Goal: Communication & Community: Connect with others

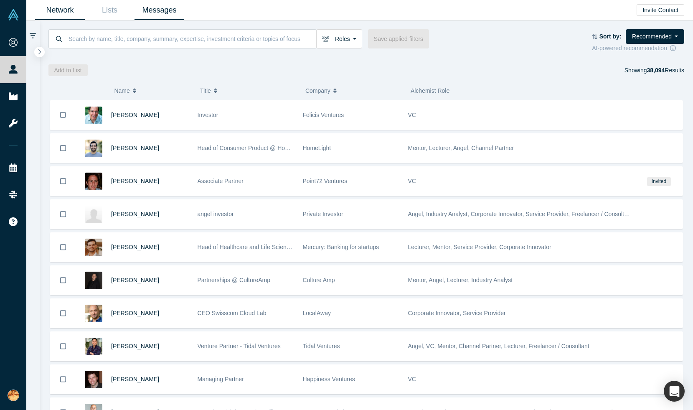
click at [149, 9] on link "Messages" at bounding box center [160, 10] width 50 height 20
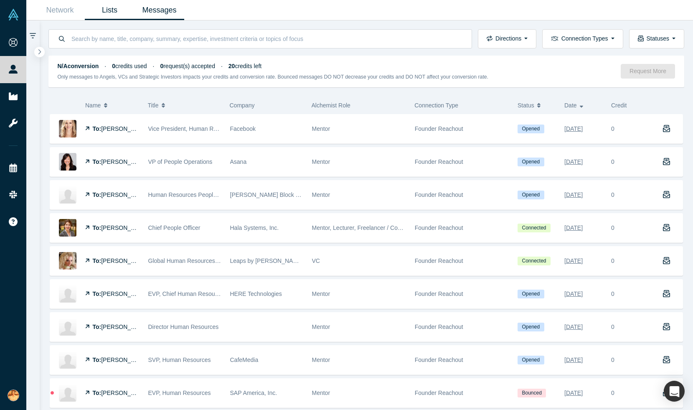
click at [114, 8] on link "Lists" at bounding box center [110, 10] width 50 height 20
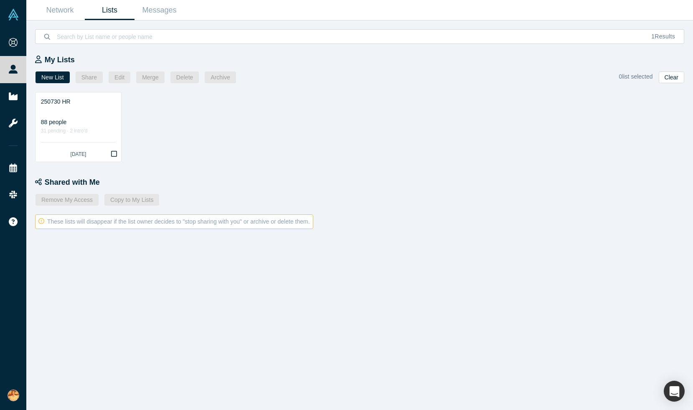
click at [156, 217] on div "These lists will disappear if the list owner decides to "stop sharing with you"…" at bounding box center [174, 221] width 278 height 15
click at [47, 395] on div at bounding box center [47, 395] width 0 height 0
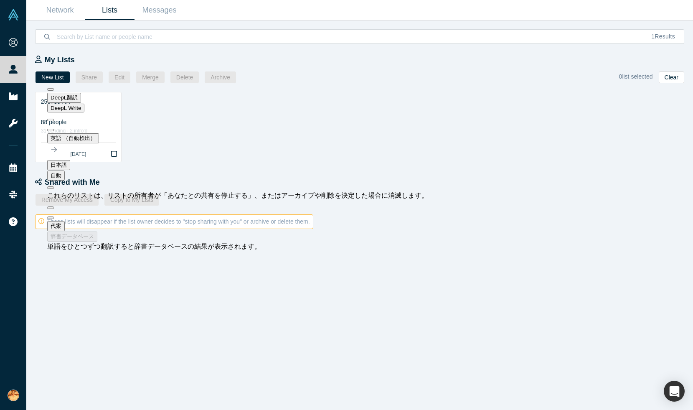
click at [145, 348] on div "My Lists New List Share Edit Merge Delete Archive 0 list selected Clear 250730 …" at bounding box center [359, 227] width 667 height 366
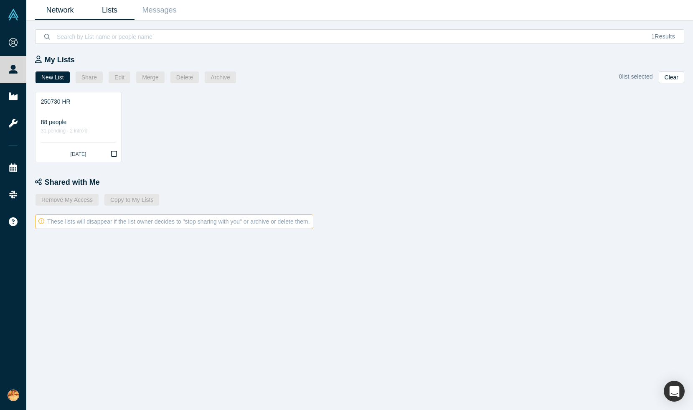
click at [61, 13] on link "Network" at bounding box center [60, 10] width 50 height 20
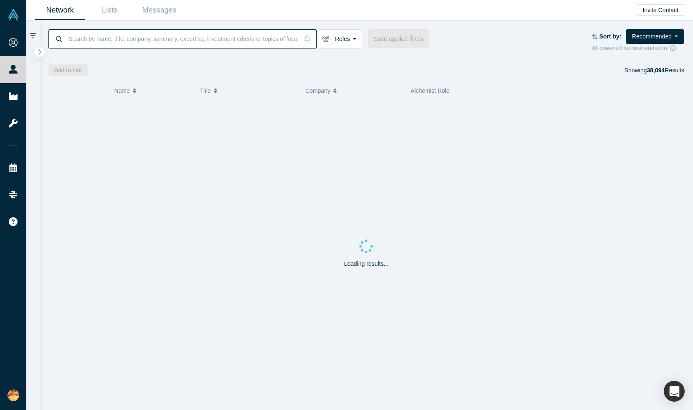
click at [96, 36] on input at bounding box center [183, 39] width 231 height 20
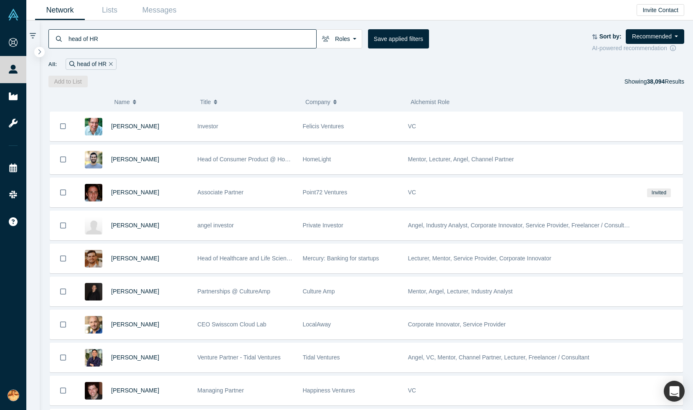
type input "head of HR"
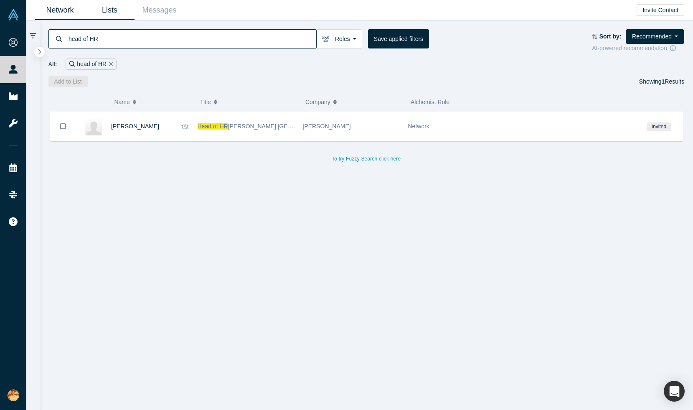
click at [112, 9] on link "Lists" at bounding box center [110, 10] width 50 height 20
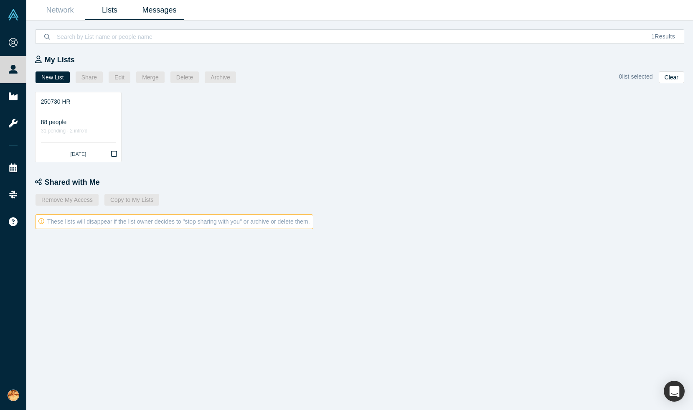
click at [147, 12] on link "Messages" at bounding box center [160, 10] width 50 height 20
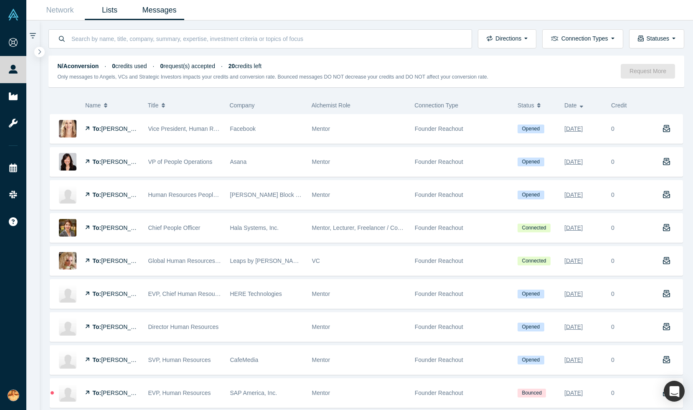
click at [114, 13] on link "Lists" at bounding box center [110, 10] width 50 height 20
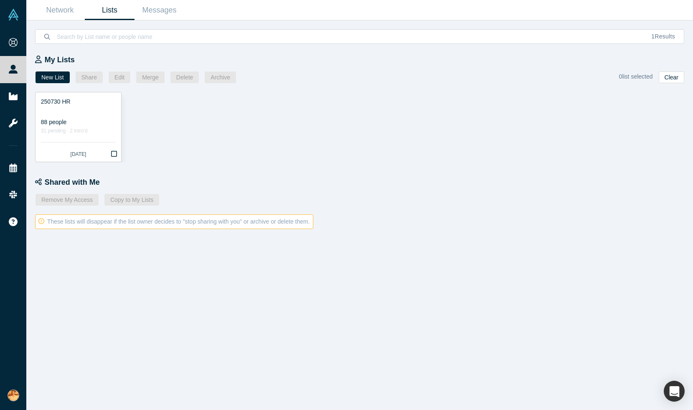
click at [84, 130] on div "31 pending · 2 intro'd" at bounding box center [78, 131] width 75 height 9
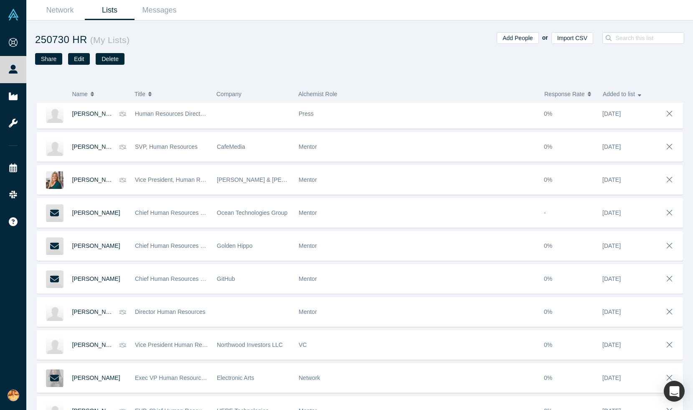
scroll to position [1027, 0]
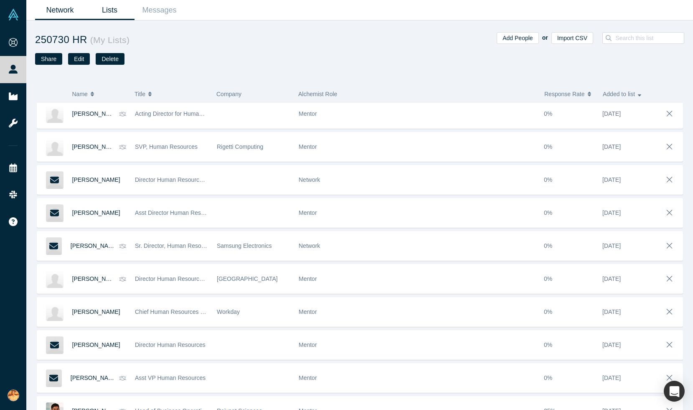
click at [57, 6] on link "Network" at bounding box center [60, 10] width 50 height 20
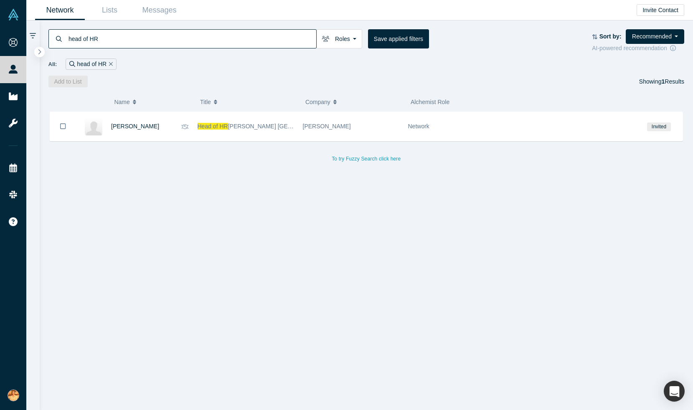
click at [109, 40] on input "head of HR" at bounding box center [192, 39] width 249 height 20
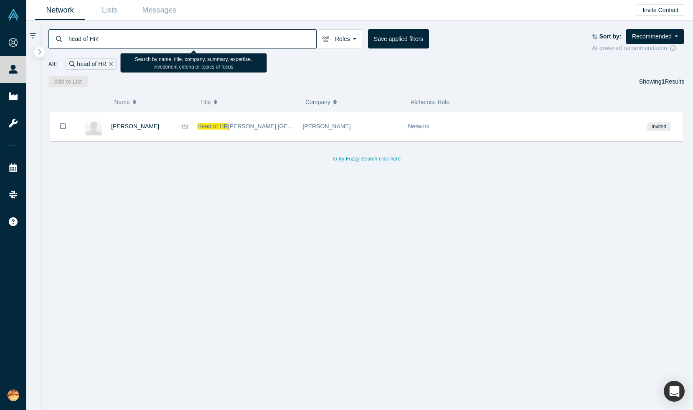
click at [109, 40] on input "head of HR" at bounding box center [192, 39] width 249 height 20
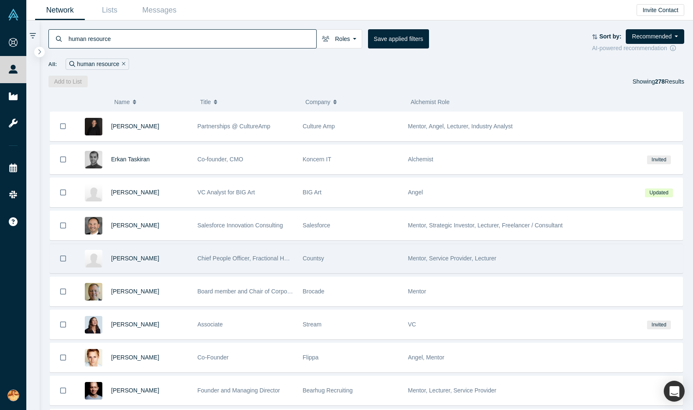
click at [274, 257] on span "Chief People Officer, Fractional HR Consultant, Startup People Advisor" at bounding box center [289, 258] width 183 height 7
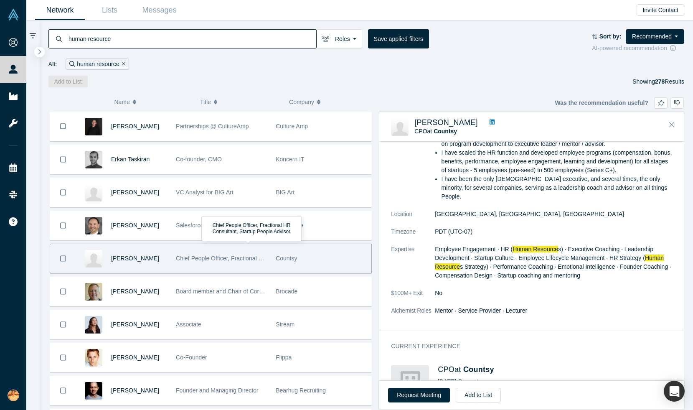
scroll to position [63, 0]
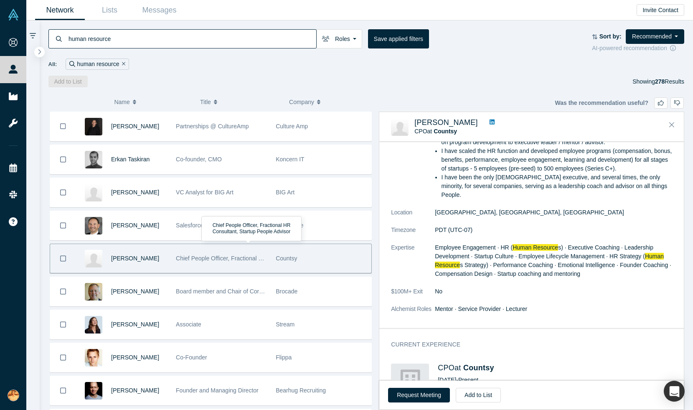
click at [517, 262] on span "s Strategy) · Performance Coaching · Emotional Intelligence · Founder Coaching …" at bounding box center [553, 269] width 236 height 15
drag, startPoint x: 512, startPoint y: 237, endPoint x: 559, endPoint y: 237, distance: 47.6
click at [559, 244] on span "Employee Engagement · HR ( Human Resource s) · Executive Coaching · Leadership …" at bounding box center [553, 260] width 236 height 33
copy span "Human Resource s"
click at [140, 38] on input "human resource" at bounding box center [192, 39] width 249 height 20
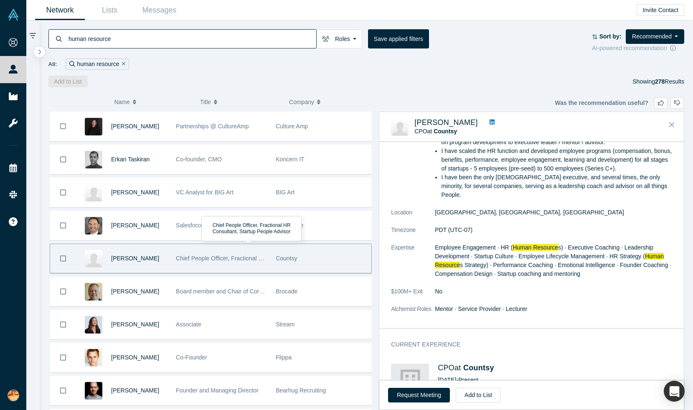
click at [140, 38] on input "human resource" at bounding box center [192, 39] width 249 height 20
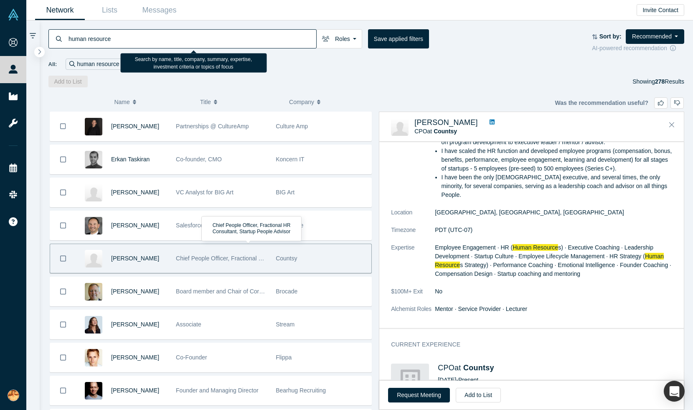
click at [140, 38] on input "human resource" at bounding box center [192, 39] width 249 height 20
paste input "Human Resources"
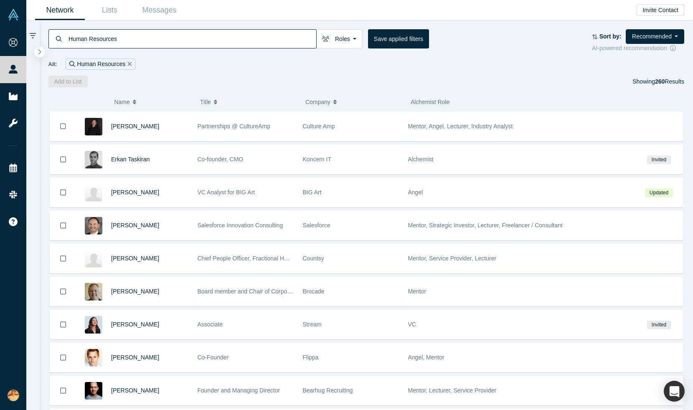
click at [671, 123] on div at bounding box center [659, 126] width 47 height 29
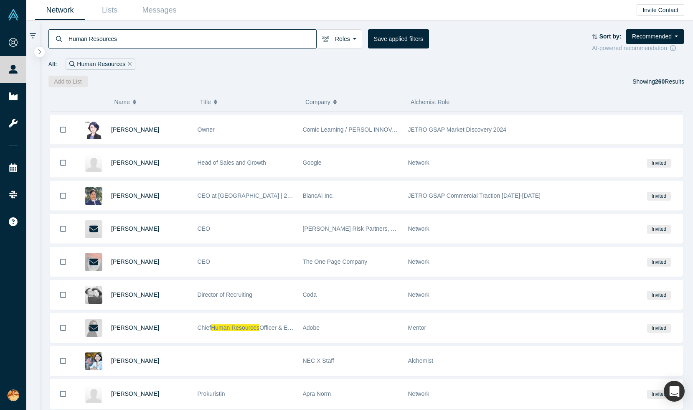
scroll to position [1747, 0]
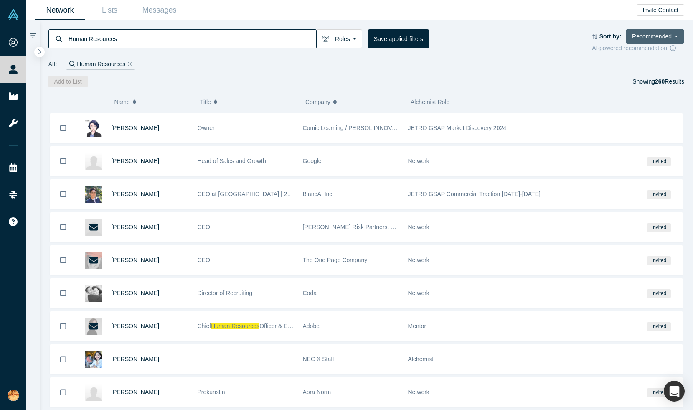
click at [662, 41] on button "Recommended" at bounding box center [655, 36] width 58 height 15
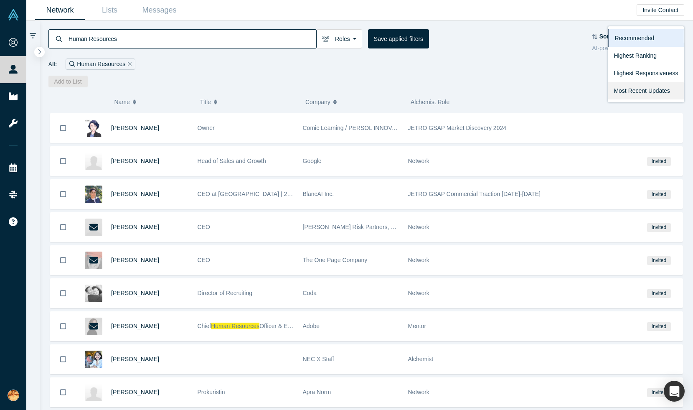
click at [639, 94] on link "Most Recent Updates" at bounding box center [646, 91] width 76 height 18
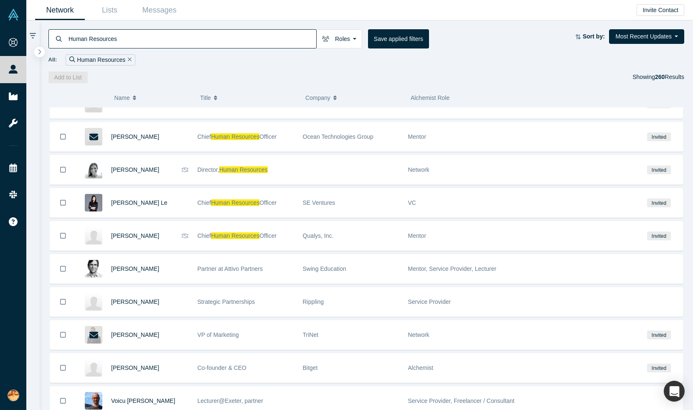
scroll to position [371, 0]
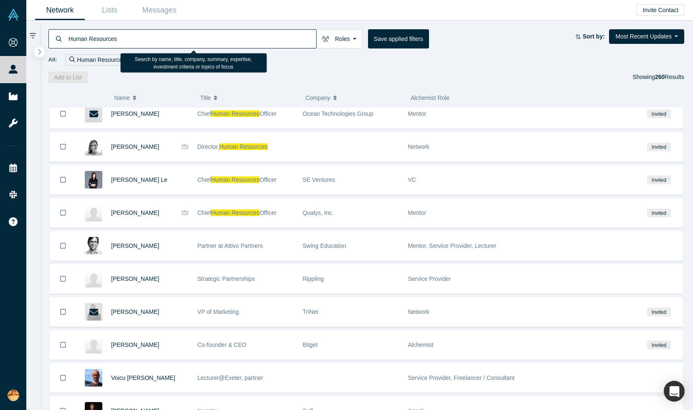
click at [203, 40] on input "Human Resources" at bounding box center [192, 39] width 249 height 20
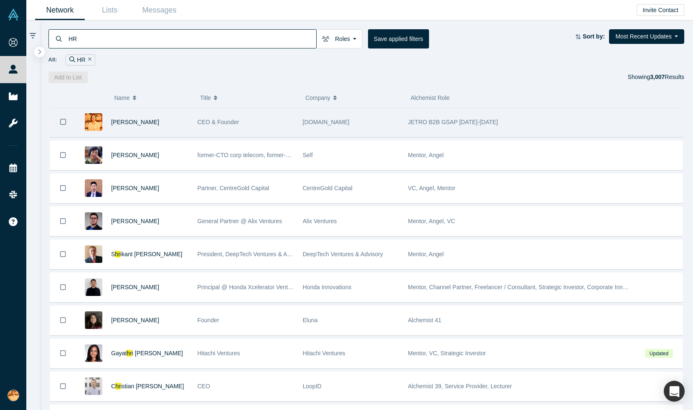
click at [190, 117] on div "[PERSON_NAME]" at bounding box center [134, 122] width 117 height 29
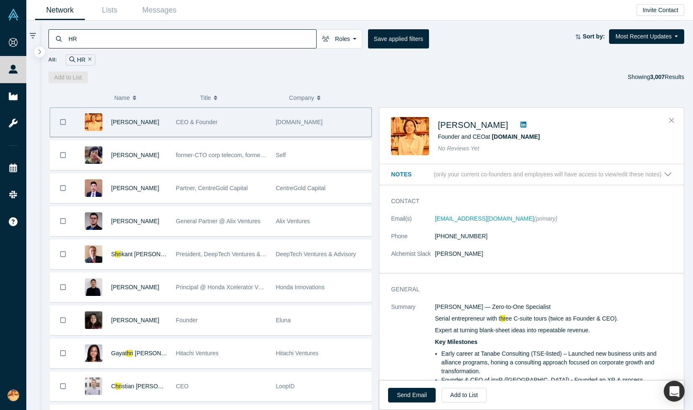
click at [397, 79] on div "Add to List Showing 3,007 Results" at bounding box center [366, 77] width 636 height 12
click at [129, 36] on input "HR" at bounding box center [192, 39] width 249 height 20
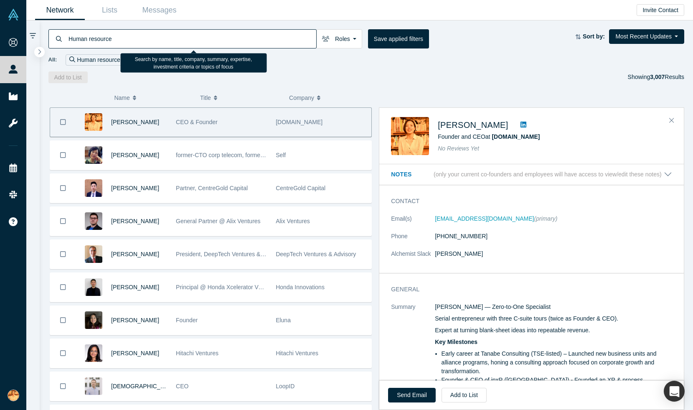
type input "Human resource"
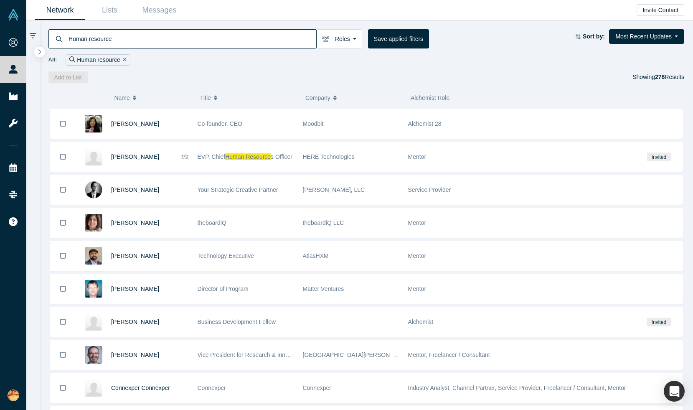
scroll to position [3012, 0]
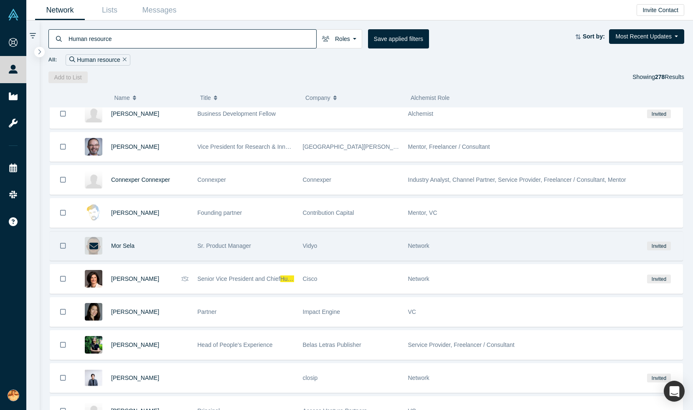
click at [266, 243] on div "Sr. Product Manager" at bounding box center [246, 245] width 96 height 29
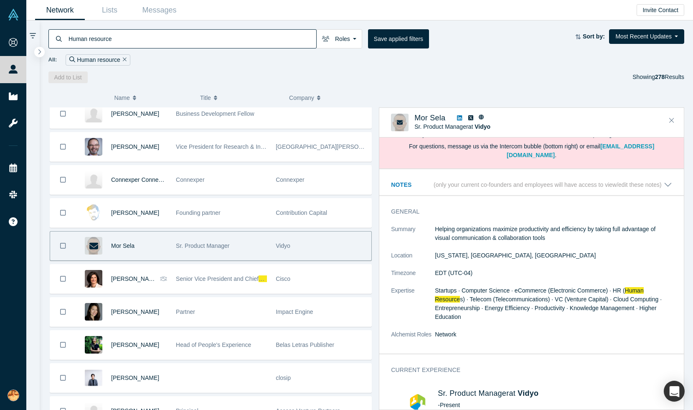
scroll to position [44, 0]
click at [670, 119] on icon "Close" at bounding box center [671, 121] width 5 height 8
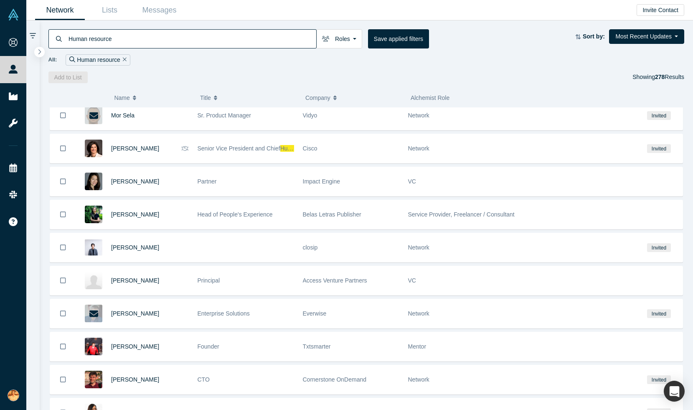
scroll to position [3421, 0]
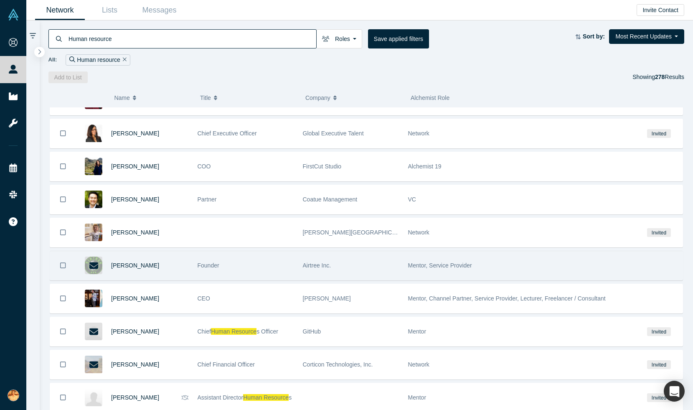
click at [216, 269] on div "Founder" at bounding box center [246, 265] width 96 height 29
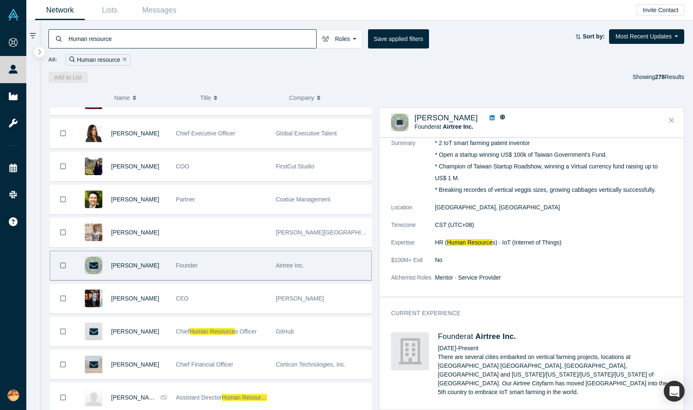
scroll to position [152, 0]
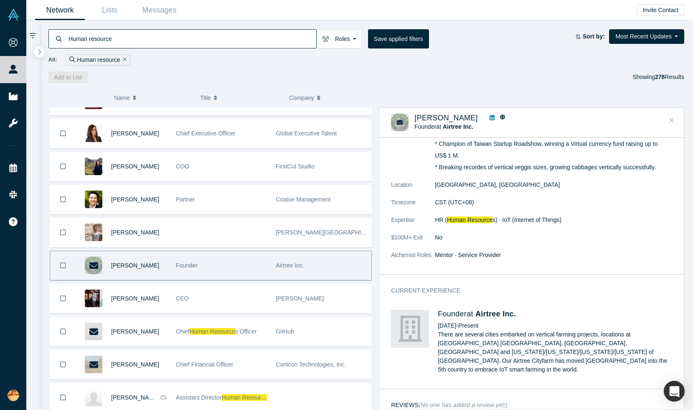
click at [672, 121] on icon "Close" at bounding box center [671, 121] width 5 height 8
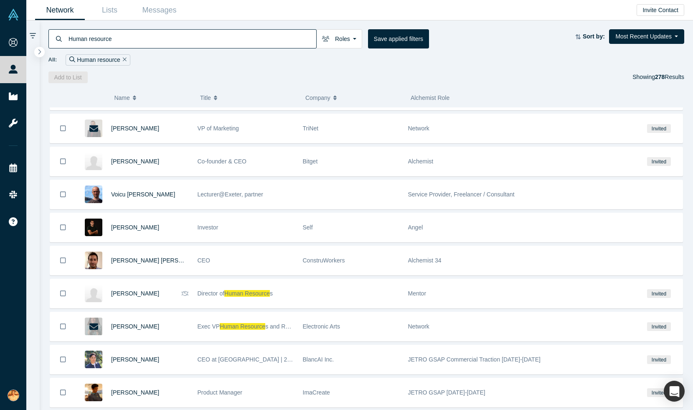
scroll to position [0, 0]
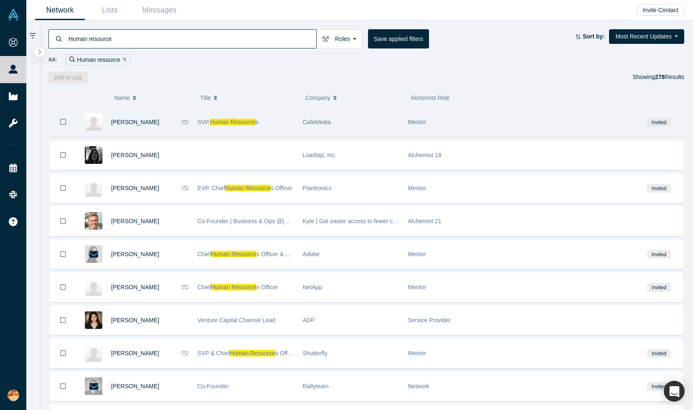
click at [62, 122] on icon "Bookmark" at bounding box center [63, 122] width 6 height 8
click at [63, 122] on icon "Bookmark" at bounding box center [63, 122] width 7 height 8
click at [60, 119] on icon "Bookmark" at bounding box center [63, 122] width 6 height 8
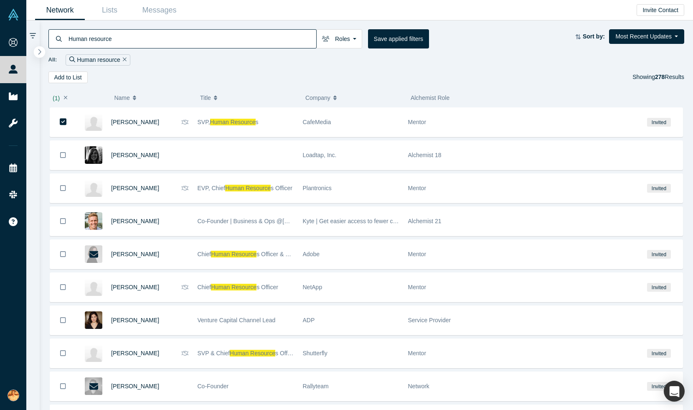
click at [39, 51] on icon "button" at bounding box center [40, 51] width 4 height 6
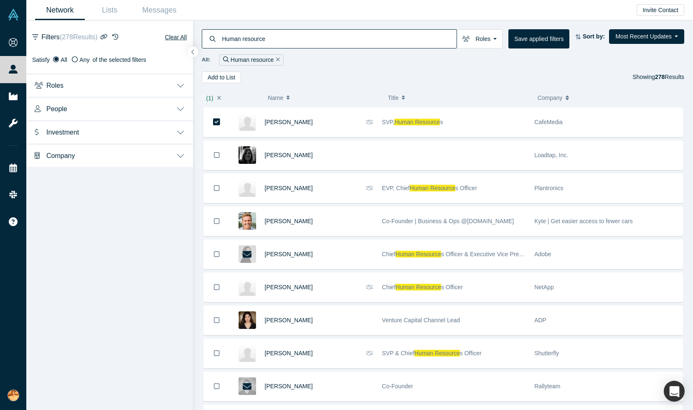
click at [91, 87] on button "Roles" at bounding box center [109, 84] width 167 height 23
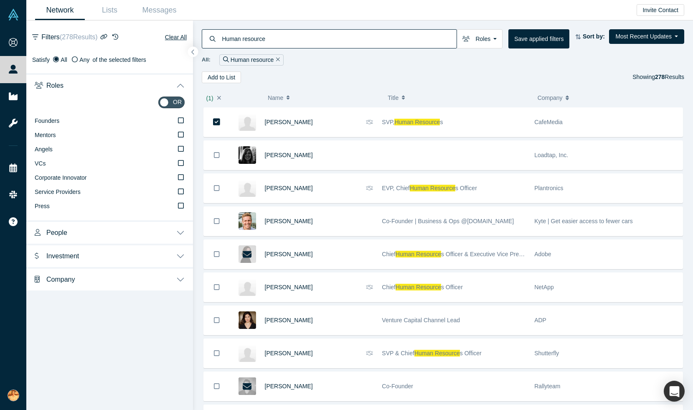
click at [98, 223] on button "People" at bounding box center [109, 231] width 167 height 23
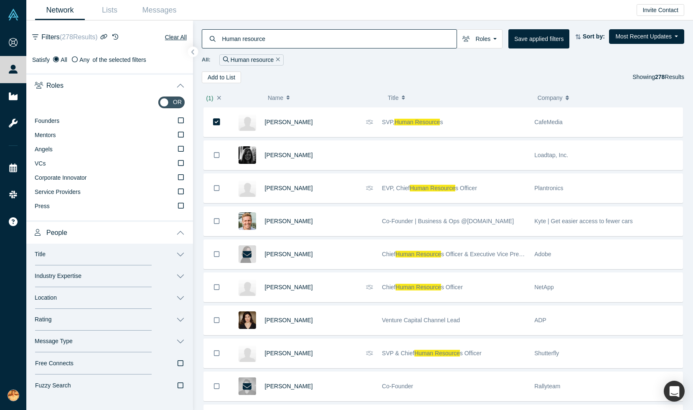
click at [277, 59] on icon "Remove Filter" at bounding box center [278, 59] width 4 height 6
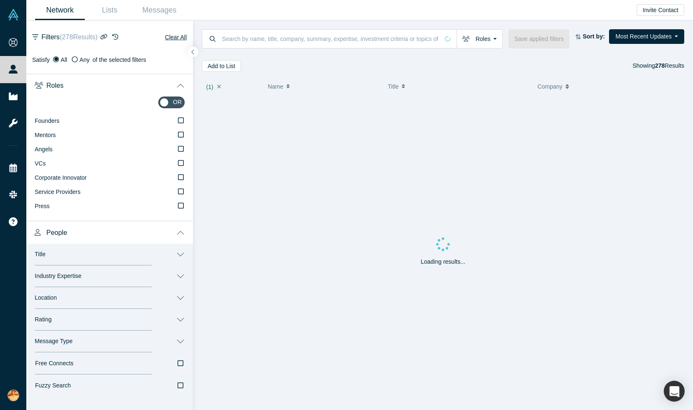
click at [218, 85] on icon "button" at bounding box center [219, 87] width 4 height 6
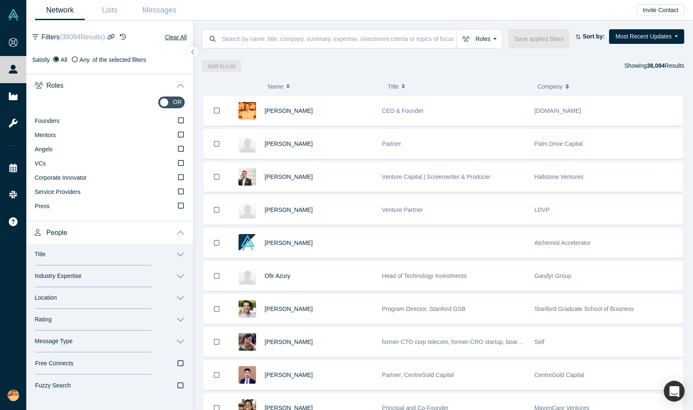
click at [133, 258] on button "Title" at bounding box center [109, 255] width 167 height 22
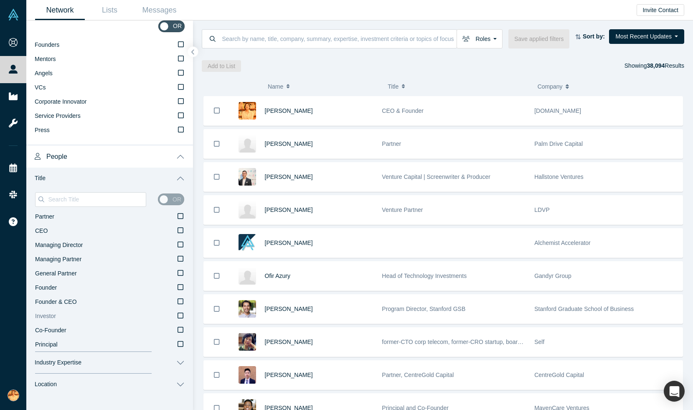
scroll to position [86, 0]
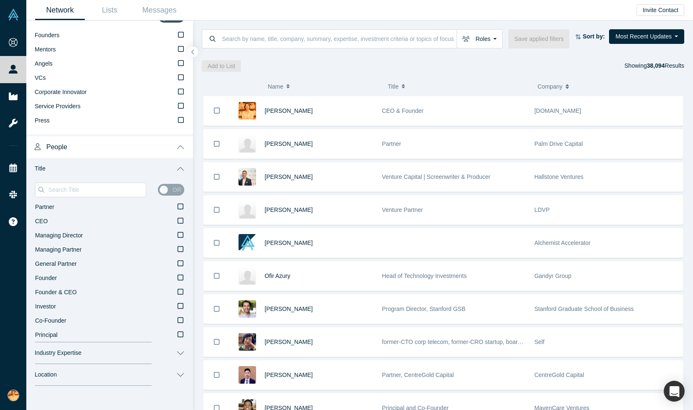
click at [133, 352] on button "Industry Expertise" at bounding box center [109, 353] width 167 height 22
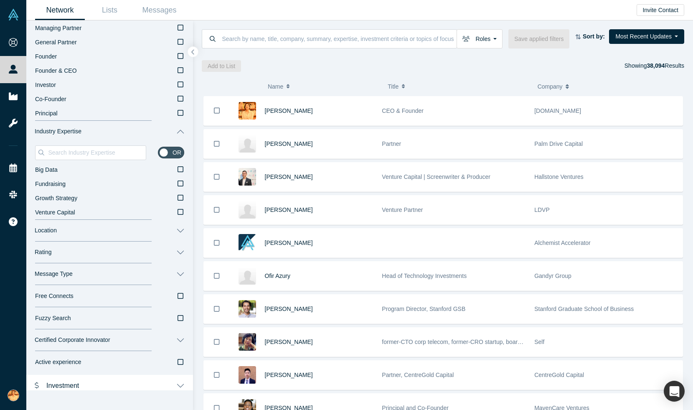
scroll to position [312, 0]
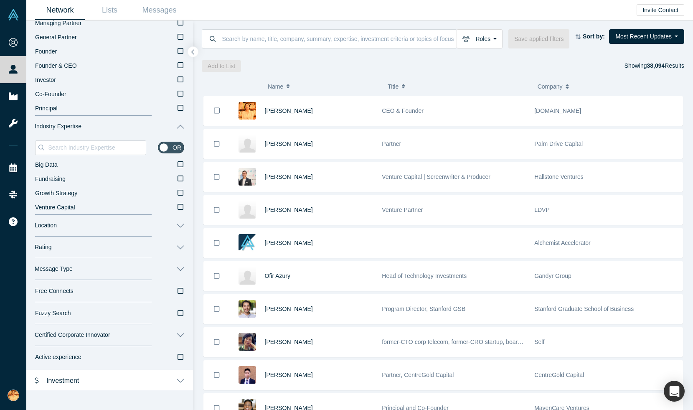
click at [102, 227] on button "Location" at bounding box center [109, 226] width 167 height 22
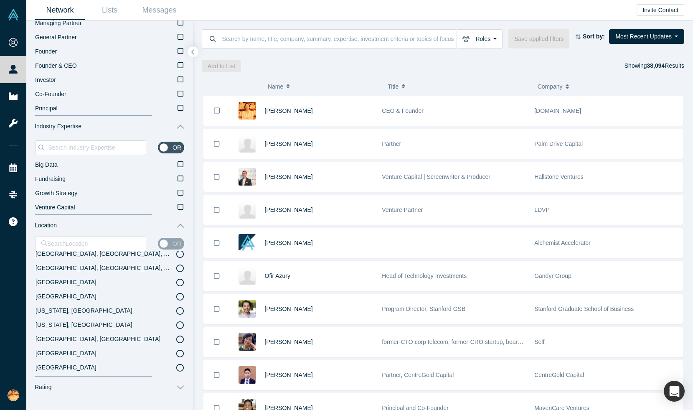
scroll to position [0, 0]
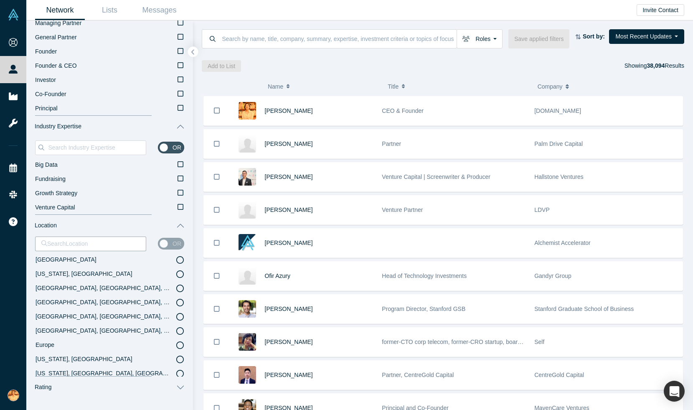
click at [180, 287] on icon at bounding box center [180, 288] width 8 height 8
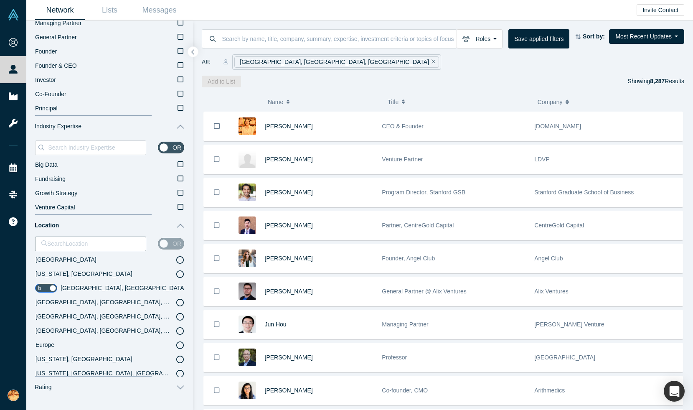
click at [182, 303] on icon at bounding box center [180, 303] width 8 height 8
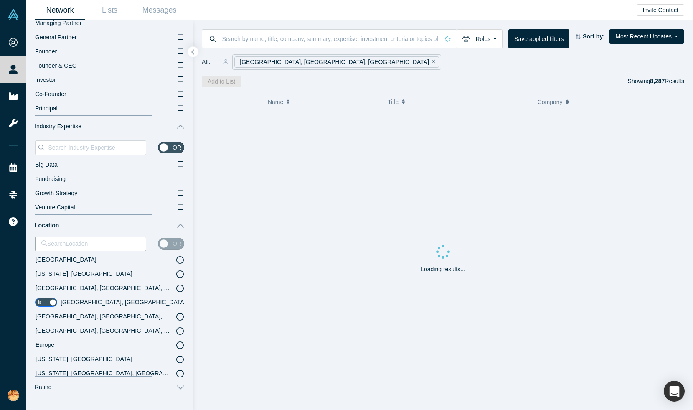
click at [182, 288] on icon at bounding box center [180, 288] width 8 height 8
click at [167, 241] on div "or" at bounding box center [171, 244] width 26 height 12
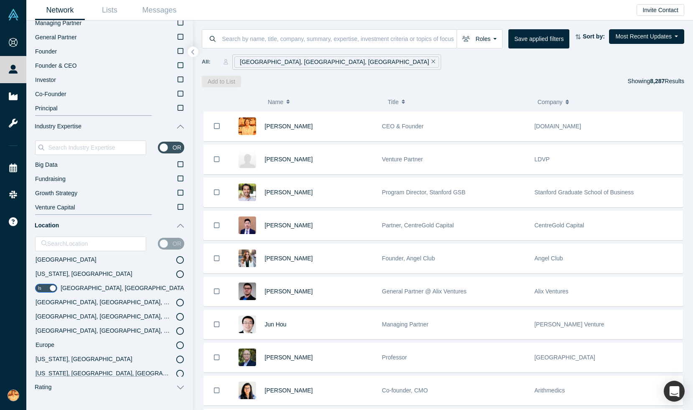
click at [167, 244] on div "or" at bounding box center [171, 244] width 26 height 12
click at [163, 246] on div "or" at bounding box center [171, 244] width 26 height 12
click at [165, 241] on div "or" at bounding box center [171, 244] width 26 height 12
click at [55, 287] on input "checkbox" at bounding box center [46, 288] width 22 height 9
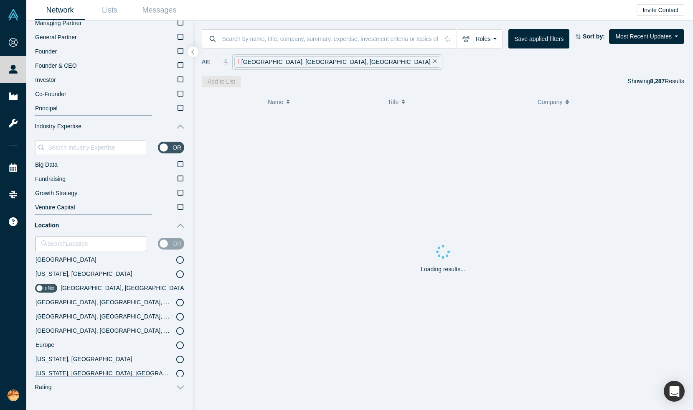
click at [42, 289] on input "checkbox" at bounding box center [46, 288] width 22 height 9
click at [163, 243] on div "or" at bounding box center [171, 244] width 26 height 12
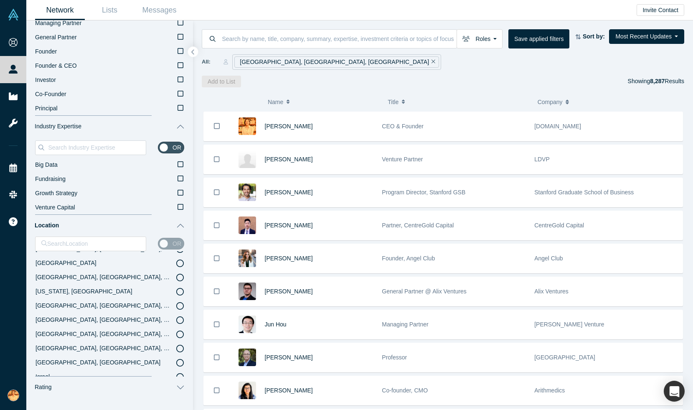
scroll to position [872, 0]
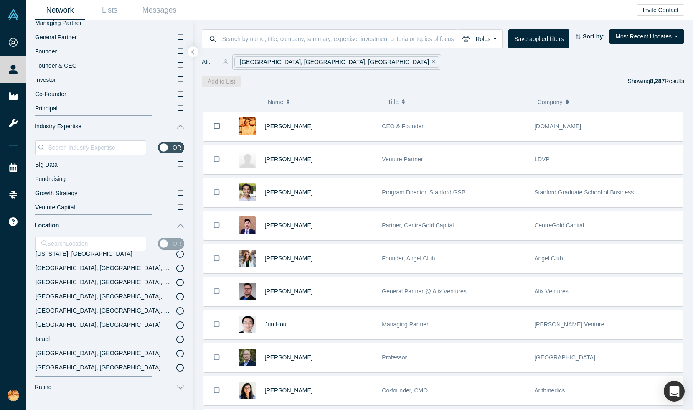
click at [170, 389] on button "Rating" at bounding box center [109, 387] width 167 height 22
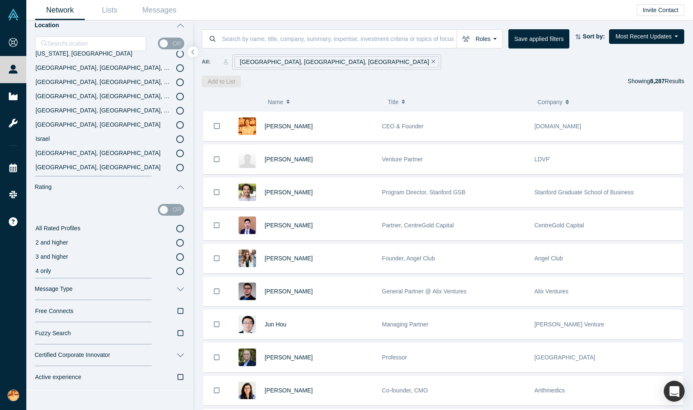
scroll to position [556, 0]
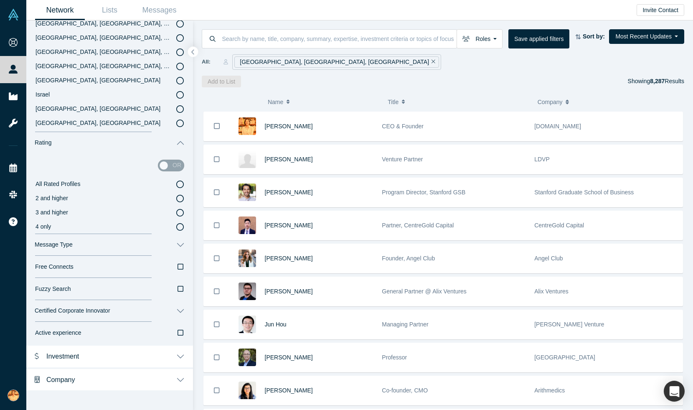
click at [161, 375] on button "Company" at bounding box center [109, 378] width 167 height 23
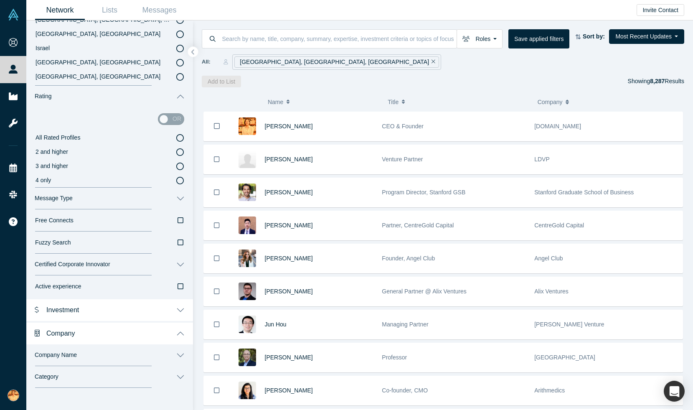
scroll to position [643, 0]
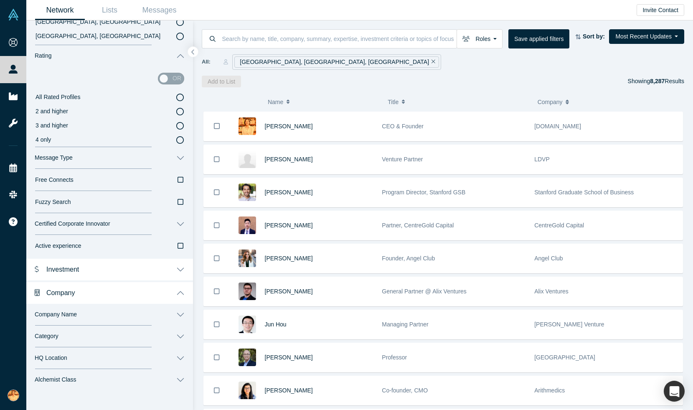
click at [141, 343] on button "Category" at bounding box center [109, 336] width 167 height 22
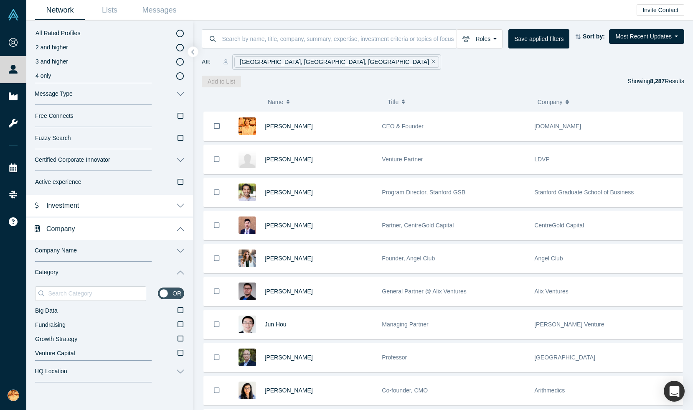
scroll to position [721, 0]
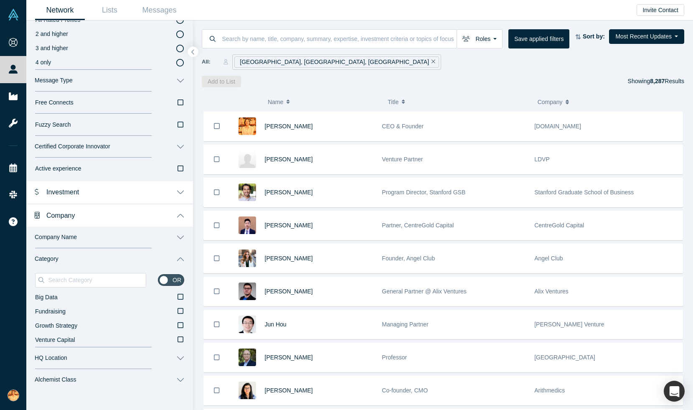
click at [152, 359] on button "HQ Location" at bounding box center [109, 358] width 167 height 22
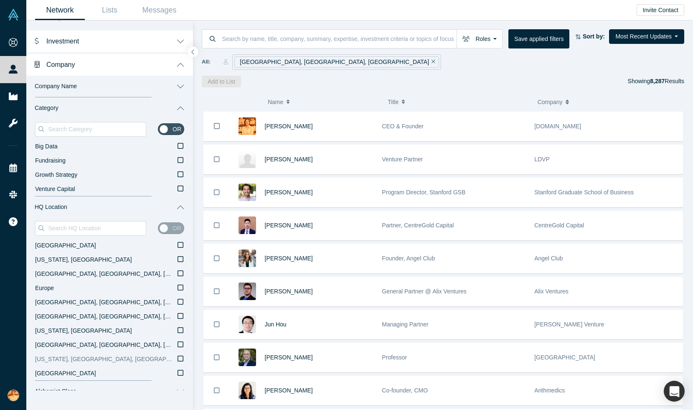
scroll to position [883, 0]
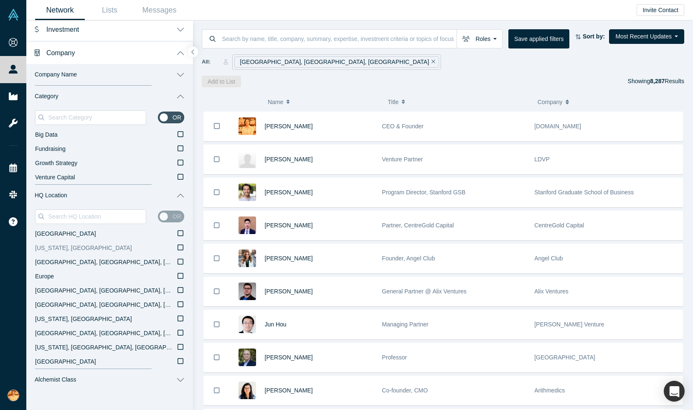
click at [182, 246] on icon at bounding box center [181, 247] width 6 height 7
click at [0, 0] on input "[US_STATE], [GEOGRAPHIC_DATA]" at bounding box center [0, 0] width 0 height 0
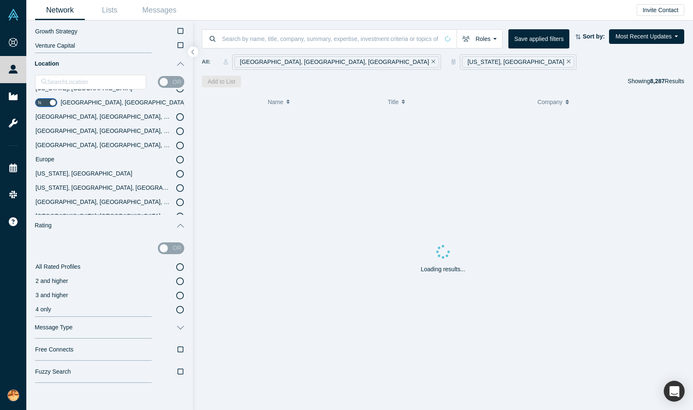
scroll to position [0, 0]
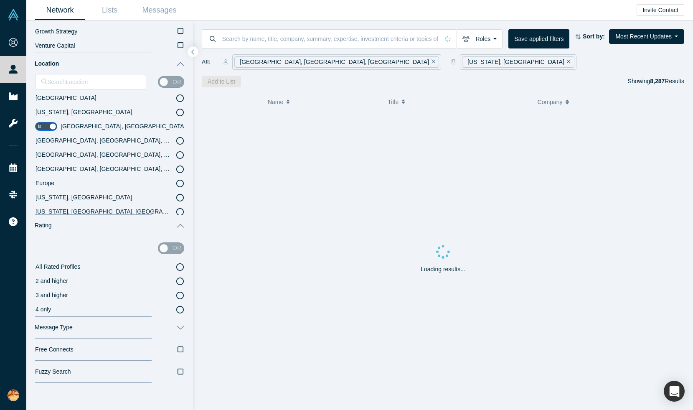
click at [201, 125] on icon at bounding box center [205, 127] width 8 height 8
click at [51, 125] on input "checkbox" at bounding box center [46, 126] width 22 height 9
drag, startPoint x: 43, startPoint y: 127, endPoint x: 84, endPoint y: 120, distance: 41.1
click at [44, 127] on input "checkbox" at bounding box center [46, 126] width 22 height 9
checkbox input "true"
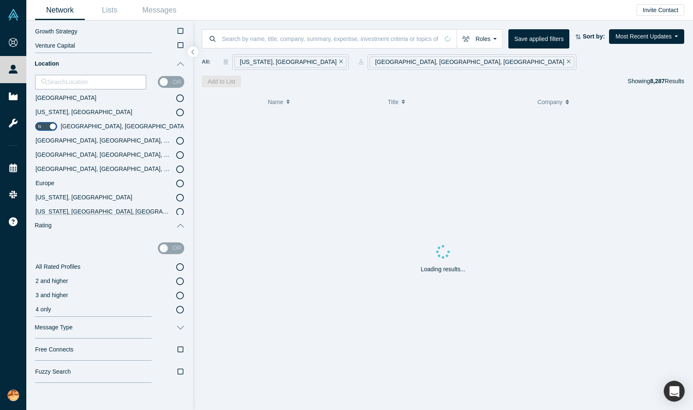
click at [201, 127] on icon at bounding box center [205, 127] width 8 height 8
click at [180, 100] on icon at bounding box center [180, 98] width 8 height 8
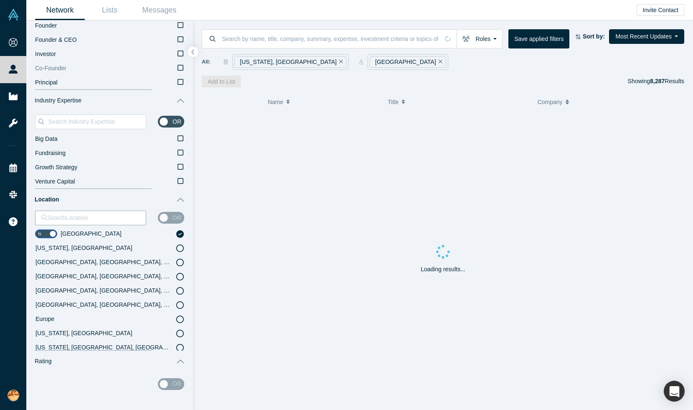
scroll to position [322, 0]
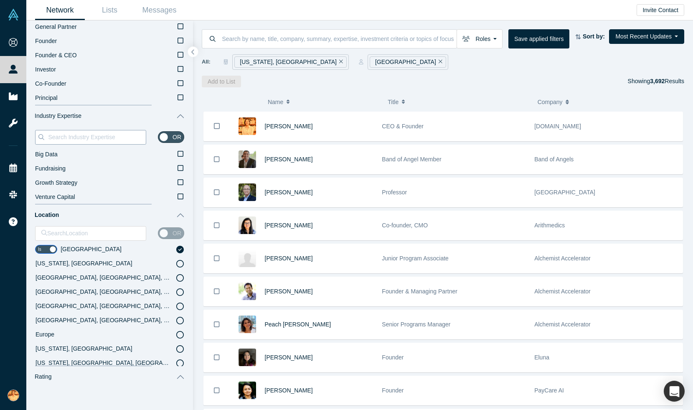
click at [129, 139] on input at bounding box center [96, 137] width 99 height 11
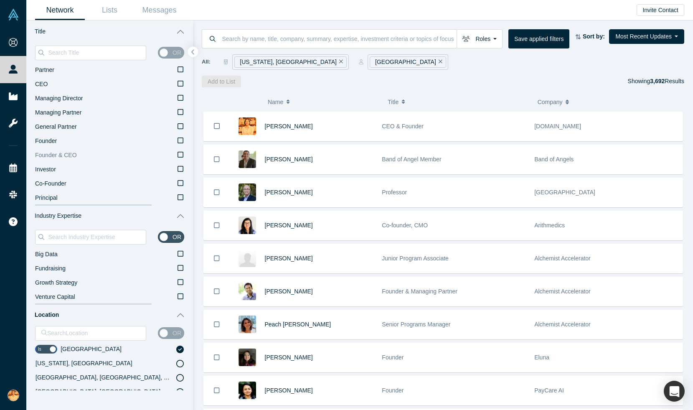
scroll to position [218, 0]
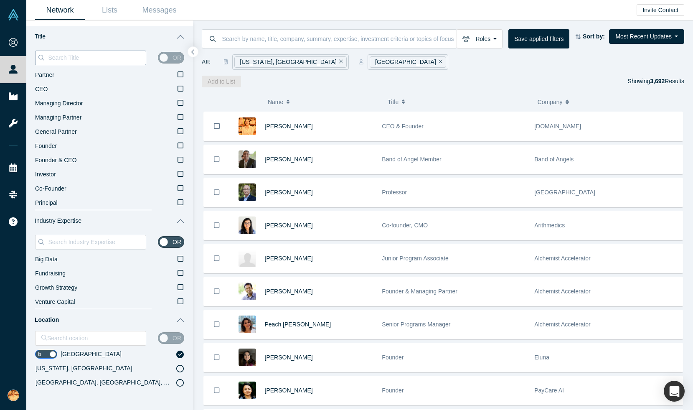
click at [117, 53] on input at bounding box center [96, 57] width 99 height 11
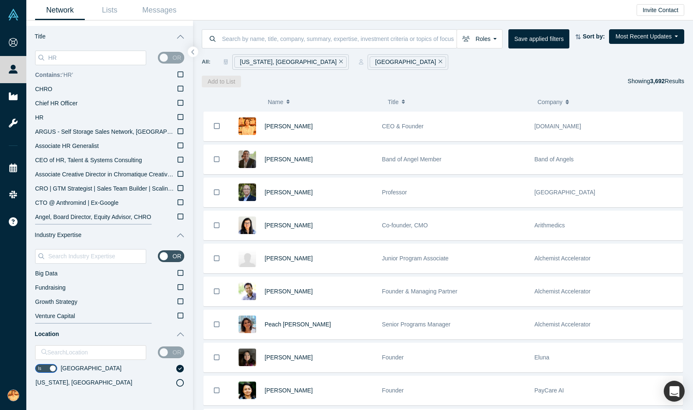
type input "HR"
click at [179, 74] on icon at bounding box center [181, 74] width 6 height 7
click at [0, 0] on input "Contains: ‘ HR ’" at bounding box center [0, 0] width 0 height 0
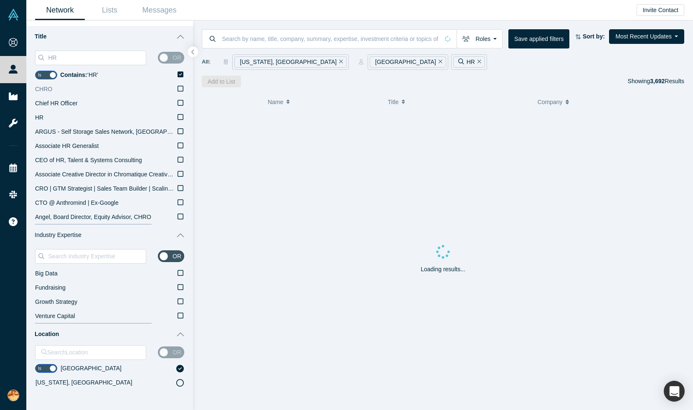
click at [181, 90] on icon at bounding box center [181, 88] width 6 height 7
click at [0, 0] on input "CHRO" at bounding box center [0, 0] width 0 height 0
click at [181, 105] on icon at bounding box center [181, 103] width 6 height 6
click at [0, 0] on input "Chief HR Officer" at bounding box center [0, 0] width 0 height 0
click at [180, 119] on icon at bounding box center [181, 117] width 6 height 7
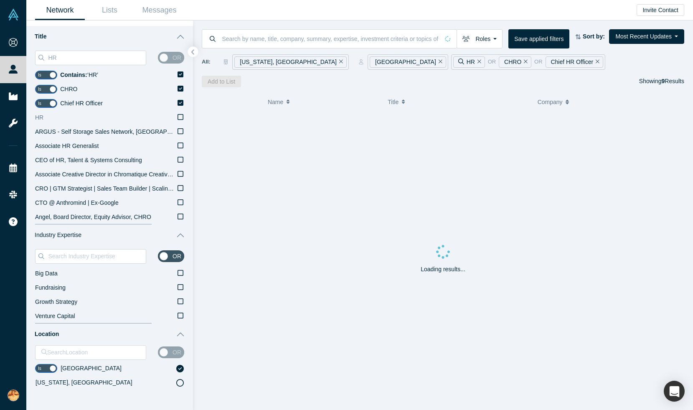
click at [0, 0] on input "HR" at bounding box center [0, 0] width 0 height 0
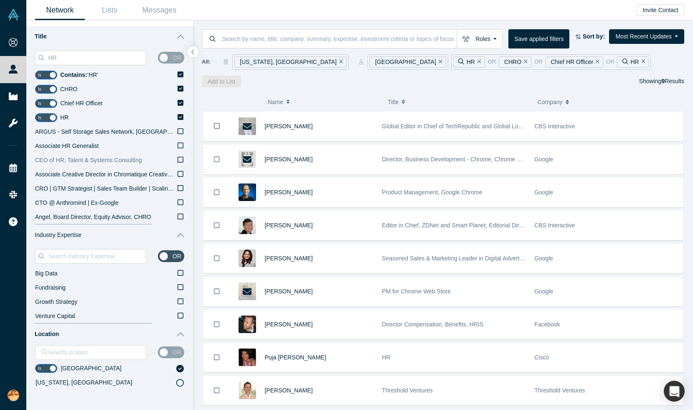
click at [182, 159] on icon at bounding box center [181, 159] width 6 height 7
click at [0, 0] on input "CEO of HR, Talent & Systems Consulting" at bounding box center [0, 0] width 0 height 0
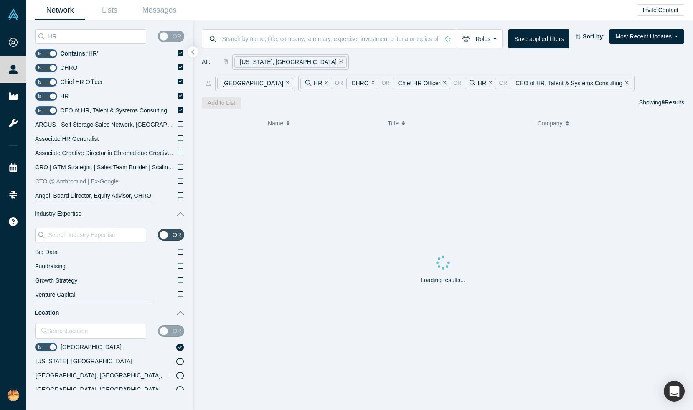
scroll to position [245, 0]
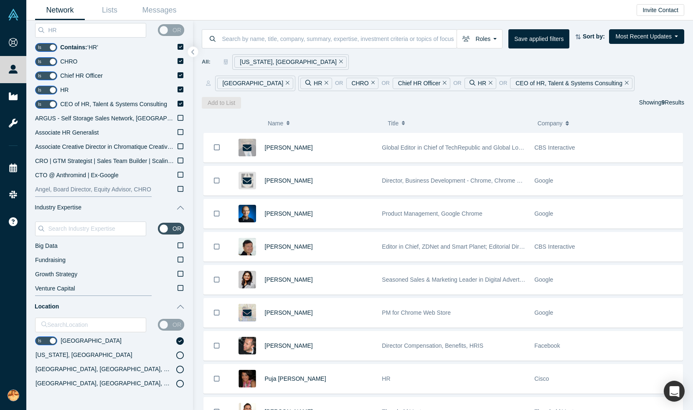
click at [180, 190] on icon at bounding box center [181, 188] width 6 height 7
click at [0, 0] on input "Angel, Board Director, Equity Advisor, CHRO" at bounding box center [0, 0] width 0 height 0
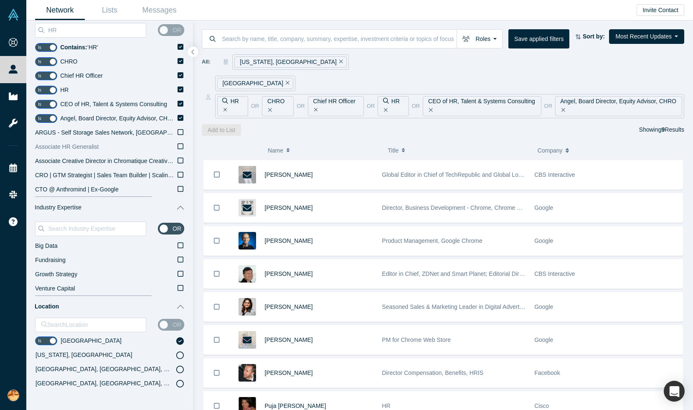
click at [179, 147] on icon at bounding box center [181, 146] width 6 height 7
click at [0, 0] on input "Associate HR Generalist" at bounding box center [0, 0] width 0 height 0
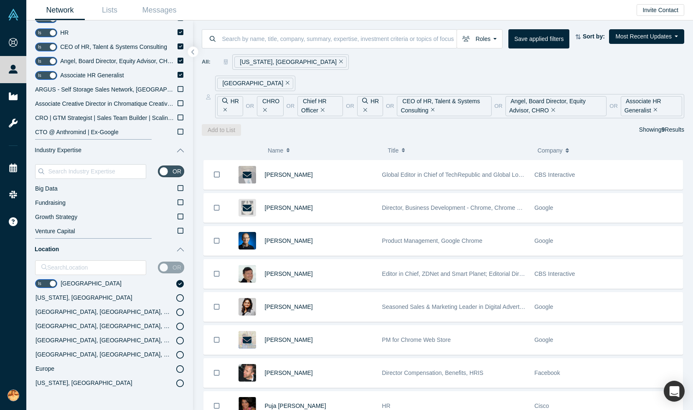
click at [181, 282] on icon at bounding box center [180, 284] width 8 height 8
click at [179, 250] on button "Location" at bounding box center [109, 250] width 167 height 22
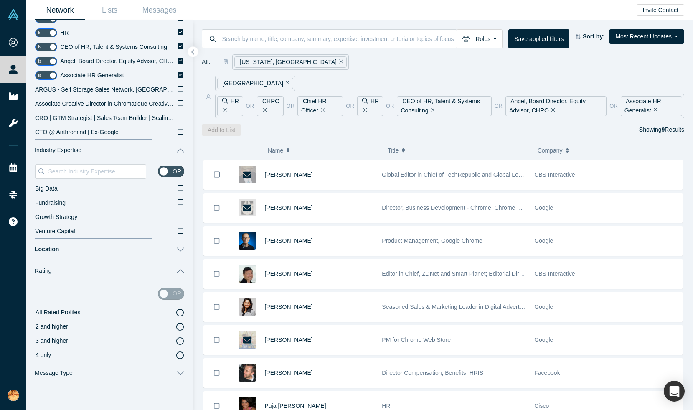
click at [180, 256] on button "Location" at bounding box center [109, 250] width 167 height 22
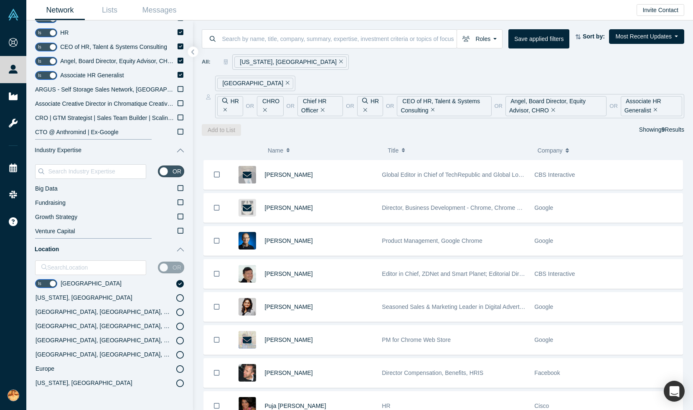
click at [180, 286] on icon at bounding box center [180, 284] width 8 height 8
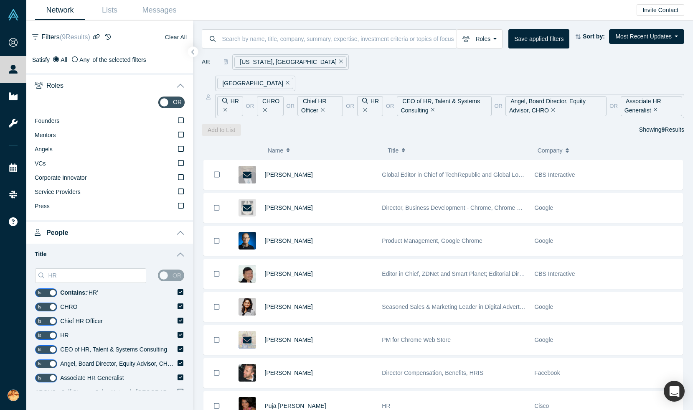
click at [178, 34] on button "Clear All" at bounding box center [176, 37] width 23 height 10
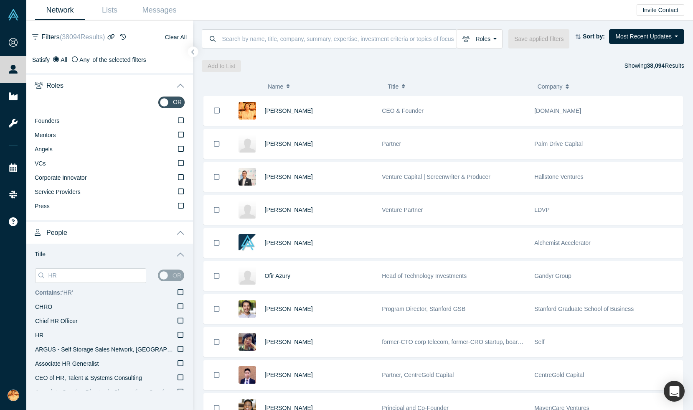
click at [180, 291] on icon at bounding box center [181, 292] width 6 height 7
click at [0, 0] on input "Contains: ‘ HR ’" at bounding box center [0, 0] width 0 height 0
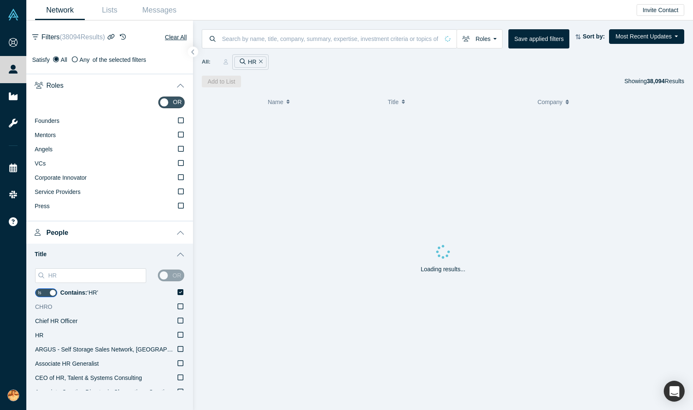
click at [182, 304] on icon at bounding box center [181, 306] width 6 height 7
click at [0, 0] on input "CHRO" at bounding box center [0, 0] width 0 height 0
click at [182, 320] on icon at bounding box center [181, 320] width 6 height 7
click at [0, 0] on input "Chief HR Officer" at bounding box center [0, 0] width 0 height 0
click at [181, 332] on icon at bounding box center [181, 335] width 6 height 6
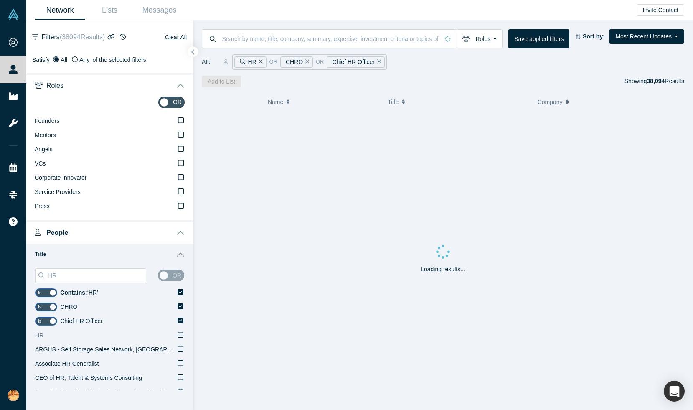
click at [0, 0] on input "HR" at bounding box center [0, 0] width 0 height 0
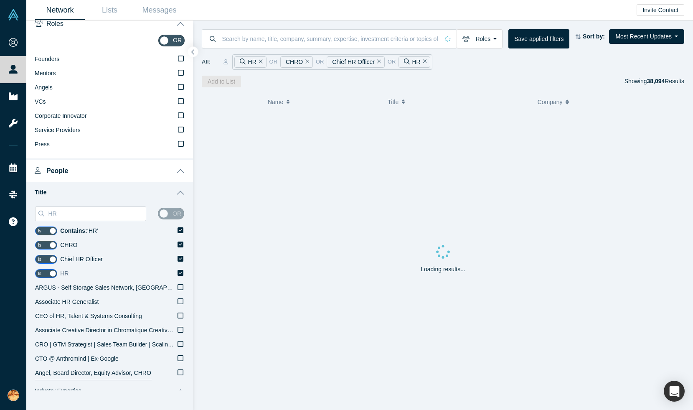
scroll to position [65, 0]
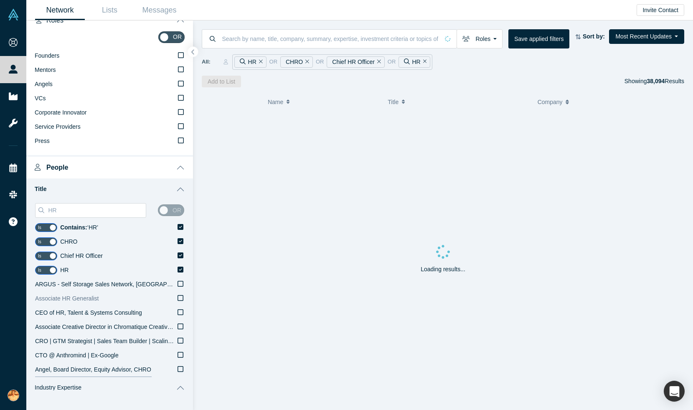
click at [180, 298] on icon at bounding box center [181, 298] width 6 height 7
click at [0, 0] on input "Associate HR Generalist" at bounding box center [0, 0] width 0 height 0
click at [180, 311] on icon at bounding box center [181, 312] width 6 height 7
click at [0, 0] on input "CEO of HR, Talent & Systems Consulting" at bounding box center [0, 0] width 0 height 0
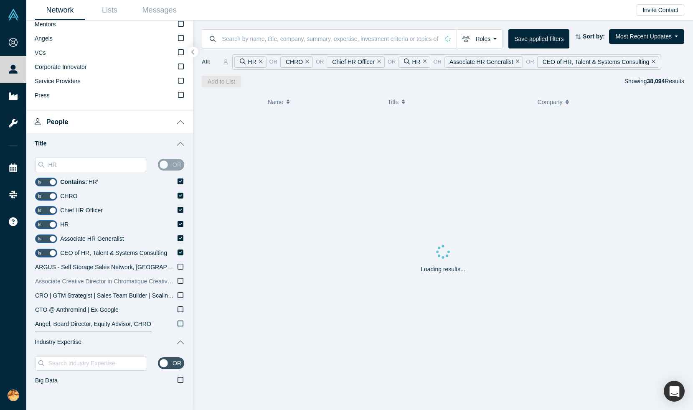
scroll to position [112, 0]
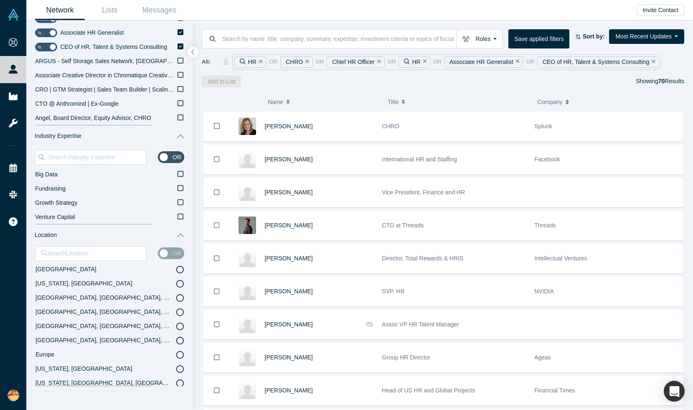
click at [181, 267] on icon at bounding box center [180, 270] width 8 height 8
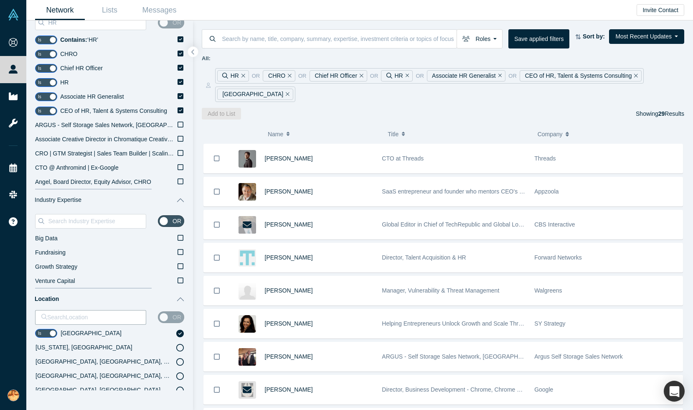
scroll to position [373, 0]
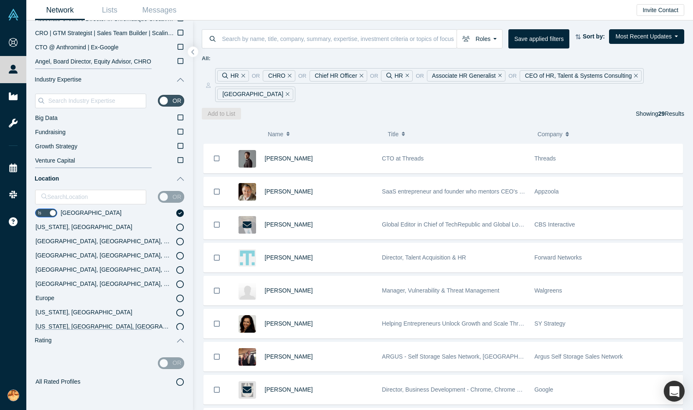
click at [166, 196] on div "or" at bounding box center [171, 197] width 26 height 12
click at [115, 196] on div at bounding box center [90, 197] width 99 height 10
click at [53, 211] on input "checkbox" at bounding box center [46, 212] width 22 height 9
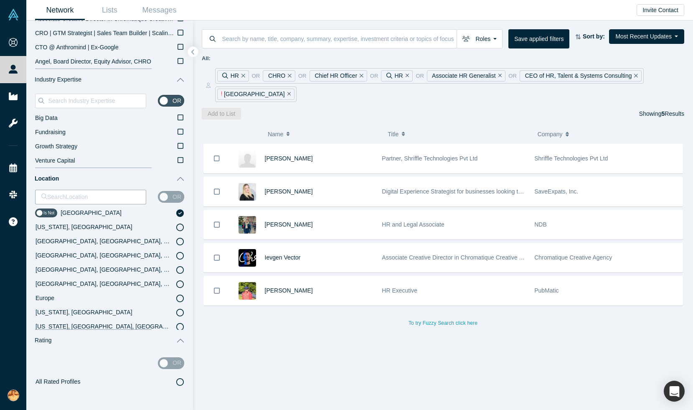
click at [40, 211] on input "checkbox" at bounding box center [46, 212] width 22 height 9
checkbox input "true"
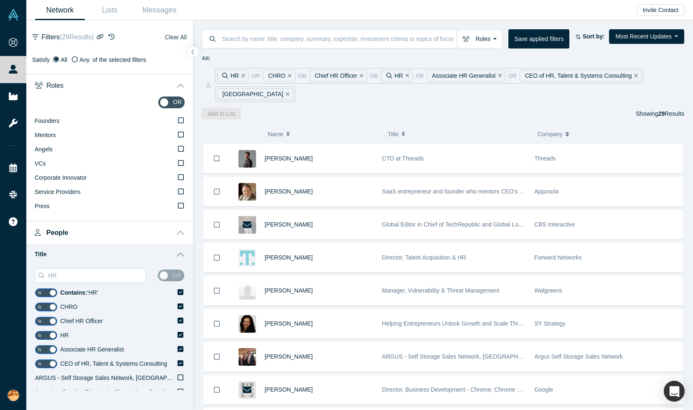
click at [172, 38] on button "Clear All" at bounding box center [176, 37] width 23 height 10
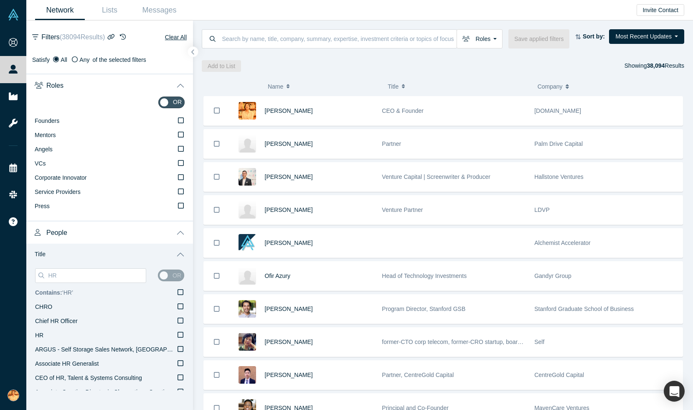
click at [181, 291] on icon at bounding box center [181, 292] width 6 height 7
click at [0, 0] on input "Contains: ‘ HR ’" at bounding box center [0, 0] width 0 height 0
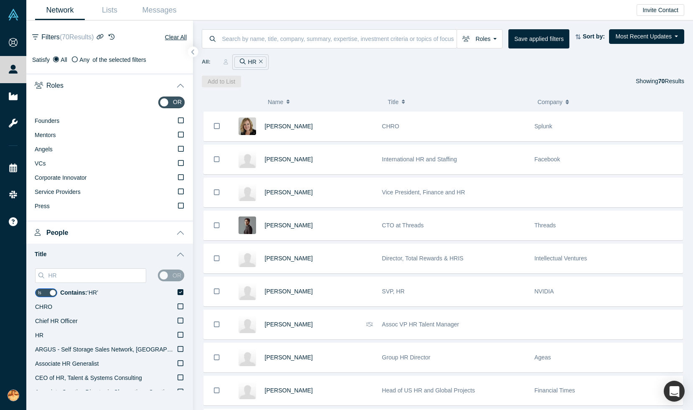
scroll to position [16, 0]
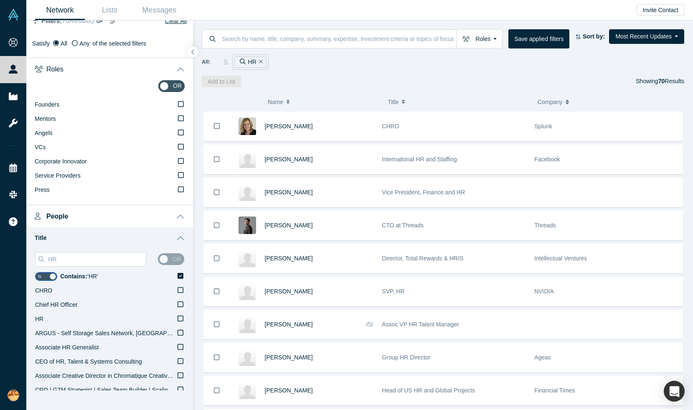
click at [122, 261] on input "HR" at bounding box center [96, 259] width 99 height 11
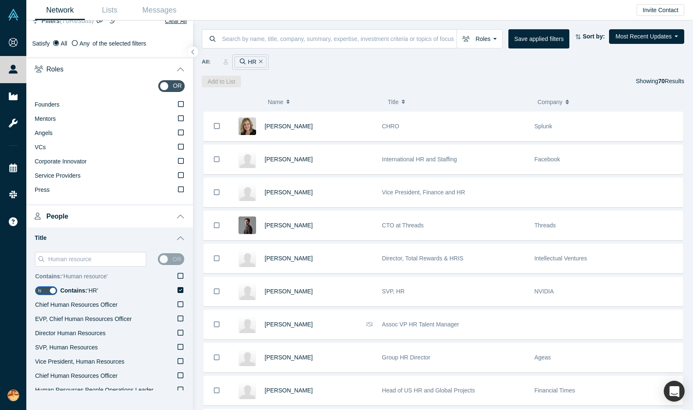
type input "Human resource"
click at [181, 276] on icon at bounding box center [181, 275] width 6 height 7
click at [0, 0] on input "Contains: ‘ Human resource ’" at bounding box center [0, 0] width 0 height 0
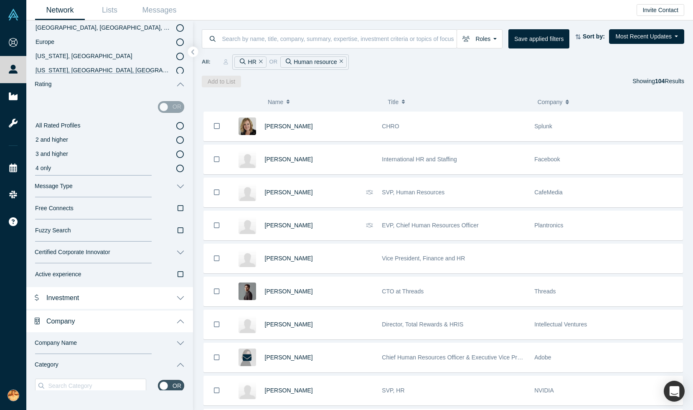
scroll to position [658, 0]
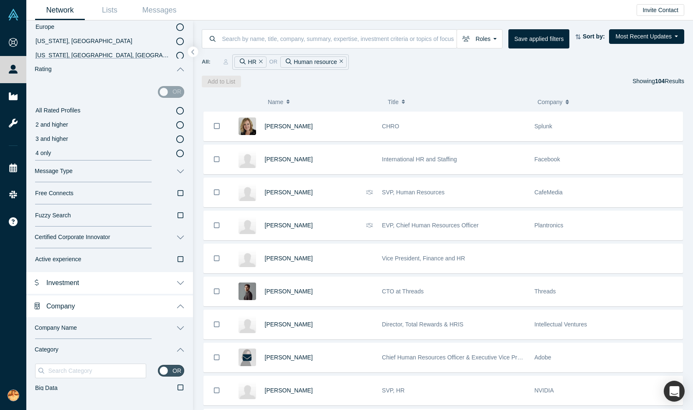
click at [116, 309] on button "Company" at bounding box center [109, 305] width 167 height 23
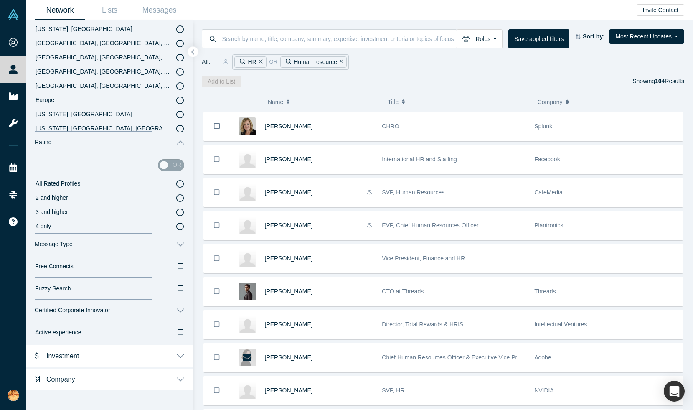
scroll to position [585, 0]
click at [180, 378] on button "Company" at bounding box center [109, 378] width 167 height 23
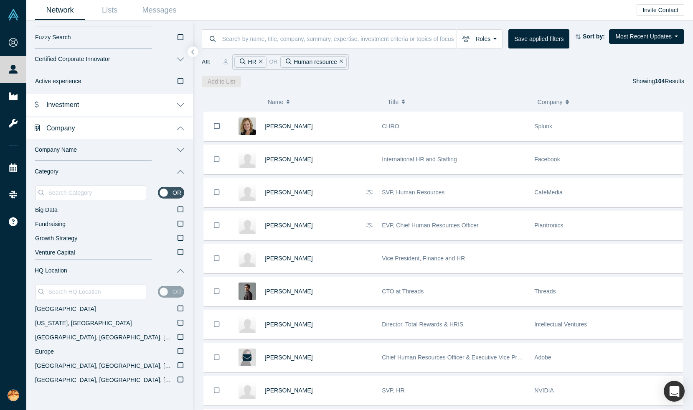
scroll to position [841, 0]
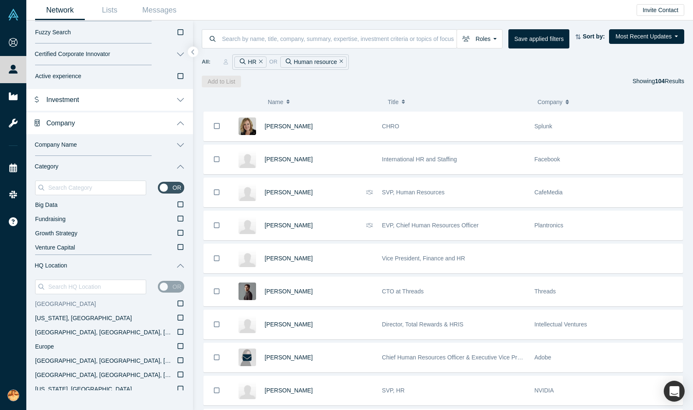
click at [180, 302] on icon at bounding box center [181, 303] width 6 height 7
click at [0, 0] on input "[GEOGRAPHIC_DATA]" at bounding box center [0, 0] width 0 height 0
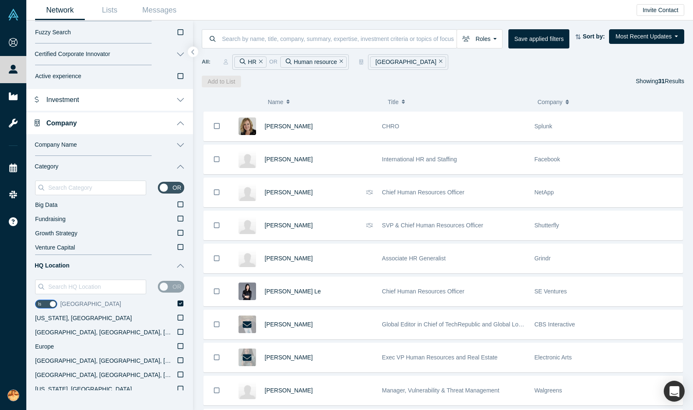
click at [181, 302] on icon at bounding box center [181, 303] width 6 height 7
click at [0, 0] on input "[GEOGRAPHIC_DATA]" at bounding box center [0, 0] width 0 height 0
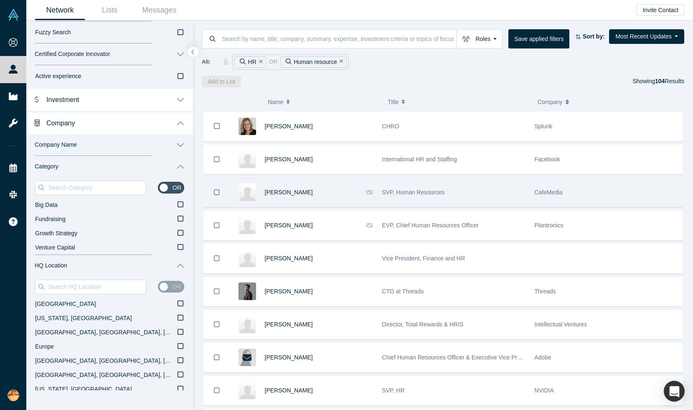
click at [357, 180] on div "[PERSON_NAME]" at bounding box center [313, 192] width 97 height 29
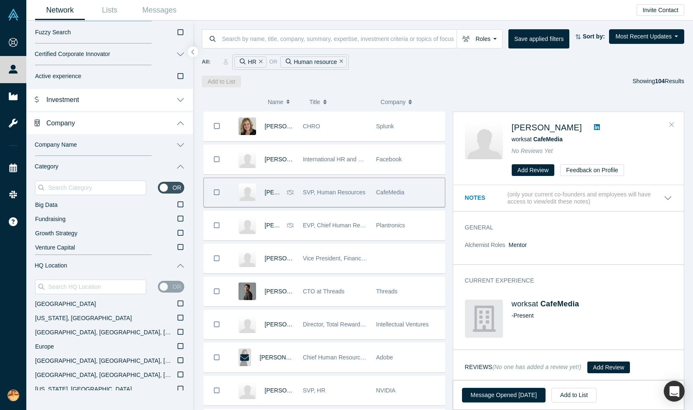
click at [670, 122] on icon "Close" at bounding box center [671, 124] width 5 height 5
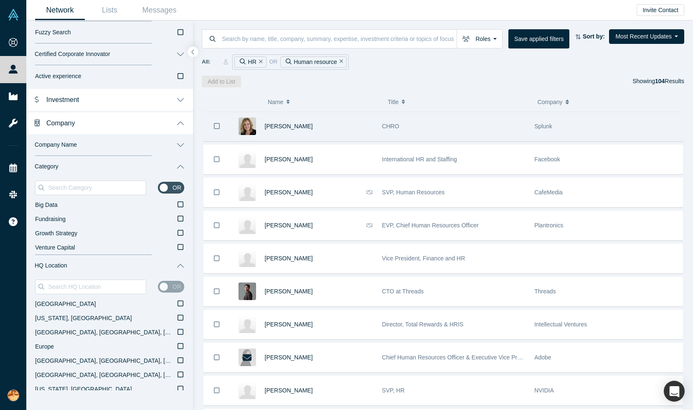
click at [217, 127] on icon "Bookmark" at bounding box center [217, 126] width 6 height 8
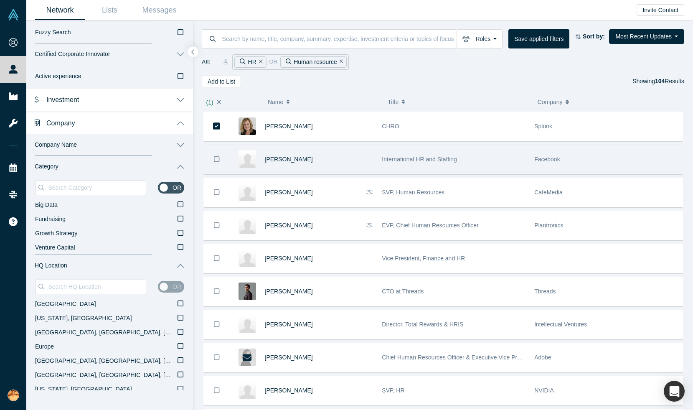
click at [214, 158] on icon "Bookmark" at bounding box center [217, 159] width 6 height 6
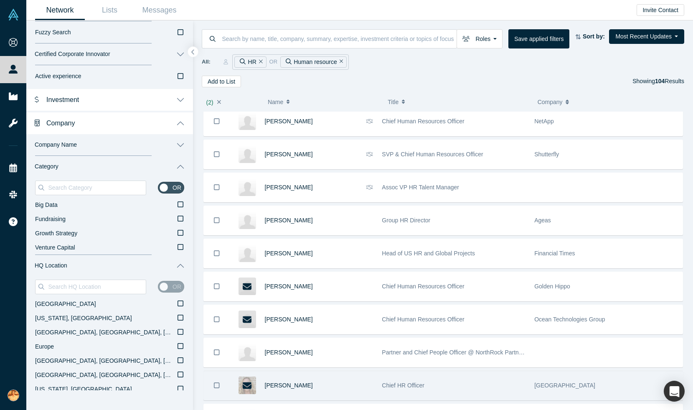
scroll to position [376, 0]
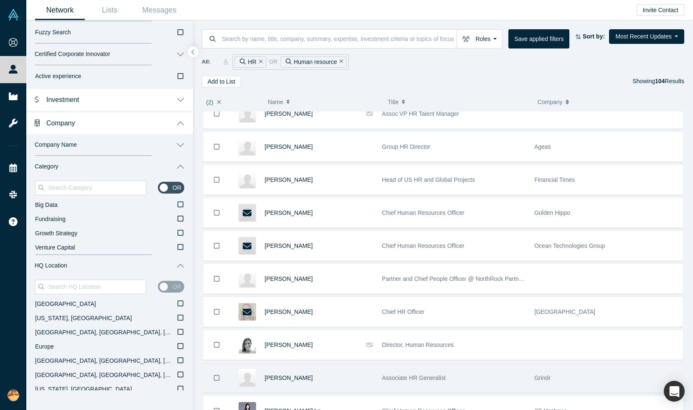
click at [216, 377] on icon "Bookmark" at bounding box center [217, 378] width 6 height 8
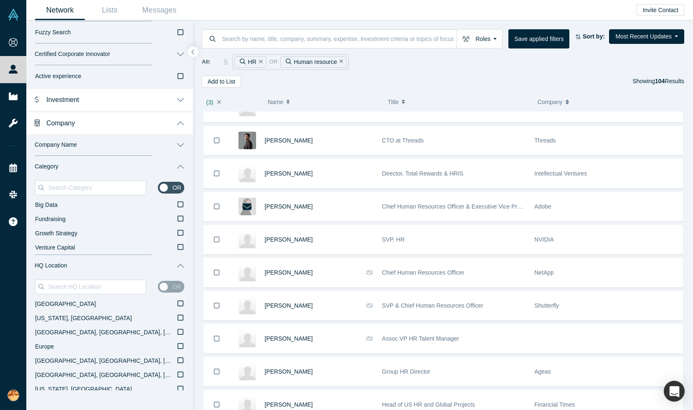
scroll to position [0, 0]
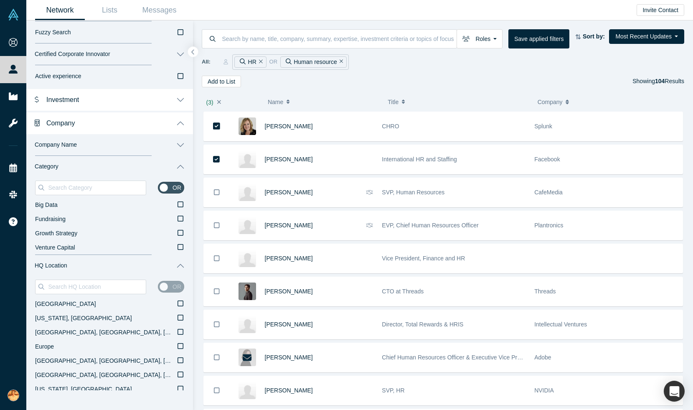
click at [219, 102] on icon "button" at bounding box center [219, 102] width 4 height 6
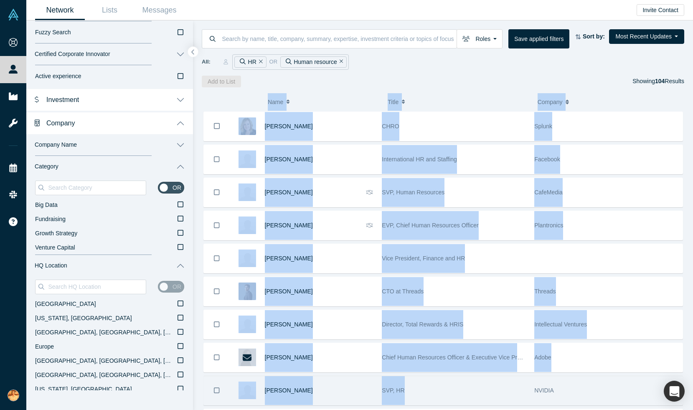
drag, startPoint x: 233, startPoint y: 99, endPoint x: 420, endPoint y: 382, distance: 338.8
click at [420, 382] on div "( 0 ) Name Title Company Alchemist Role Kristen Robinson CHRO Splunk Kirsten Ma…" at bounding box center [443, 248] width 500 height 323
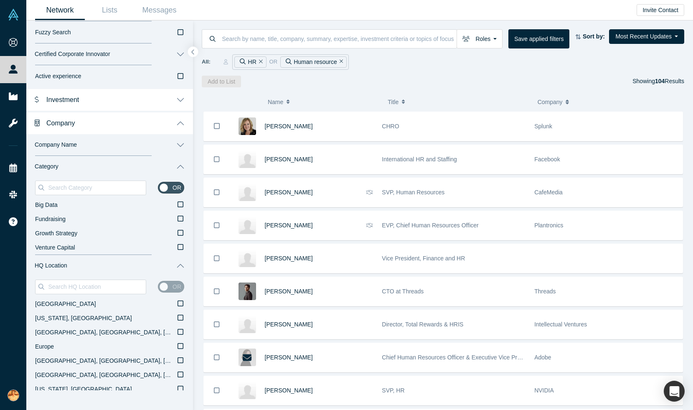
click at [513, 58] on div "All: HR or Human resource" at bounding box center [443, 61] width 482 height 15
click at [540, 41] on button "Save applied filters" at bounding box center [538, 38] width 61 height 19
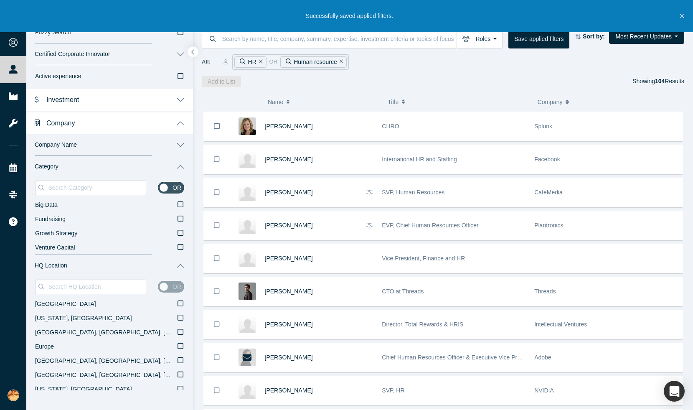
click at [491, 81] on div "Add to List Showing 104 Results" at bounding box center [443, 82] width 482 height 12
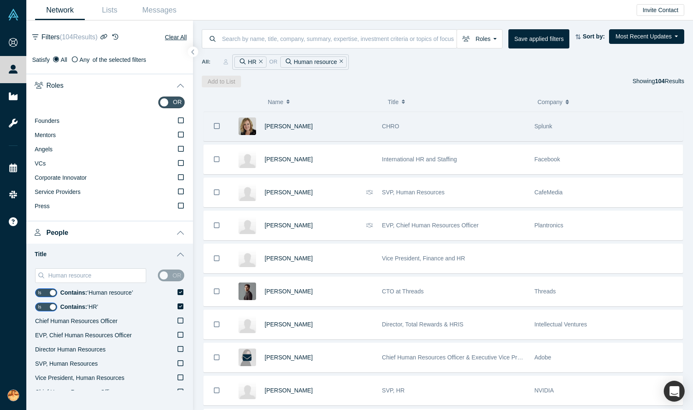
click at [215, 127] on icon "Bookmark" at bounding box center [217, 126] width 6 height 8
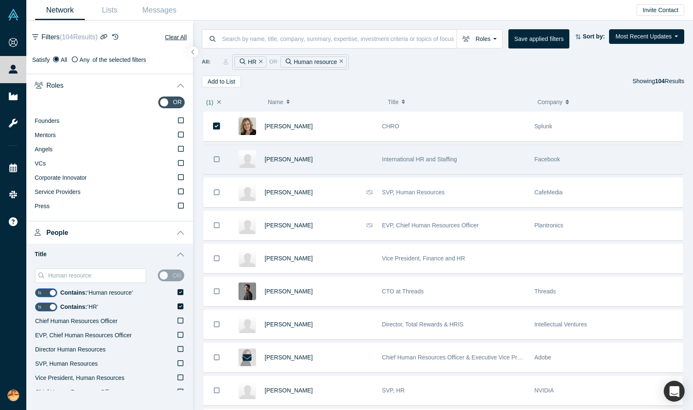
click at [215, 158] on icon "Bookmark" at bounding box center [217, 159] width 6 height 8
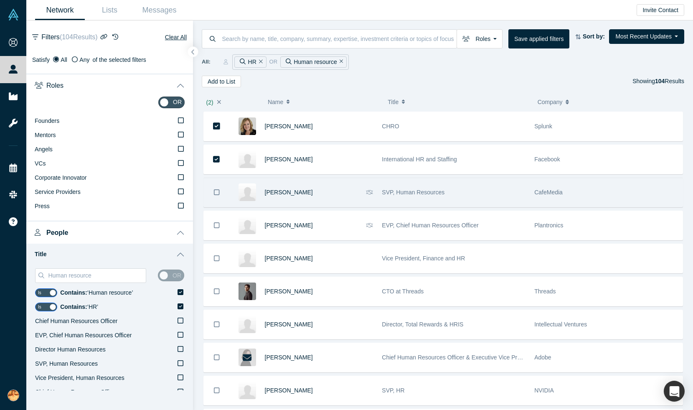
click at [216, 190] on icon "Bookmark" at bounding box center [217, 192] width 6 height 8
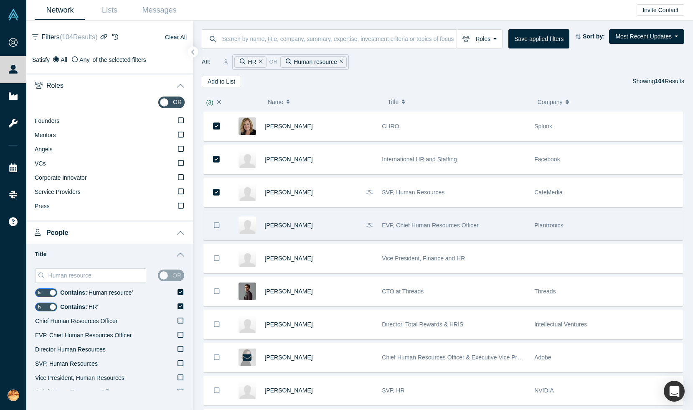
click at [216, 231] on button "Bookmark" at bounding box center [217, 225] width 26 height 29
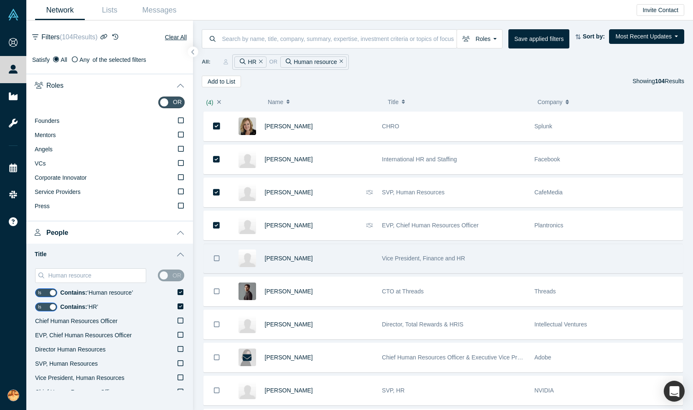
click at [227, 253] on button "Bookmark" at bounding box center [217, 258] width 26 height 29
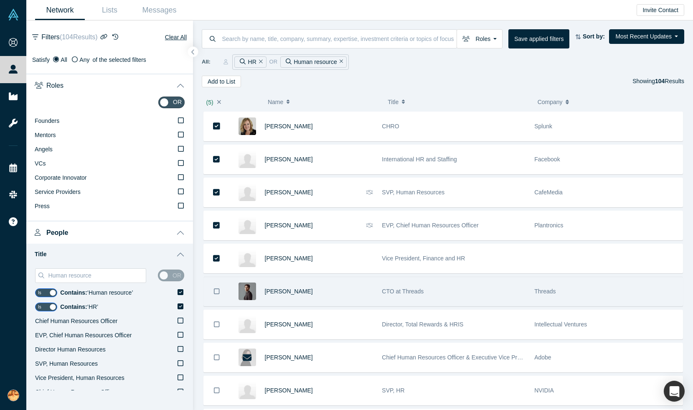
click at [226, 285] on button "Bookmark" at bounding box center [217, 291] width 26 height 29
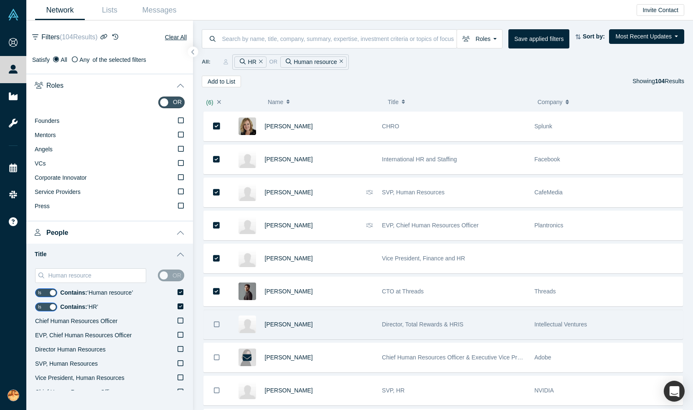
click at [231, 330] on div "[PERSON_NAME]" at bounding box center [302, 324] width 144 height 29
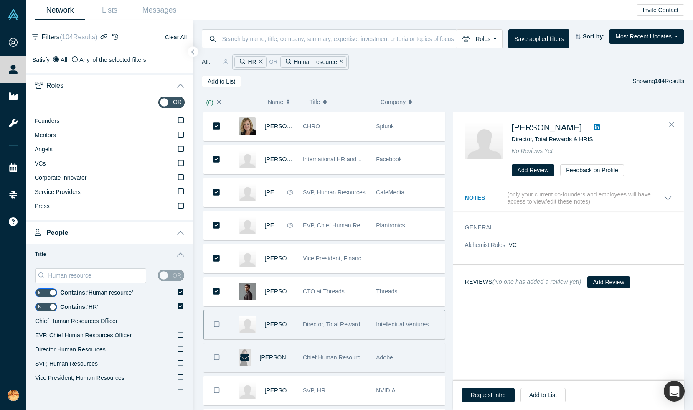
click at [231, 362] on div "[PERSON_NAME]" at bounding box center [262, 357] width 64 height 29
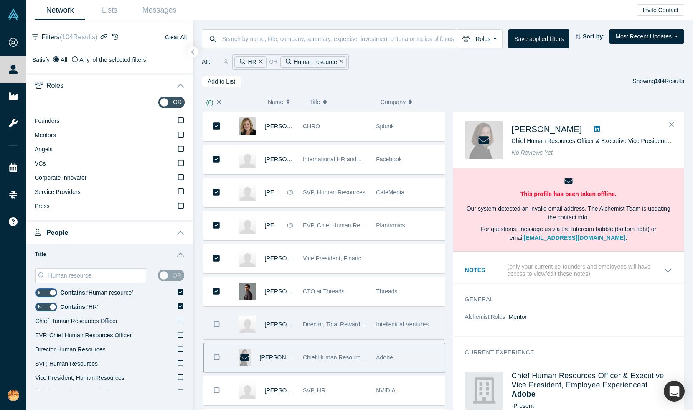
click at [214, 324] on icon "Bookmark" at bounding box center [217, 324] width 6 height 6
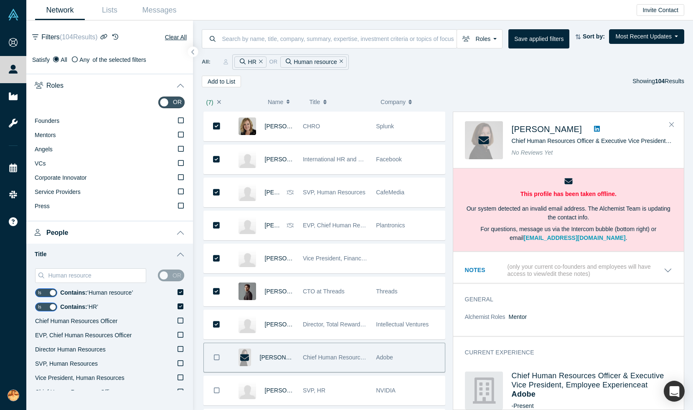
click at [218, 355] on icon "Bookmark" at bounding box center [217, 357] width 6 height 6
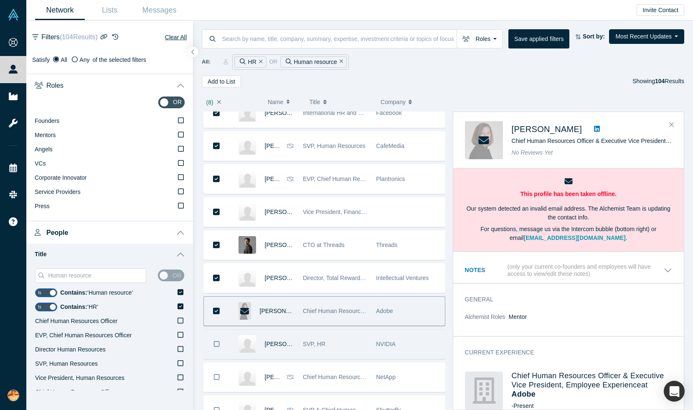
scroll to position [57, 0]
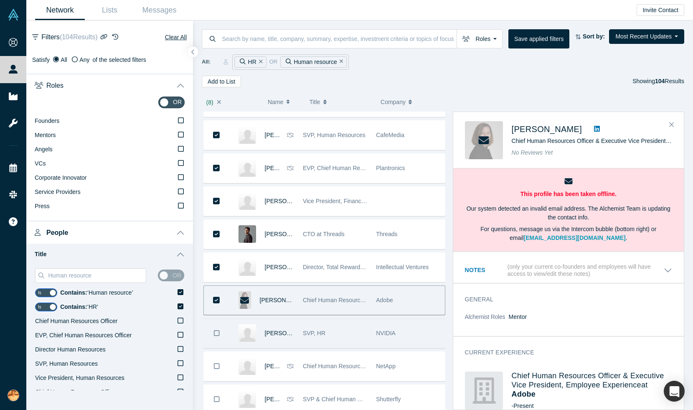
click at [220, 331] on button "Bookmark" at bounding box center [217, 333] width 26 height 29
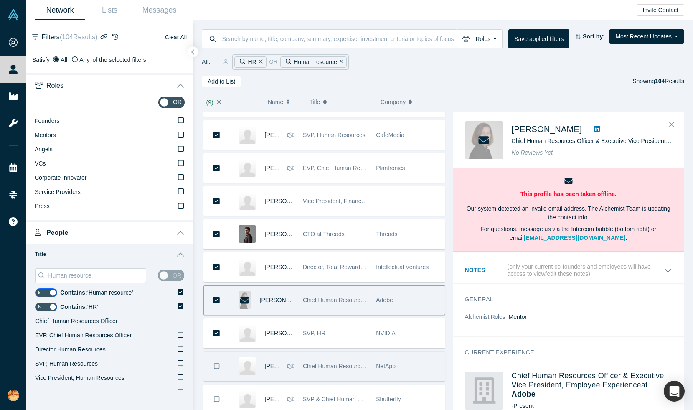
click at [221, 364] on button "Bookmark" at bounding box center [217, 366] width 26 height 29
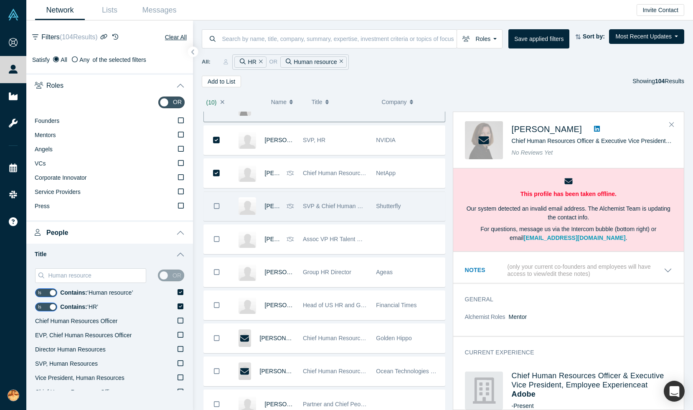
scroll to position [241, 0]
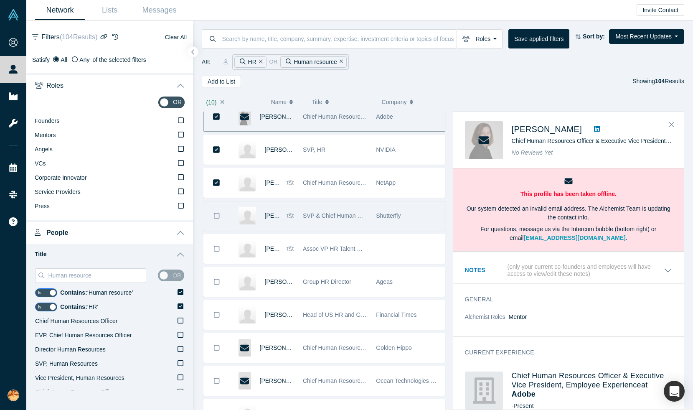
click at [215, 216] on icon "Bookmark" at bounding box center [217, 216] width 6 height 8
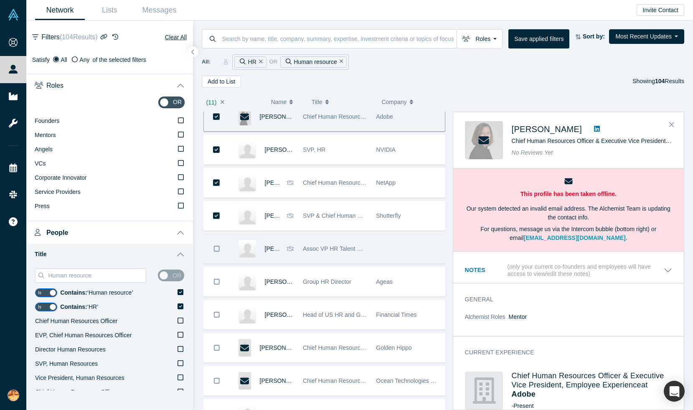
click at [215, 246] on icon "Bookmark" at bounding box center [217, 249] width 6 height 6
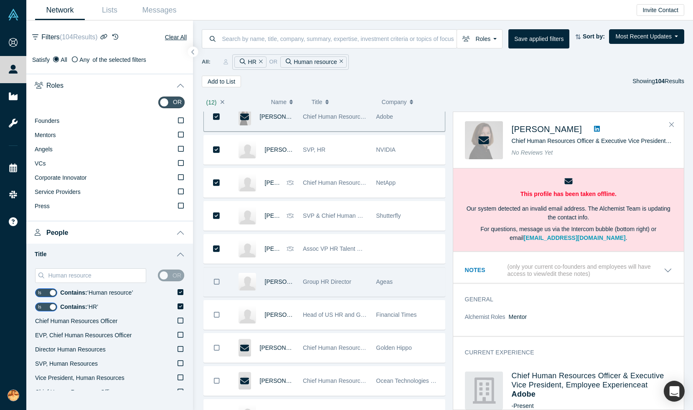
click at [218, 283] on icon "Bookmark" at bounding box center [217, 282] width 6 height 8
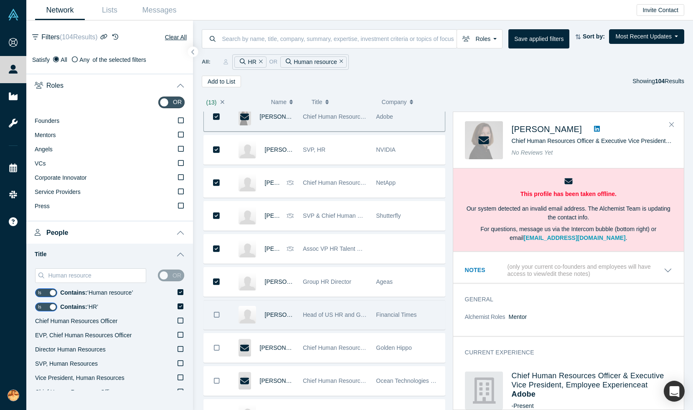
click at [218, 318] on icon "Bookmark" at bounding box center [217, 315] width 6 height 8
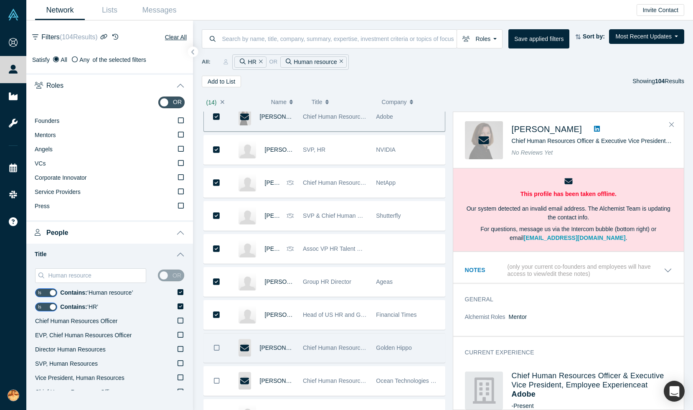
click at [217, 348] on icon "Bookmark" at bounding box center [217, 348] width 6 height 8
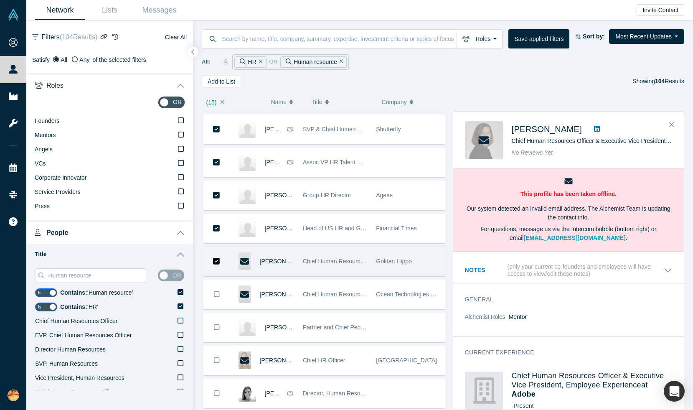
scroll to position [328, 0]
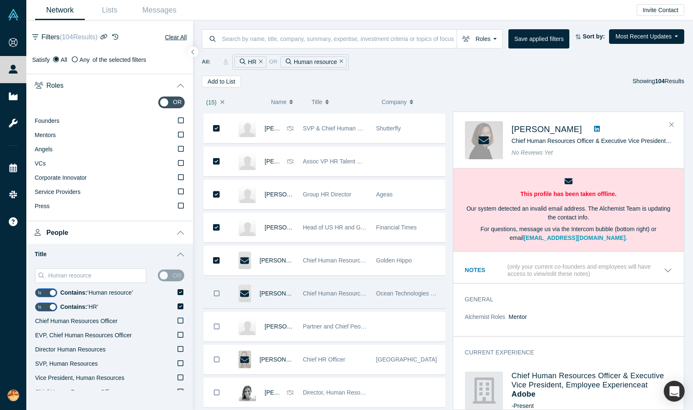
click at [218, 296] on icon "Bookmark" at bounding box center [217, 293] width 6 height 6
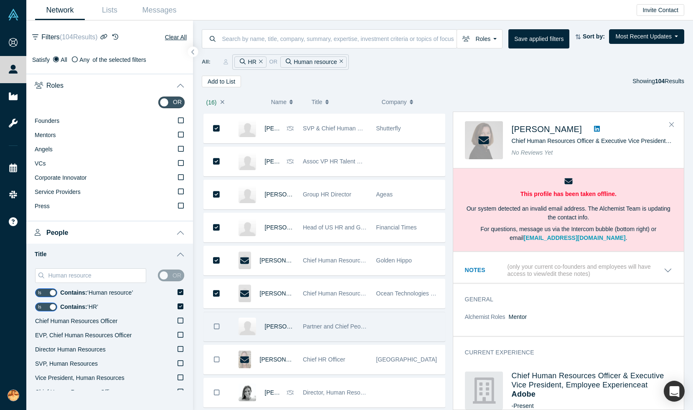
click at [218, 325] on icon "Bookmark" at bounding box center [217, 326] width 6 height 8
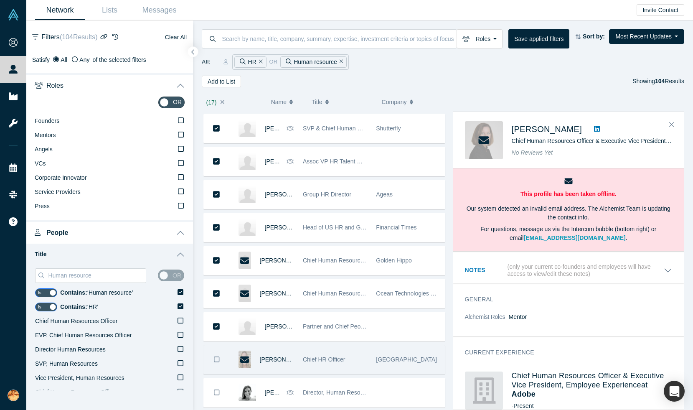
click at [218, 359] on icon "Bookmark" at bounding box center [217, 359] width 6 height 8
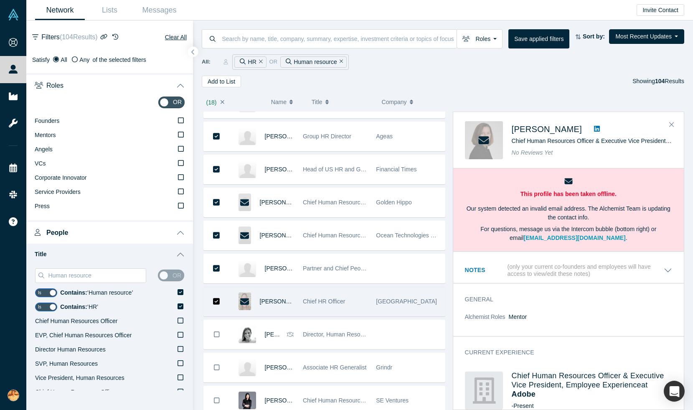
scroll to position [423, 0]
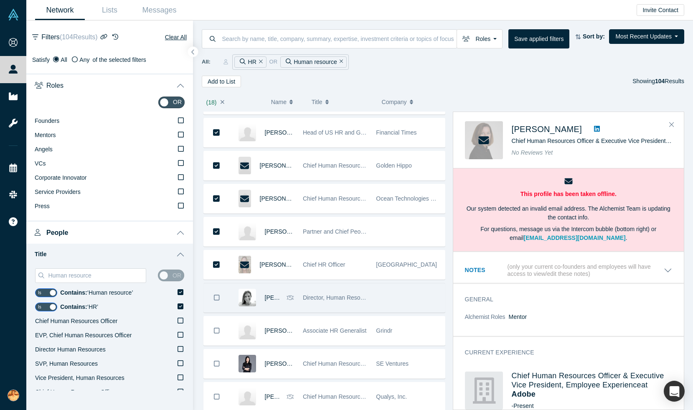
click at [213, 298] on button "Bookmark" at bounding box center [217, 297] width 26 height 29
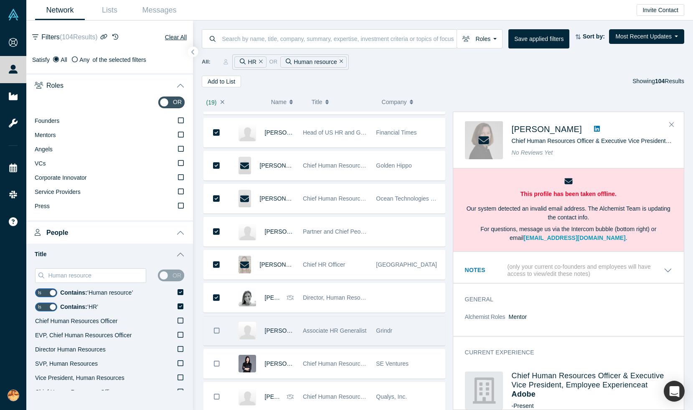
click at [216, 330] on icon "Bookmark" at bounding box center [217, 331] width 6 height 8
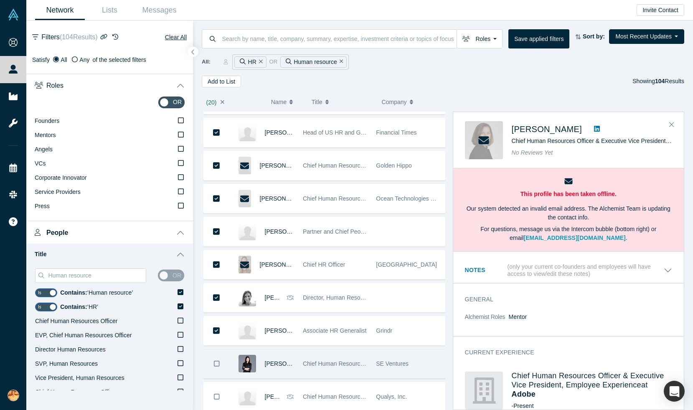
click at [216, 362] on icon "Bookmark" at bounding box center [217, 364] width 6 height 8
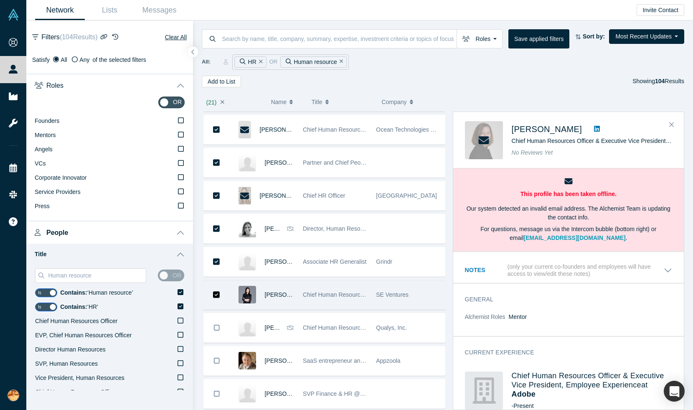
scroll to position [493, 0]
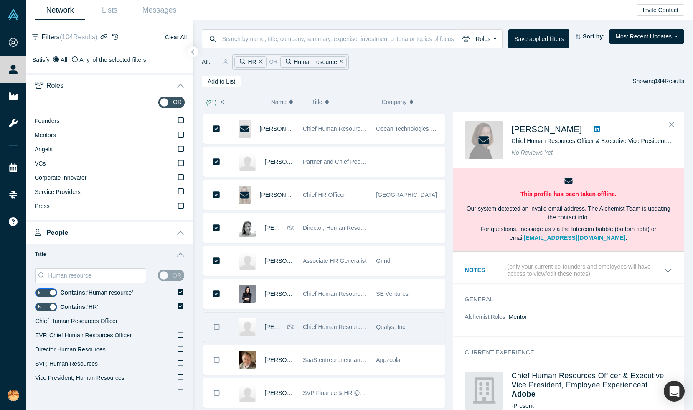
click at [218, 327] on icon "Bookmark" at bounding box center [217, 327] width 6 height 8
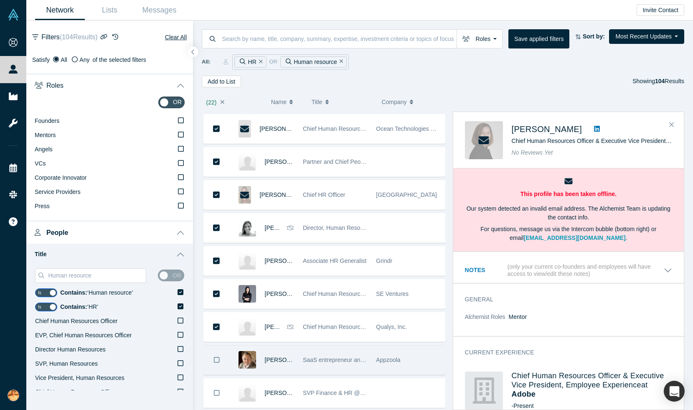
click at [216, 364] on button "Bookmark" at bounding box center [217, 359] width 26 height 29
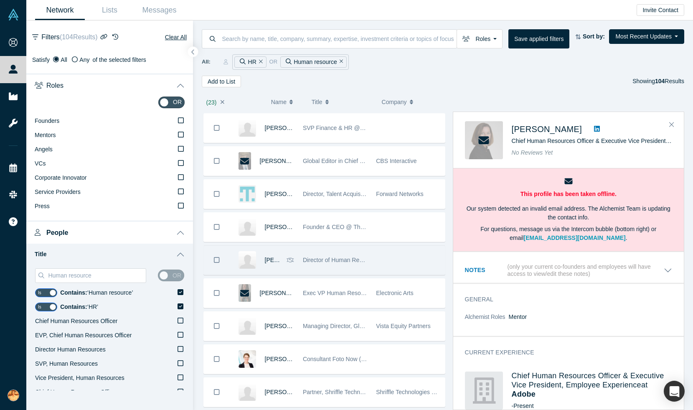
scroll to position [751, 0]
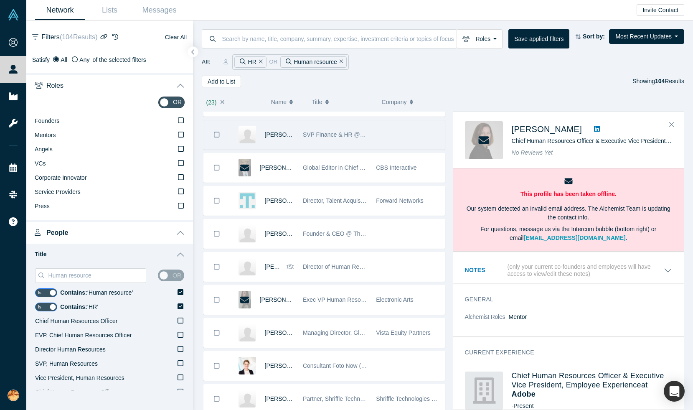
click at [222, 139] on button "Bookmark" at bounding box center [217, 134] width 26 height 29
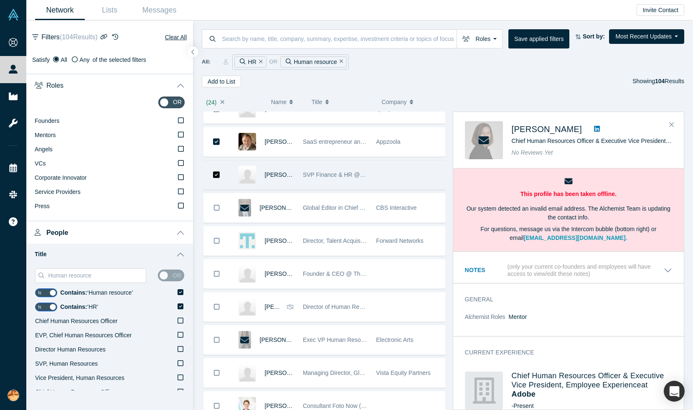
scroll to position [709, 0]
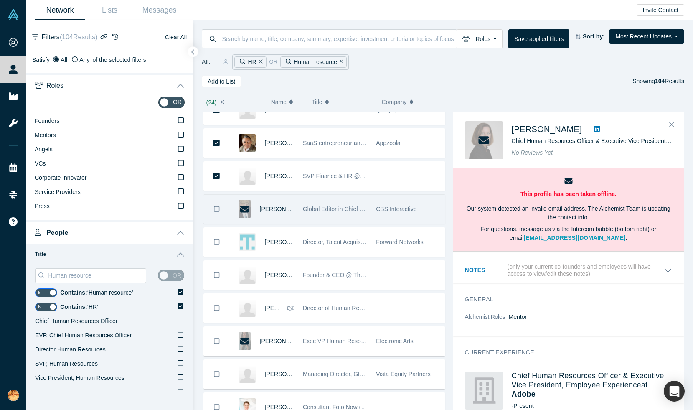
click at [221, 206] on button "Bookmark" at bounding box center [217, 209] width 26 height 29
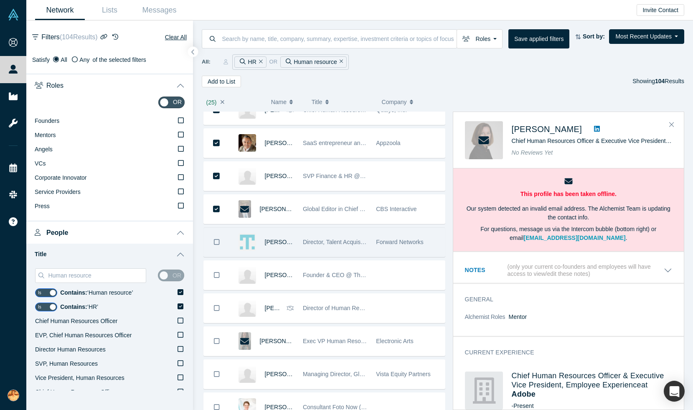
click at [219, 242] on icon "Bookmark" at bounding box center [217, 242] width 6 height 6
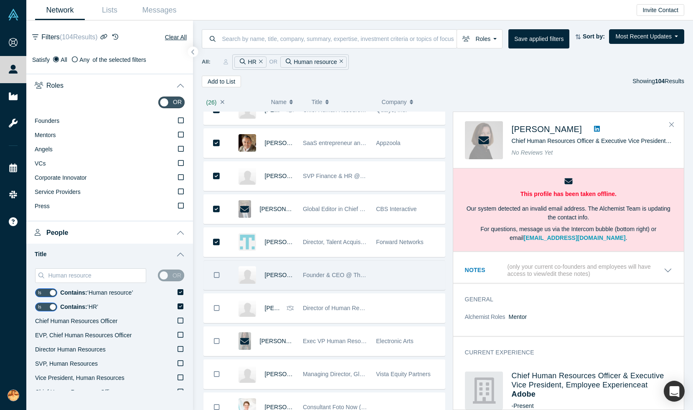
click at [217, 269] on button "Bookmark" at bounding box center [217, 275] width 26 height 29
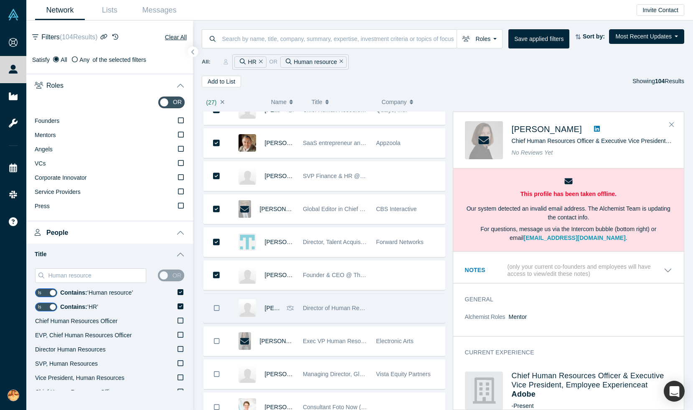
click at [216, 306] on icon "Bookmark" at bounding box center [217, 308] width 6 height 8
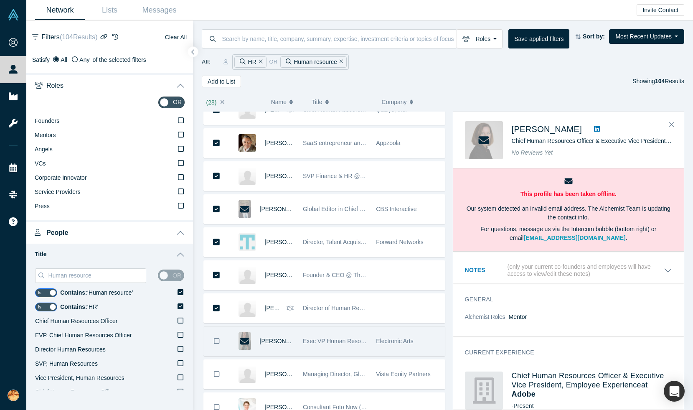
click at [216, 334] on button "Bookmark" at bounding box center [217, 341] width 26 height 29
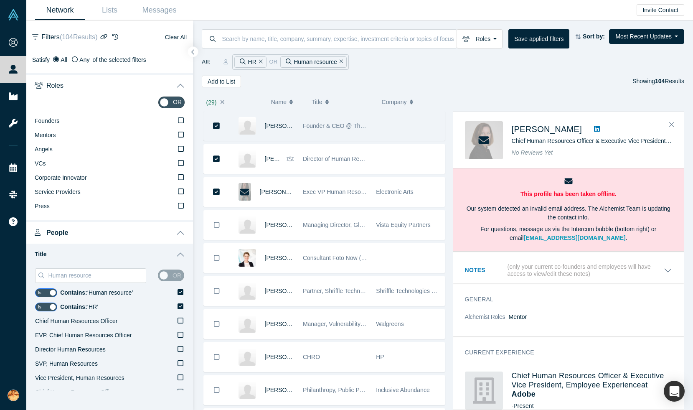
scroll to position [879, 0]
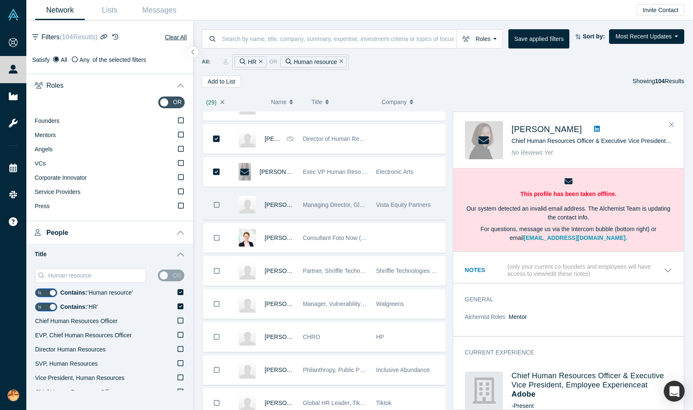
click at [218, 208] on icon "Bookmark" at bounding box center [217, 205] width 6 height 8
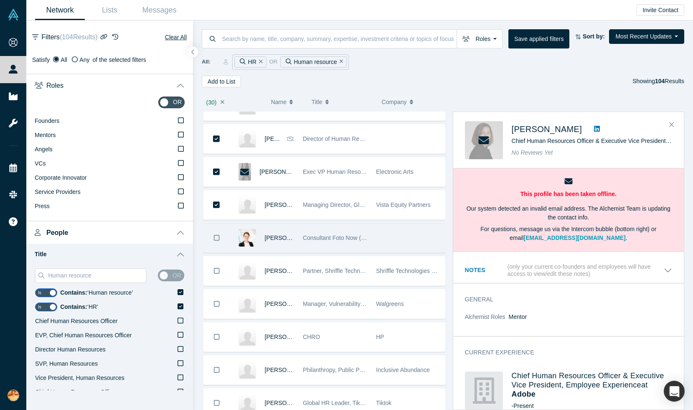
click at [217, 238] on icon "Bookmark" at bounding box center [217, 238] width 6 height 8
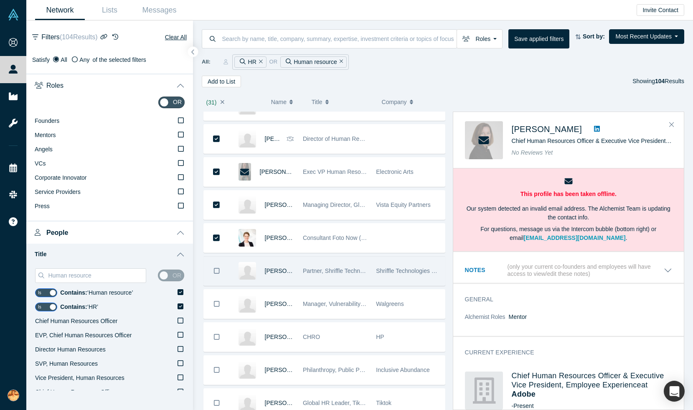
click at [217, 272] on icon "Bookmark" at bounding box center [217, 271] width 6 height 8
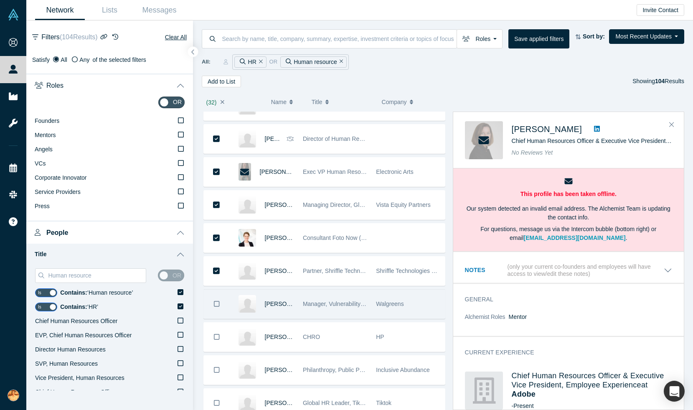
click at [217, 301] on icon "Bookmark" at bounding box center [217, 304] width 6 height 6
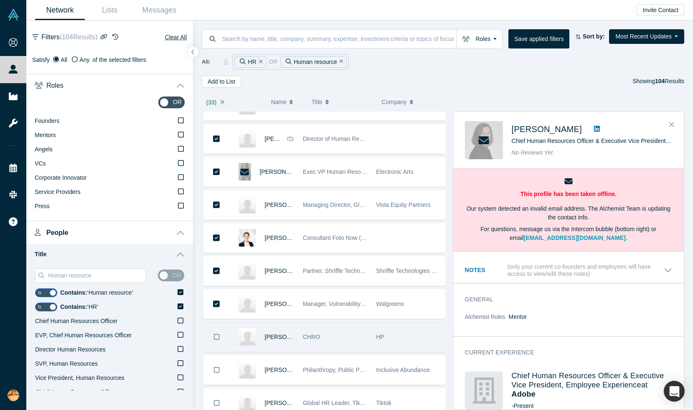
click at [217, 342] on button "Bookmark" at bounding box center [217, 336] width 26 height 29
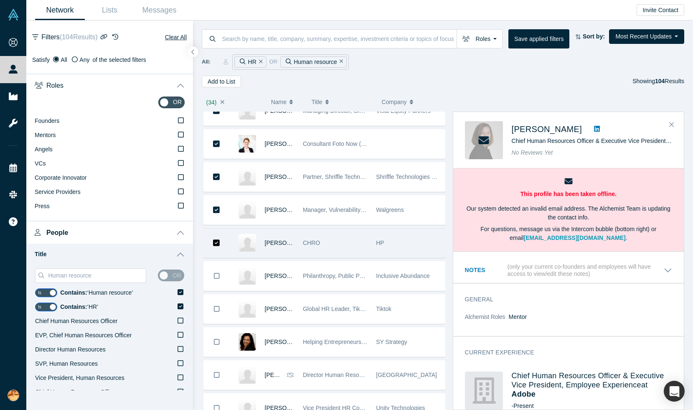
scroll to position [987, 0]
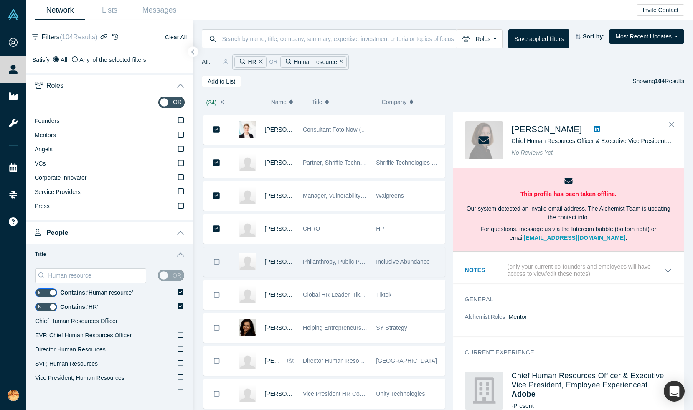
click at [217, 262] on icon "Bookmark" at bounding box center [217, 262] width 6 height 8
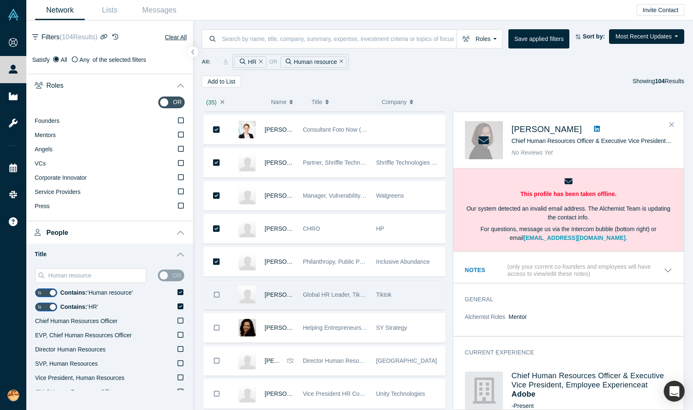
click at [217, 293] on icon "Bookmark" at bounding box center [217, 295] width 6 height 8
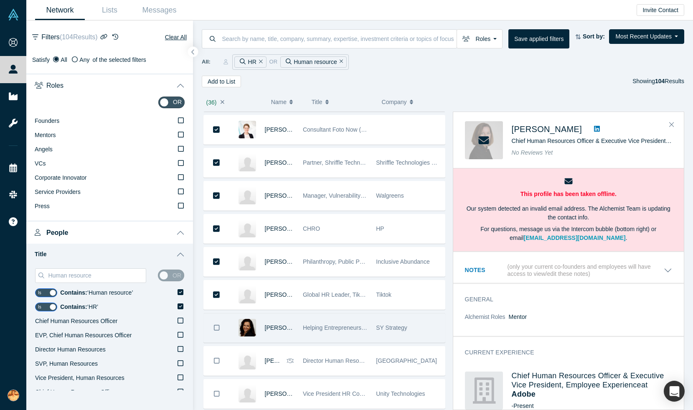
click at [217, 328] on icon "Bookmark" at bounding box center [217, 328] width 6 height 8
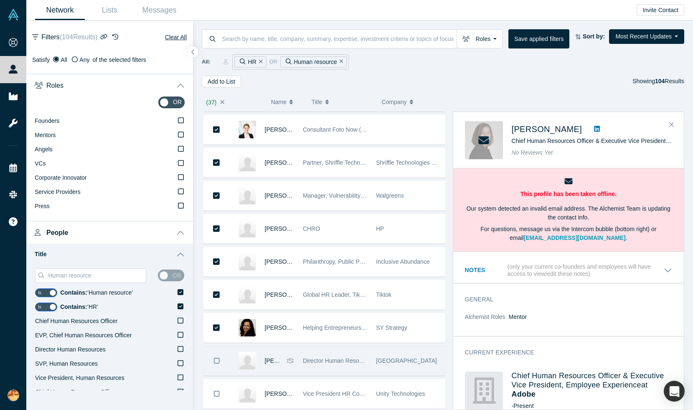
scroll to position [1065, 0]
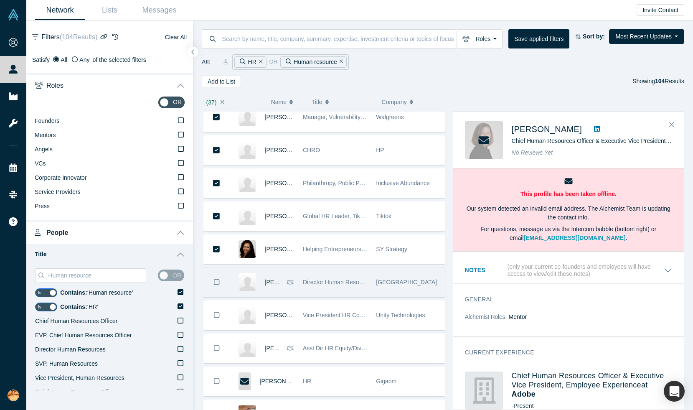
click at [218, 284] on icon "Bookmark" at bounding box center [217, 282] width 6 height 8
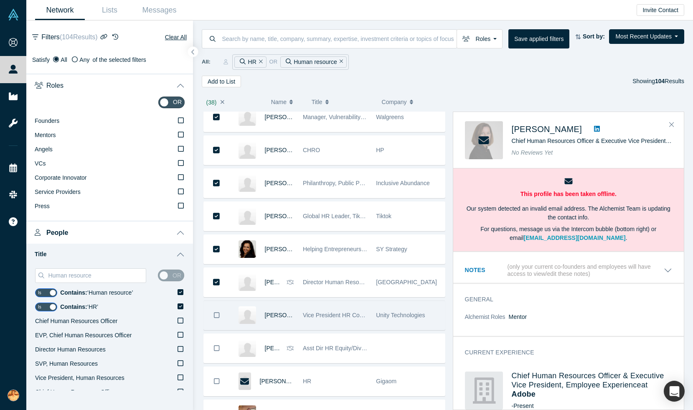
click at [216, 319] on button "Bookmark" at bounding box center [217, 315] width 26 height 29
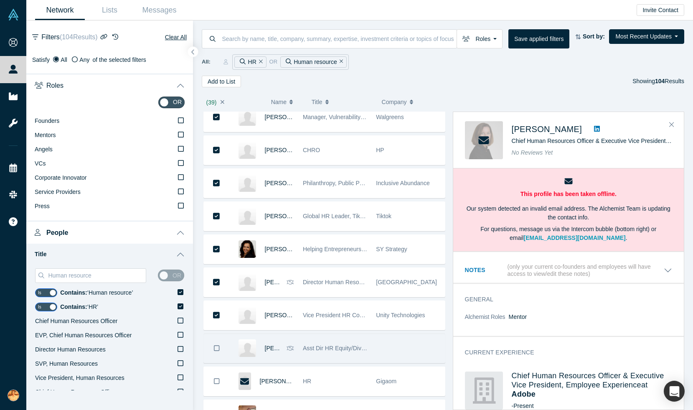
click at [216, 346] on icon "Bookmark" at bounding box center [217, 348] width 6 height 8
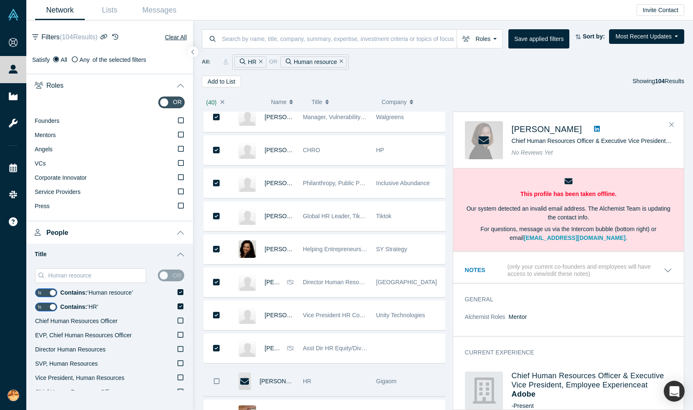
click at [218, 379] on icon "Bookmark" at bounding box center [217, 381] width 6 height 8
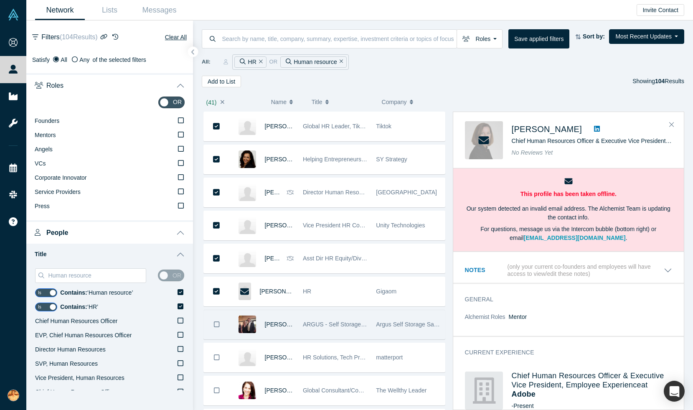
click at [217, 326] on icon "Bookmark" at bounding box center [217, 324] width 6 height 8
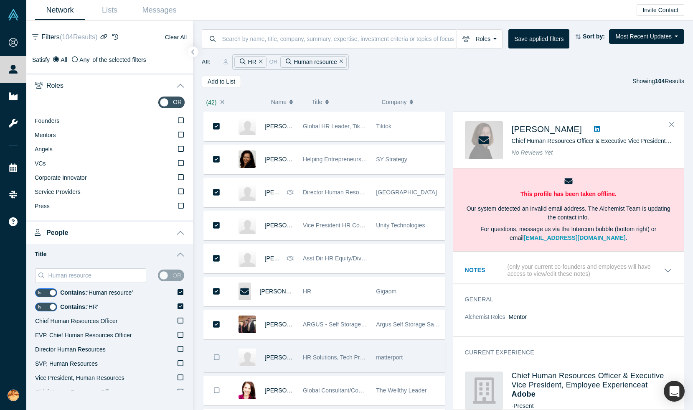
click at [217, 363] on button "Bookmark" at bounding box center [217, 357] width 26 height 29
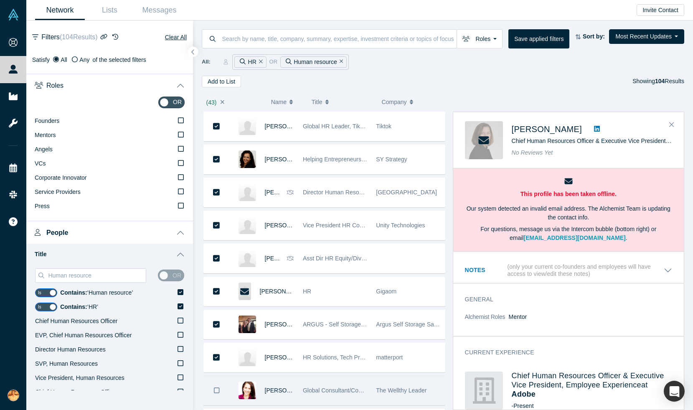
click at [217, 391] on icon "Bookmark" at bounding box center [217, 390] width 6 height 8
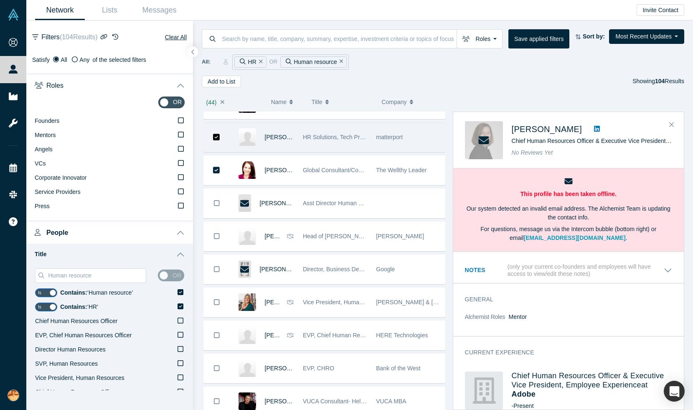
scroll to position [1385, 0]
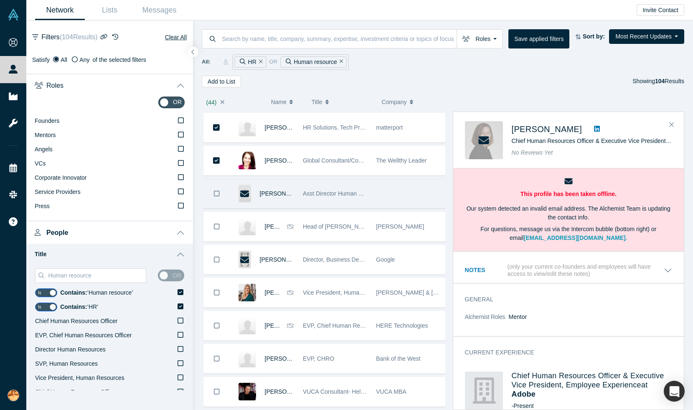
click at [218, 192] on icon "Bookmark" at bounding box center [217, 194] width 6 height 8
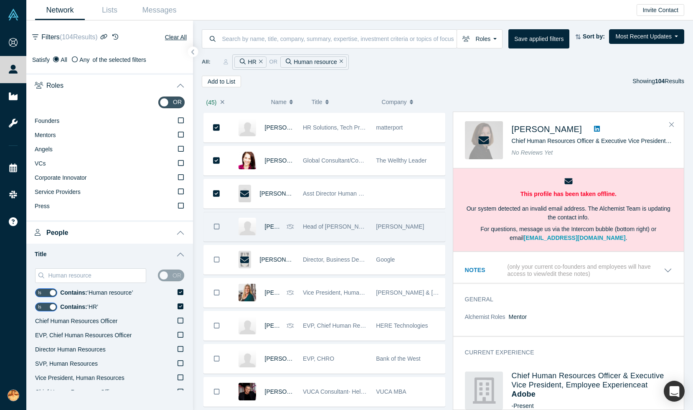
click at [218, 229] on icon "Bookmark" at bounding box center [217, 227] width 6 height 8
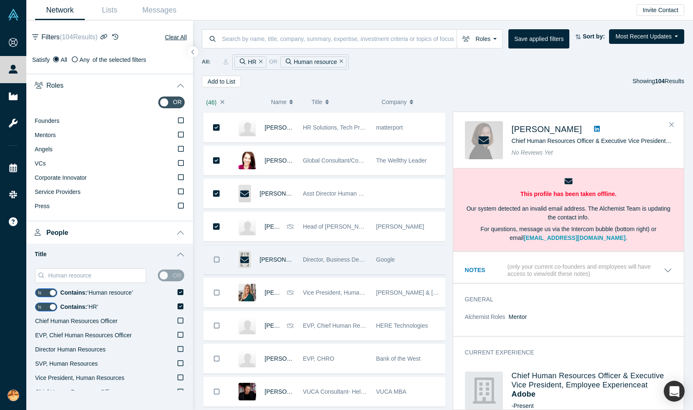
click at [217, 258] on icon "Bookmark" at bounding box center [217, 260] width 6 height 8
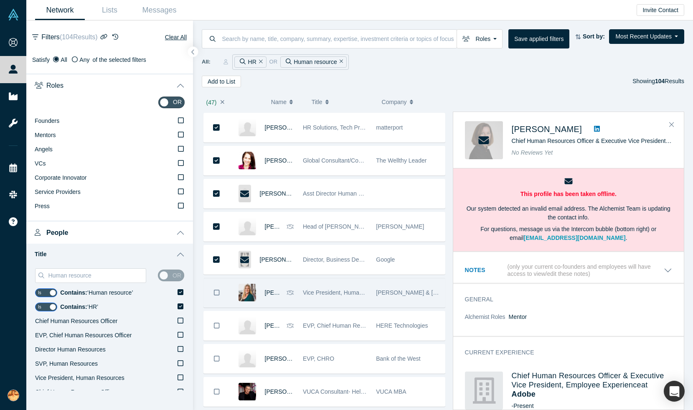
click at [217, 283] on button "Bookmark" at bounding box center [217, 292] width 26 height 29
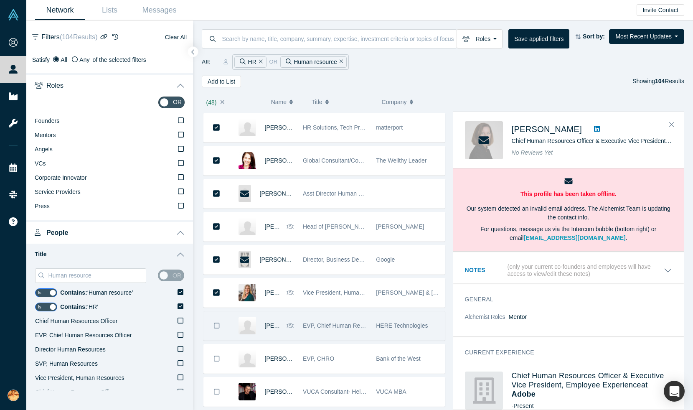
click at [218, 323] on icon "Bookmark" at bounding box center [217, 326] width 6 height 8
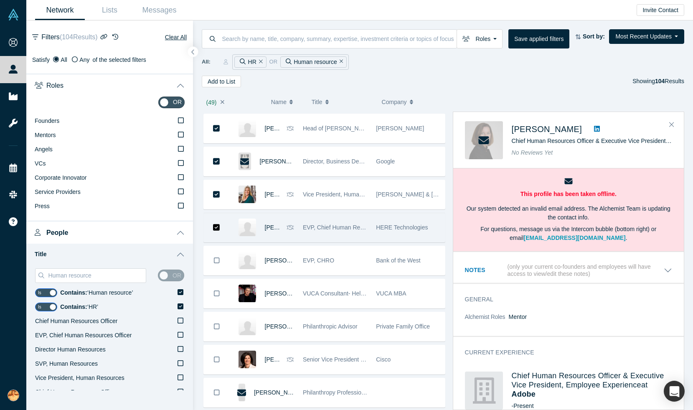
scroll to position [1562, 0]
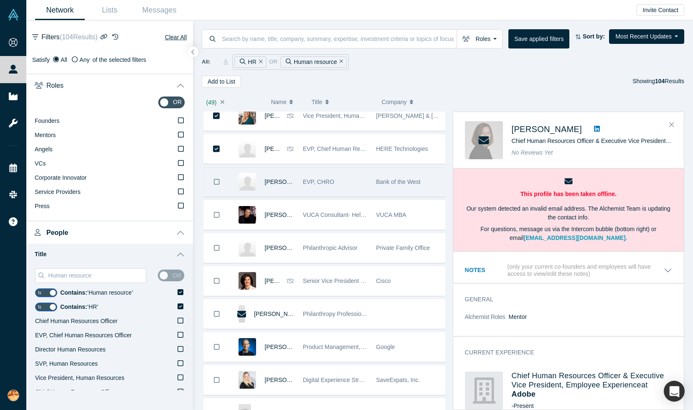
click at [219, 180] on button "Bookmark" at bounding box center [217, 182] width 26 height 29
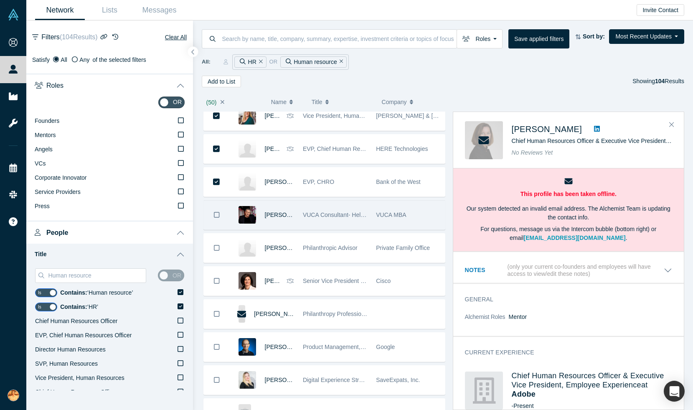
click at [218, 216] on icon "Bookmark" at bounding box center [217, 215] width 6 height 8
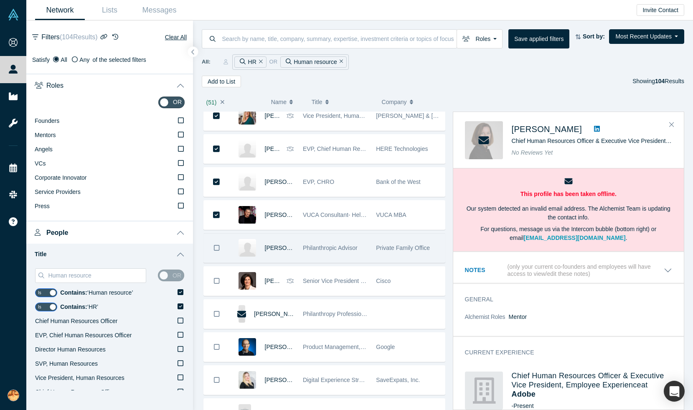
click at [218, 250] on icon "Bookmark" at bounding box center [217, 248] width 6 height 8
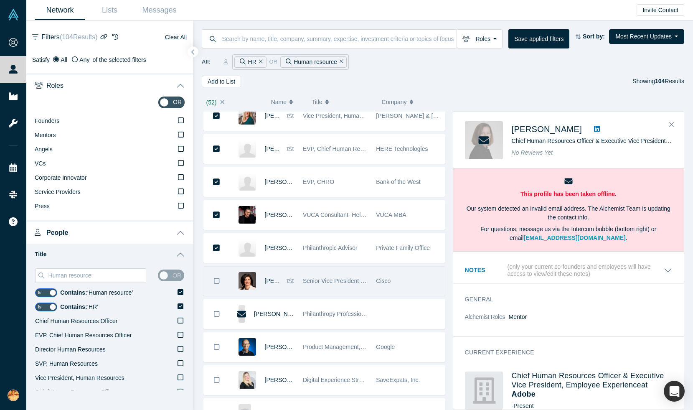
click at [217, 283] on icon "Bookmark" at bounding box center [217, 281] width 6 height 8
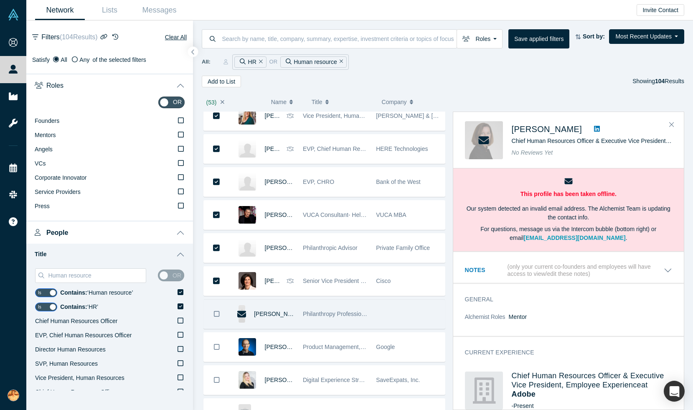
click at [214, 313] on icon "Bookmark" at bounding box center [217, 314] width 6 height 6
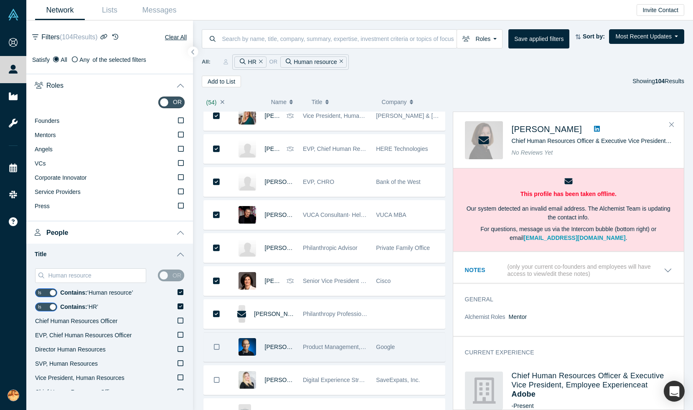
click at [215, 346] on icon "Bookmark" at bounding box center [217, 347] width 6 height 8
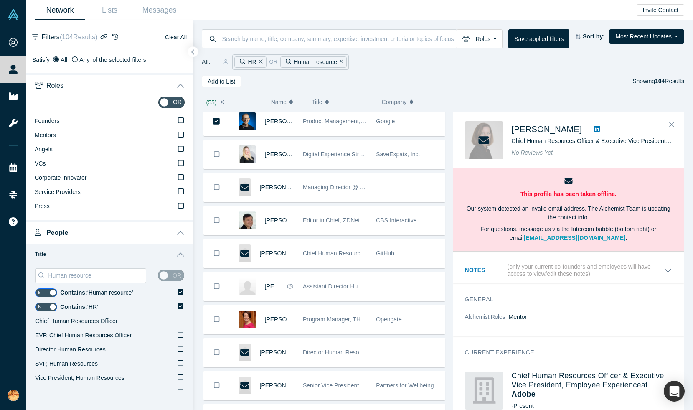
scroll to position [1780, 0]
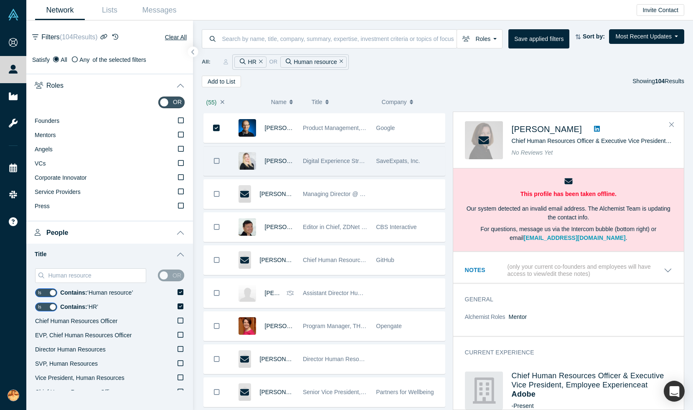
click at [217, 162] on icon "Bookmark" at bounding box center [217, 161] width 6 height 8
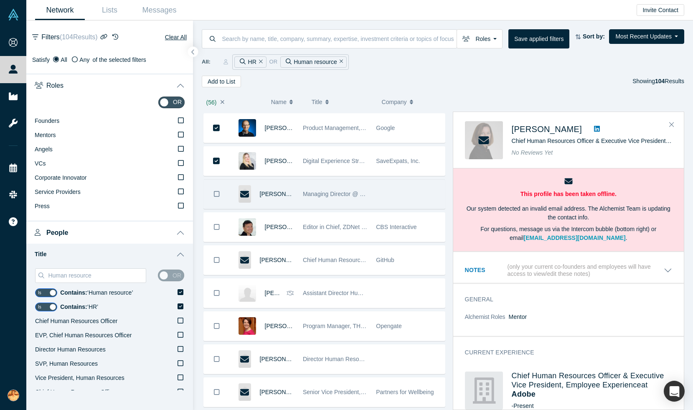
click at [217, 190] on icon "Bookmark" at bounding box center [217, 194] width 6 height 8
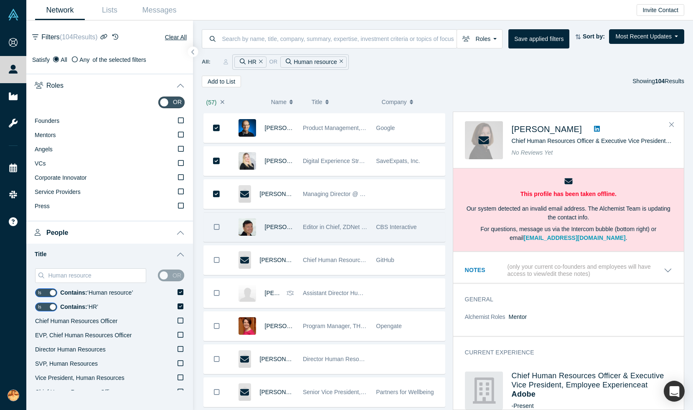
click at [216, 227] on icon "Bookmark" at bounding box center [217, 227] width 6 height 8
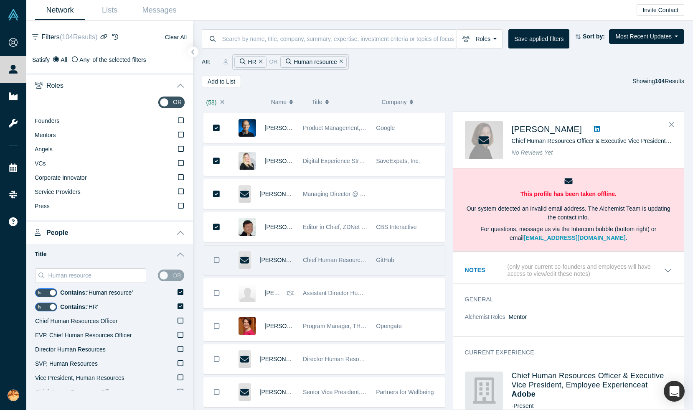
click at [217, 261] on icon "Bookmark" at bounding box center [217, 260] width 6 height 8
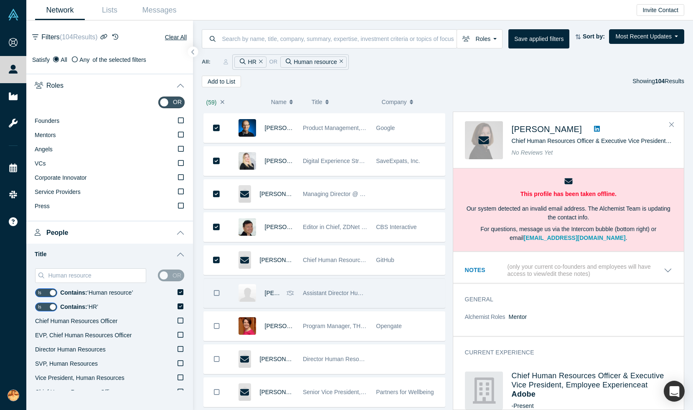
click at [218, 296] on icon "Bookmark" at bounding box center [217, 293] width 6 height 8
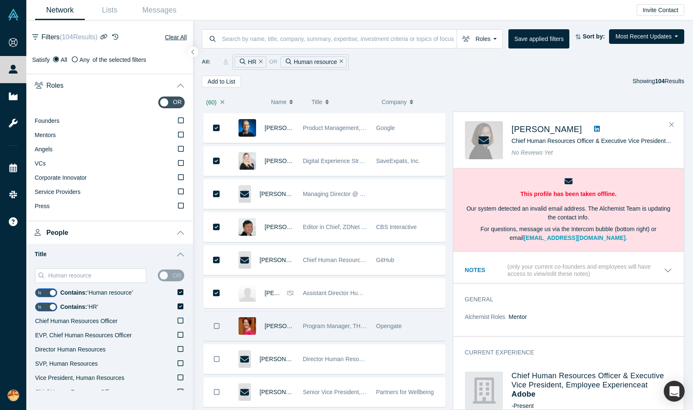
click at [218, 320] on button "Bookmark" at bounding box center [217, 326] width 26 height 29
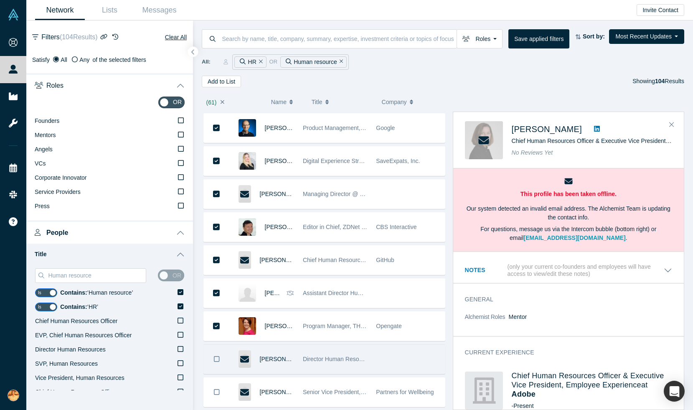
click at [218, 355] on icon "Bookmark" at bounding box center [217, 359] width 6 height 8
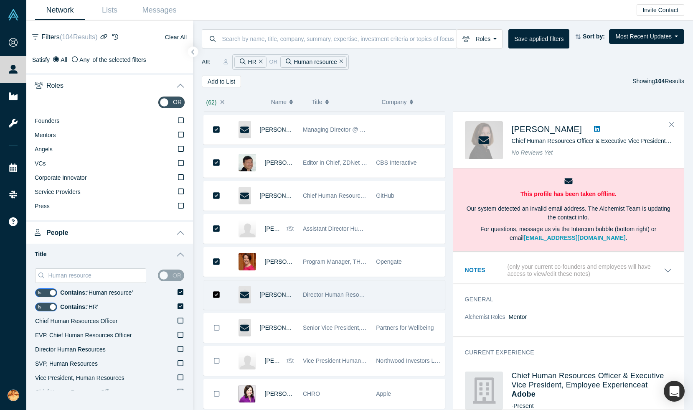
scroll to position [1871, 0]
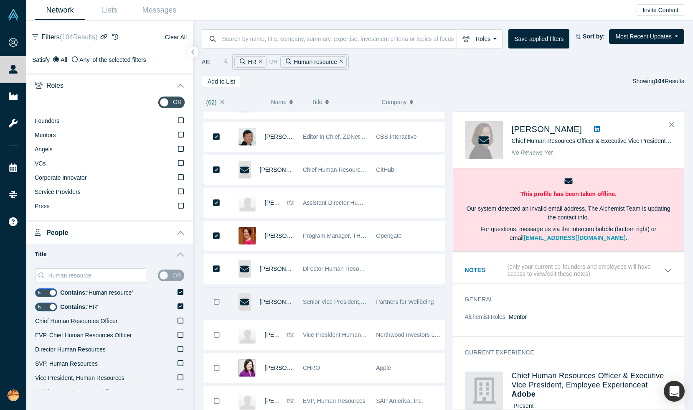
click at [216, 306] on button "Bookmark" at bounding box center [217, 301] width 26 height 29
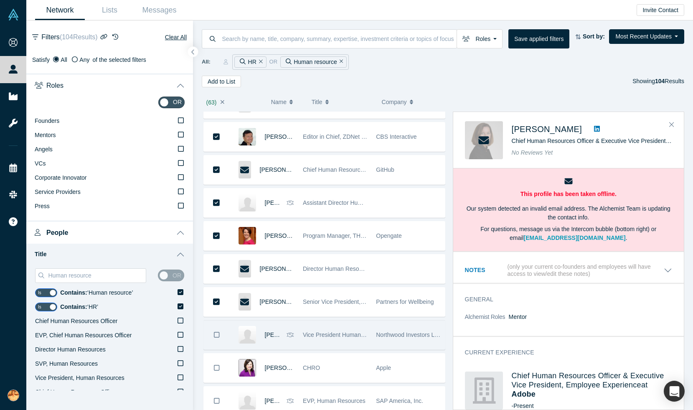
click at [216, 336] on icon "Bookmark" at bounding box center [217, 335] width 6 height 8
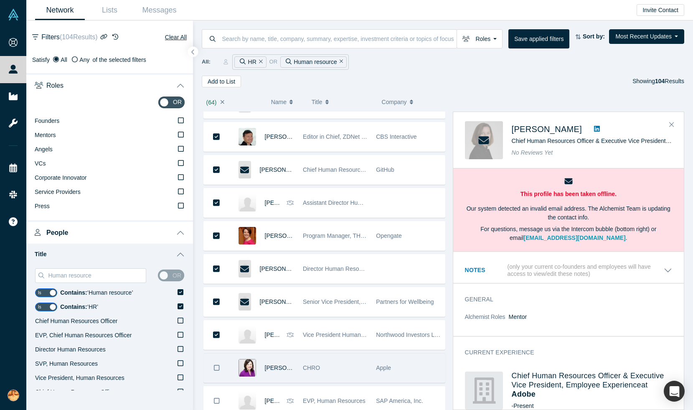
click at [216, 360] on button "Bookmark" at bounding box center [217, 367] width 26 height 29
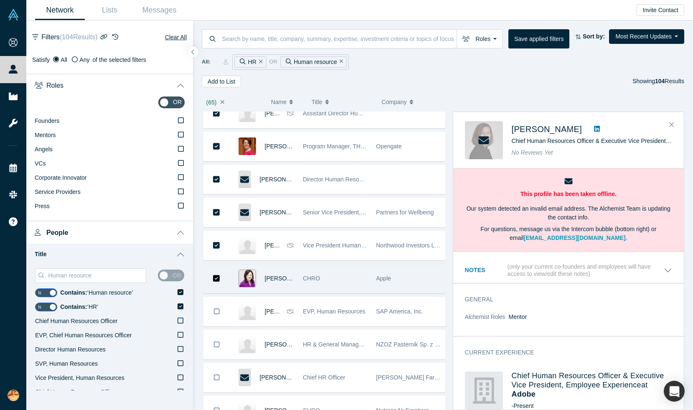
scroll to position [1962, 0]
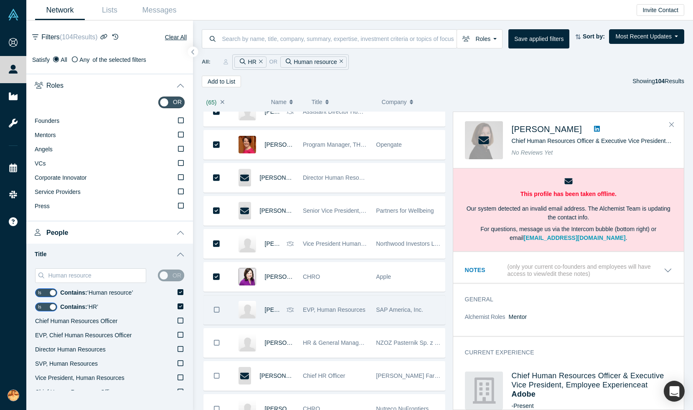
click at [216, 314] on button "Bookmark" at bounding box center [217, 309] width 26 height 29
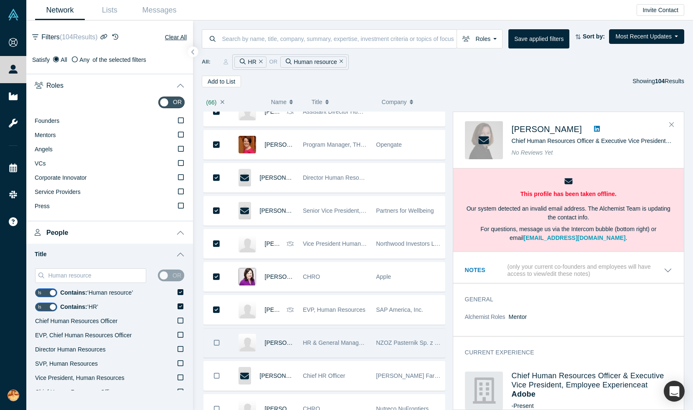
click at [216, 350] on button "Bookmark" at bounding box center [217, 342] width 26 height 29
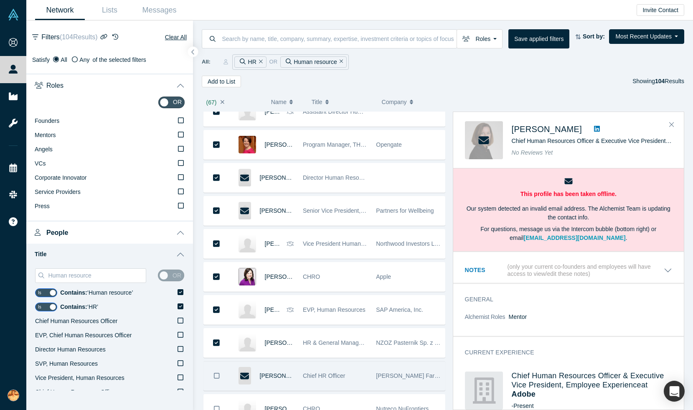
click at [218, 388] on button "Bookmark" at bounding box center [217, 375] width 26 height 29
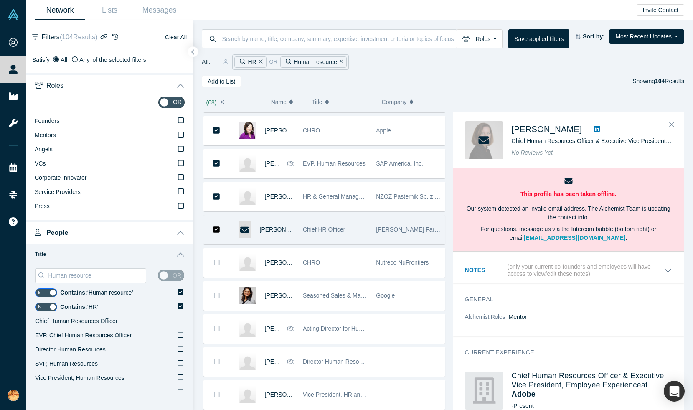
scroll to position [2137, 0]
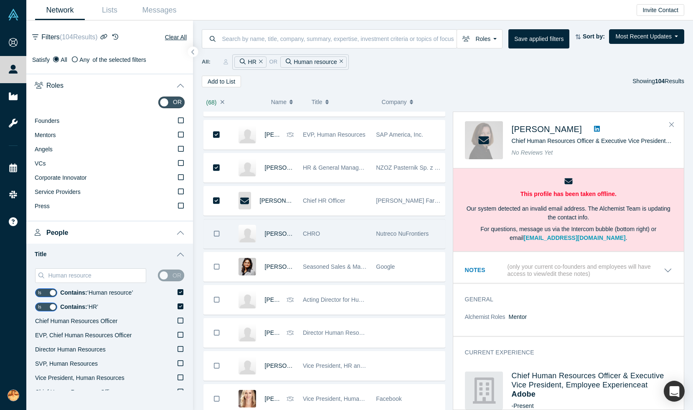
click at [216, 238] on button "Bookmark" at bounding box center [217, 233] width 26 height 29
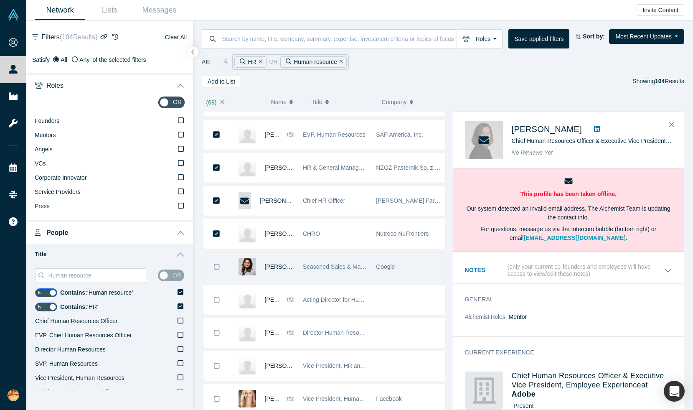
click at [216, 266] on icon "Bookmark" at bounding box center [217, 267] width 6 height 8
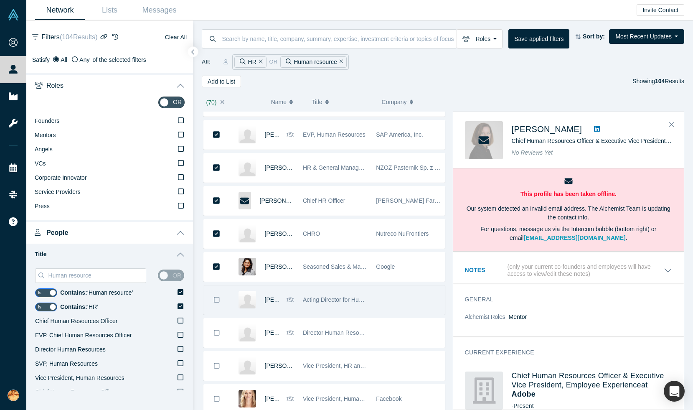
click at [216, 296] on icon "Bookmark" at bounding box center [217, 300] width 6 height 8
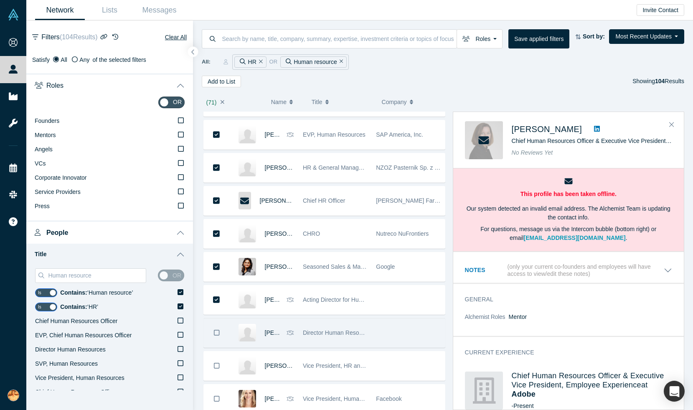
click at [217, 329] on icon "Bookmark" at bounding box center [217, 333] width 6 height 8
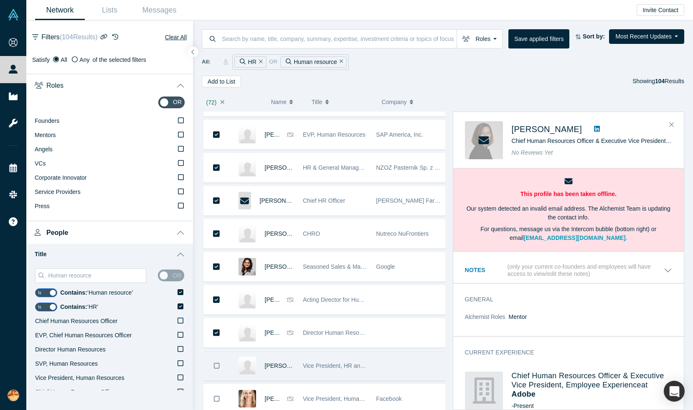
click at [216, 365] on icon "Bookmark" at bounding box center [217, 366] width 6 height 8
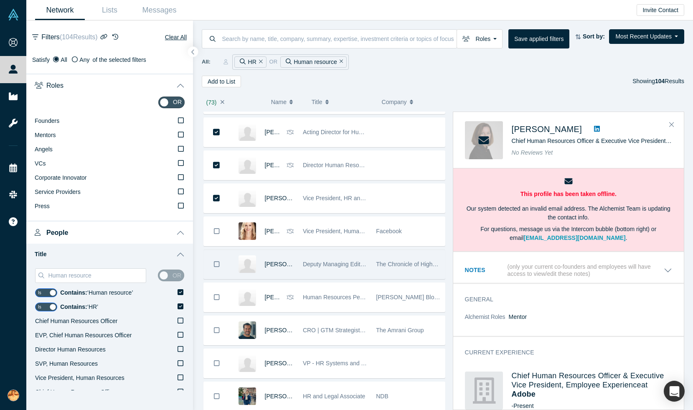
scroll to position [2311, 0]
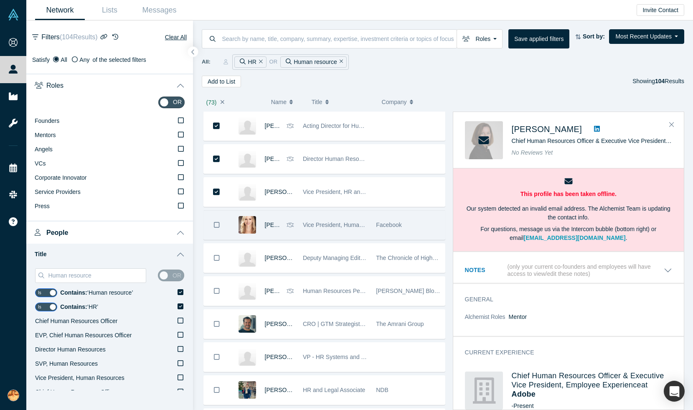
click at [216, 219] on button "Bookmark" at bounding box center [217, 225] width 26 height 29
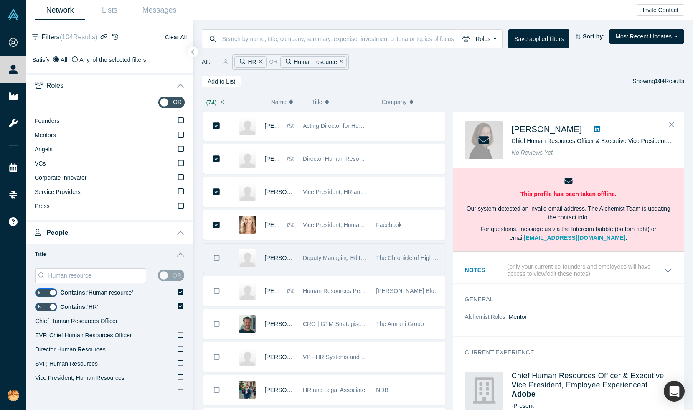
click at [217, 260] on icon "Bookmark" at bounding box center [217, 258] width 6 height 8
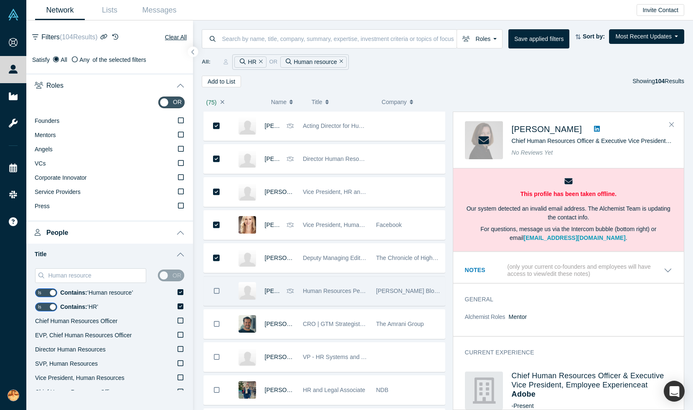
click at [216, 295] on button "Bookmark" at bounding box center [217, 291] width 26 height 29
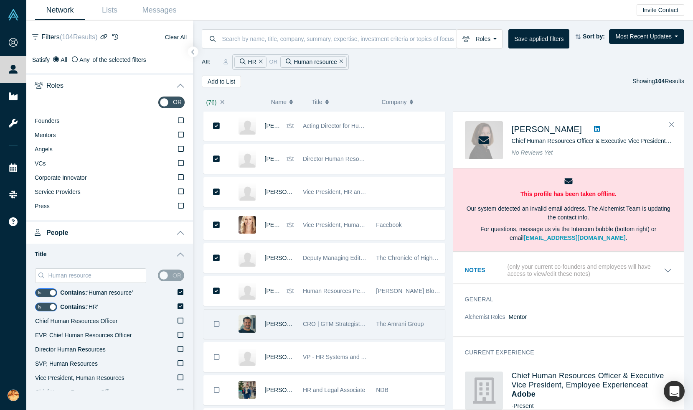
click at [216, 313] on button "Bookmark" at bounding box center [217, 324] width 26 height 29
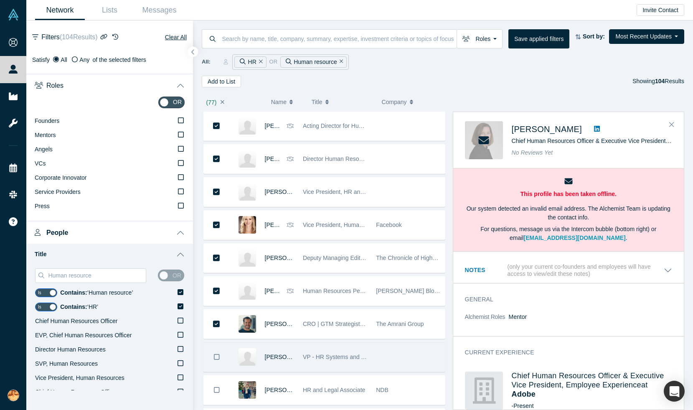
click at [219, 351] on button "Bookmark" at bounding box center [217, 357] width 26 height 29
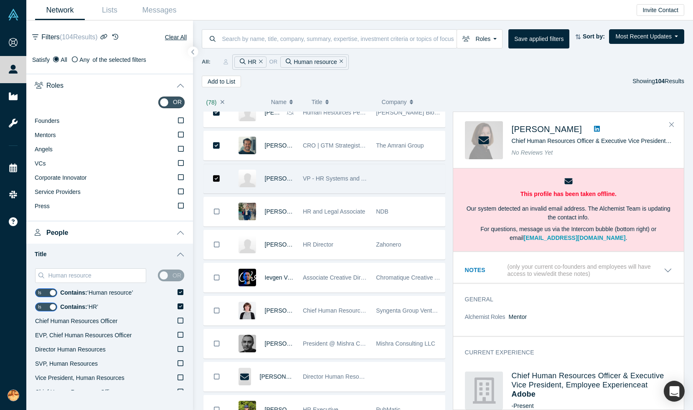
scroll to position [2490, 0]
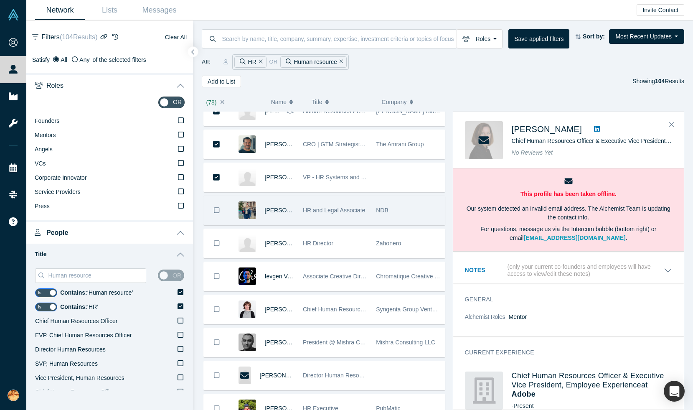
click at [216, 211] on icon "Bookmark" at bounding box center [217, 210] width 6 height 8
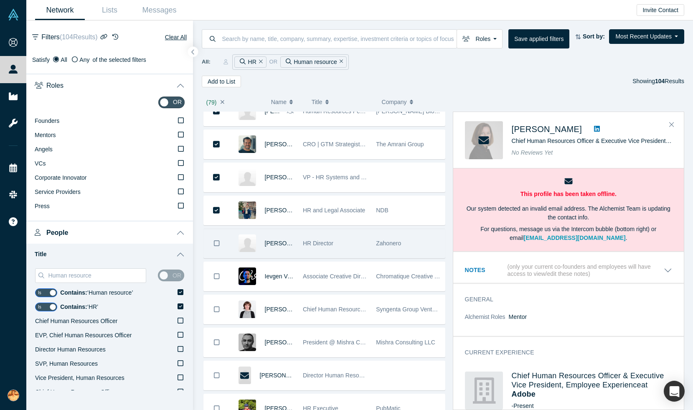
click at [215, 246] on icon "Bookmark" at bounding box center [217, 243] width 6 height 6
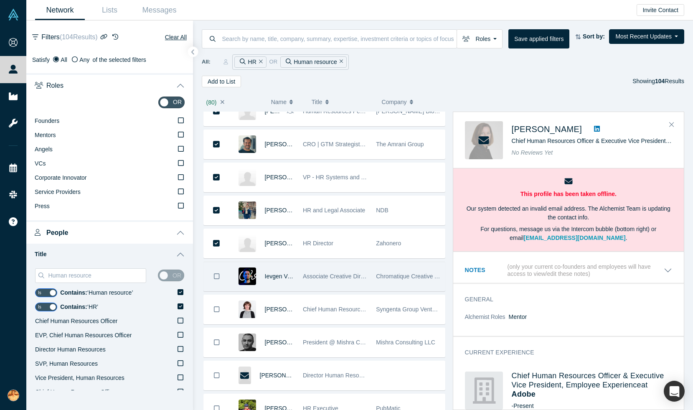
click at [215, 274] on icon "Bookmark" at bounding box center [217, 276] width 6 height 8
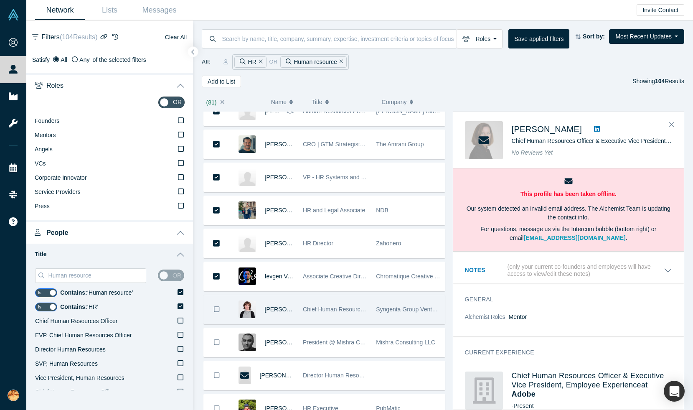
click at [215, 306] on icon "Bookmark" at bounding box center [217, 309] width 6 height 6
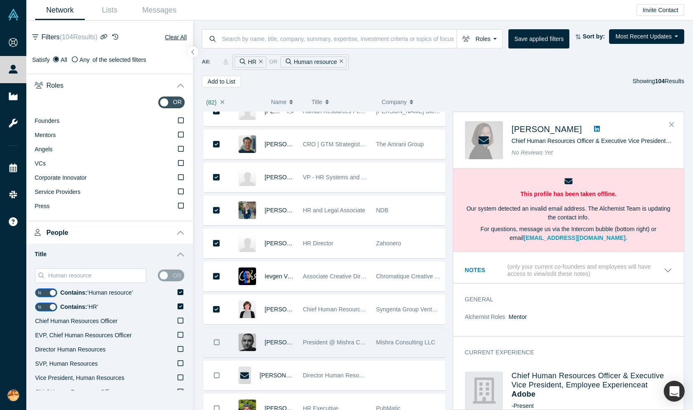
click at [216, 343] on icon "Bookmark" at bounding box center [217, 342] width 6 height 8
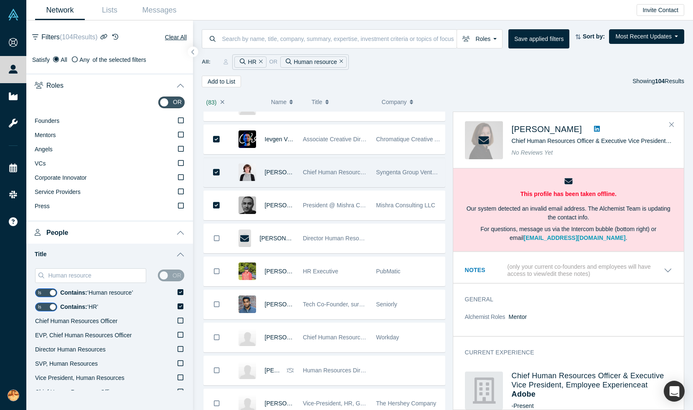
scroll to position [2656, 0]
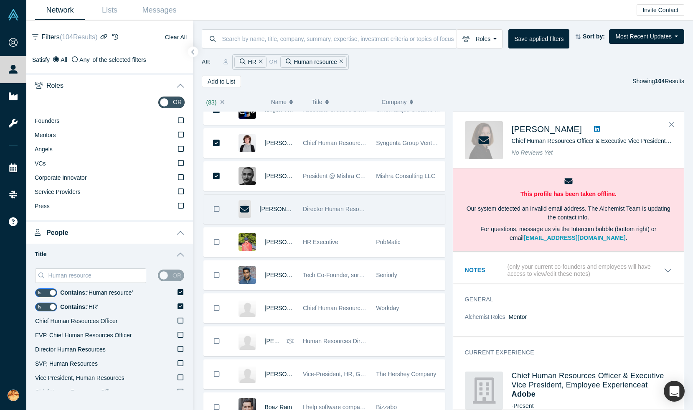
click at [221, 206] on button "Bookmark" at bounding box center [217, 209] width 26 height 29
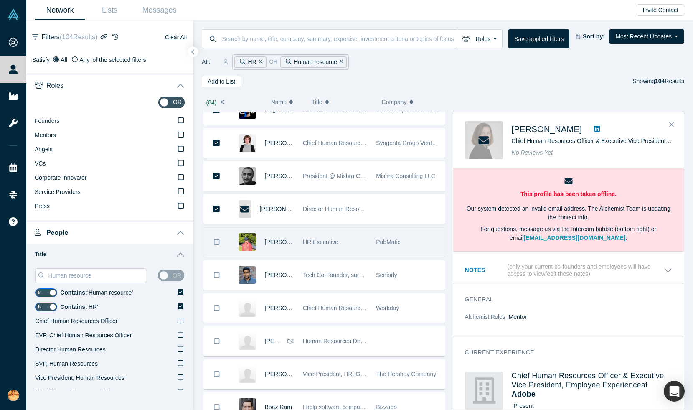
click at [218, 240] on icon "Bookmark" at bounding box center [217, 242] width 6 height 8
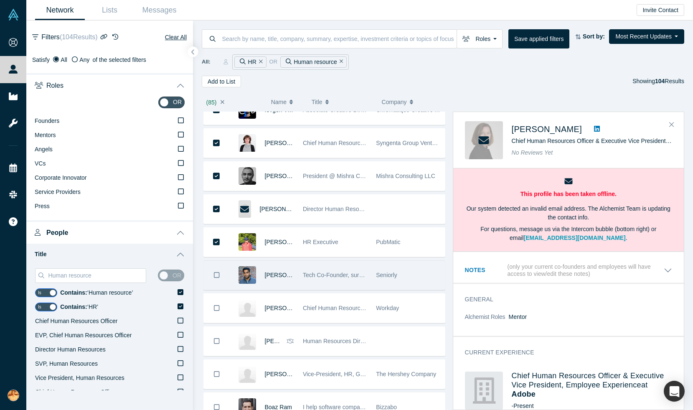
click at [215, 274] on icon "Bookmark" at bounding box center [217, 275] width 6 height 8
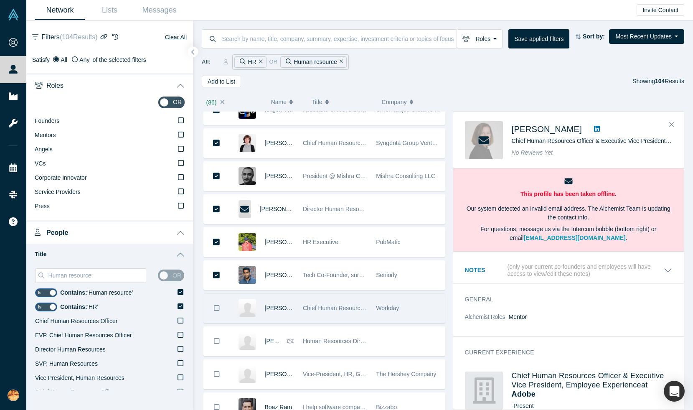
click at [215, 303] on button "Bookmark" at bounding box center [217, 308] width 26 height 29
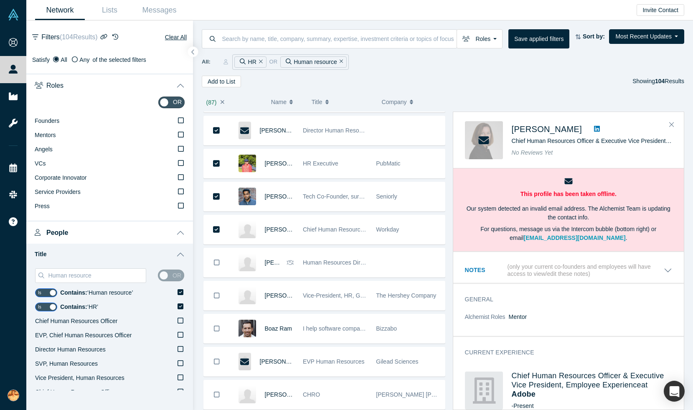
scroll to position [2765, 0]
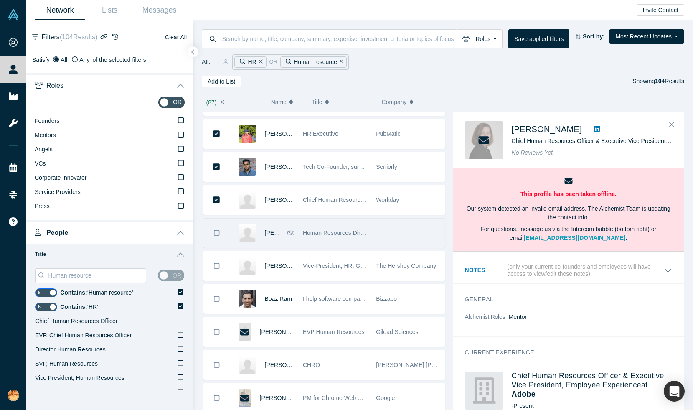
click at [220, 229] on button "Bookmark" at bounding box center [217, 232] width 26 height 29
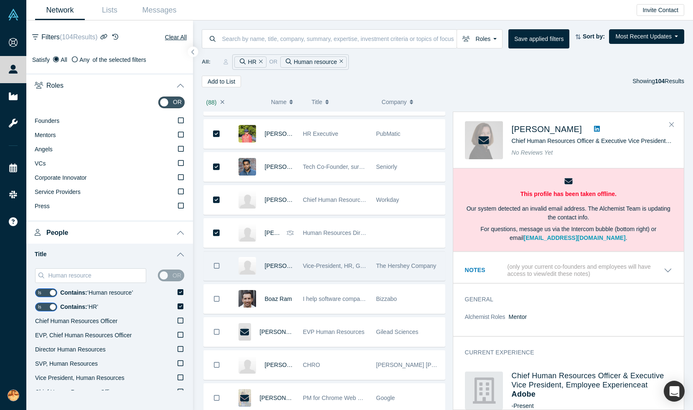
click at [221, 274] on button "Bookmark" at bounding box center [217, 265] width 26 height 29
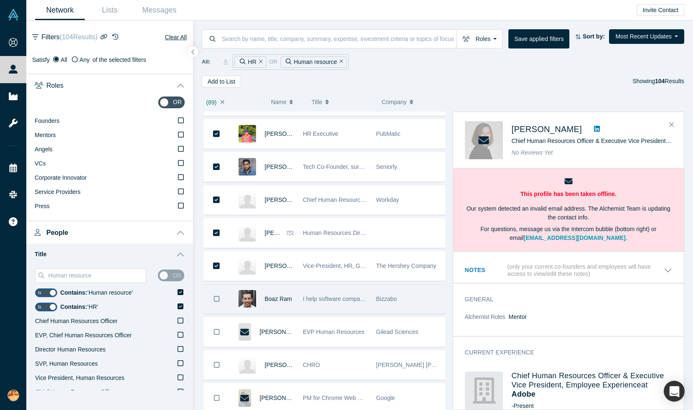
click at [216, 302] on icon "Bookmark" at bounding box center [217, 299] width 6 height 8
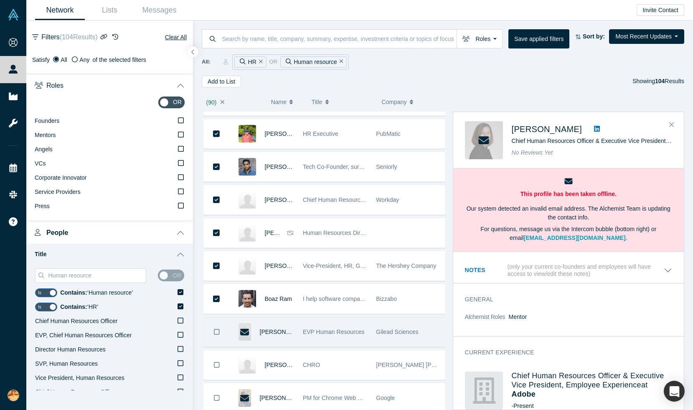
click at [218, 337] on button "Bookmark" at bounding box center [217, 331] width 26 height 29
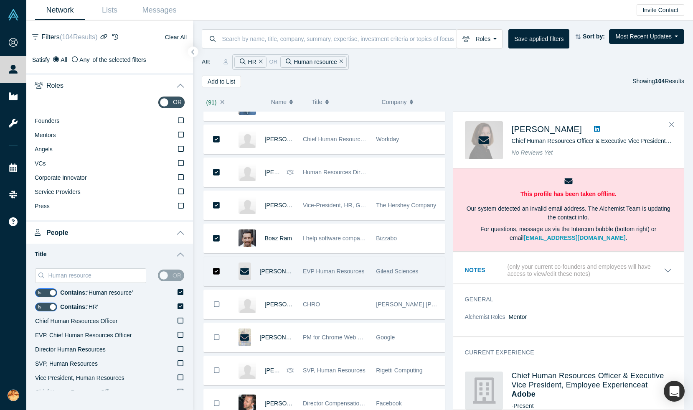
scroll to position [2912, 0]
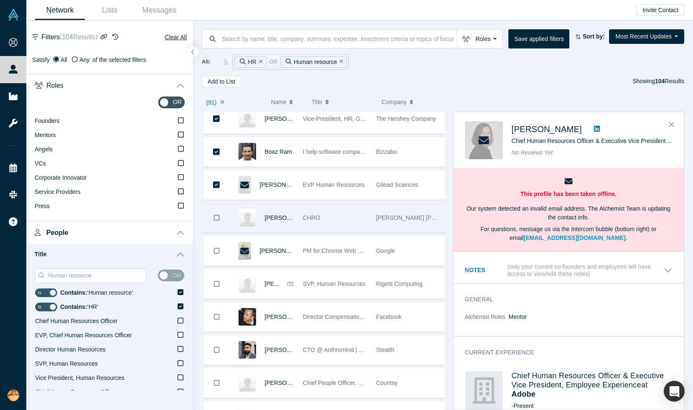
click at [218, 219] on icon "Bookmark" at bounding box center [217, 218] width 6 height 8
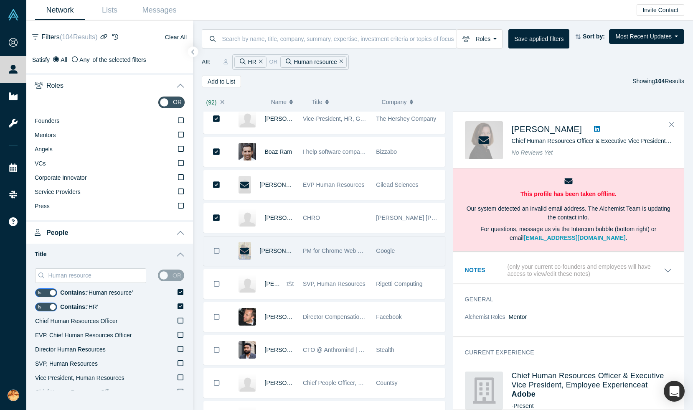
click at [218, 251] on icon "Bookmark" at bounding box center [217, 251] width 6 height 8
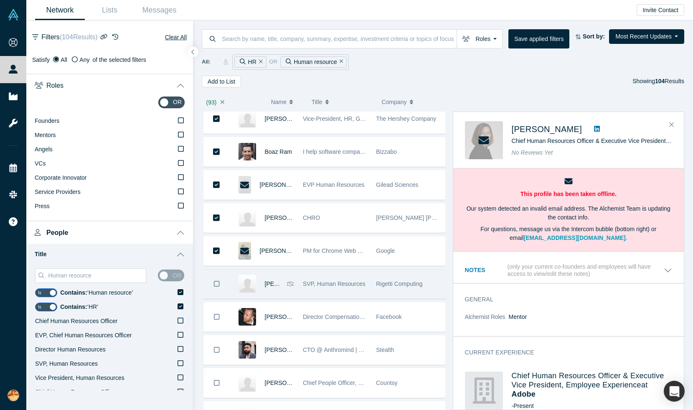
click at [221, 279] on button "Bookmark" at bounding box center [217, 283] width 26 height 29
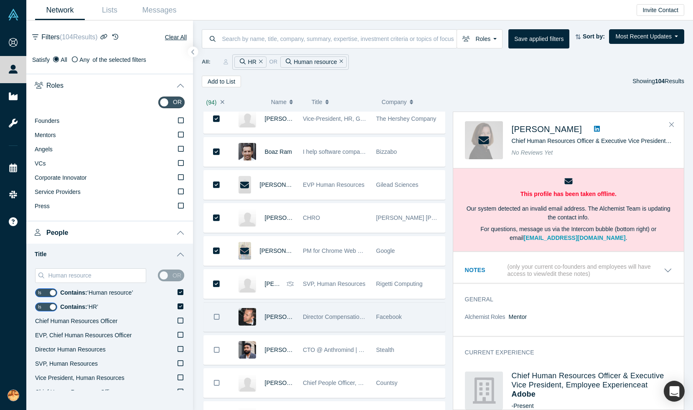
click at [221, 314] on button "Bookmark" at bounding box center [217, 316] width 26 height 29
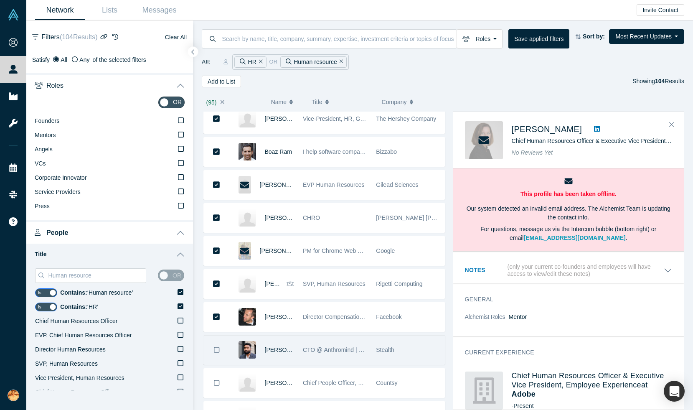
click at [221, 349] on button "Bookmark" at bounding box center [217, 349] width 26 height 29
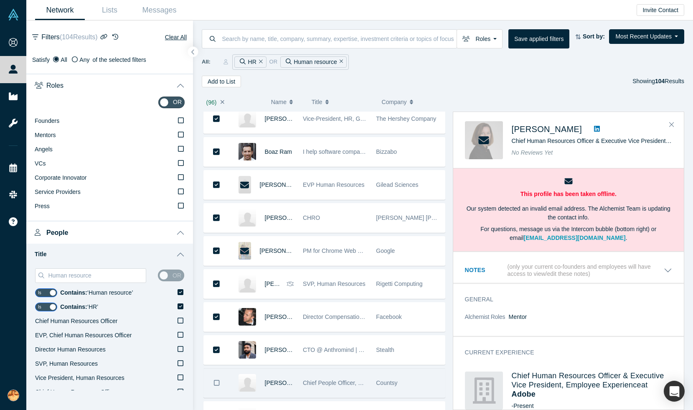
click at [220, 381] on button "Bookmark" at bounding box center [217, 382] width 26 height 29
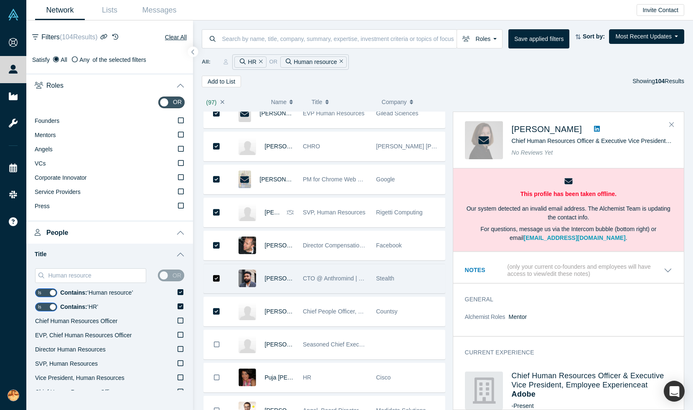
scroll to position [3153, 0]
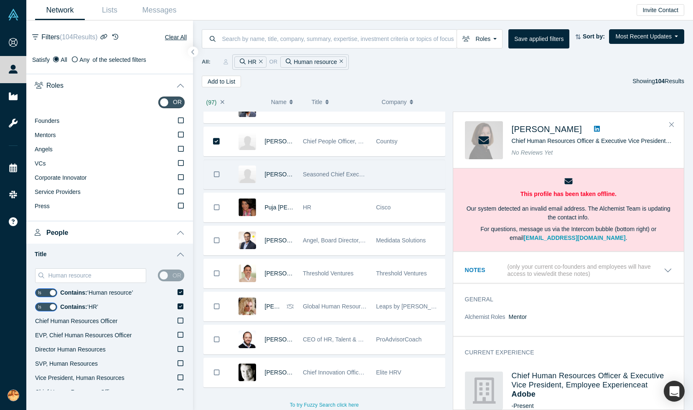
click at [223, 175] on button "Bookmark" at bounding box center [217, 174] width 26 height 29
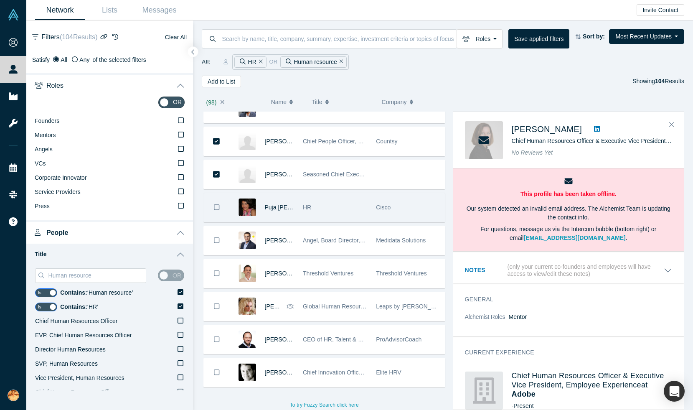
click at [224, 208] on button "Bookmark" at bounding box center [217, 207] width 26 height 29
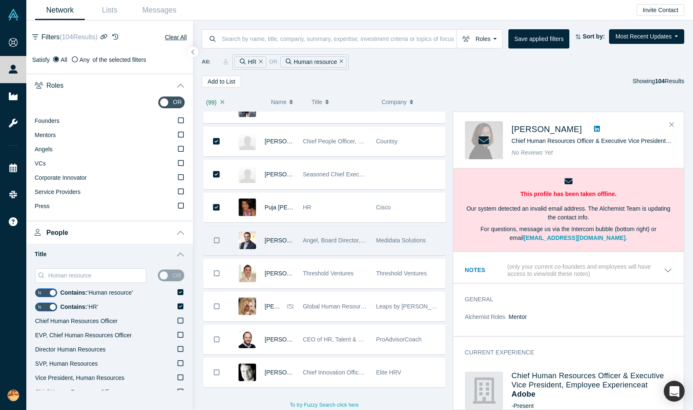
click at [219, 246] on button "Bookmark" at bounding box center [217, 240] width 26 height 29
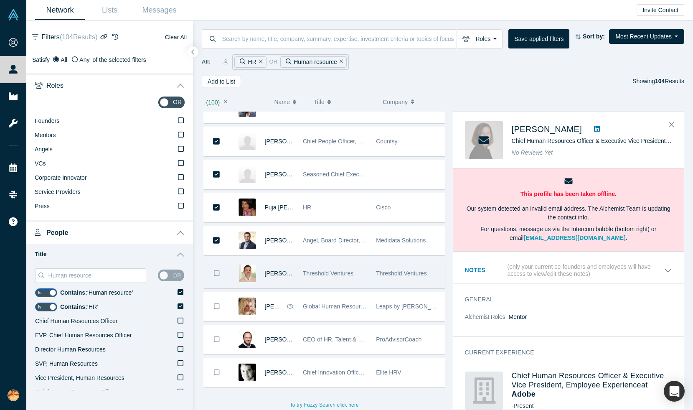
click at [217, 278] on button "Bookmark" at bounding box center [217, 273] width 26 height 29
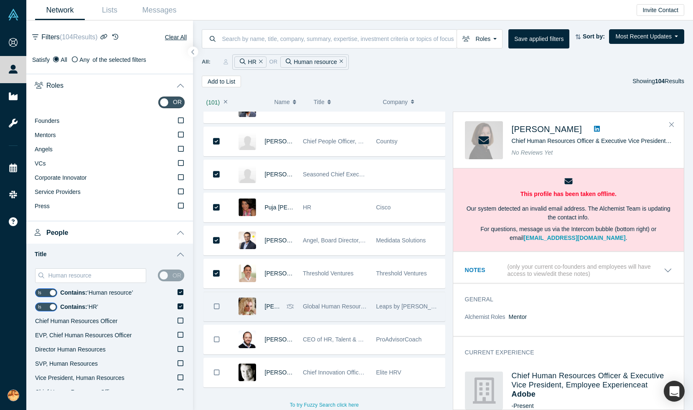
click at [220, 309] on button "Bookmark" at bounding box center [217, 306] width 26 height 29
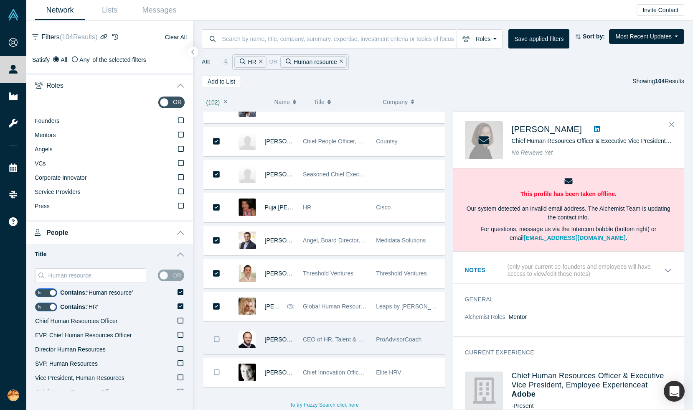
click at [220, 341] on button "Bookmark" at bounding box center [217, 339] width 26 height 29
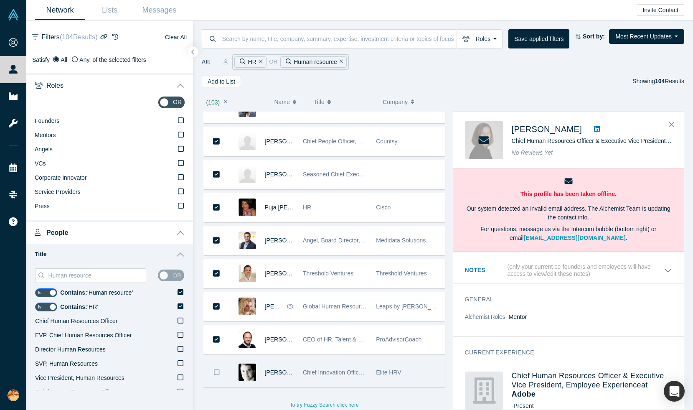
click at [220, 366] on button "Bookmark" at bounding box center [217, 372] width 26 height 29
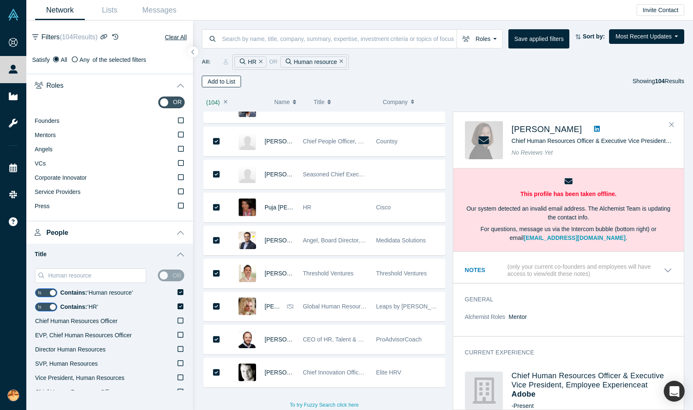
click at [228, 82] on button "Add to List" at bounding box center [221, 82] width 39 height 12
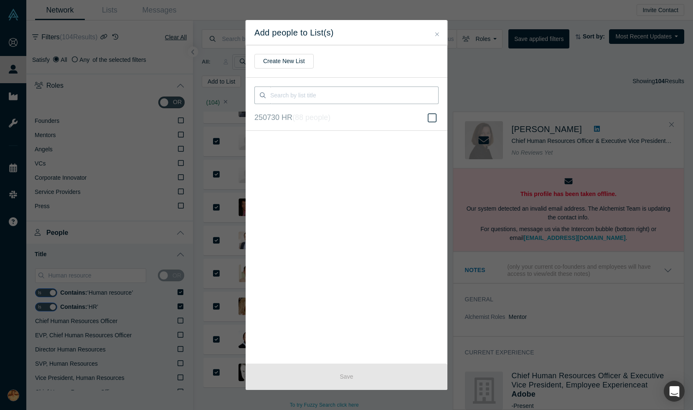
click at [293, 95] on input at bounding box center [354, 95] width 168 height 18
click at [311, 94] on input "250812 HR or Human resource" at bounding box center [354, 95] width 168 height 18
click at [402, 96] on input "250812 HR or human resource" at bounding box center [354, 95] width 168 height 18
type input "250812 HR or human resource in the [GEOGRAPHIC_DATA] (HQ)"
click at [277, 61] on button "Create New List" at bounding box center [283, 61] width 59 height 15
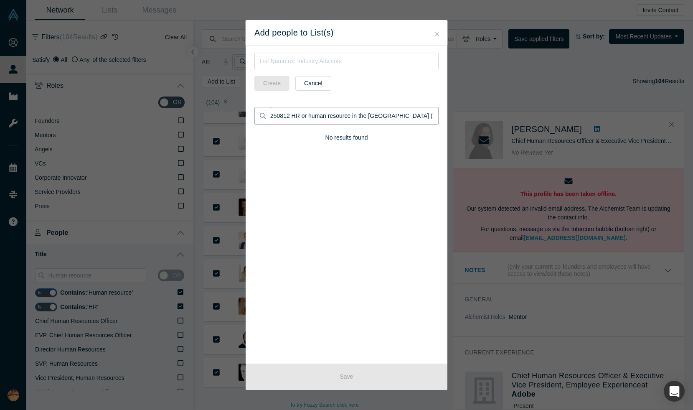
click at [347, 115] on input "250812 HR or human resource in the [GEOGRAPHIC_DATA] (HQ)" at bounding box center [354, 116] width 168 height 18
click at [376, 119] on input "250812 HR or human resource in the [GEOGRAPHIC_DATA] (HQ)" at bounding box center [354, 116] width 168 height 18
click at [325, 48] on div "Create Cancel" at bounding box center [347, 71] width 202 height 53
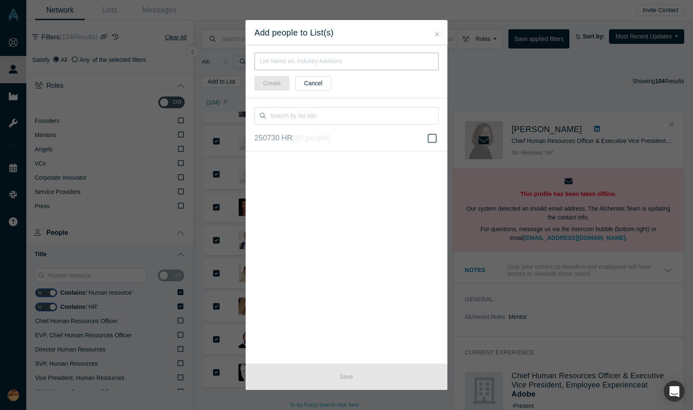
click at [330, 53] on input "text" at bounding box center [346, 62] width 184 height 18
paste input "250812 HR or human resource in the [GEOGRAPHIC_DATA] (HQ)"
type input "250812 HR or human resource in the [GEOGRAPHIC_DATA] (HQ)"
click at [274, 81] on button "Create" at bounding box center [271, 83] width 35 height 15
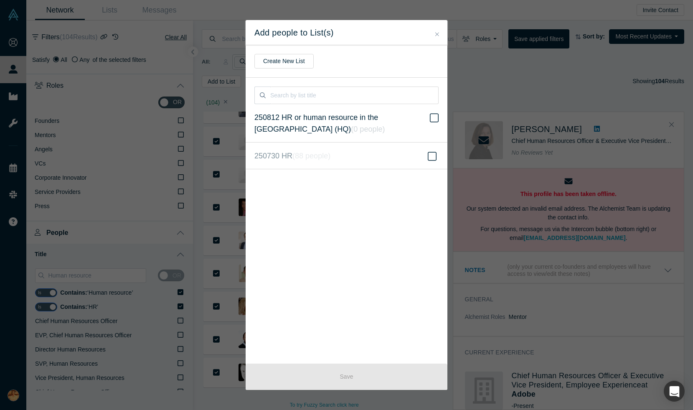
click at [435, 113] on icon at bounding box center [434, 117] width 9 height 9
click at [0, 0] on input "250812 HR or human resource in the US (HQ) ( 0 people )" at bounding box center [0, 0] width 0 height 0
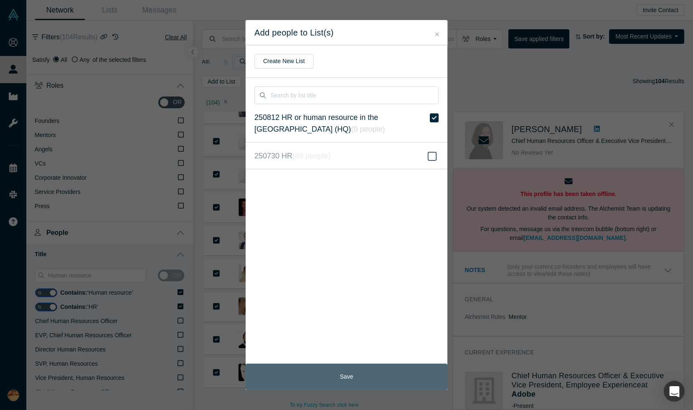
click at [351, 373] on button "Save" at bounding box center [347, 376] width 202 height 26
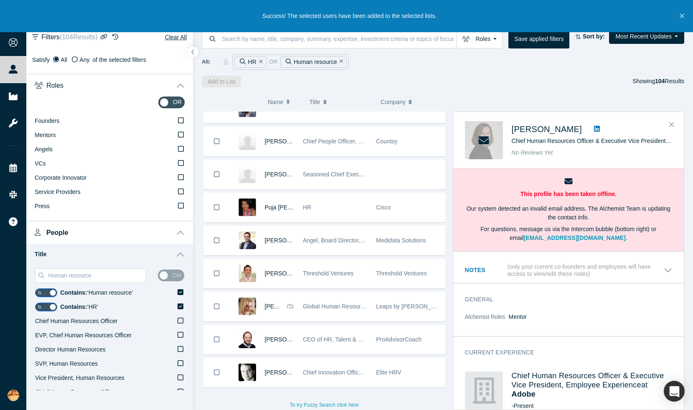
click at [535, 89] on div "( 0 ) Name Title Company Alchemist Role Kristen Robinson CHRO Splunk Kirsten Ma…" at bounding box center [443, 248] width 500 height 323
click at [683, 13] on icon "Close" at bounding box center [682, 16] width 5 height 8
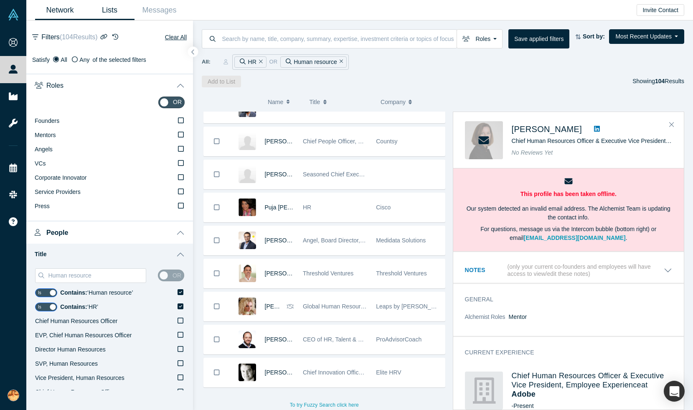
click at [112, 9] on link "Lists" at bounding box center [110, 10] width 50 height 20
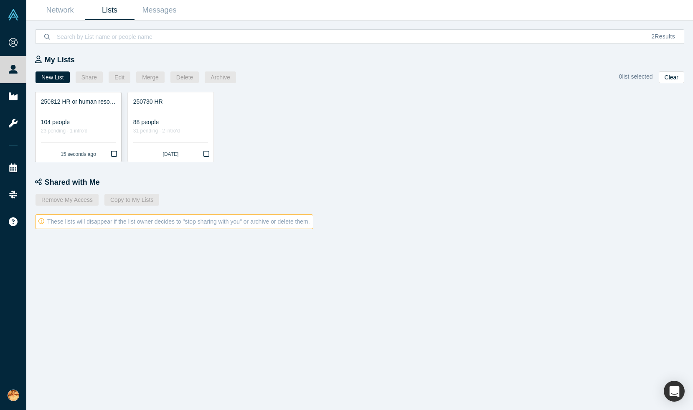
click at [93, 128] on div "23 pending · 1 intro'd" at bounding box center [78, 131] width 75 height 9
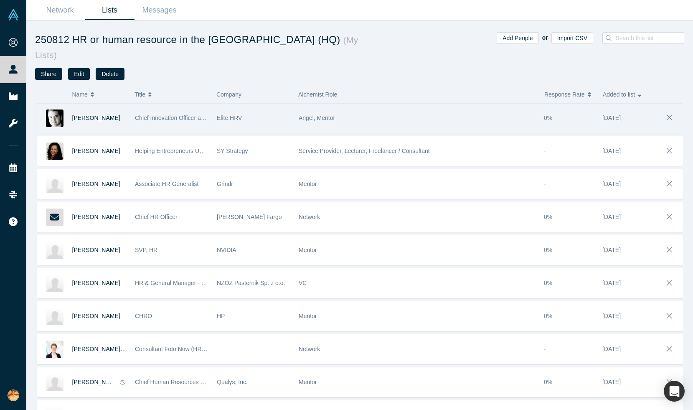
click at [126, 123] on div "[PERSON_NAME]" at bounding box center [99, 118] width 54 height 29
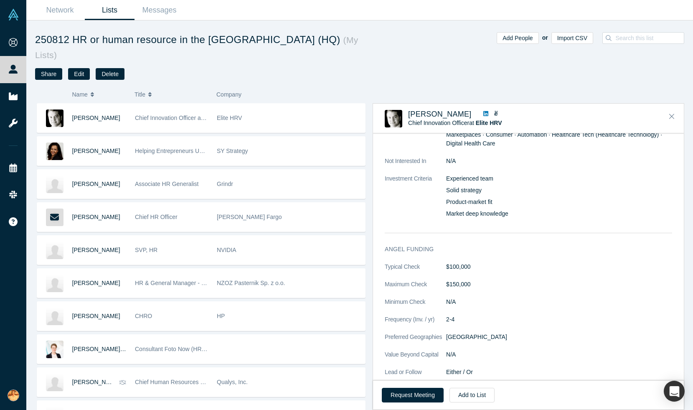
scroll to position [366, 0]
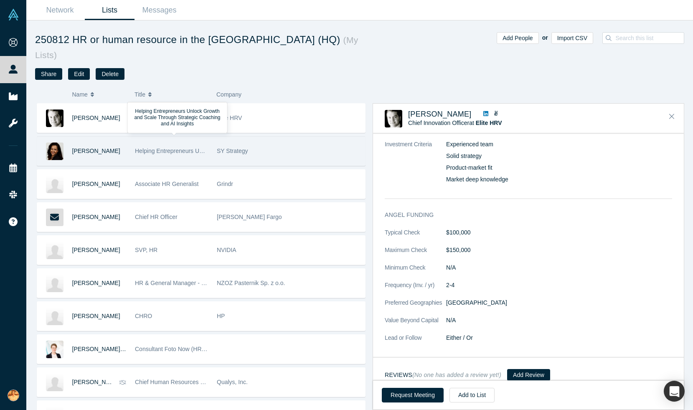
click at [172, 150] on span "Helping Entrepreneurs Unlock Growth and Scale Through Strategic Coaching and AI…" at bounding box center [255, 150] width 241 height 7
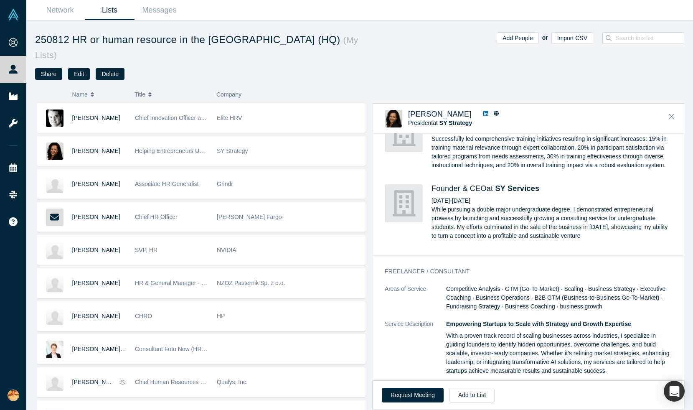
scroll to position [1349, 0]
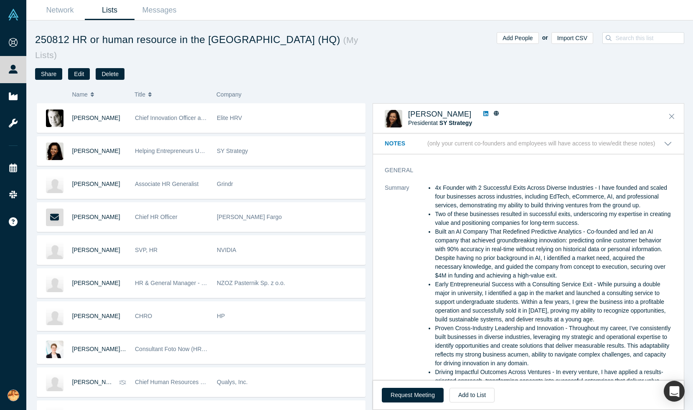
scroll to position [1349, 0]
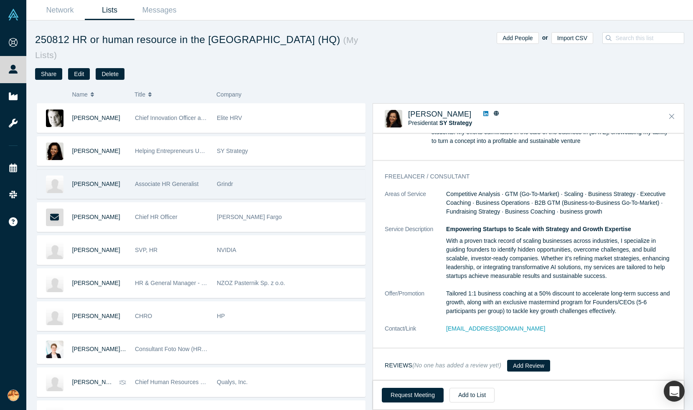
click at [284, 183] on div "Grindr" at bounding box center [289, 184] width 144 height 29
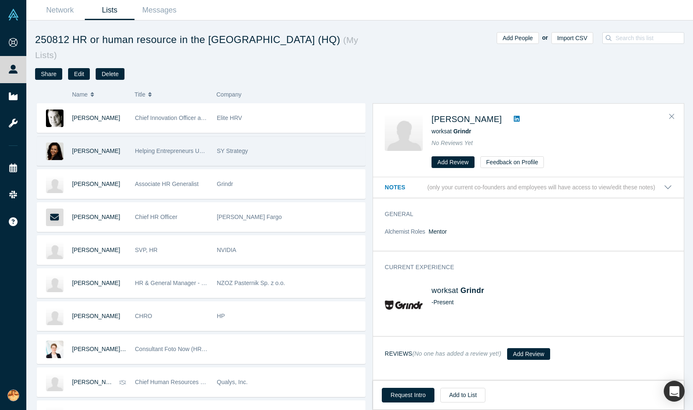
click at [241, 156] on div "SY Strategy" at bounding box center [289, 151] width 144 height 29
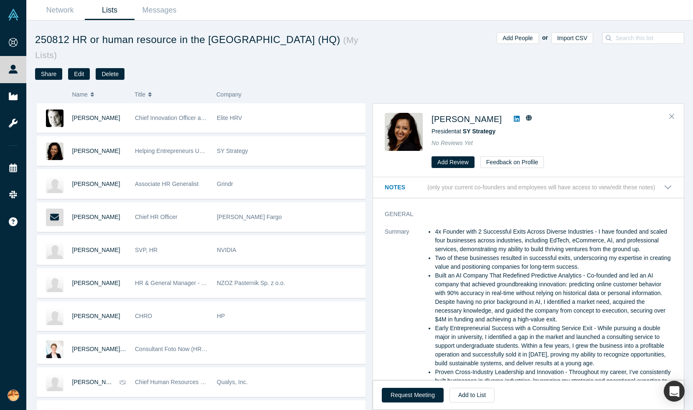
click at [551, 188] on p "(only your current co-founders and employees will have access to view/edit thes…" at bounding box center [541, 187] width 228 height 7
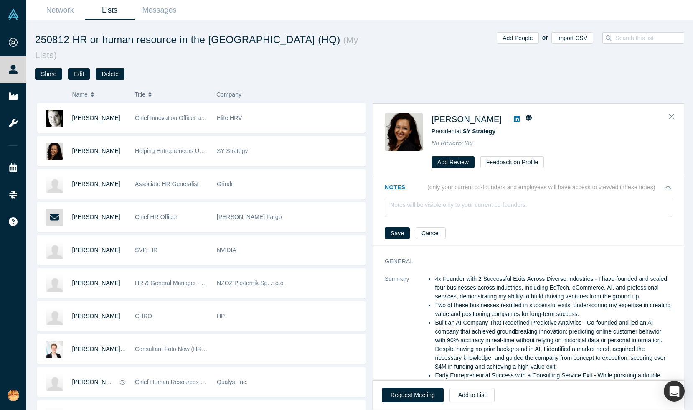
click at [557, 188] on p "(only your current co-founders and employees will have access to view/edit thes…" at bounding box center [541, 187] width 228 height 7
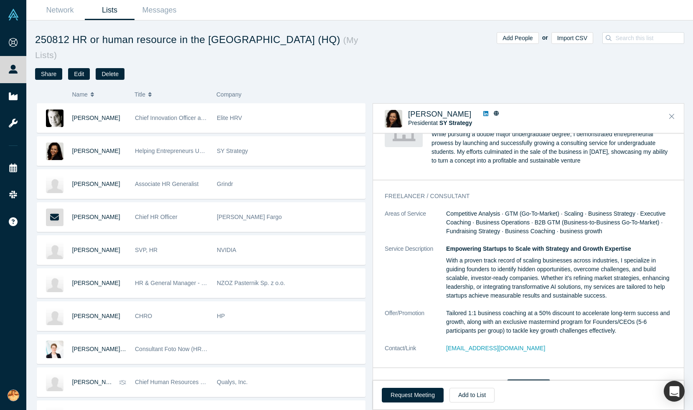
scroll to position [1319, 0]
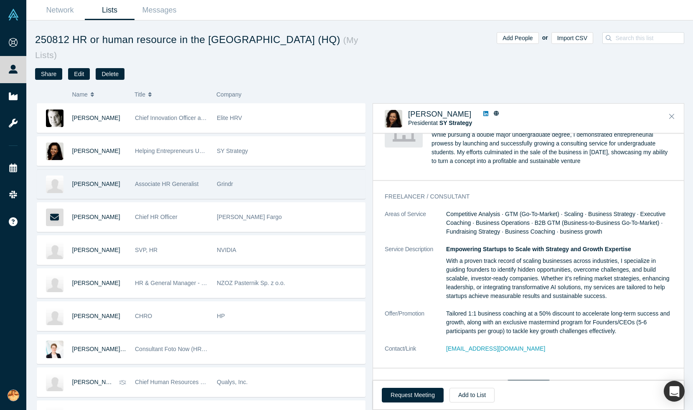
click at [270, 185] on div "Grindr" at bounding box center [289, 184] width 144 height 29
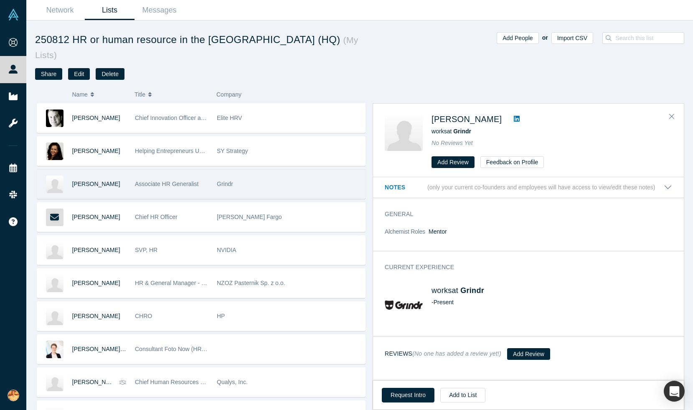
scroll to position [0, 0]
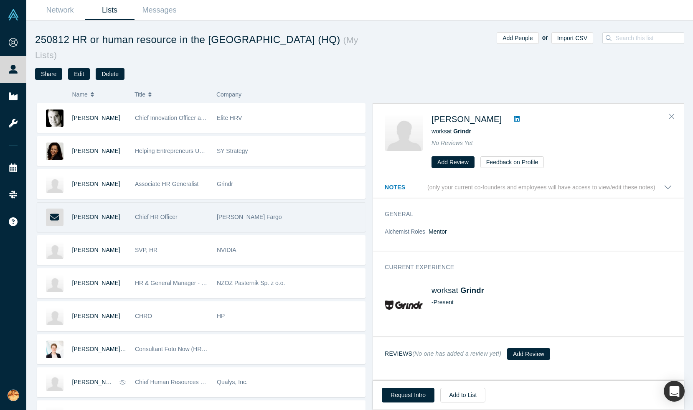
click at [274, 222] on div "[PERSON_NAME] Fargo" at bounding box center [289, 217] width 144 height 29
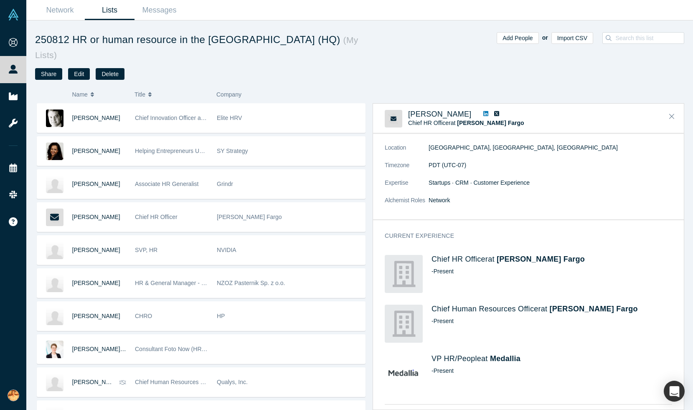
scroll to position [388, 0]
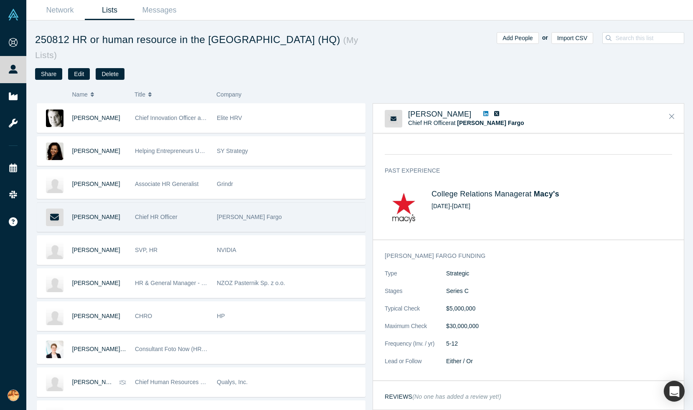
click at [298, 220] on div "[PERSON_NAME] Fargo" at bounding box center [289, 217] width 144 height 29
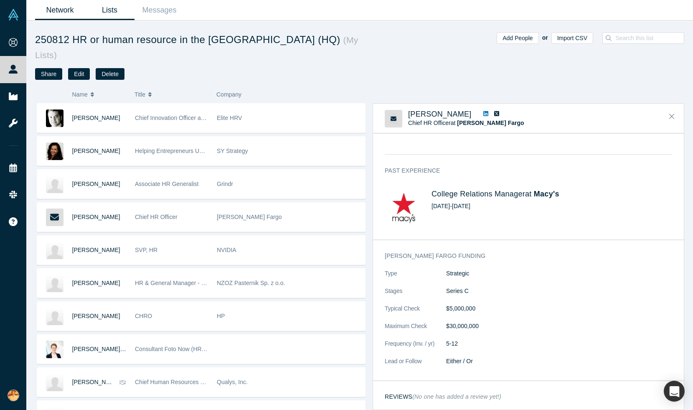
click at [59, 9] on link "Network" at bounding box center [60, 10] width 50 height 20
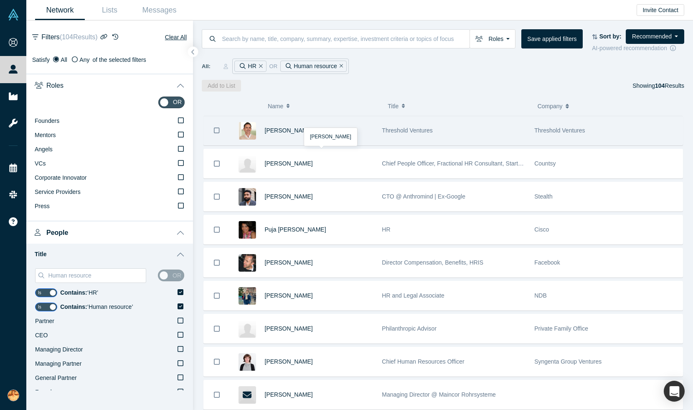
click at [376, 133] on div "[PERSON_NAME]" at bounding box center [304, 130] width 148 height 29
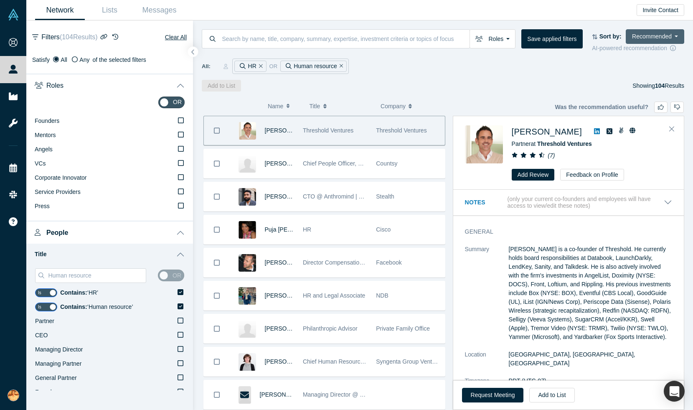
click at [665, 36] on button "Recommended" at bounding box center [655, 36] width 58 height 15
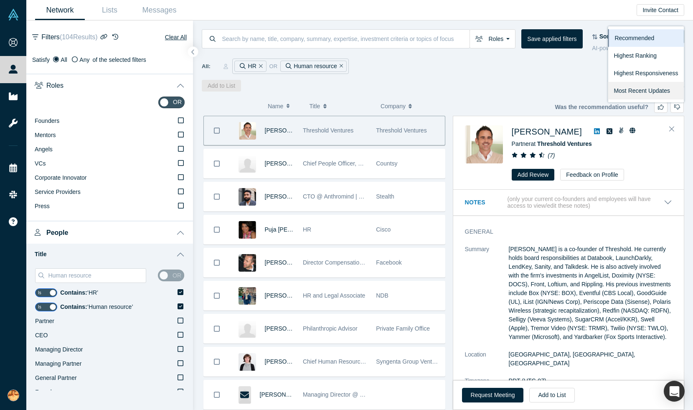
click at [636, 94] on link "Most Recent Updates" at bounding box center [646, 91] width 76 height 18
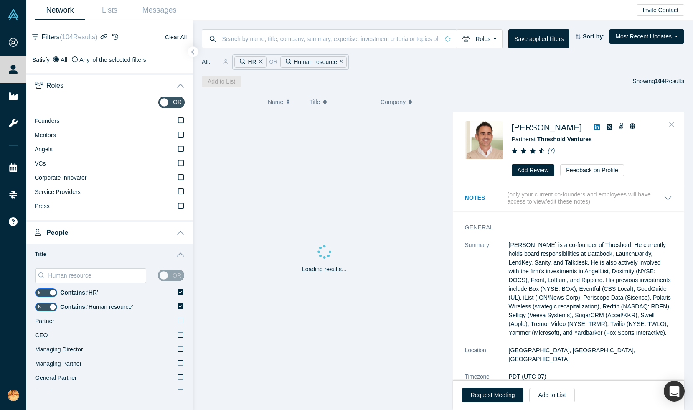
click at [672, 124] on icon "Close" at bounding box center [671, 125] width 5 height 8
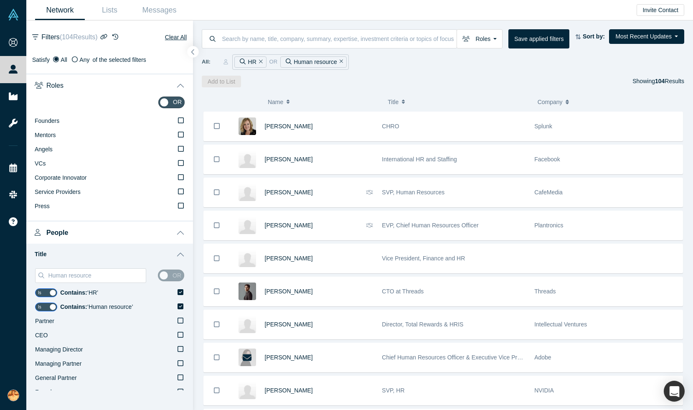
click at [192, 50] on icon "button" at bounding box center [193, 52] width 4 height 6
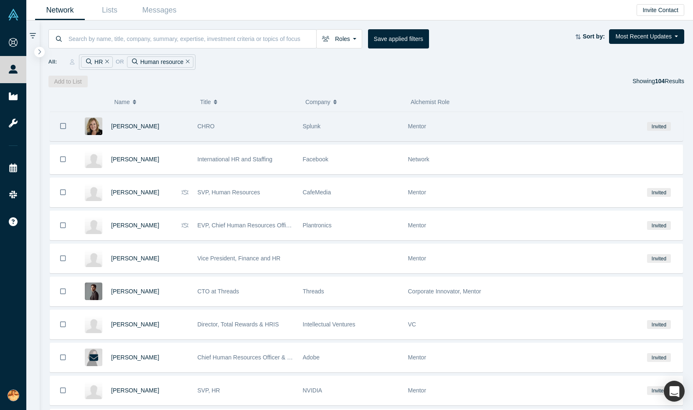
click at [272, 130] on div "CHRO" at bounding box center [246, 126] width 96 height 29
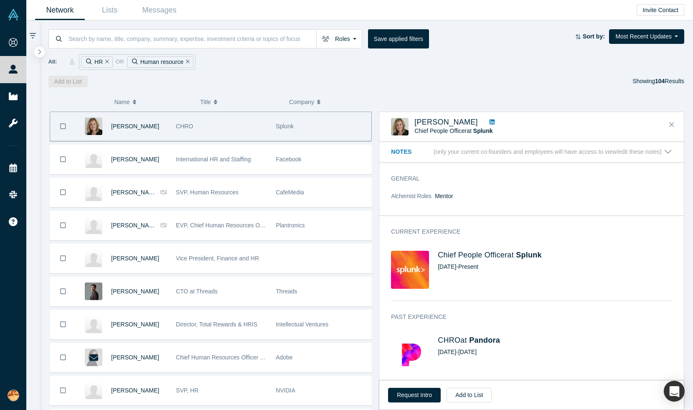
scroll to position [38, 0]
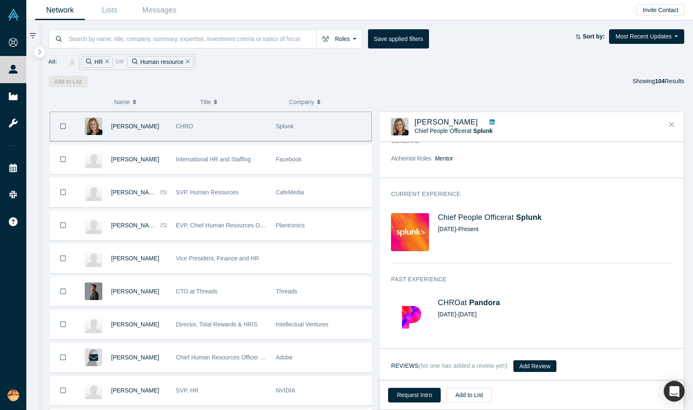
click at [490, 122] on icon at bounding box center [492, 121] width 5 height 5
click at [406, 397] on button "Request Intro" at bounding box center [414, 395] width 53 height 15
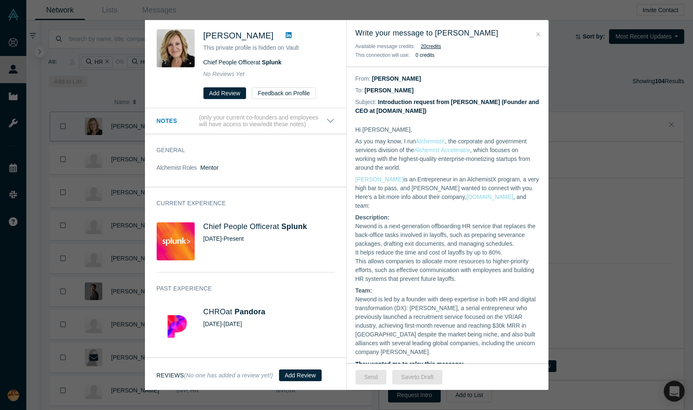
scroll to position [244, 0]
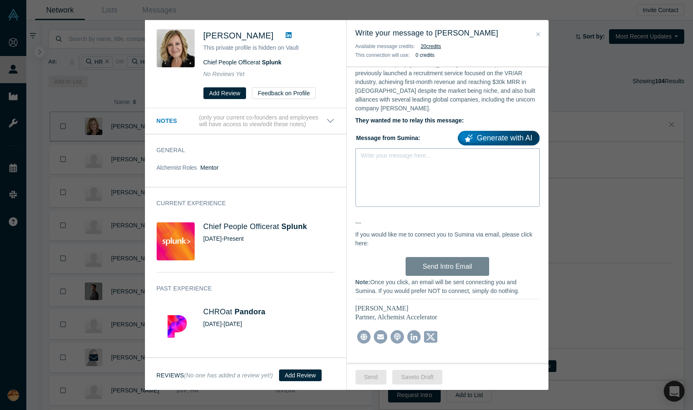
click at [495, 168] on div "Write your message here..." at bounding box center [447, 177] width 184 height 58
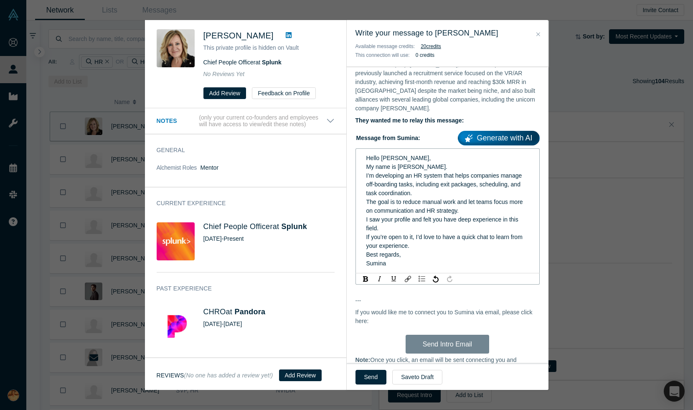
click at [430, 154] on div "Hello [PERSON_NAME], My name is [PERSON_NAME]." at bounding box center [447, 163] width 163 height 18
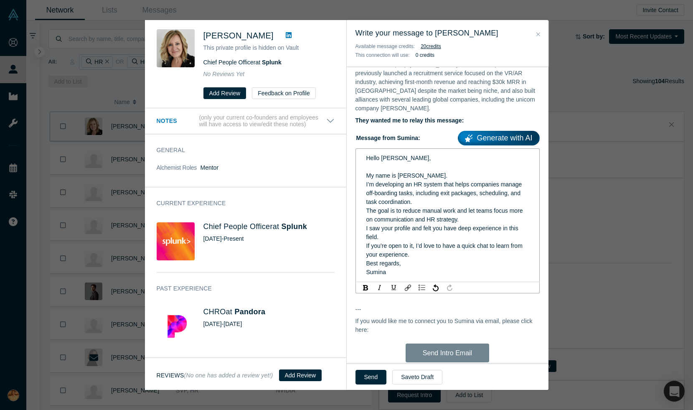
click at [436, 164] on div "Hello [PERSON_NAME], My name is [PERSON_NAME]." at bounding box center [447, 167] width 163 height 26
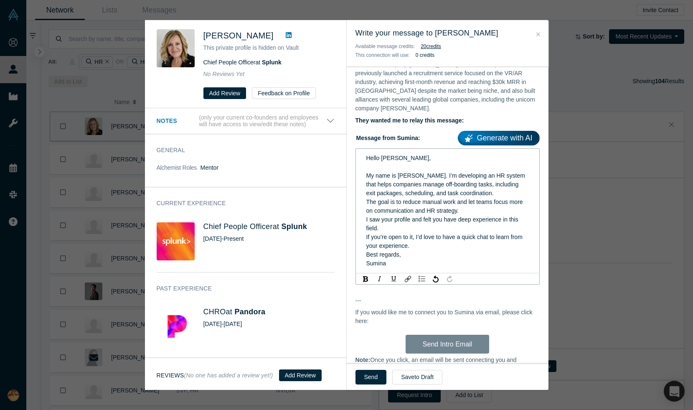
click at [443, 180] on span "Hello [PERSON_NAME], My name is [PERSON_NAME]. I’m developing an HR system that…" at bounding box center [446, 176] width 160 height 42
click at [523, 185] on div "Hello [PERSON_NAME], My name is [PERSON_NAME]. I’m developing an HR system that…" at bounding box center [447, 176] width 163 height 44
click at [518, 202] on div "The goal is to reduce manual work and let teams focus more on communication and…" at bounding box center [447, 207] width 163 height 18
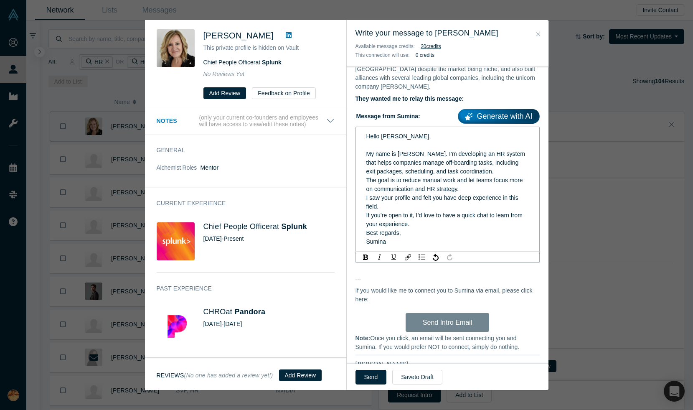
scroll to position [311, 0]
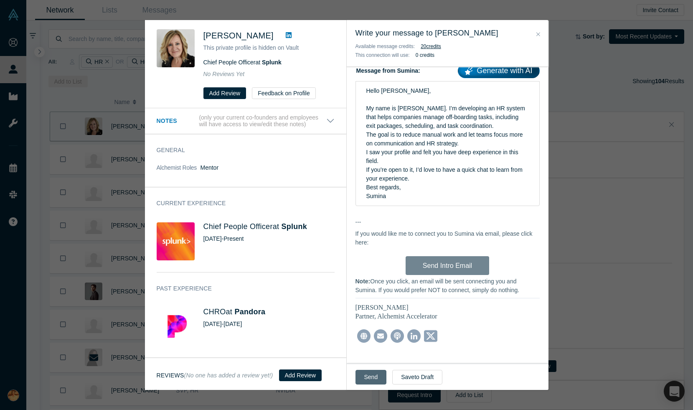
click at [372, 381] on button "Send" at bounding box center [370, 377] width 31 height 15
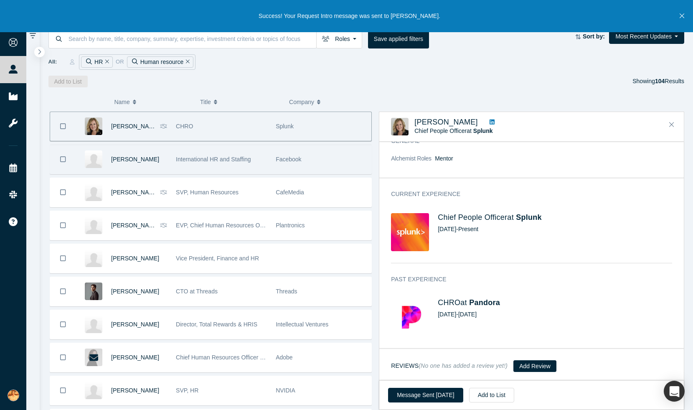
click at [333, 165] on div "Facebook" at bounding box center [321, 159] width 91 height 29
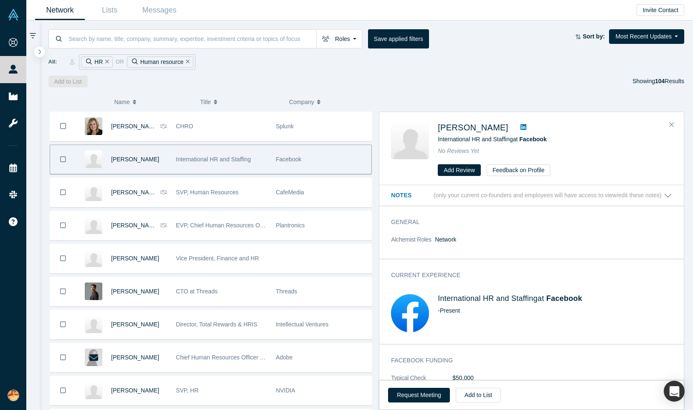
scroll to position [23, 0]
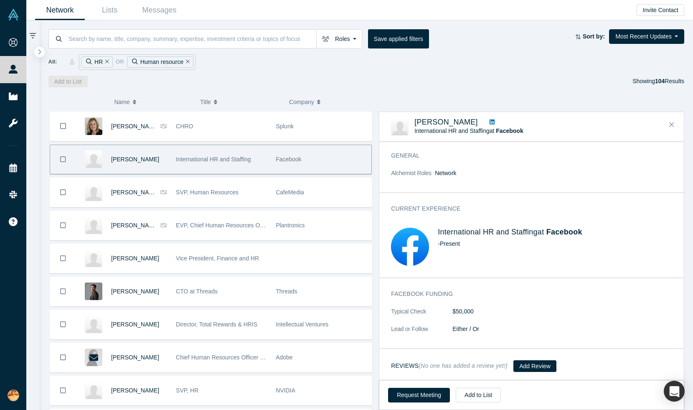
click at [490, 121] on icon at bounding box center [492, 121] width 5 height 5
click at [409, 395] on button "Request Meeting" at bounding box center [419, 395] width 62 height 15
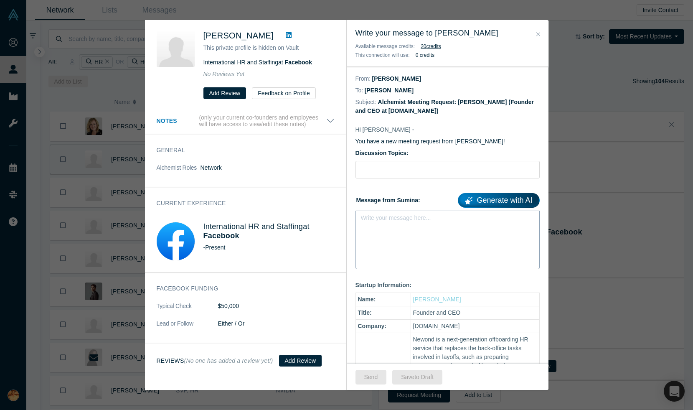
click at [417, 218] on div "rdw-editor" at bounding box center [447, 220] width 163 height 9
paste div "rdw-editor"
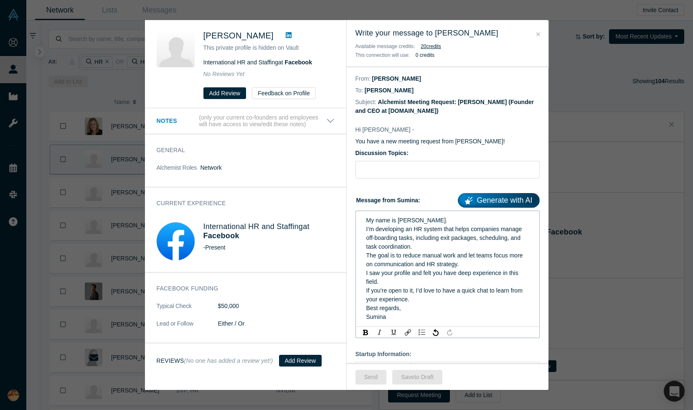
click at [424, 221] on div "My name is [PERSON_NAME]." at bounding box center [447, 220] width 163 height 9
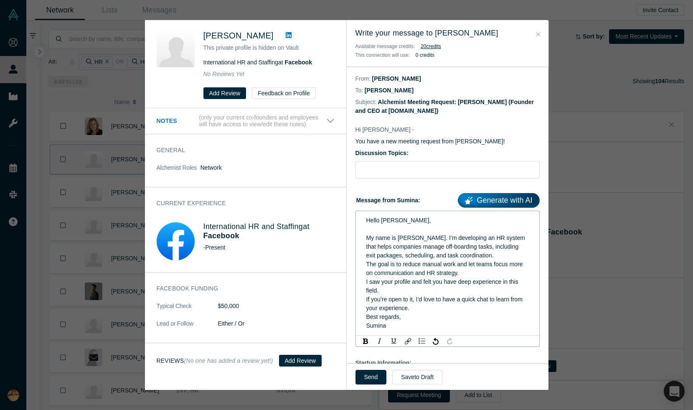
click at [495, 274] on div "The goal is to reduce manual work and let teams focus more on communication and…" at bounding box center [447, 269] width 163 height 18
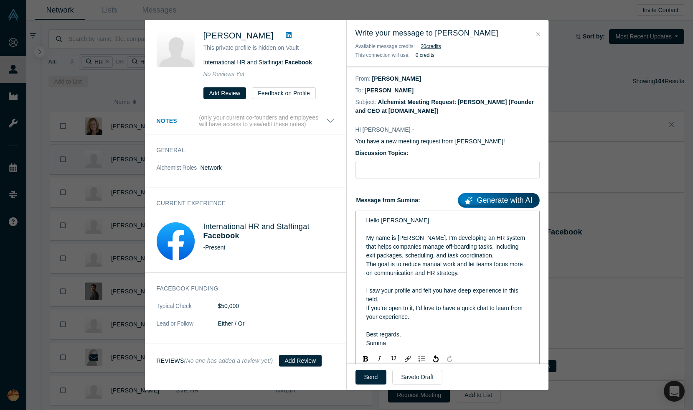
click at [450, 311] on span "If you’re open to it, I’d love to have a quick chat to learn from your experien…" at bounding box center [445, 312] width 158 height 15
click at [399, 165] on input "text" at bounding box center [447, 170] width 184 height 18
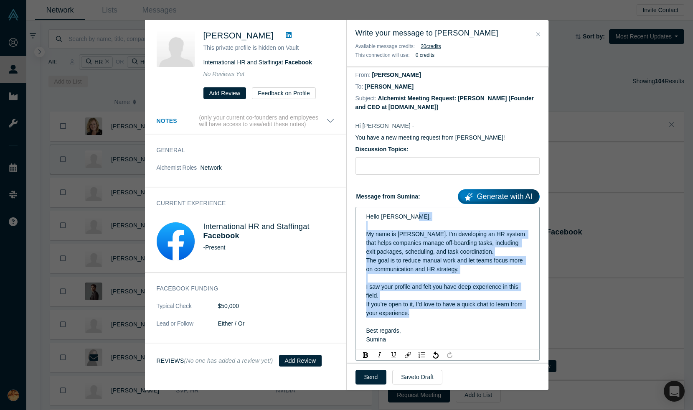
drag, startPoint x: 365, startPoint y: 232, endPoint x: 430, endPoint y: 315, distance: 105.0
click at [430, 315] on div "Hello [PERSON_NAME], My name is [PERSON_NAME]. I’m developing an HR system that…" at bounding box center [447, 278] width 173 height 137
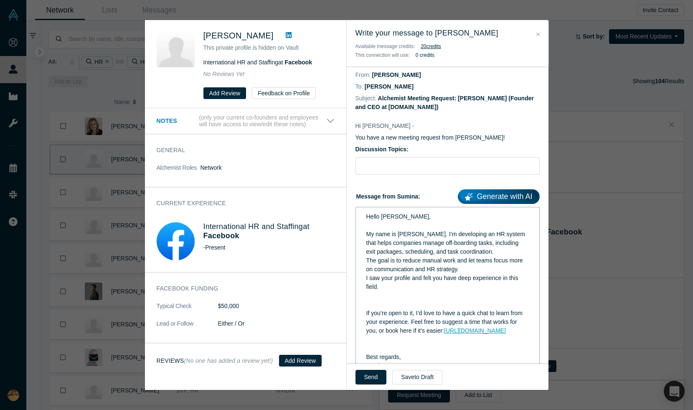
click at [457, 304] on div "rdw-editor" at bounding box center [447, 304] width 163 height 9
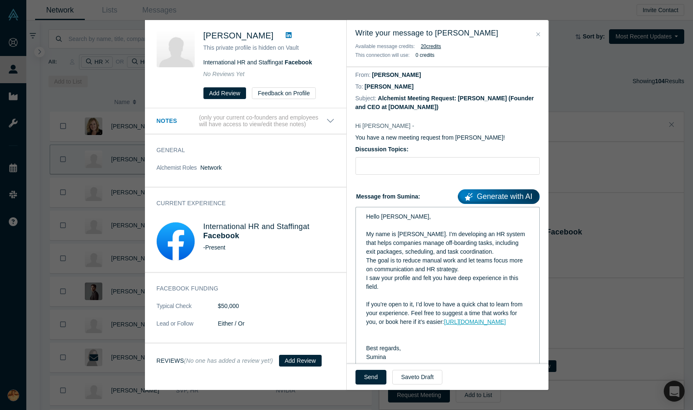
click at [437, 335] on div "rdw-editor" at bounding box center [447, 330] width 163 height 9
click at [436, 230] on div "Hello [PERSON_NAME], My name is [PERSON_NAME]. I’m developing an HR system that…" at bounding box center [447, 234] width 163 height 44
click at [387, 167] on input "text" at bounding box center [447, 166] width 184 height 18
paste input "Seeking insights on off-boarding workflows"
type input "Seeking insights on off-boarding workflows"
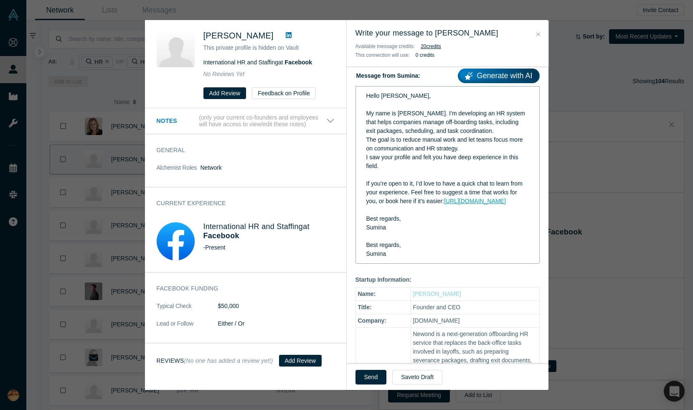
scroll to position [126, 0]
click at [394, 247] on span "Best regards," at bounding box center [383, 243] width 35 height 7
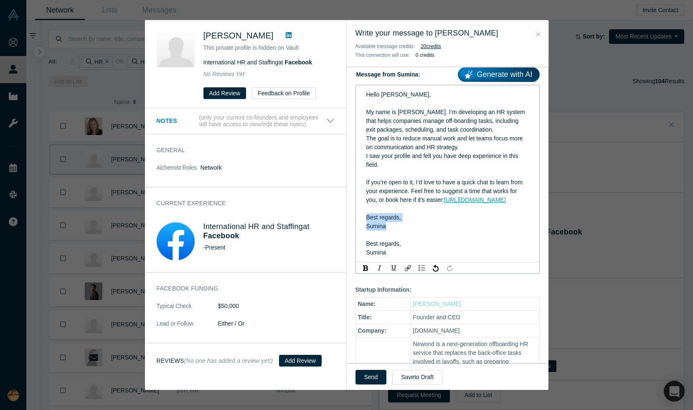
drag, startPoint x: 363, startPoint y: 224, endPoint x: 398, endPoint y: 247, distance: 41.6
click at [398, 247] on div "Hello [PERSON_NAME], My name is [PERSON_NAME]. I’m developing an HR system that…" at bounding box center [447, 174] width 173 height 172
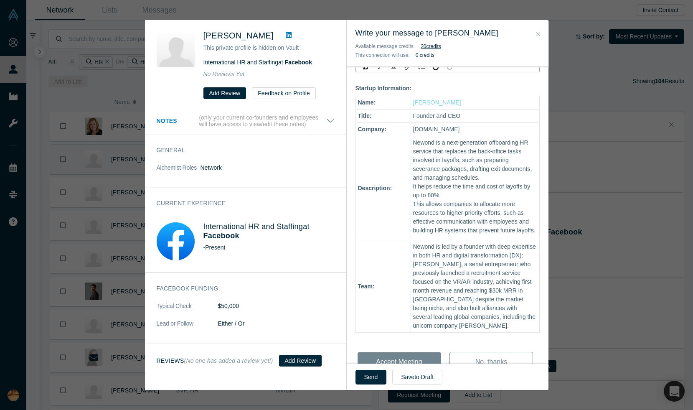
scroll to position [313, 0]
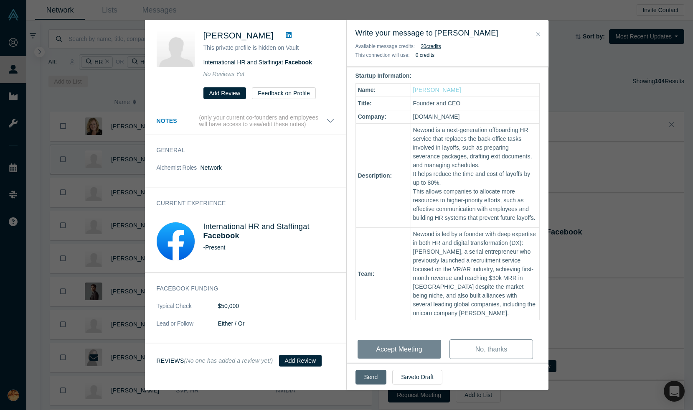
click at [369, 379] on button "Send" at bounding box center [370, 377] width 31 height 15
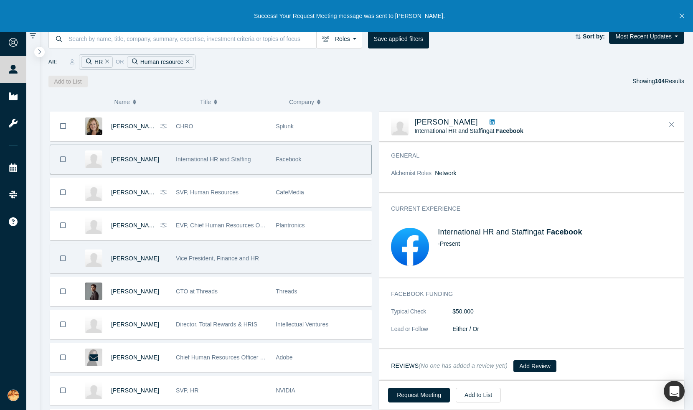
click at [212, 258] on span "Vice President, Finance and HR" at bounding box center [217, 258] width 83 height 7
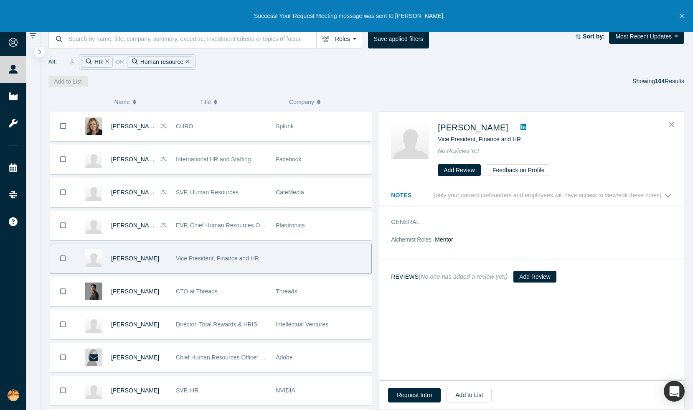
scroll to position [0, 0]
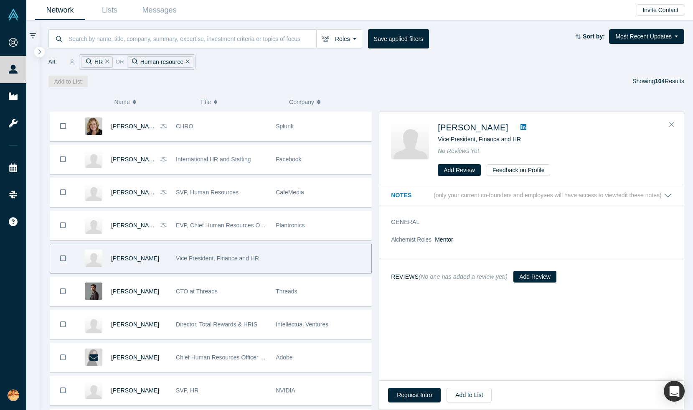
click at [521, 124] on icon at bounding box center [524, 127] width 6 height 6
click at [418, 388] on button "Request Intro" at bounding box center [414, 395] width 53 height 15
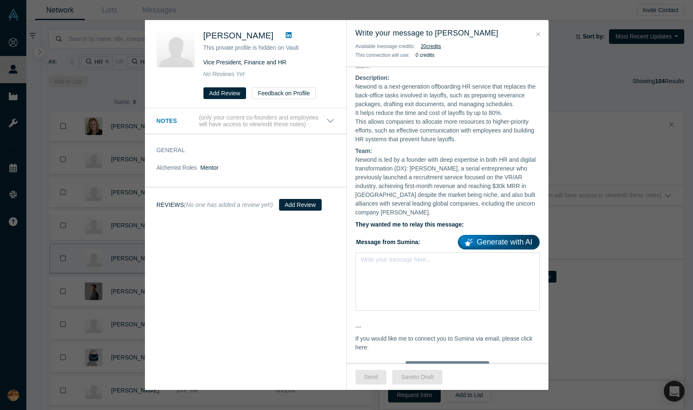
scroll to position [244, 0]
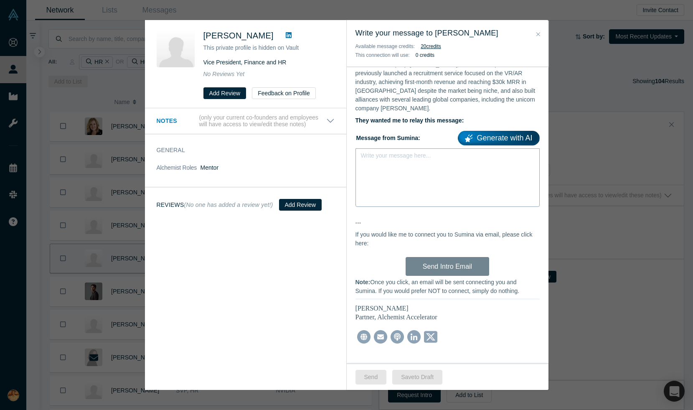
click at [403, 171] on div "Write your message here..." at bounding box center [447, 177] width 184 height 58
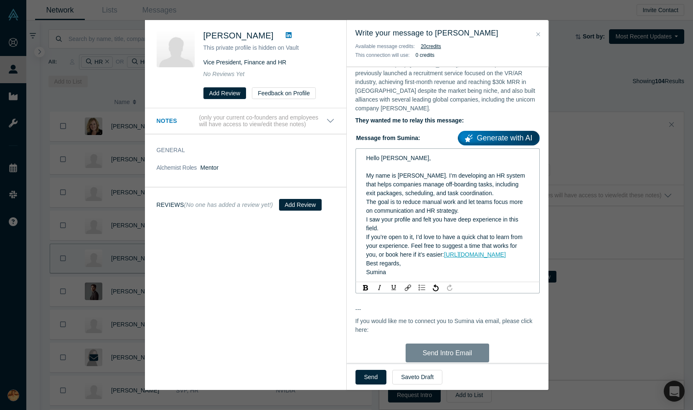
click at [488, 204] on div "The goal is to reduce manual work and let teams focus more on communication and…" at bounding box center [447, 207] width 163 height 18
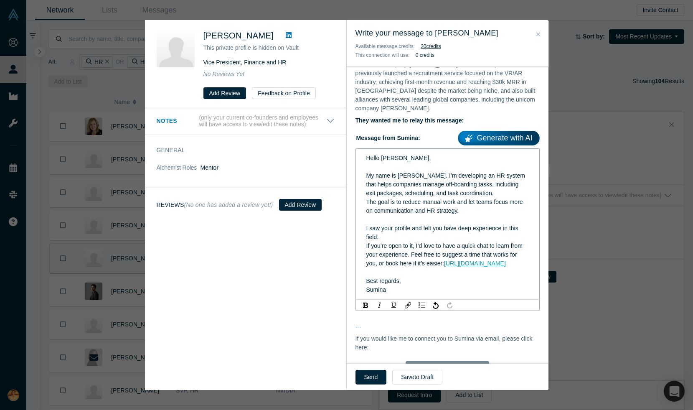
click at [414, 242] on span "If you’re open to it, I’d love to have a quick chat to learn from your experien…" at bounding box center [445, 254] width 158 height 24
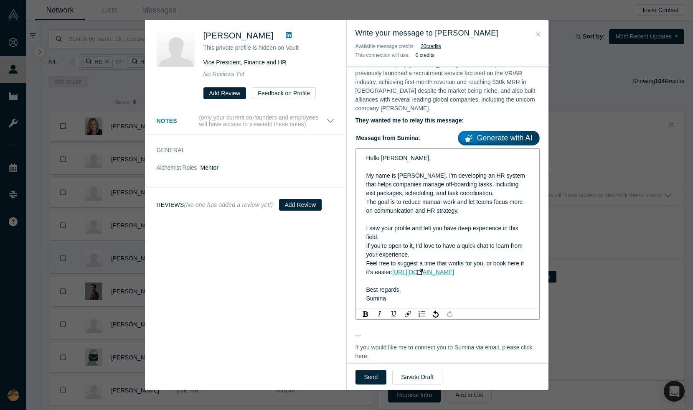
click at [443, 294] on div "Sumina" at bounding box center [447, 298] width 163 height 9
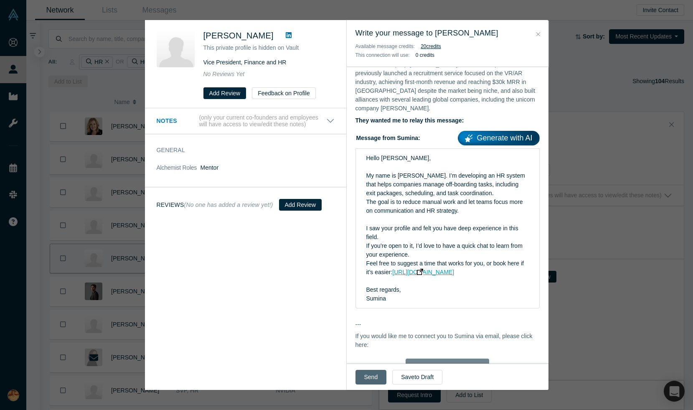
click at [366, 378] on button "Send" at bounding box center [370, 377] width 31 height 15
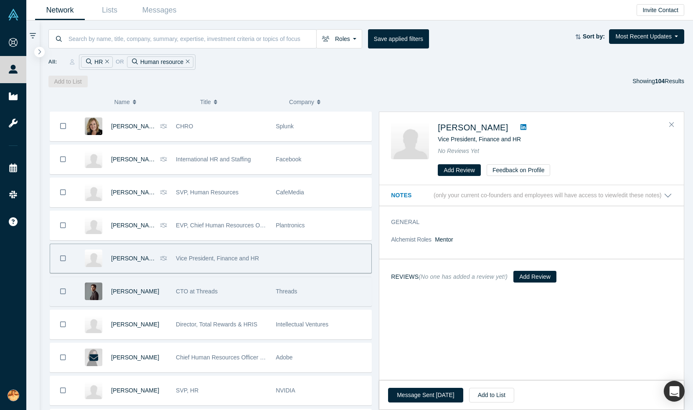
click at [257, 291] on div "CTO at Threads" at bounding box center [221, 291] width 91 height 29
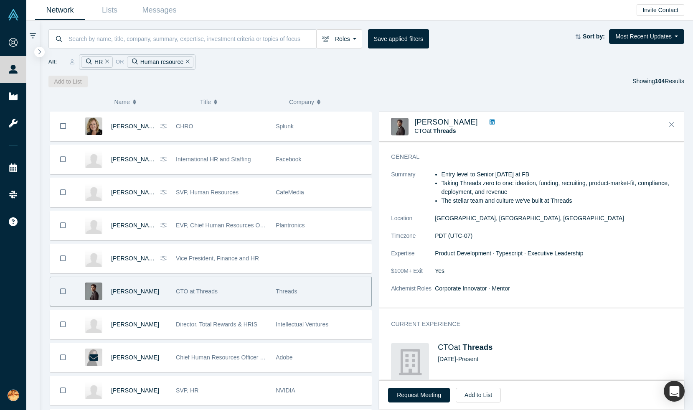
scroll to position [0, 0]
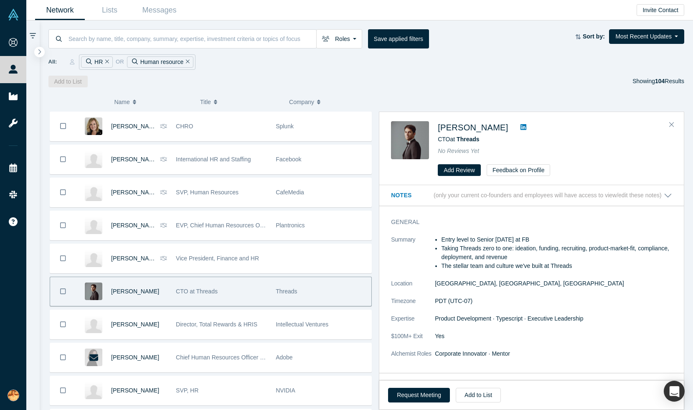
click at [517, 123] on link at bounding box center [523, 127] width 13 height 10
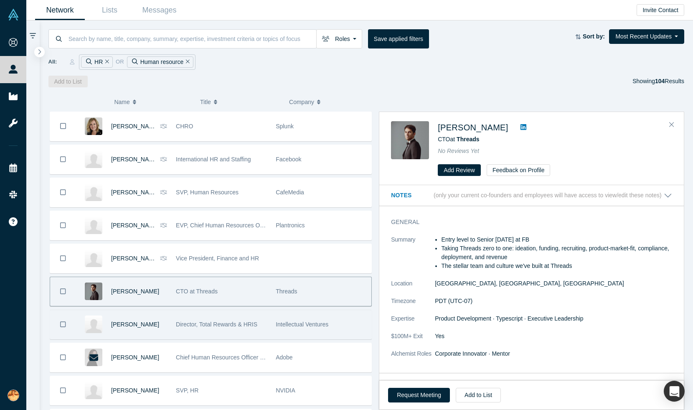
click at [246, 321] on span "Director, Total Rewards & HRIS" at bounding box center [216, 324] width 81 height 7
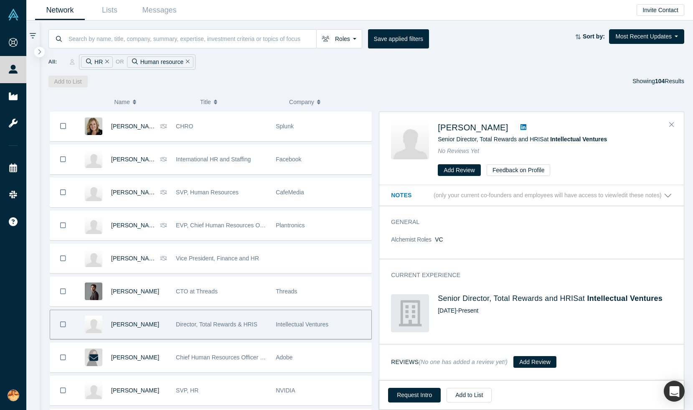
click at [521, 124] on icon at bounding box center [524, 127] width 6 height 6
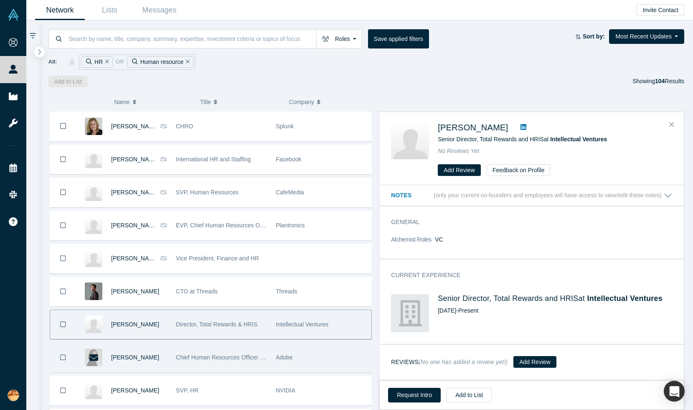
click at [258, 362] on div "Chief Human Resources Officer & Executive Vice President, Employee Experience" at bounding box center [221, 357] width 91 height 29
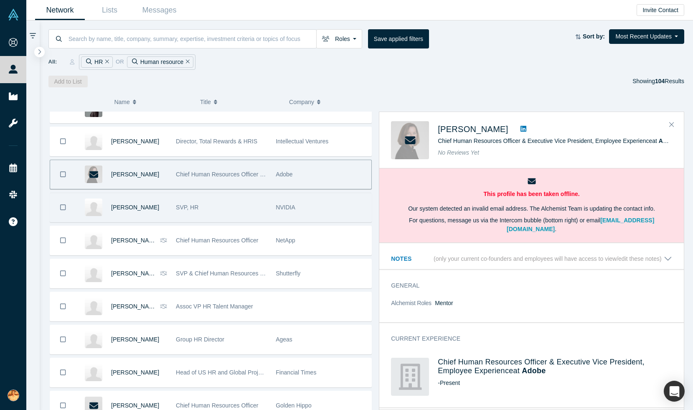
scroll to position [186, 0]
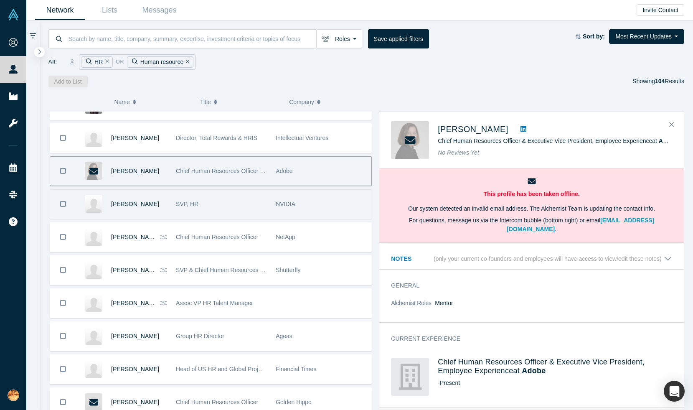
click at [231, 207] on div "SVP, HR" at bounding box center [221, 204] width 91 height 29
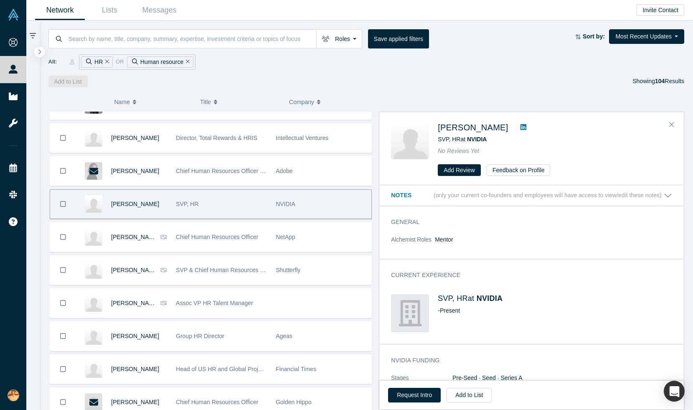
click at [521, 124] on icon at bounding box center [524, 127] width 6 height 6
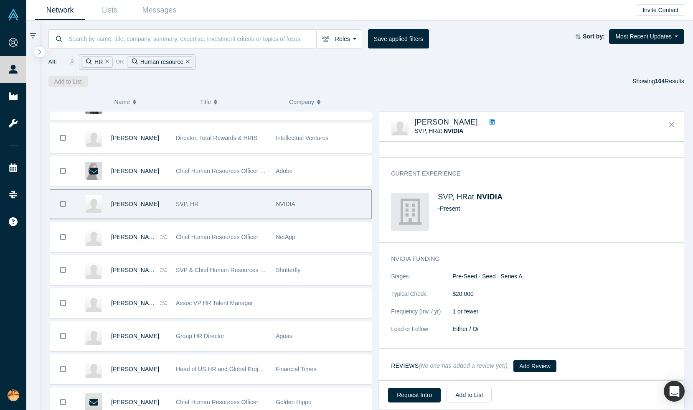
scroll to position [58, 0]
click at [420, 386] on div "Request Intro Add to List" at bounding box center [531, 394] width 305 height 29
click at [422, 391] on button "Request Intro" at bounding box center [414, 395] width 53 height 15
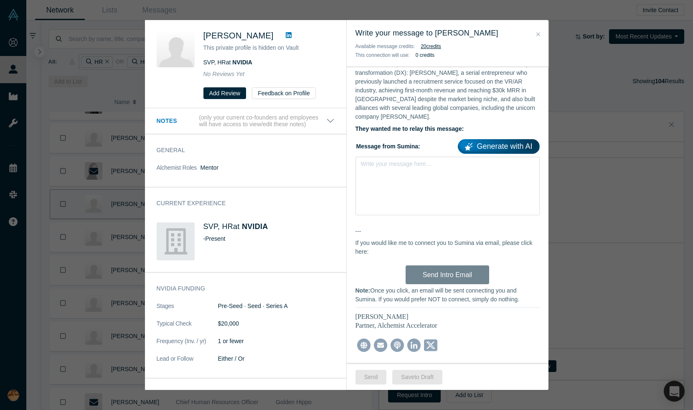
scroll to position [244, 0]
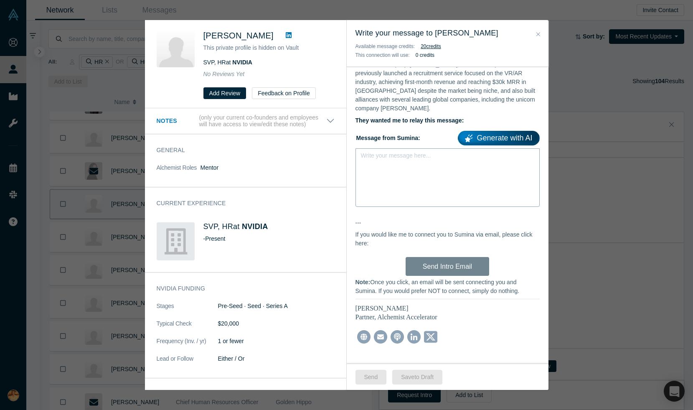
click at [399, 154] on div "rdw-editor" at bounding box center [447, 158] width 163 height 9
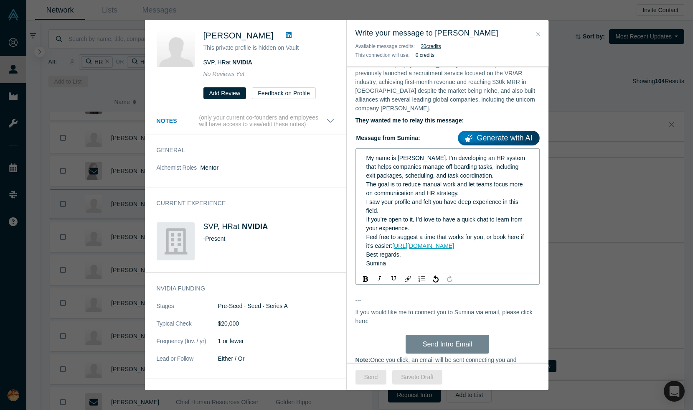
click at [373, 155] on span "My name is [PERSON_NAME]. I’m developing an HR system that helps companies mana…" at bounding box center [446, 167] width 160 height 24
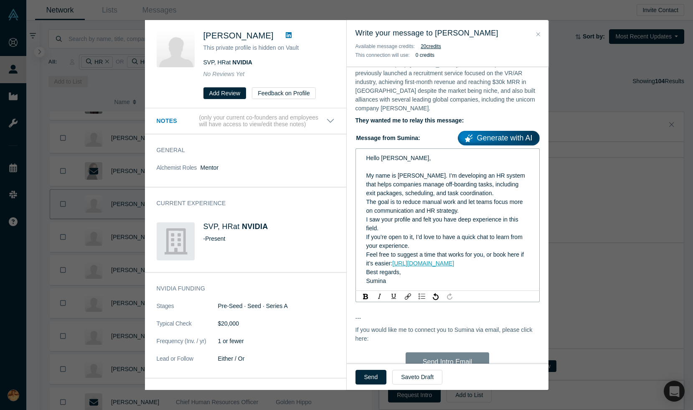
click at [450, 221] on div "I saw your profile and felt you have deep experience in this field." at bounding box center [447, 224] width 163 height 18
click at [479, 204] on div "The goal is to reduce manual work and let teams focus more on communication and…" at bounding box center [447, 207] width 163 height 18
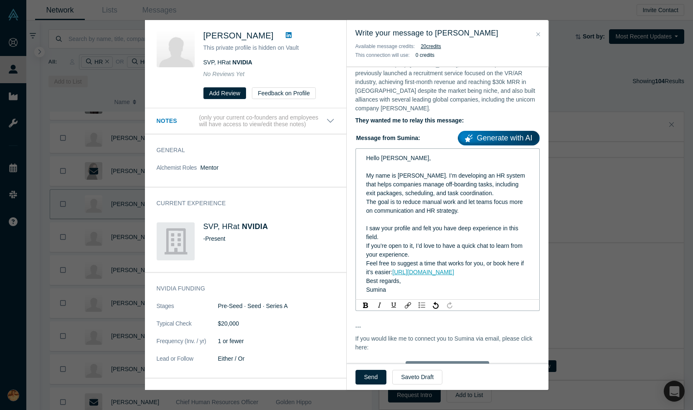
click at [447, 245] on div "If you’re open to it, I’d love to have a quick chat to learn from your experien…" at bounding box center [447, 250] width 163 height 18
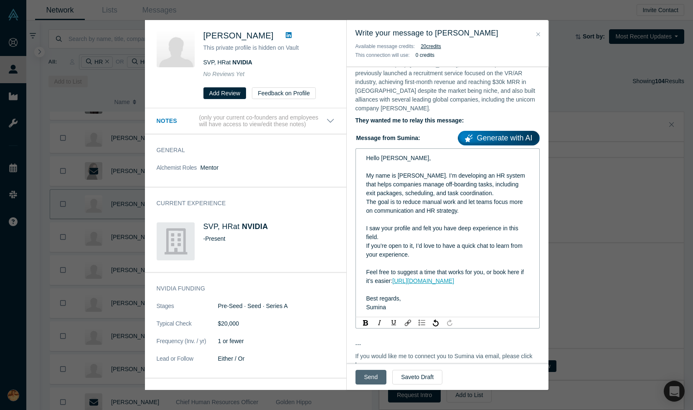
click at [372, 374] on button "Send" at bounding box center [370, 377] width 31 height 15
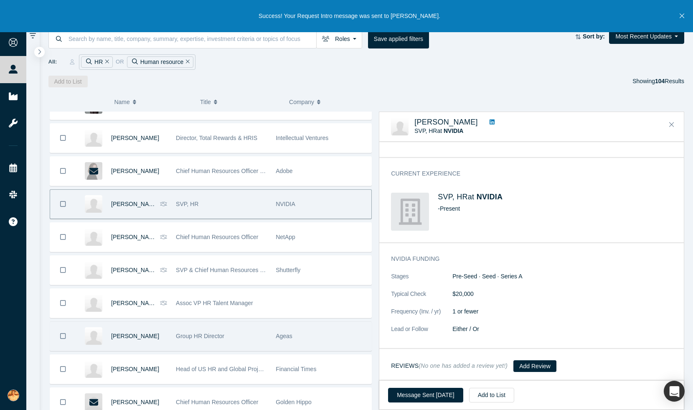
click at [212, 337] on span "Group HR Director" at bounding box center [200, 336] width 48 height 7
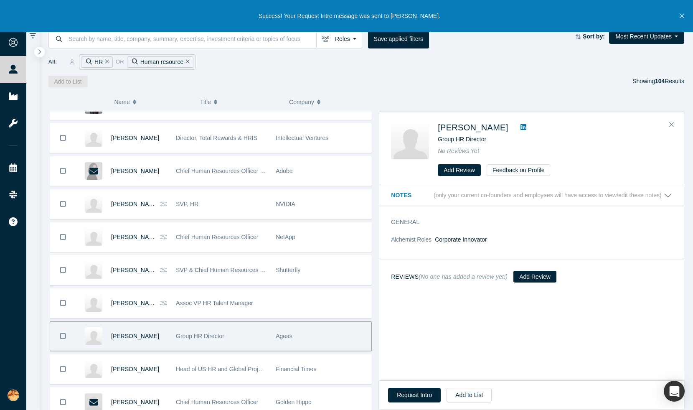
scroll to position [0, 0]
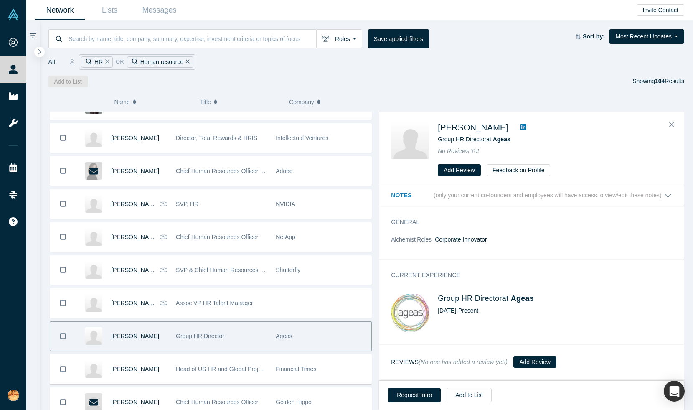
click at [521, 126] on icon at bounding box center [524, 127] width 6 height 6
click at [416, 391] on button "Request Intro" at bounding box center [414, 395] width 53 height 15
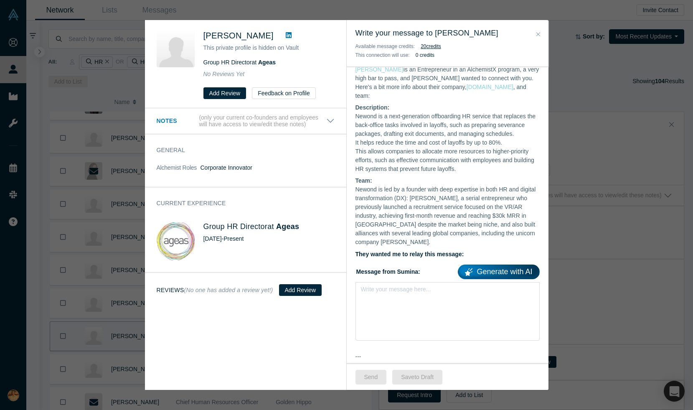
scroll to position [244, 0]
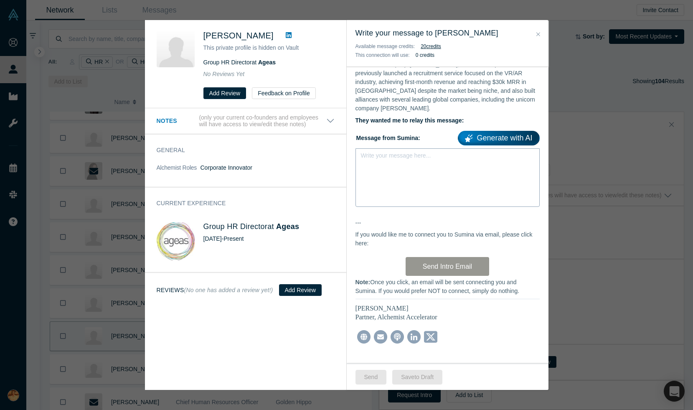
click at [392, 173] on div "Write your message here..." at bounding box center [447, 177] width 184 height 58
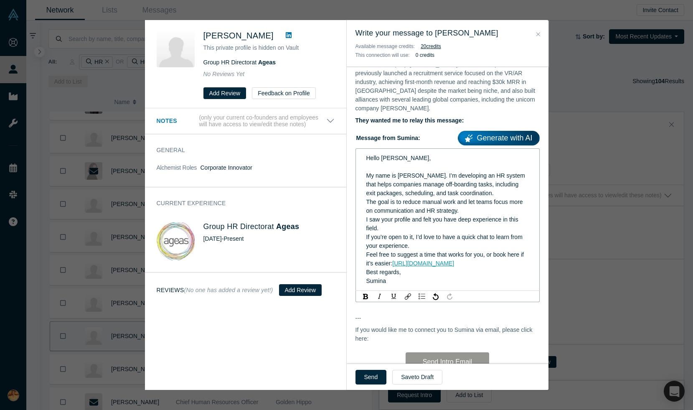
click at [477, 202] on div "The goal is to reduce manual work and let teams focus more on communication and…" at bounding box center [447, 207] width 163 height 18
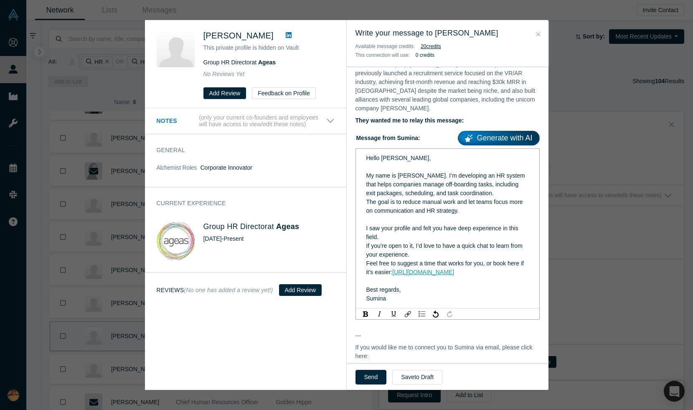
click at [430, 247] on div "If you’re open to it, I’d love to have a quick chat to learn from your experien…" at bounding box center [447, 250] width 163 height 18
click at [371, 372] on button "Send" at bounding box center [370, 377] width 31 height 15
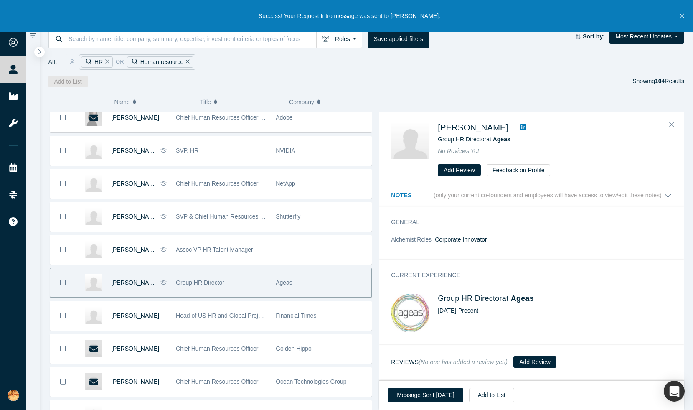
scroll to position [368, 0]
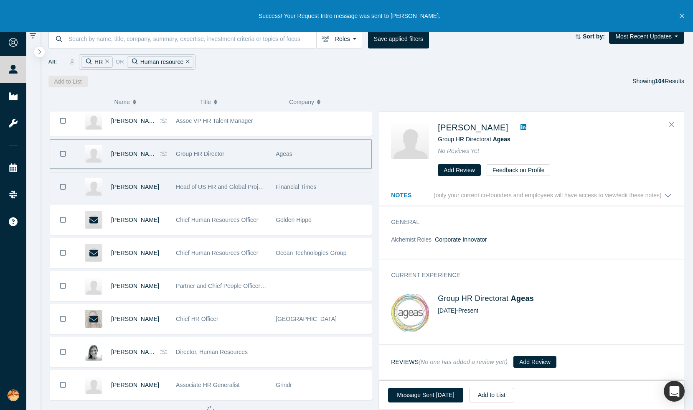
click at [177, 195] on div "Head of US HR and Global Projects" at bounding box center [221, 187] width 91 height 29
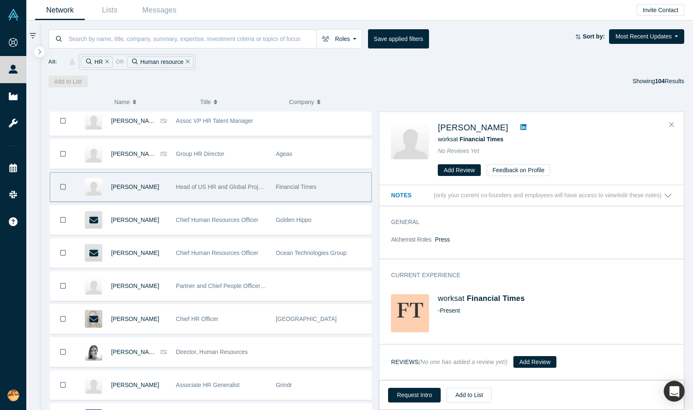
click at [521, 127] on icon at bounding box center [524, 127] width 6 height 7
click at [408, 396] on button "Request Intro" at bounding box center [414, 395] width 53 height 15
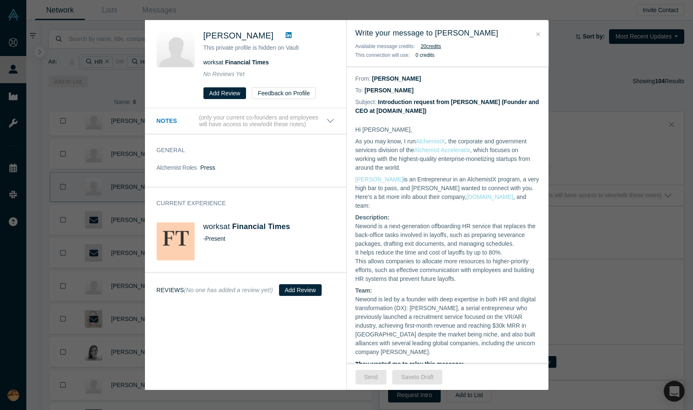
scroll to position [244, 0]
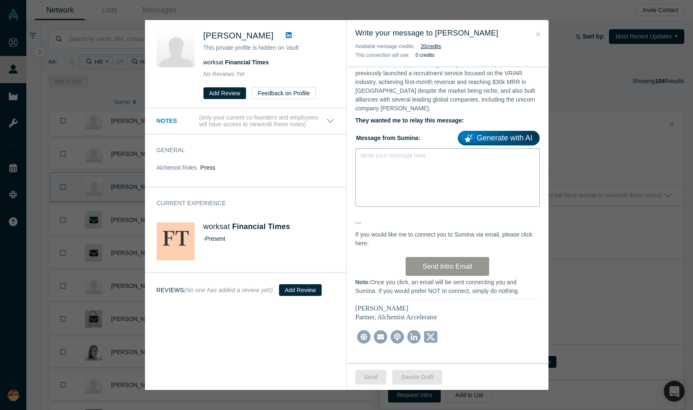
click at [411, 186] on div "Write your message here..." at bounding box center [447, 177] width 184 height 58
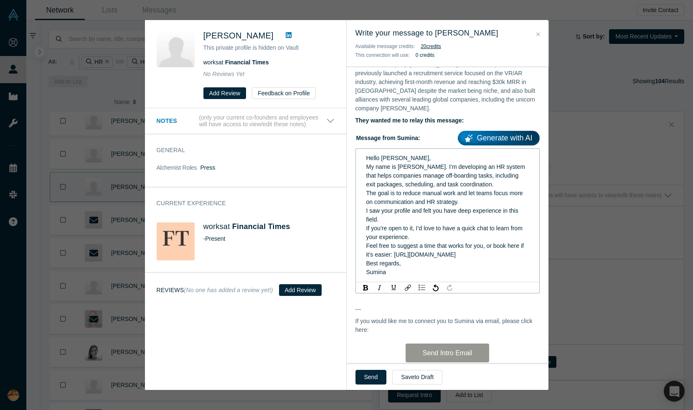
click at [401, 224] on div "If you’re open to it, I’d love to have a quick chat to learn from your experien…" at bounding box center [447, 233] width 163 height 18
click at [471, 201] on div "The goal is to reduce manual work and let teams focus more on communication and…" at bounding box center [447, 198] width 163 height 18
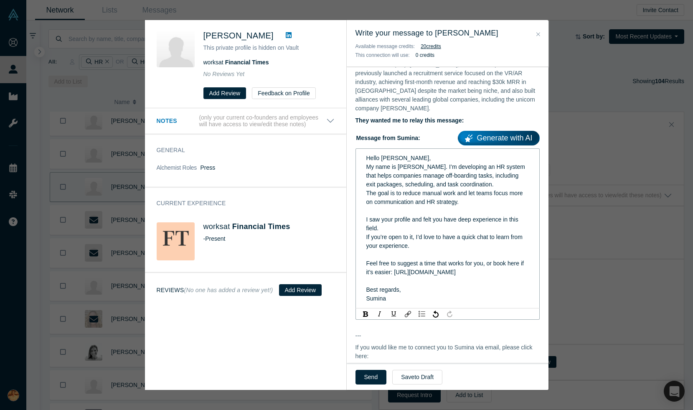
click at [427, 256] on div "rdw-editor" at bounding box center [447, 254] width 163 height 9
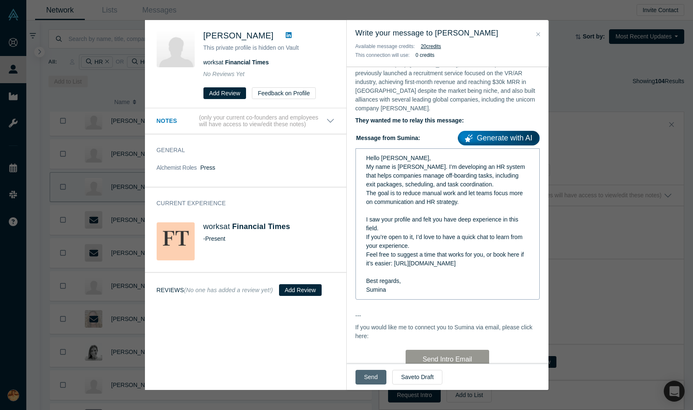
click at [367, 376] on button "Send" at bounding box center [370, 377] width 31 height 15
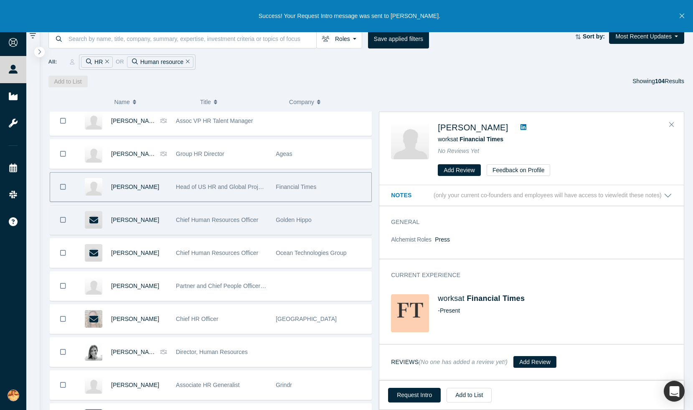
click at [172, 218] on div "Chief Human Resources Officer" at bounding box center [222, 220] width 100 height 29
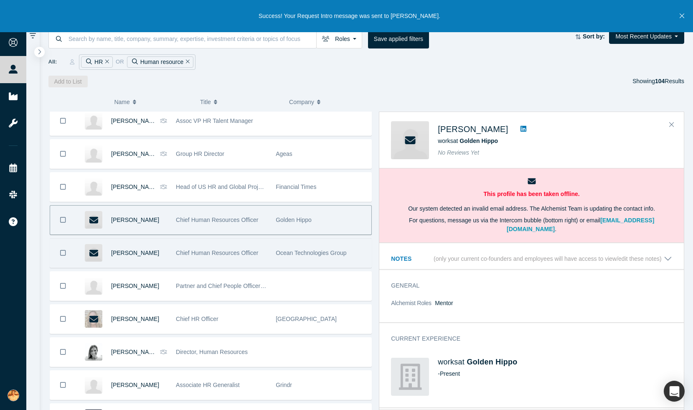
click at [295, 249] on span "Ocean Technologies Group" at bounding box center [311, 252] width 71 height 7
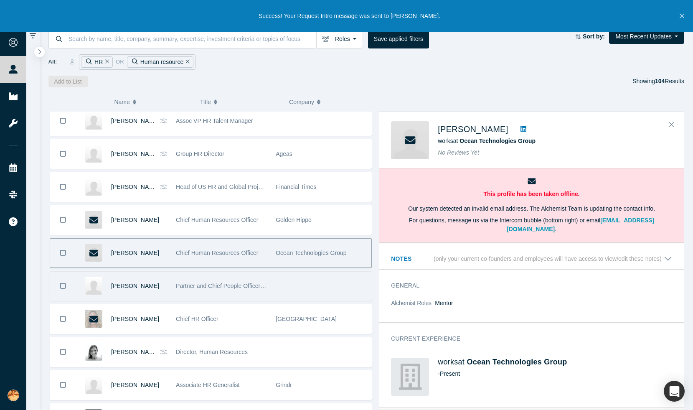
click at [312, 290] on div at bounding box center [322, 286] width 100 height 29
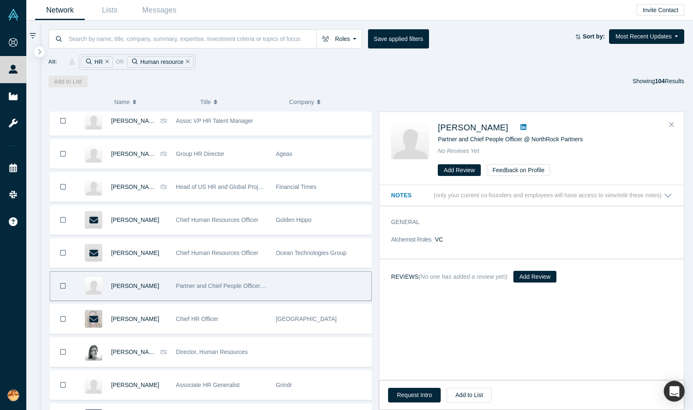
click at [521, 125] on icon at bounding box center [524, 127] width 6 height 6
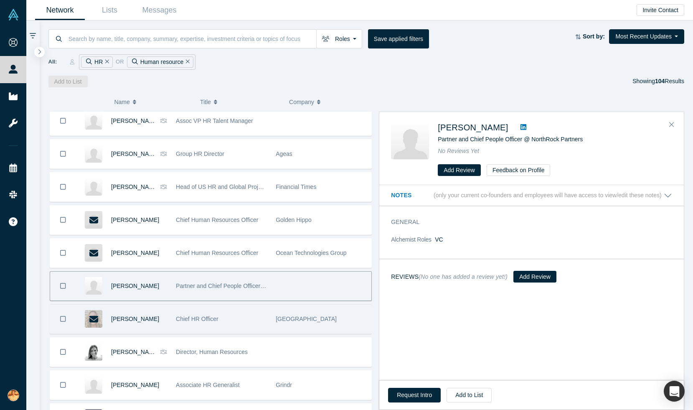
click at [255, 322] on div "Chief HR Officer" at bounding box center [221, 319] width 91 height 29
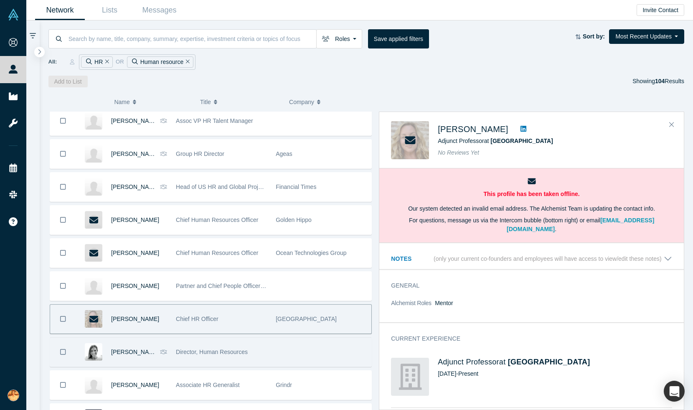
click at [243, 356] on div "Director, Human Resources" at bounding box center [221, 352] width 91 height 29
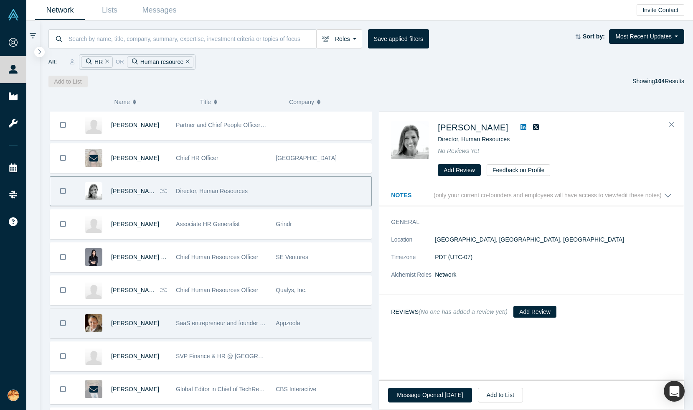
scroll to position [584, 0]
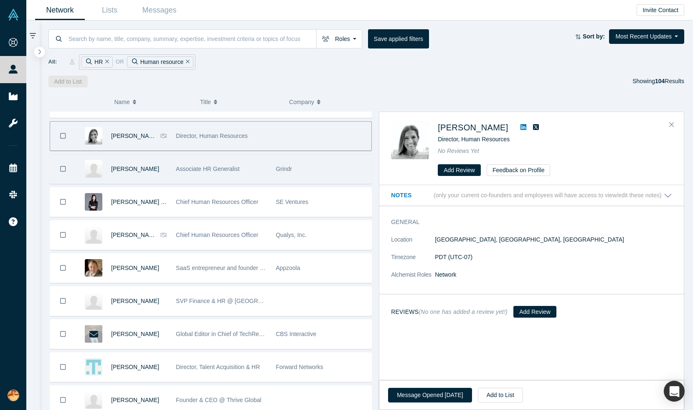
click at [254, 176] on div "Associate HR Generalist" at bounding box center [221, 169] width 91 height 29
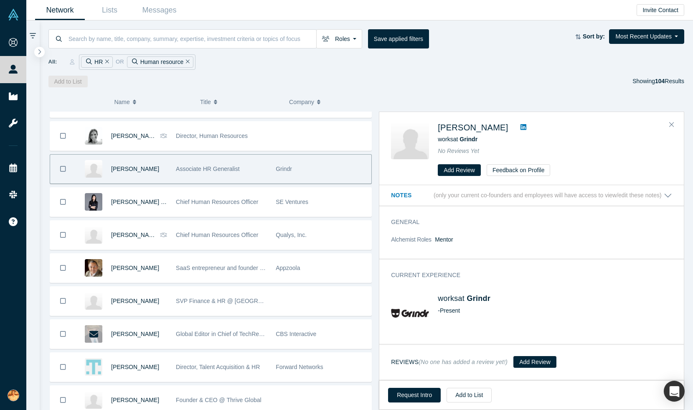
click at [526, 126] on icon at bounding box center [524, 127] width 6 height 6
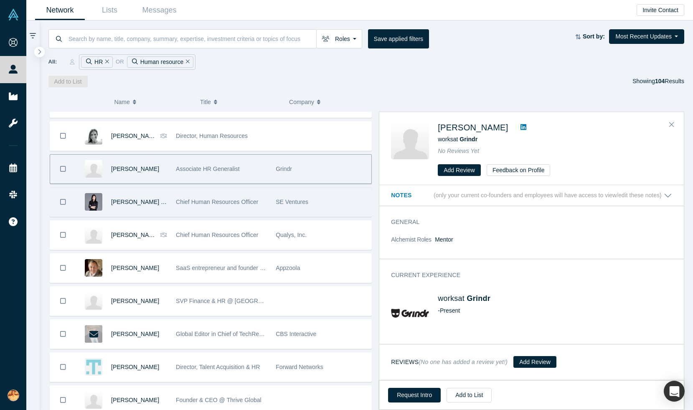
click at [222, 207] on div "Chief Human Resources Officer" at bounding box center [221, 202] width 91 height 29
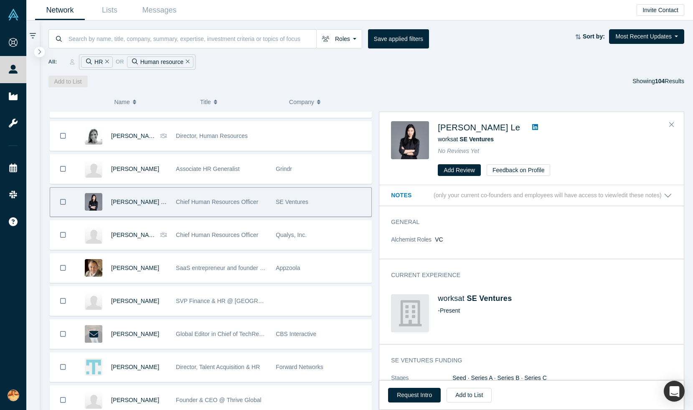
click at [532, 124] on icon at bounding box center [535, 127] width 6 height 6
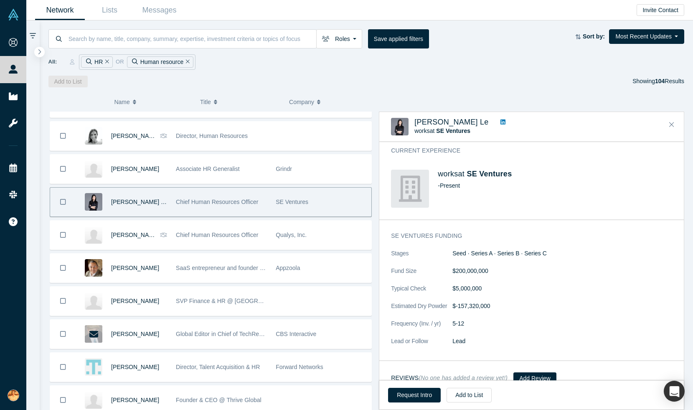
scroll to position [93, 0]
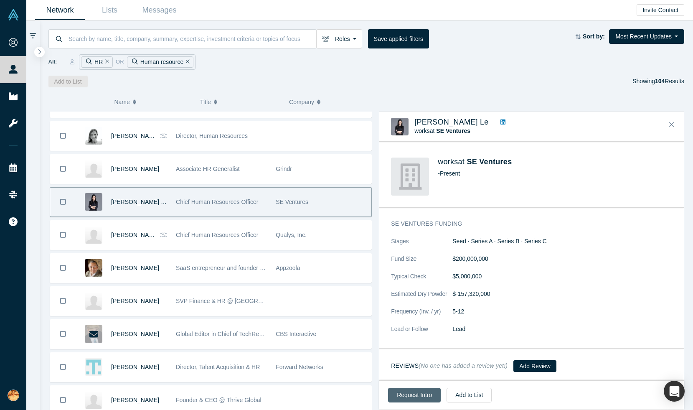
click at [410, 396] on button "Request Intro" at bounding box center [414, 395] width 53 height 15
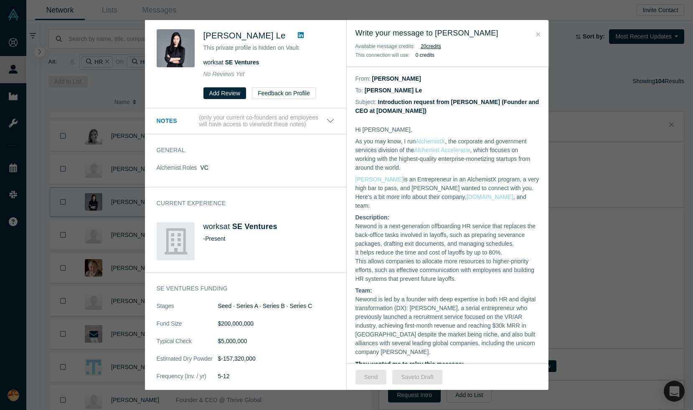
scroll to position [244, 0]
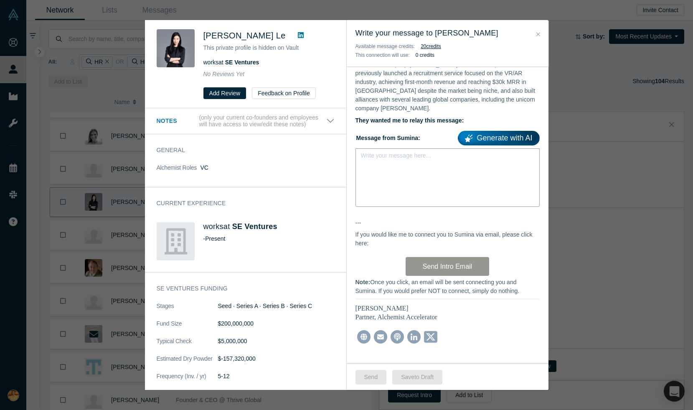
click at [405, 159] on div "Write your message here..." at bounding box center [447, 177] width 184 height 58
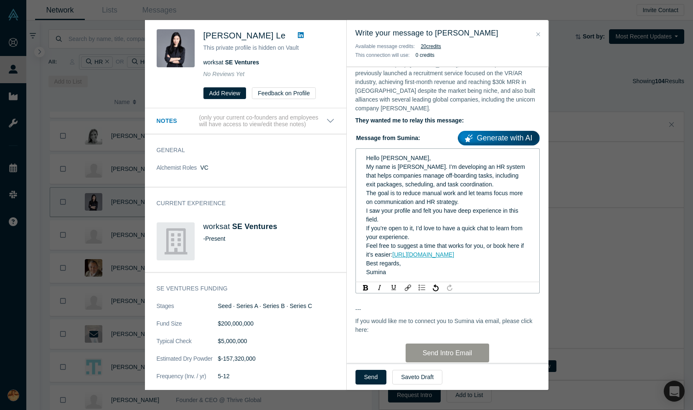
click at [419, 154] on div "Hello [PERSON_NAME], My name is [PERSON_NAME]. I’m developing an HR system that…" at bounding box center [447, 171] width 163 height 35
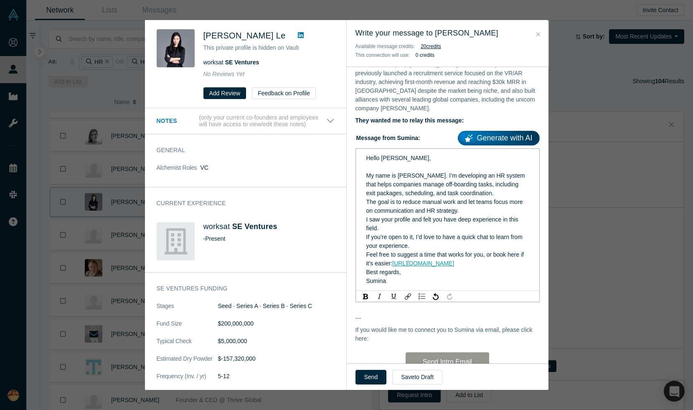
click at [406, 234] on span "If you’re open to it, I’d love to have a quick chat to learn from your experien…" at bounding box center [445, 241] width 158 height 15
click at [469, 202] on div "The goal is to reduce manual work and let teams focus more on communication and…" at bounding box center [447, 207] width 163 height 18
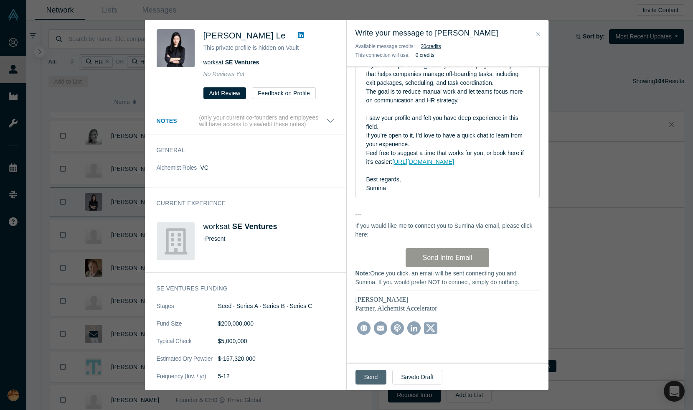
click at [368, 373] on button "Send" at bounding box center [370, 377] width 31 height 15
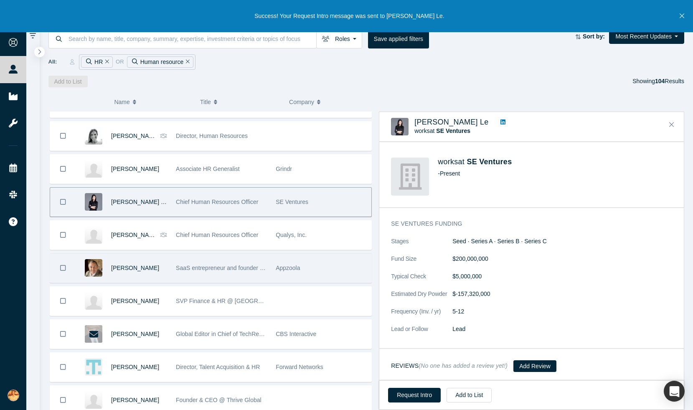
click at [233, 269] on span "SaaS entrepreneur and founder who mentors CEO's and Boards of global SaaS compa…" at bounding box center [460, 267] width 569 height 7
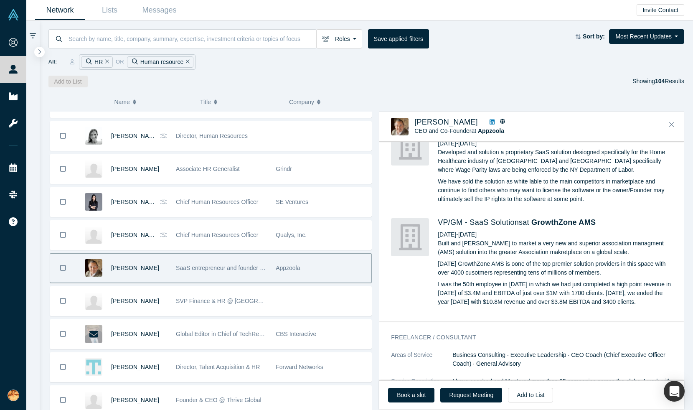
scroll to position [0, 0]
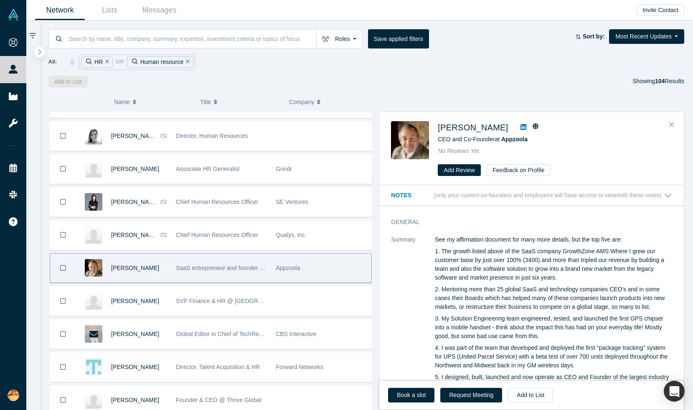
click at [521, 126] on icon at bounding box center [524, 127] width 6 height 6
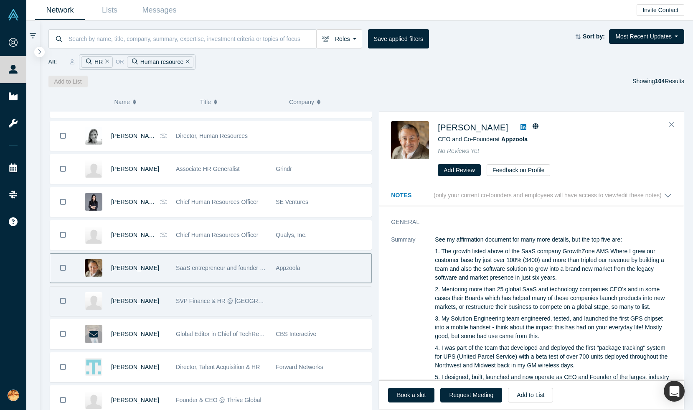
click at [205, 302] on span "SVP Finance & HR @ [GEOGRAPHIC_DATA]" at bounding box center [236, 300] width 120 height 7
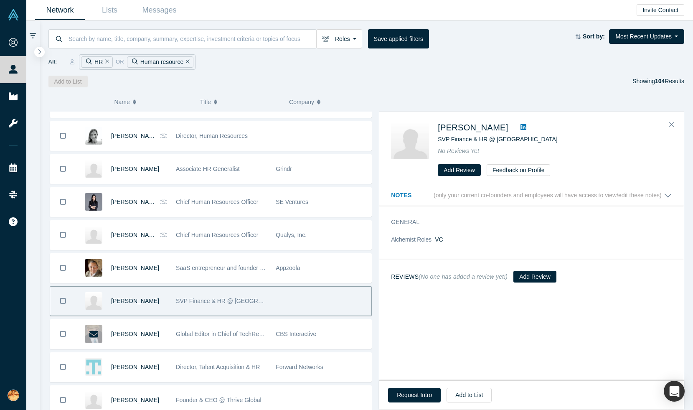
click at [521, 127] on icon at bounding box center [524, 127] width 6 height 7
click at [481, 196] on p "(only your current co-founders and employees will have access to view/edit thes…" at bounding box center [548, 195] width 228 height 7
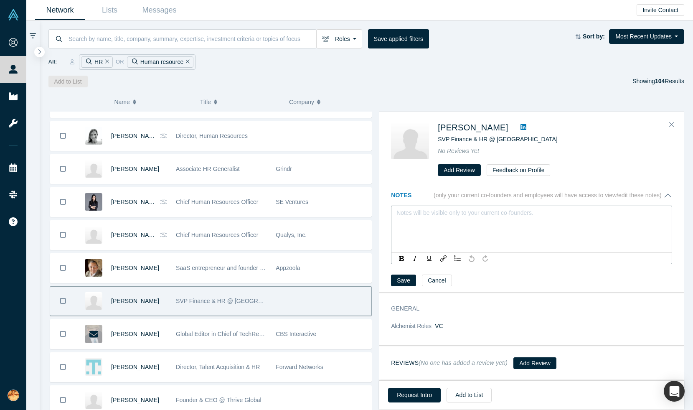
click at [462, 209] on div "rdw-editor" at bounding box center [532, 215] width 270 height 14
click at [404, 277] on div "Notes (only your current co-founders and employees will have access to view/edi…" at bounding box center [531, 282] width 305 height 195
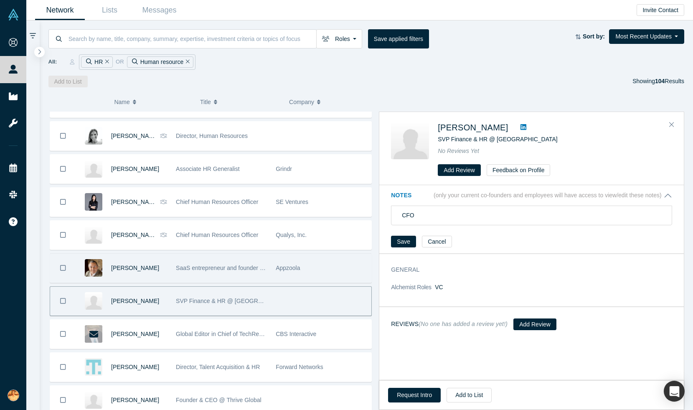
click at [129, 272] on div "[PERSON_NAME]" at bounding box center [139, 268] width 56 height 29
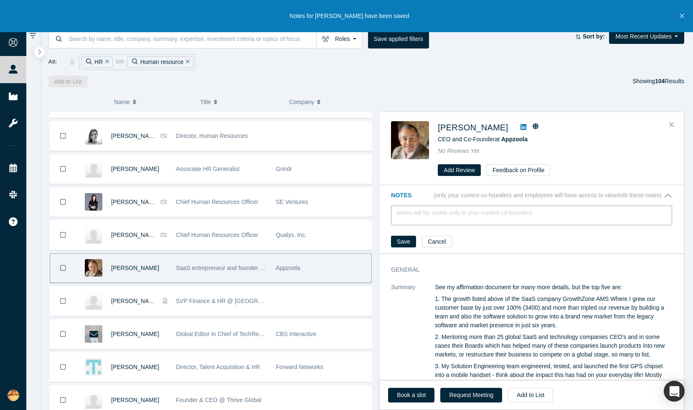
click at [427, 213] on div "rdw-editor" at bounding box center [532, 215] width 260 height 9
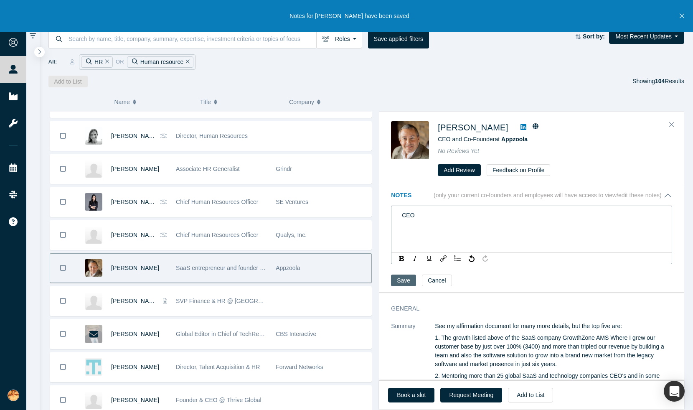
click at [403, 282] on div "Notes (only your current co-founders and employees will have access to view/edi…" at bounding box center [531, 282] width 305 height 195
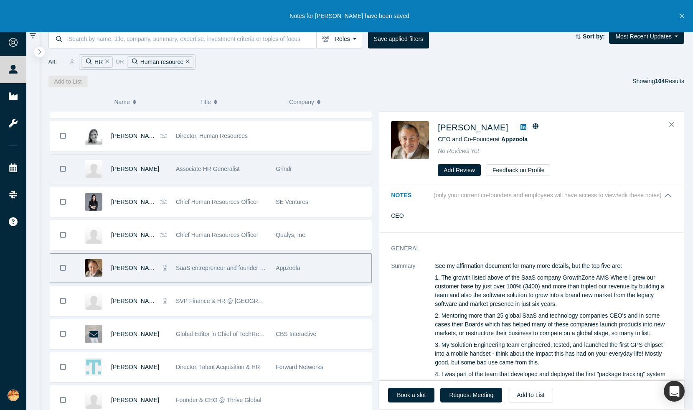
click at [188, 176] on div "Associate HR Generalist" at bounding box center [221, 169] width 91 height 29
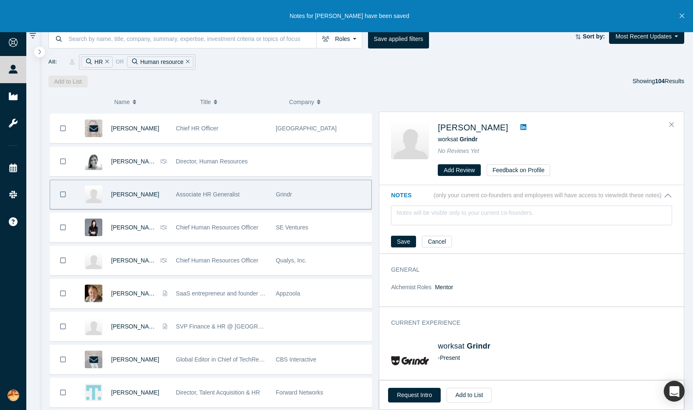
scroll to position [559, 0]
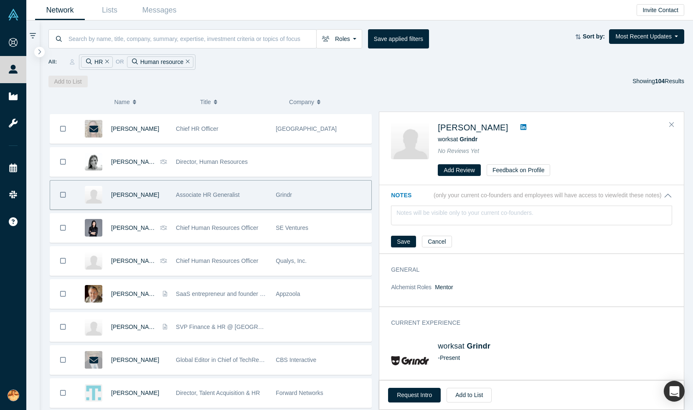
click at [526, 124] on icon at bounding box center [524, 127] width 6 height 6
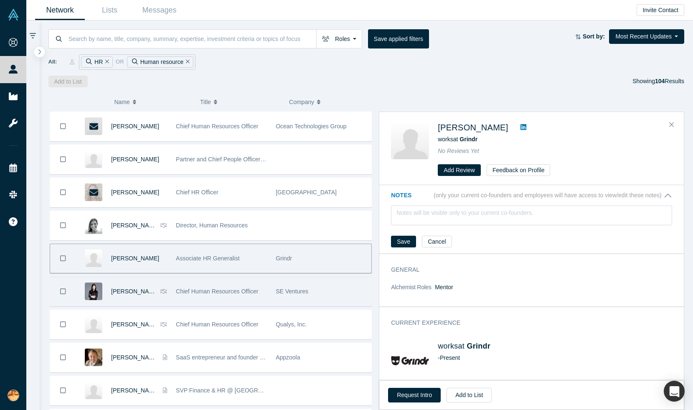
scroll to position [472, 0]
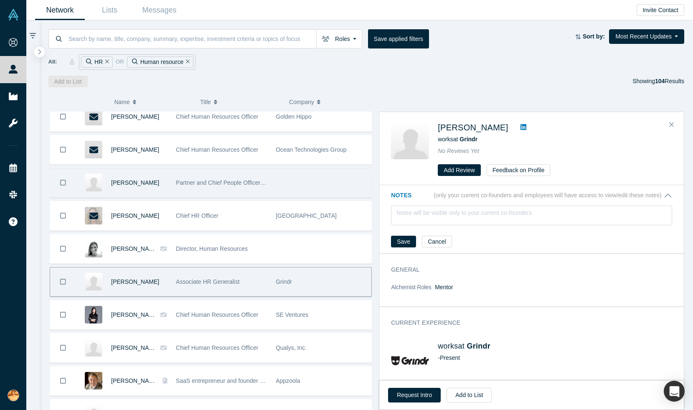
click at [229, 188] on div "Partner and Chief People Officer @ NorthRock Partners" at bounding box center [221, 182] width 91 height 29
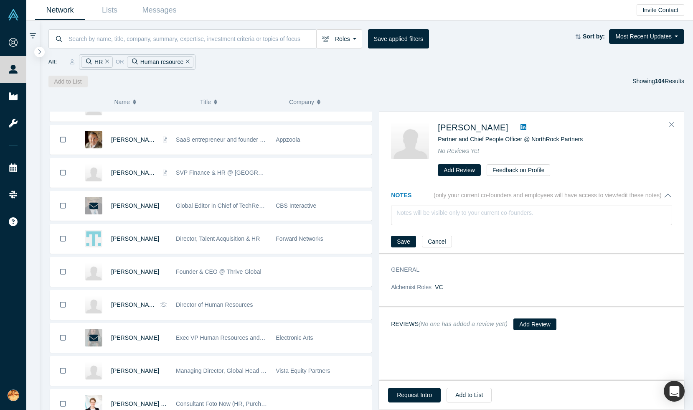
scroll to position [714, 0]
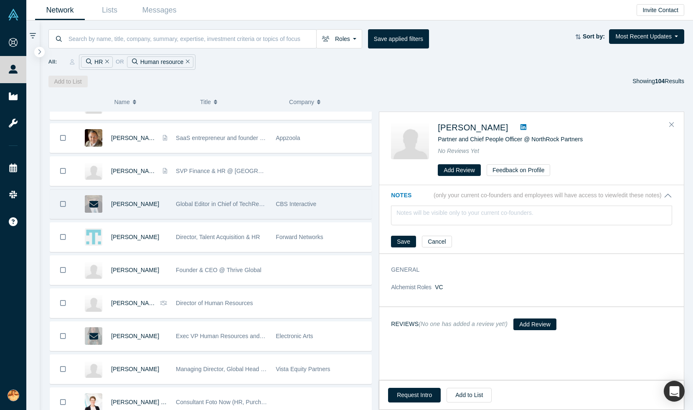
click at [223, 198] on div "Global Editor in Chief of TechRepublic and Global Long Form Editor of ZDNet" at bounding box center [221, 204] width 91 height 29
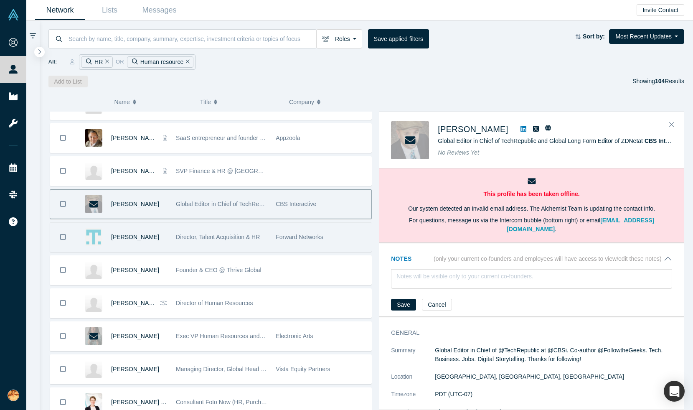
click at [290, 234] on span "Forward Networks" at bounding box center [300, 237] width 48 height 7
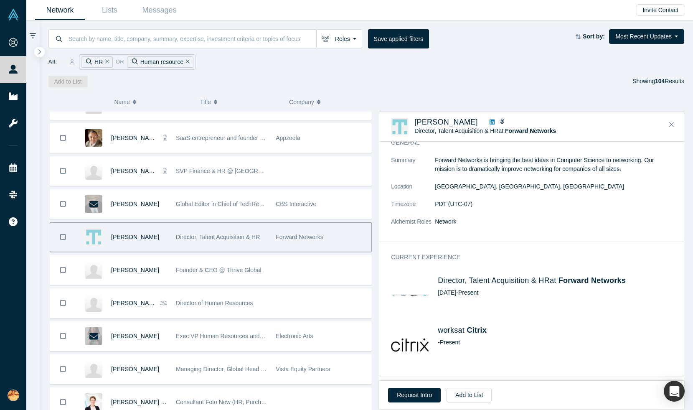
scroll to position [0, 0]
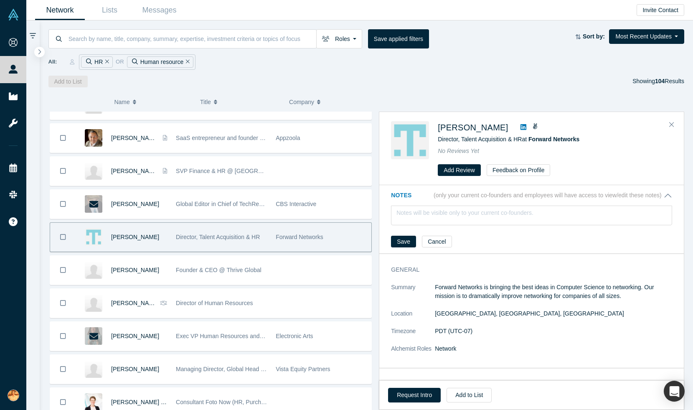
click at [521, 124] on icon at bounding box center [524, 127] width 6 height 6
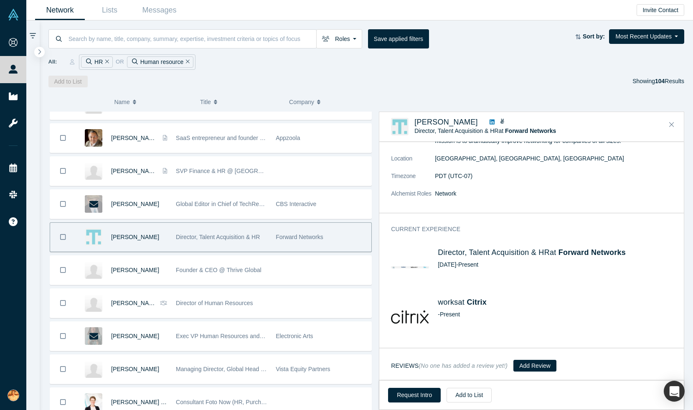
scroll to position [111, 0]
click at [412, 394] on button "Request Intro" at bounding box center [414, 395] width 53 height 15
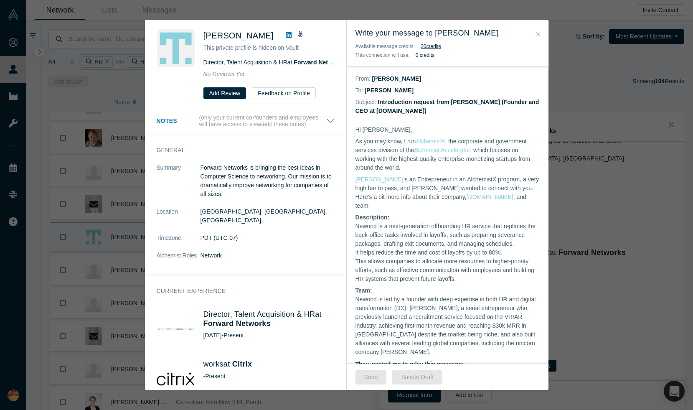
scroll to position [244, 0]
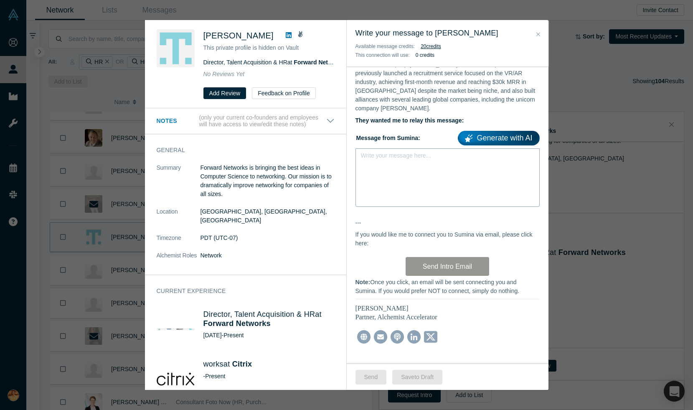
click at [401, 155] on div "rdw-editor" at bounding box center [447, 158] width 173 height 14
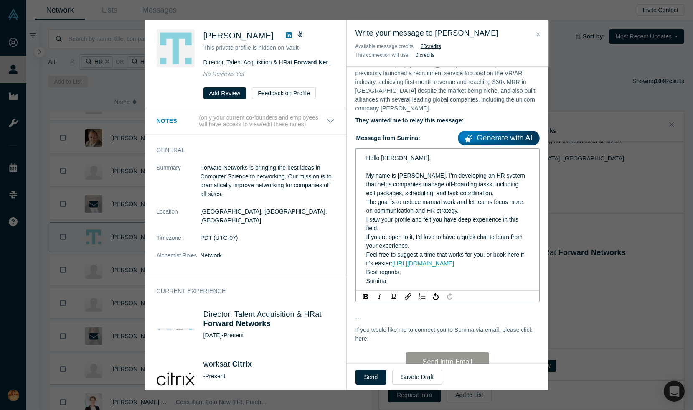
click at [460, 204] on div "The goal is to reduce manual work and let teams focus more on communication and…" at bounding box center [447, 207] width 163 height 18
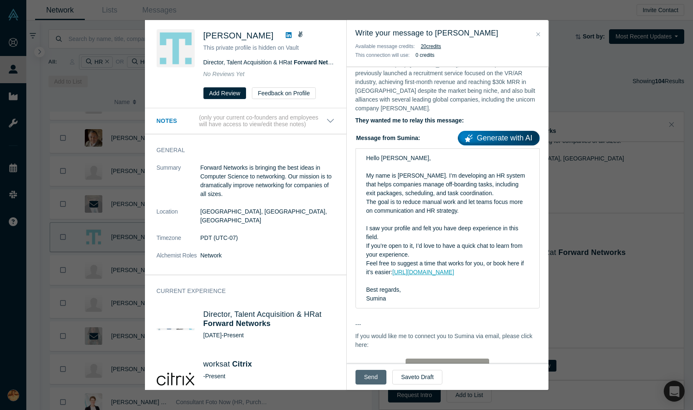
click at [371, 376] on button "Send" at bounding box center [370, 377] width 31 height 15
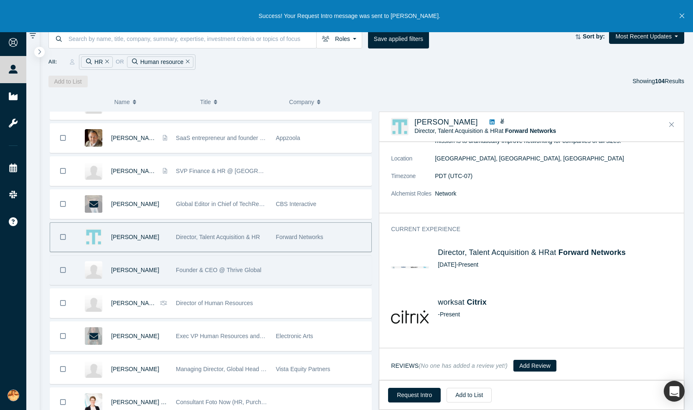
click at [171, 278] on div "[PERSON_NAME]" at bounding box center [124, 270] width 96 height 29
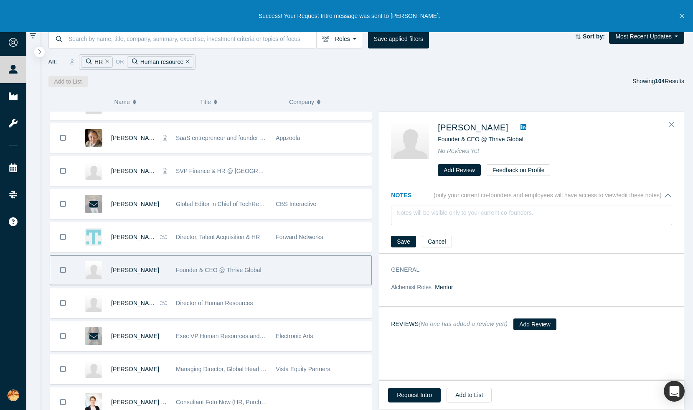
scroll to position [0, 0]
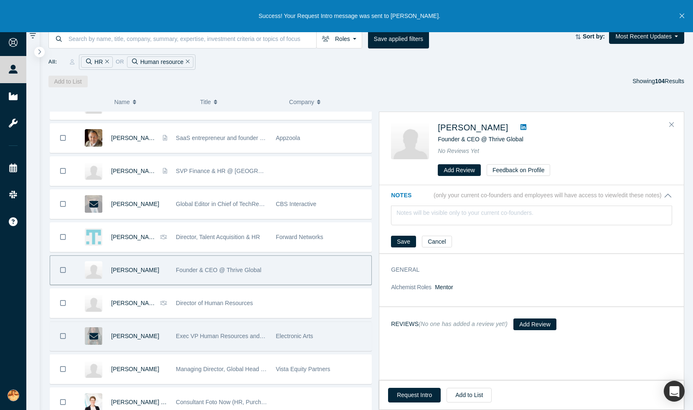
click at [249, 335] on span "Exec VP Human Resources and Real Estate" at bounding box center [234, 336] width 116 height 7
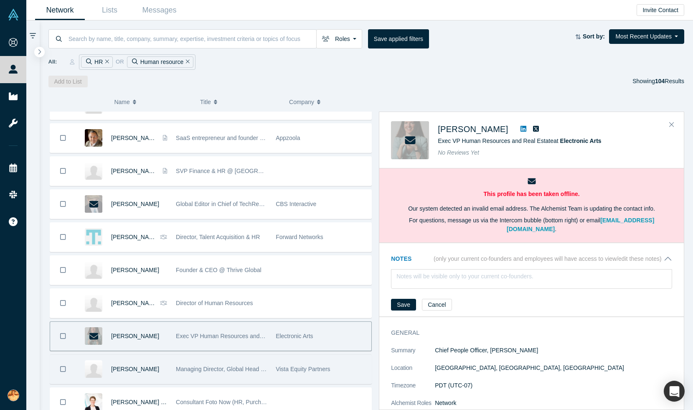
click at [300, 363] on div "Vista Equity Partners" at bounding box center [321, 369] width 91 height 29
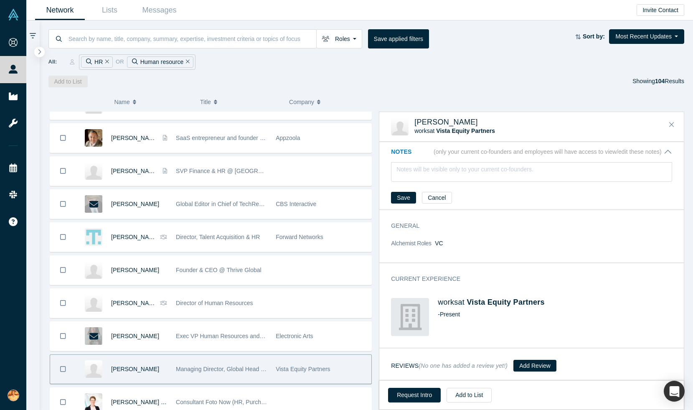
click at [584, 271] on div "Current Experience works at Vista Equity Partners - Present" at bounding box center [531, 308] width 305 height 79
click at [304, 366] on span "Vista Equity Partners" at bounding box center [303, 369] width 54 height 7
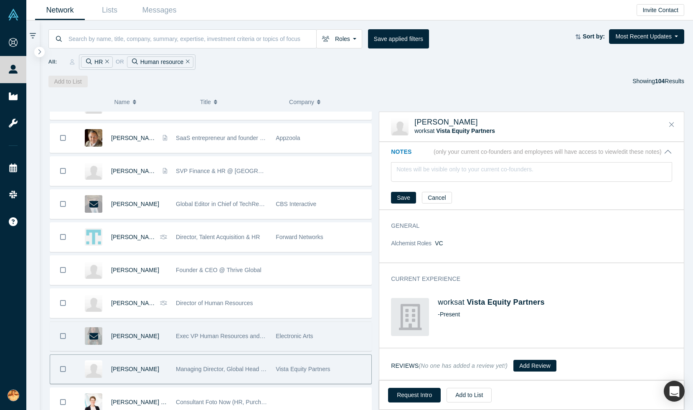
click at [308, 336] on span "Electronic Arts" at bounding box center [294, 336] width 37 height 7
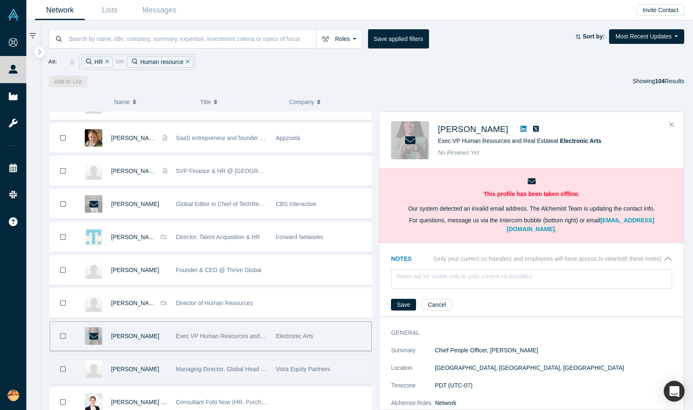
click at [325, 367] on span "Vista Equity Partners" at bounding box center [303, 369] width 54 height 7
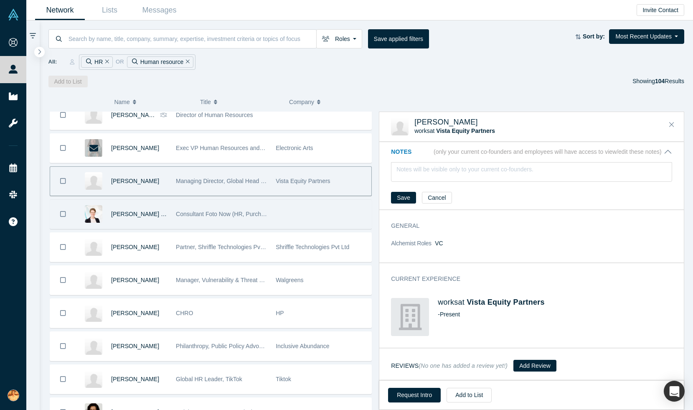
click at [241, 226] on div "Consultant Foto Now (HR, Purchasing)" at bounding box center [221, 214] width 91 height 29
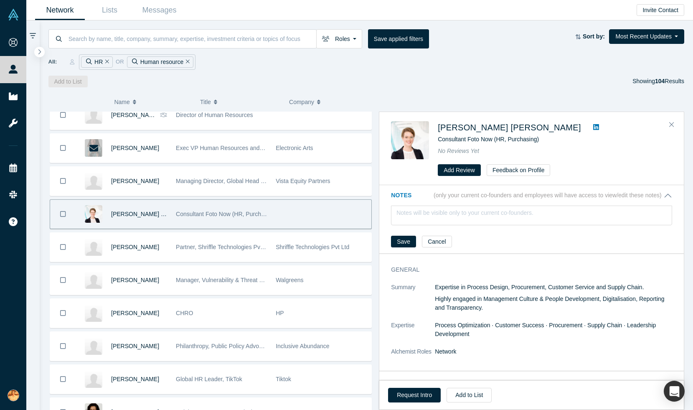
click at [593, 126] on icon at bounding box center [596, 127] width 6 height 6
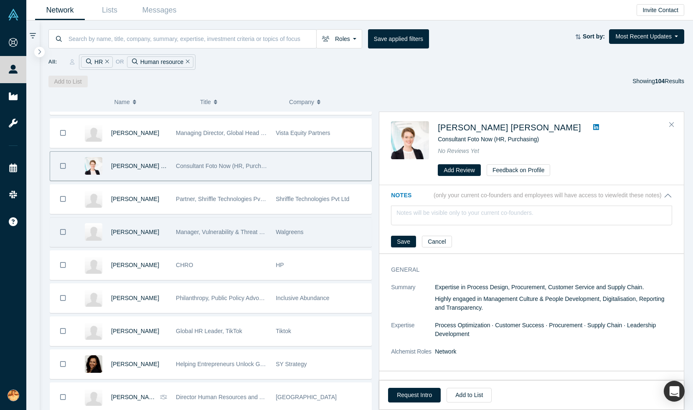
scroll to position [952, 0]
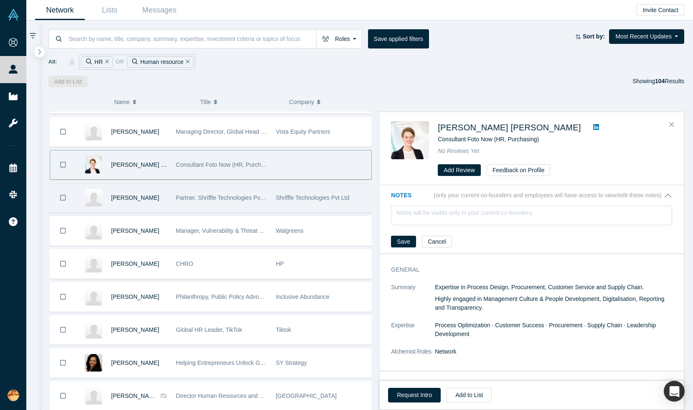
click at [239, 204] on div "Partner, Shriffle Technologies Pvt Ltd" at bounding box center [221, 197] width 91 height 29
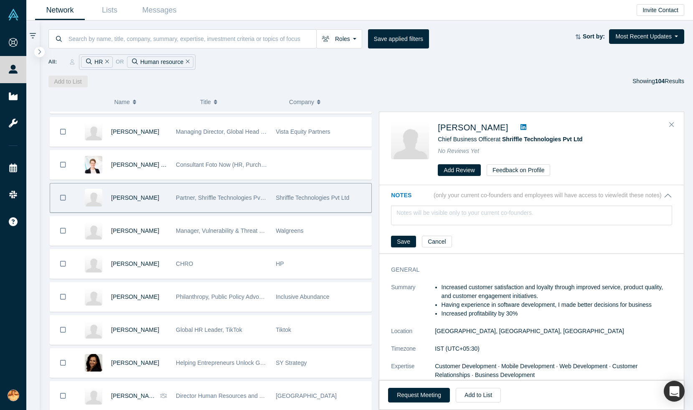
click at [521, 126] on icon at bounding box center [524, 127] width 6 height 6
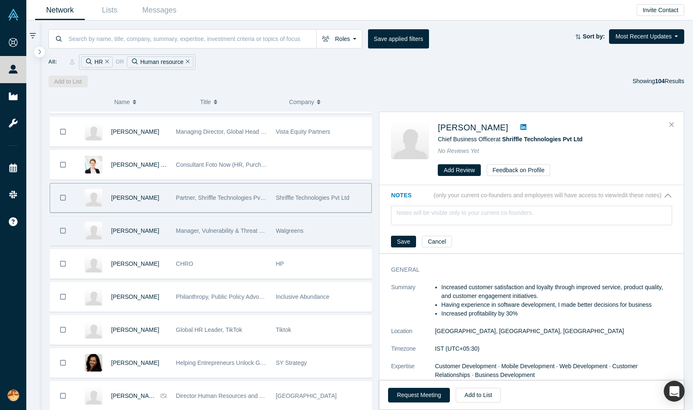
click at [199, 239] on div "Manager, Vulnerability & Threat Management" at bounding box center [221, 230] width 91 height 29
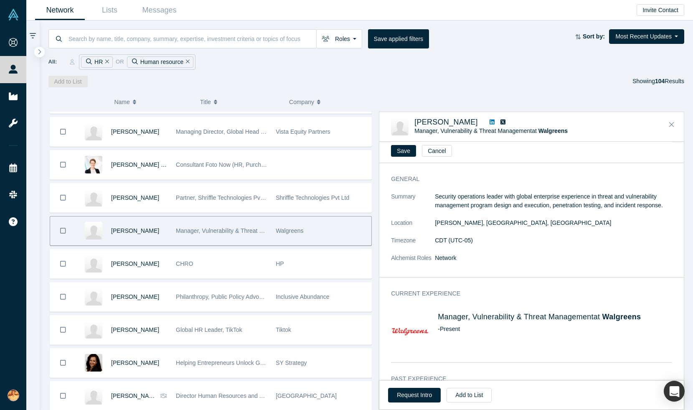
scroll to position [0, 0]
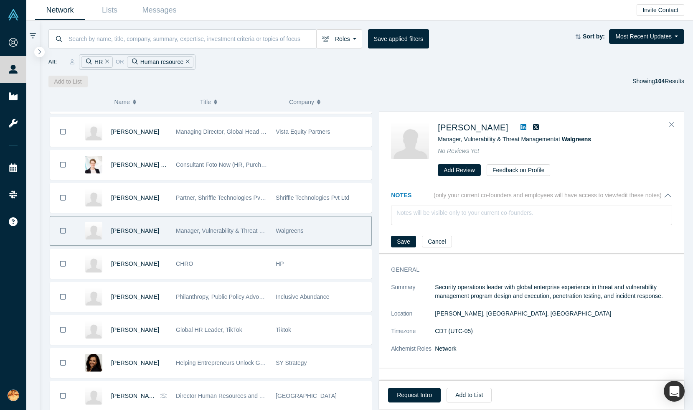
click at [521, 126] on icon at bounding box center [524, 127] width 6 height 6
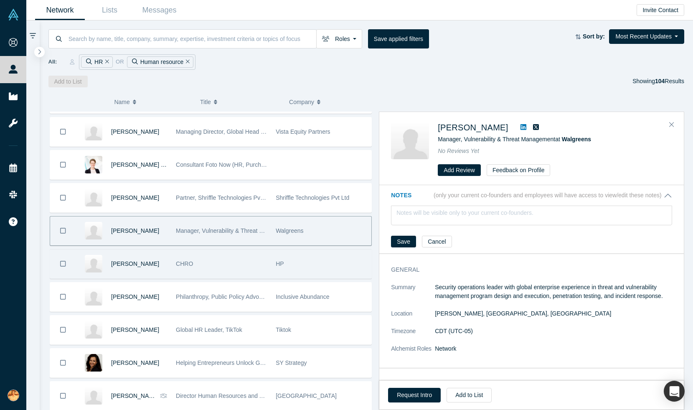
click at [220, 268] on div "CHRO" at bounding box center [221, 263] width 91 height 29
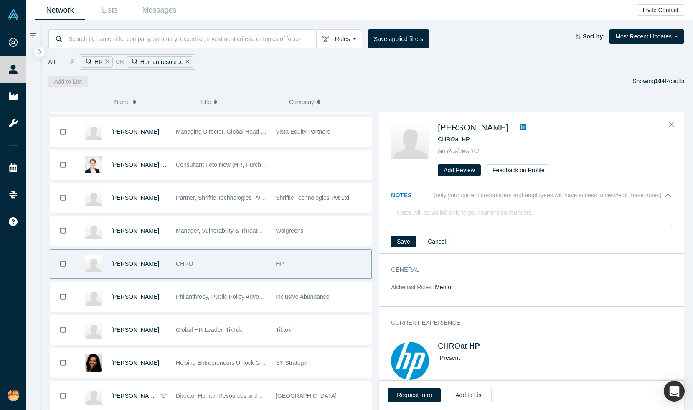
click at [521, 129] on icon at bounding box center [524, 127] width 6 height 6
click at [410, 397] on button "Request Intro" at bounding box center [414, 395] width 53 height 15
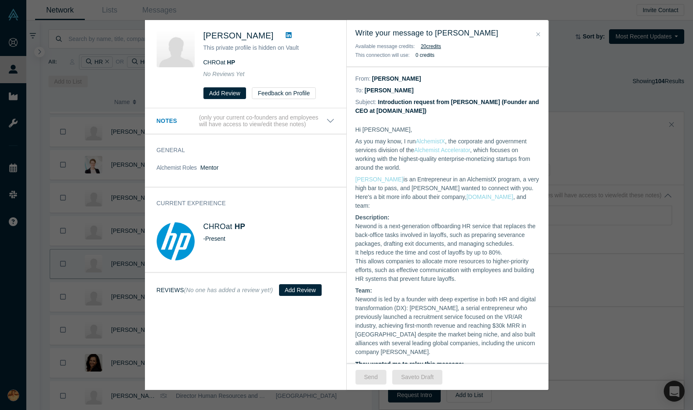
scroll to position [244, 0]
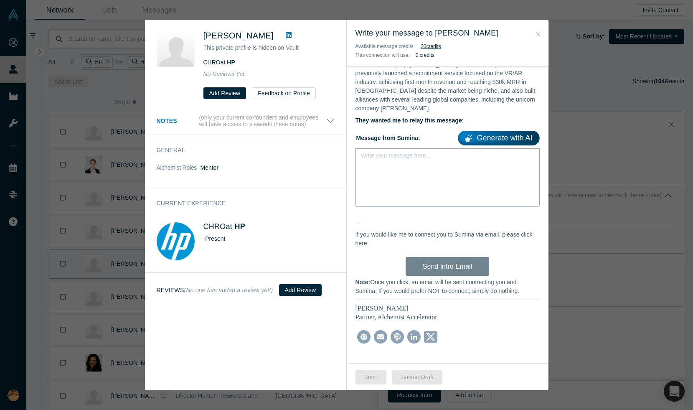
click at [399, 162] on div "Write your message here..." at bounding box center [447, 177] width 184 height 58
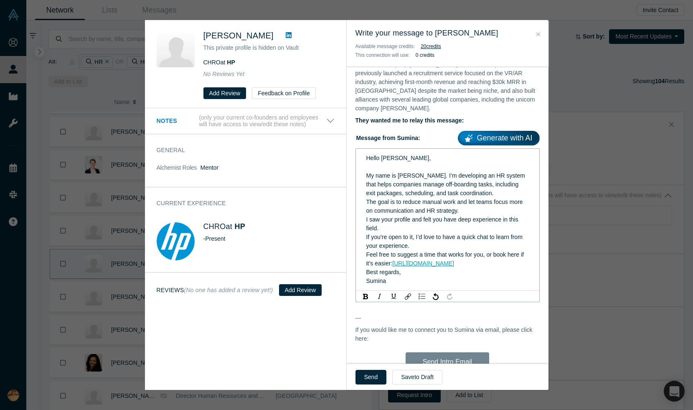
click at [454, 203] on span "The goal is to reduce manual work and let teams focus more on communication and…" at bounding box center [445, 205] width 158 height 15
click at [462, 202] on div "The goal is to reduce manual work and let teams focus more on communication and…" at bounding box center [447, 207] width 163 height 18
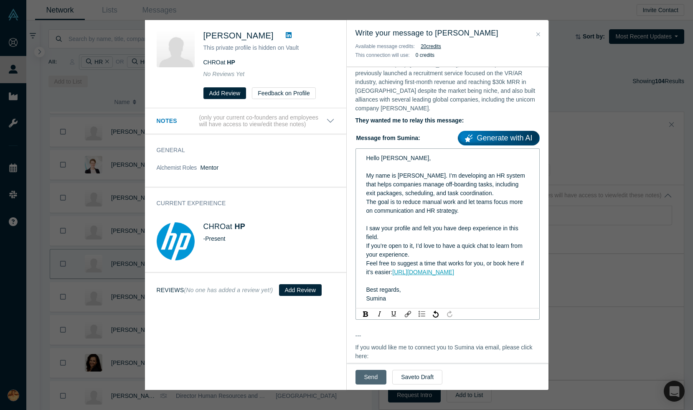
click at [366, 377] on button "Send" at bounding box center [370, 377] width 31 height 15
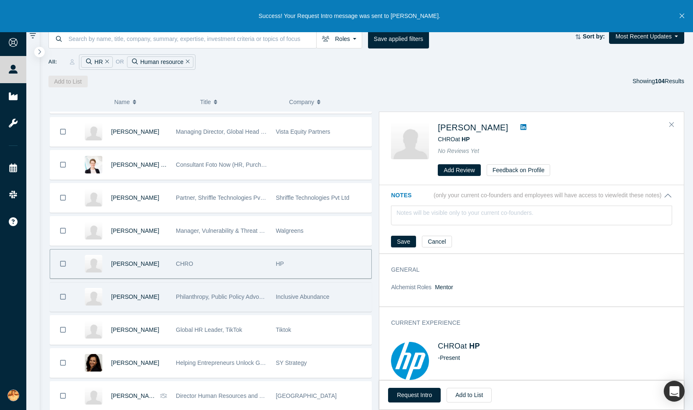
click at [211, 302] on div "Philanthropy, Public Policy Advocacy, and Investing" at bounding box center [221, 296] width 91 height 29
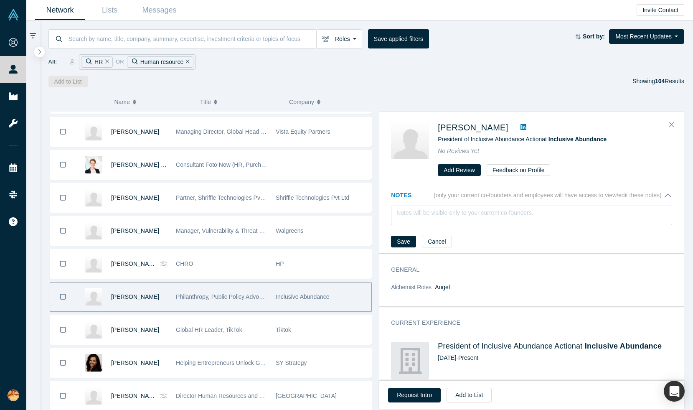
click at [521, 127] on icon at bounding box center [524, 127] width 6 height 6
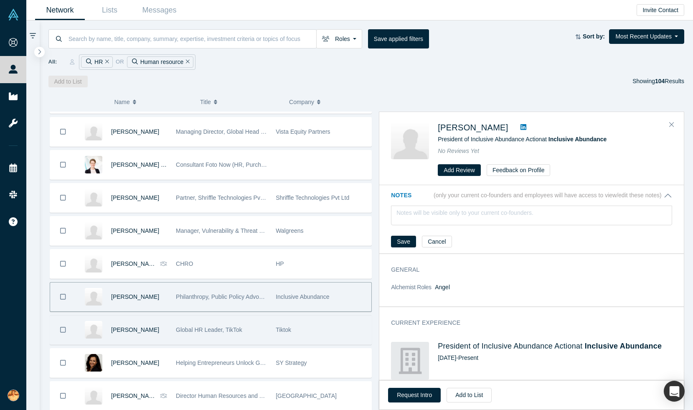
click at [226, 330] on span "Global HR Leader, TikTok" at bounding box center [209, 329] width 66 height 7
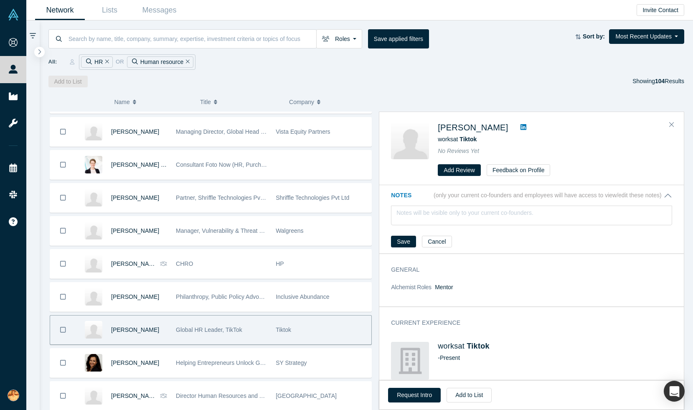
click at [526, 125] on icon at bounding box center [524, 127] width 6 height 6
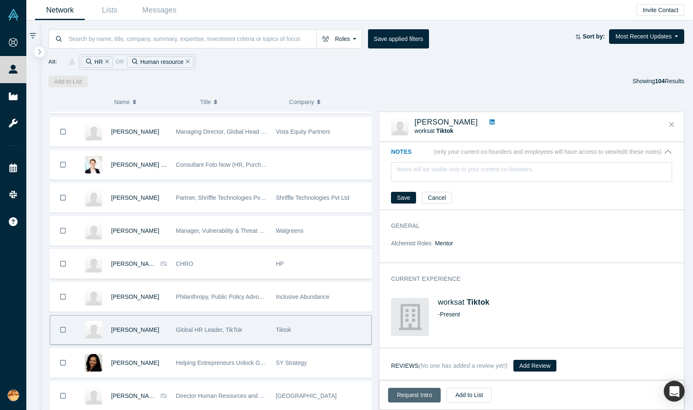
click at [406, 396] on button "Request Intro" at bounding box center [414, 395] width 53 height 15
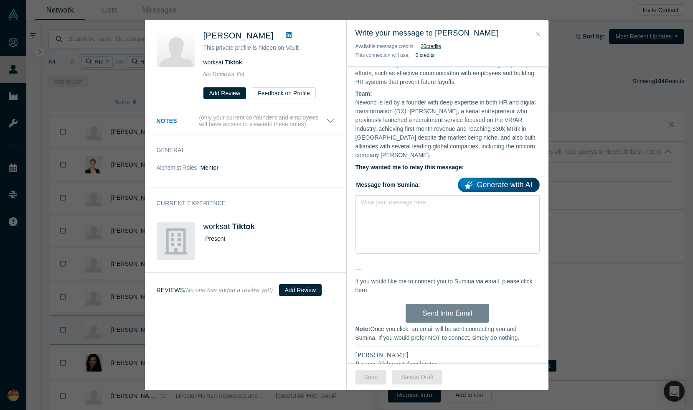
scroll to position [244, 0]
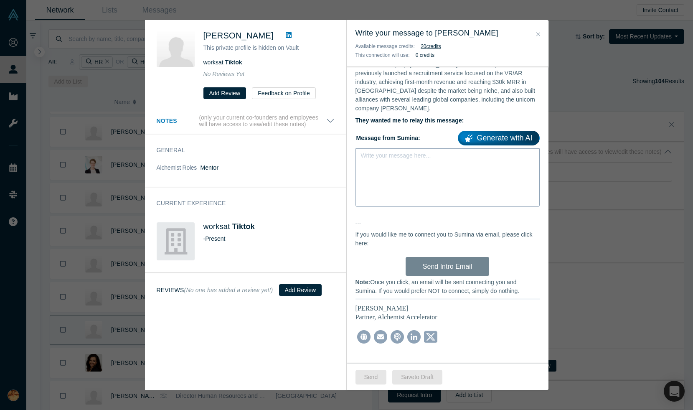
click at [374, 173] on div "Write your message here..." at bounding box center [447, 177] width 184 height 58
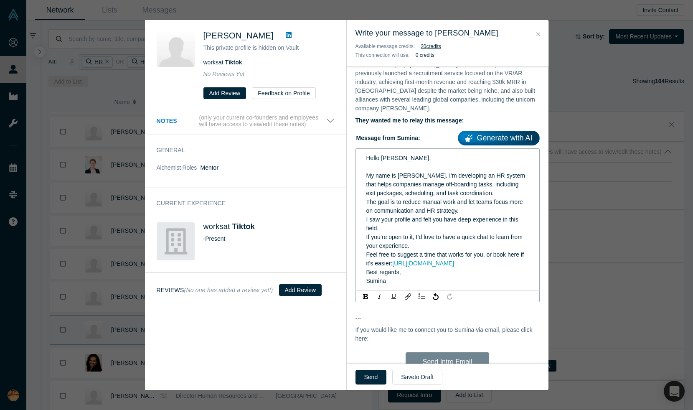
click at [409, 222] on div "I saw your profile and felt you have deep experience in this field." at bounding box center [447, 224] width 163 height 18
click at [505, 205] on div "The goal is to reduce manual work and let teams focus more on communication and…" at bounding box center [447, 207] width 163 height 18
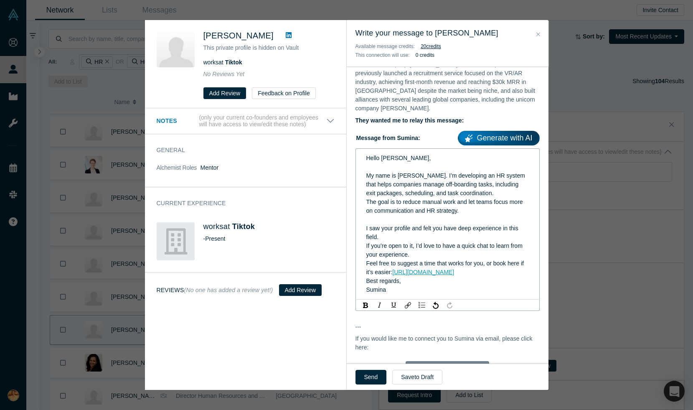
click at [366, 277] on span "Best regards," at bounding box center [383, 280] width 35 height 7
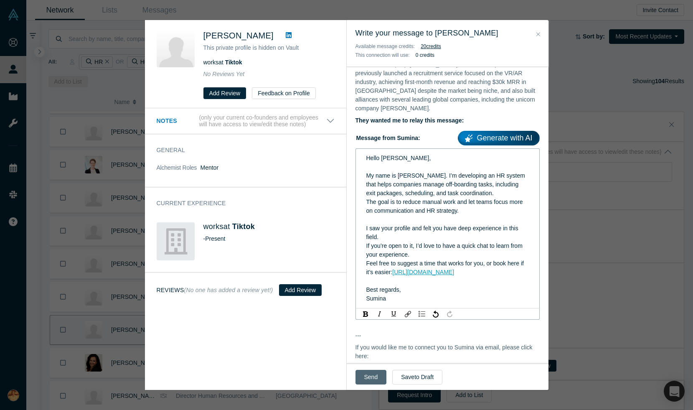
click at [370, 376] on button "Send" at bounding box center [370, 377] width 31 height 15
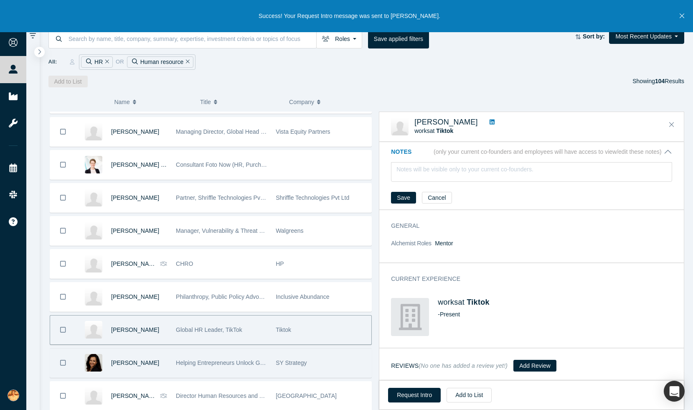
click at [211, 368] on div "Helping Entrepreneurs Unlock Growth and Scale Through Strategic Coaching and AI…" at bounding box center [221, 362] width 91 height 29
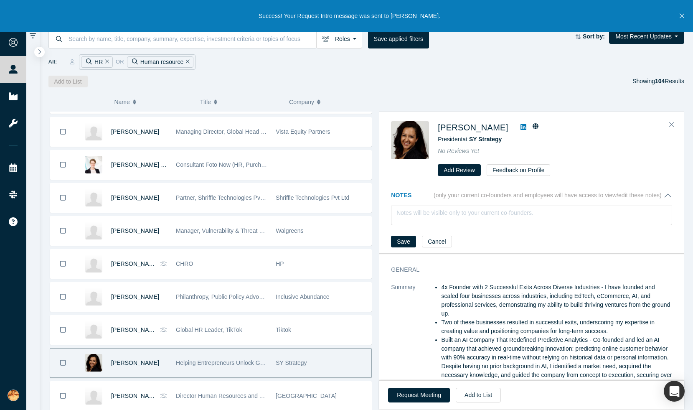
click at [521, 129] on icon at bounding box center [524, 127] width 6 height 6
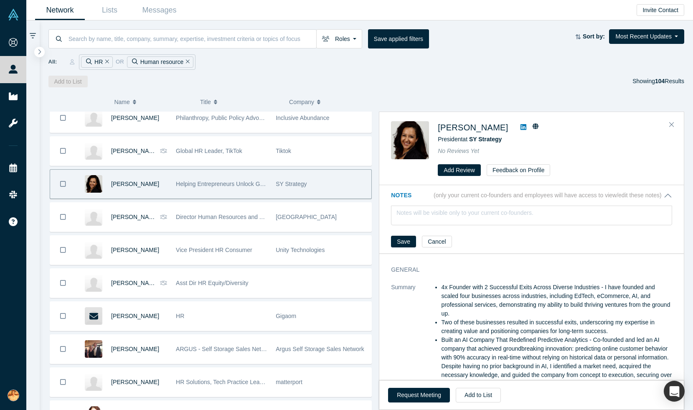
scroll to position [1159, 0]
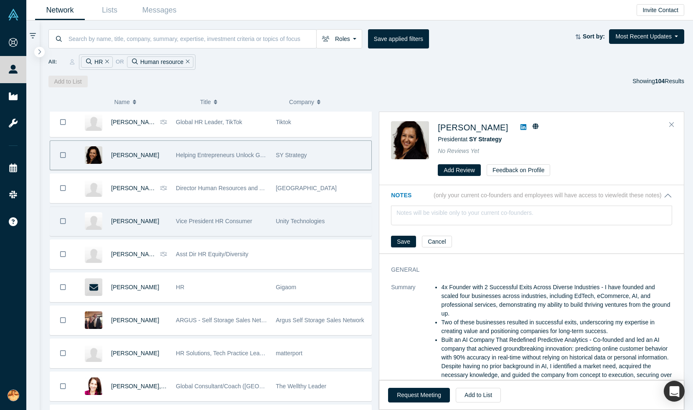
click at [226, 227] on div "Vice President HR Consumer" at bounding box center [221, 221] width 91 height 29
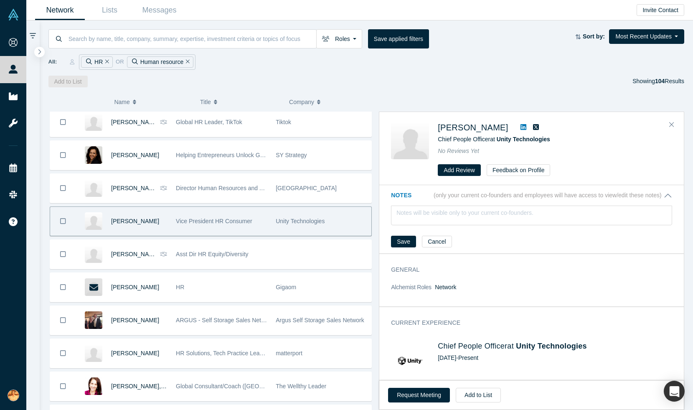
click at [521, 126] on icon at bounding box center [524, 127] width 6 height 6
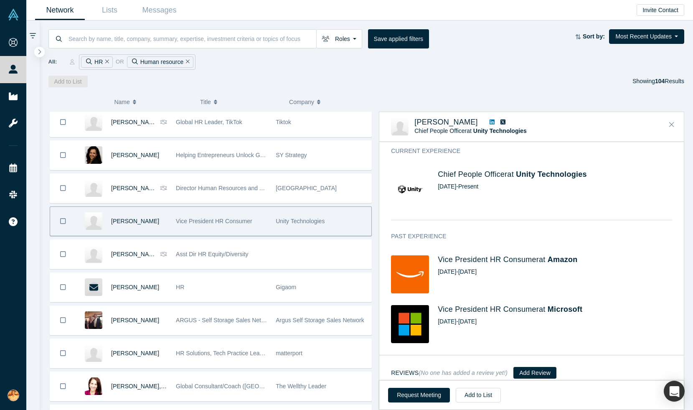
scroll to position [135, 0]
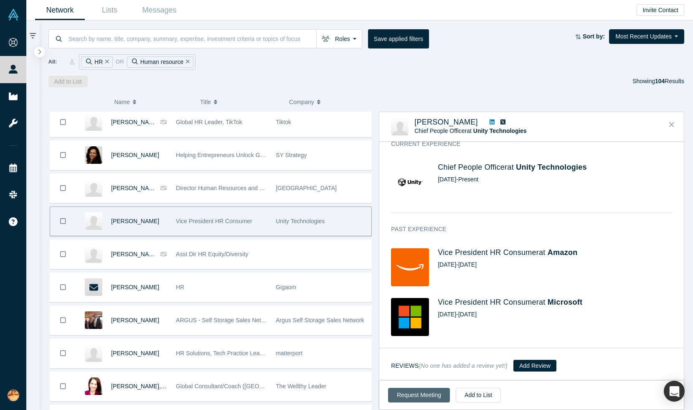
click at [418, 395] on button "Request Meeting" at bounding box center [419, 395] width 62 height 15
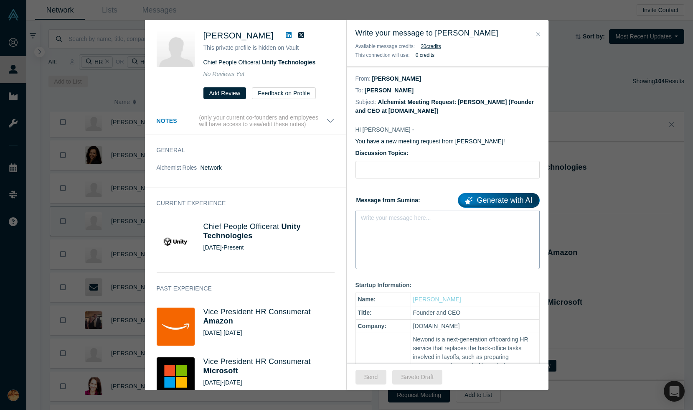
click at [415, 241] on div "Write your message here..." at bounding box center [447, 240] width 184 height 58
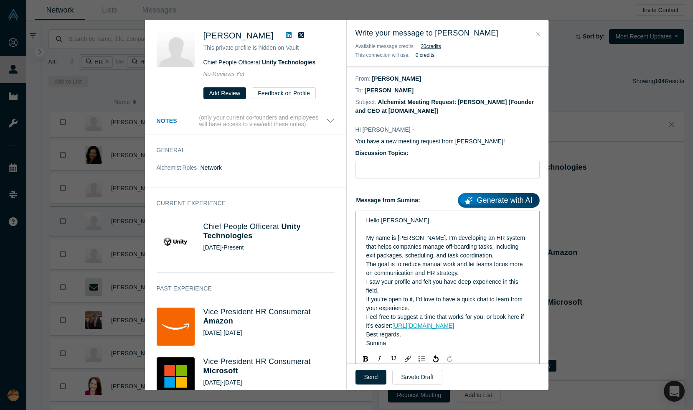
click at [443, 299] on span "If you’re open to it, I’d love to have a quick chat to learn from your experien…" at bounding box center [445, 303] width 158 height 15
click at [429, 298] on span "If you’re open to it, I’d love to have a quick chat to learn from your experien…" at bounding box center [445, 303] width 158 height 15
click at [466, 274] on div "The goal is to reduce manual work and let teams focus more on communication and…" at bounding box center [447, 269] width 163 height 18
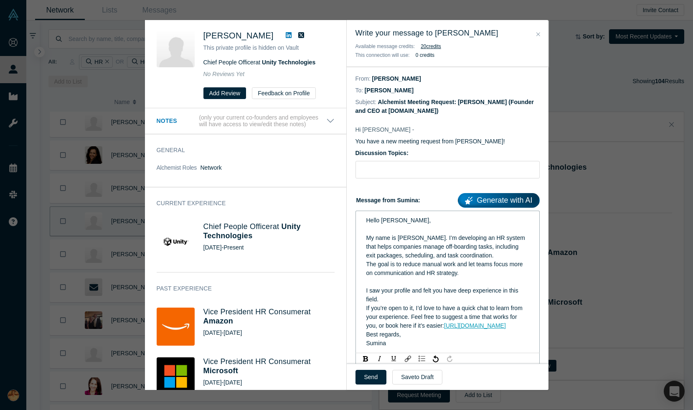
click at [366, 338] on span "Best regards," at bounding box center [383, 334] width 35 height 7
click at [515, 321] on div "If you’re open to it, I’d love to have a quick chat to learn from your experien…" at bounding box center [447, 317] width 163 height 26
click at [396, 169] on input "text" at bounding box center [447, 170] width 184 height 18
paste input "Seeking insights on off-boarding workflows"
type input "Seeking insights on off-boarding workflows"
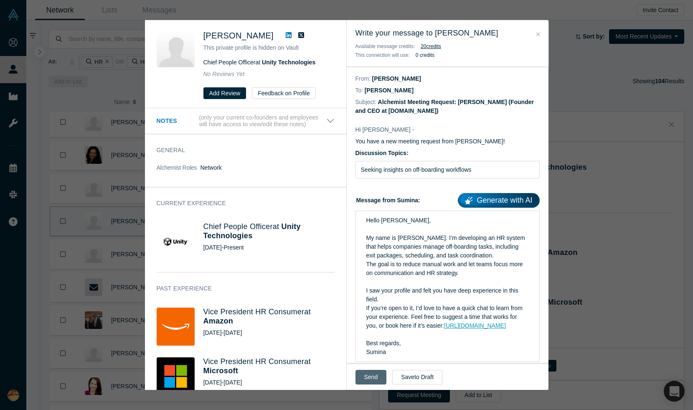
click at [371, 376] on button "Send" at bounding box center [370, 377] width 31 height 15
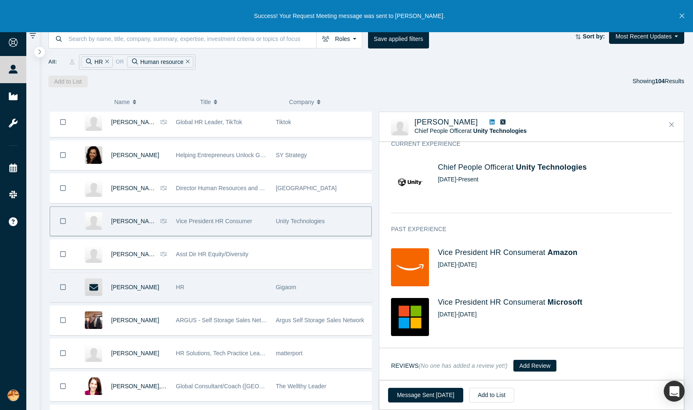
click at [302, 292] on div "Gigaom" at bounding box center [321, 287] width 91 height 29
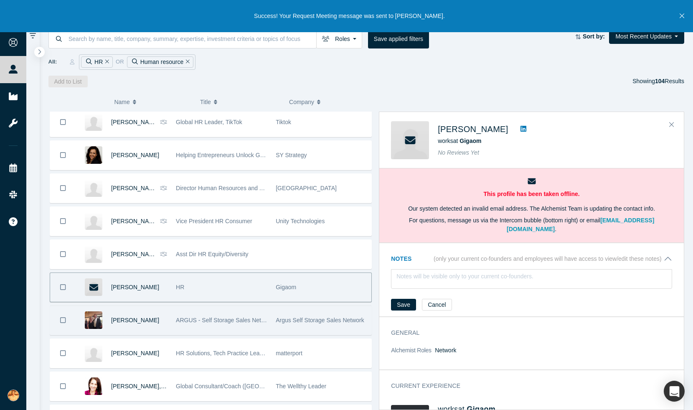
click at [337, 322] on span "Argus Self Storage Sales Network" at bounding box center [320, 320] width 89 height 7
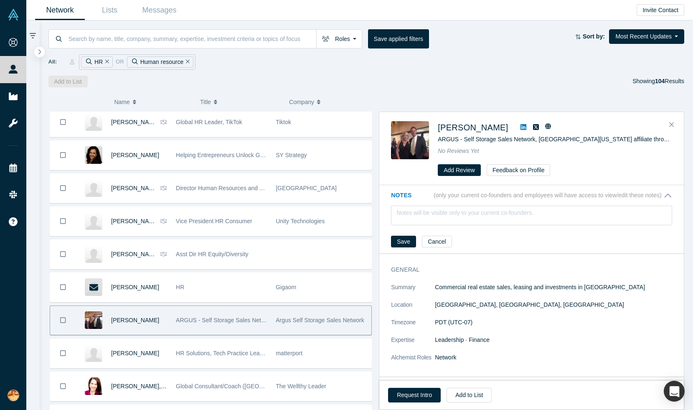
click at [521, 127] on icon at bounding box center [524, 127] width 6 height 7
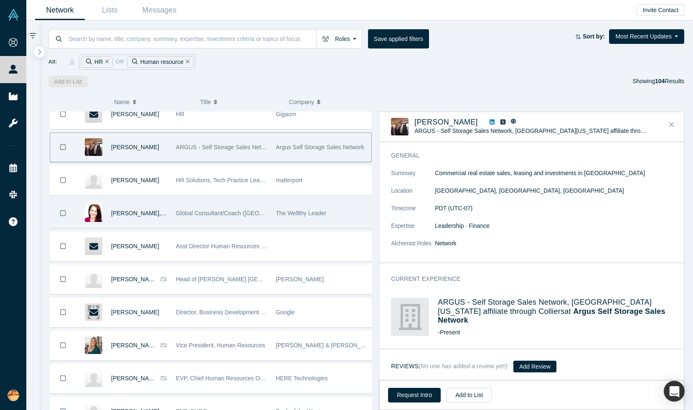
scroll to position [1334, 0]
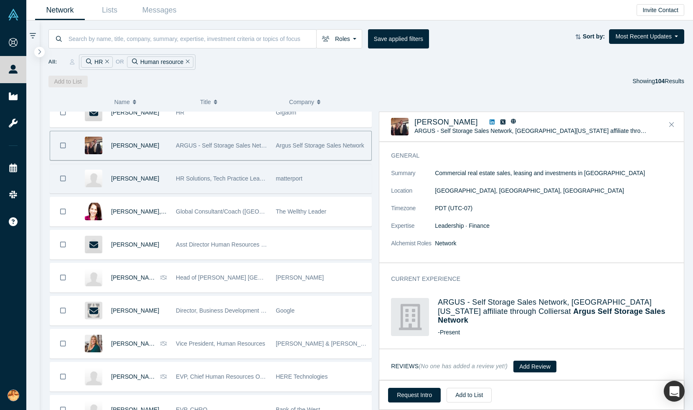
click at [229, 181] on span "HR Solutions, Tech Practice Leader" at bounding box center [222, 178] width 92 height 7
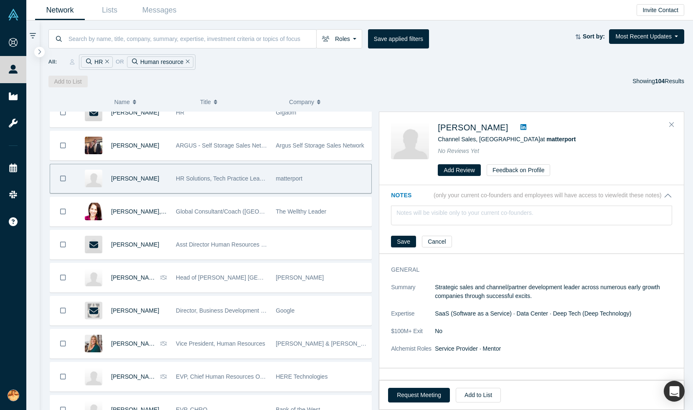
click at [517, 125] on link at bounding box center [523, 127] width 13 height 10
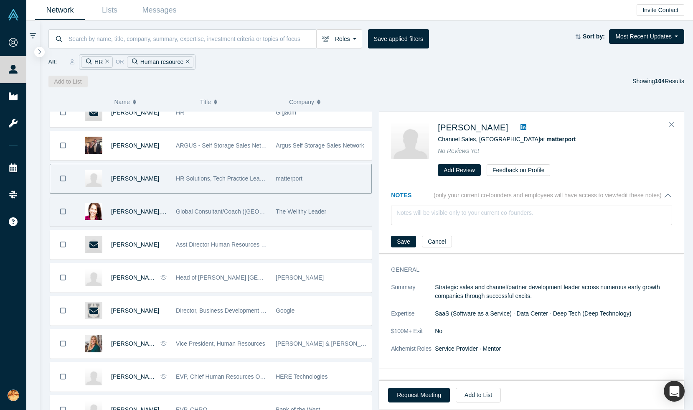
click at [264, 223] on div "Global Consultant/Coach ([GEOGRAPHIC_DATA], LATAM & EMEA) advising leaders on H…" at bounding box center [221, 211] width 91 height 29
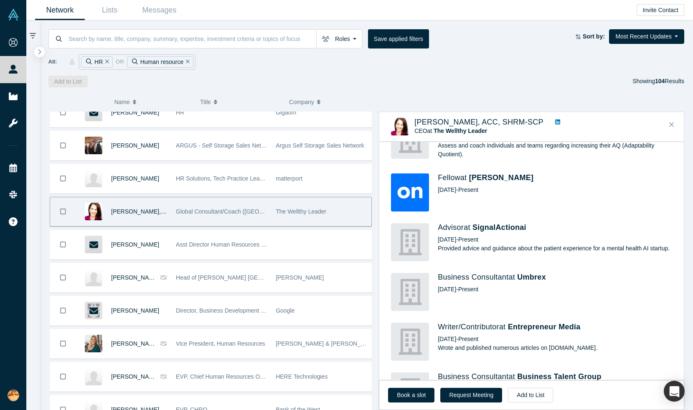
scroll to position [597, 0]
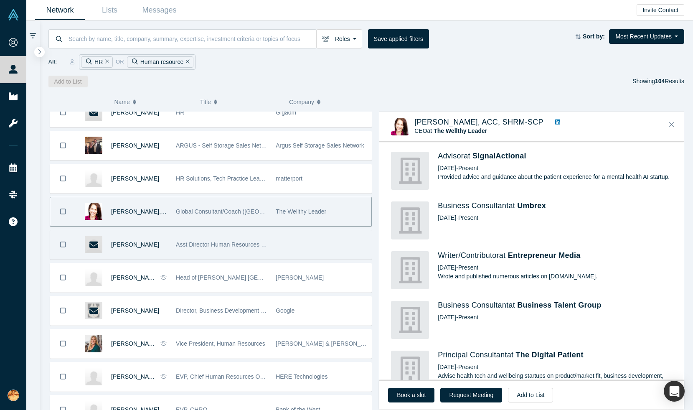
click at [268, 249] on div "Asst Director Human Resources Mgmt" at bounding box center [222, 244] width 100 height 29
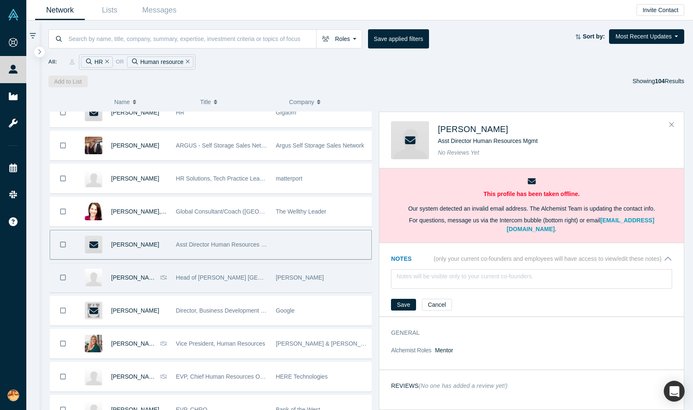
click at [262, 283] on div "Head of [PERSON_NAME] [GEOGRAPHIC_DATA]" at bounding box center [221, 277] width 91 height 29
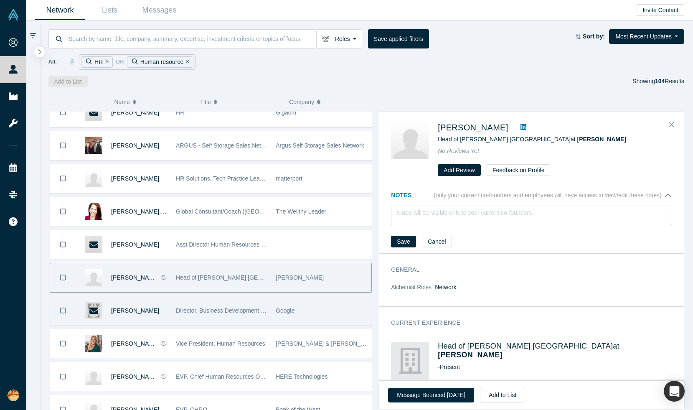
click at [234, 321] on div "Director, Business Development - Chrome, Chrome Web Store and Chrome OS" at bounding box center [221, 310] width 91 height 29
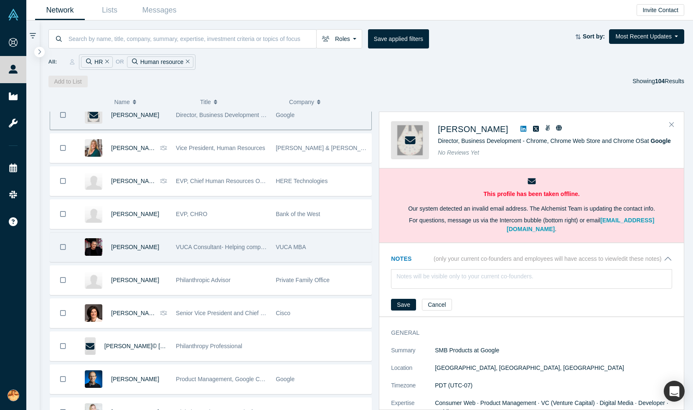
scroll to position [1539, 0]
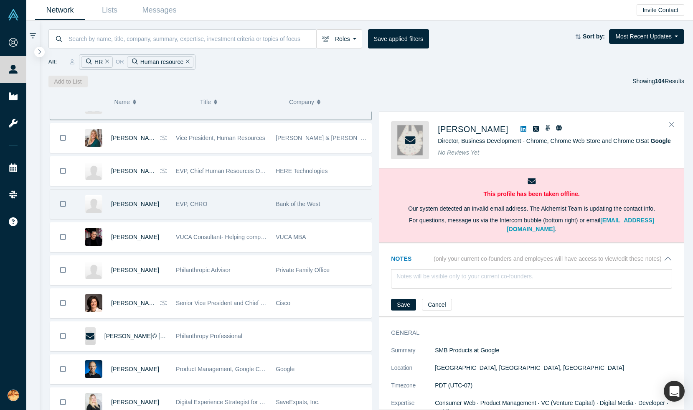
click at [203, 199] on div "EVP, CHRO" at bounding box center [221, 204] width 91 height 29
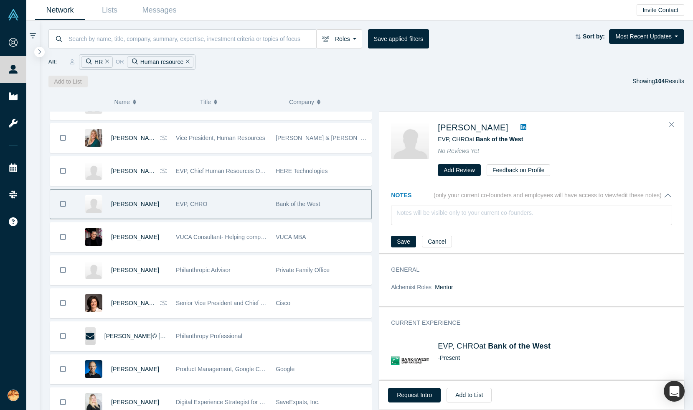
click at [521, 126] on icon at bounding box center [524, 127] width 6 height 6
click at [408, 399] on button "Request Intro" at bounding box center [414, 395] width 53 height 15
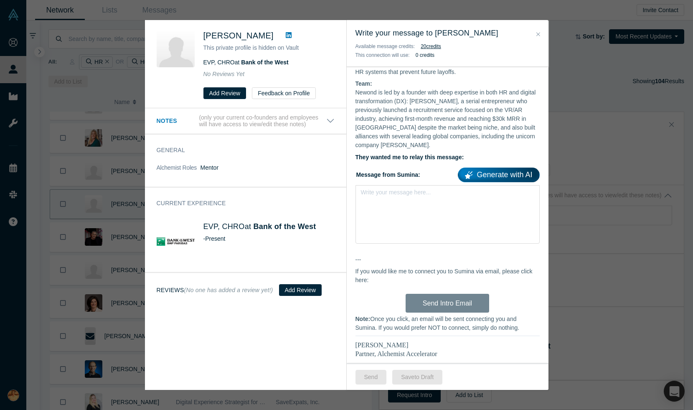
scroll to position [244, 0]
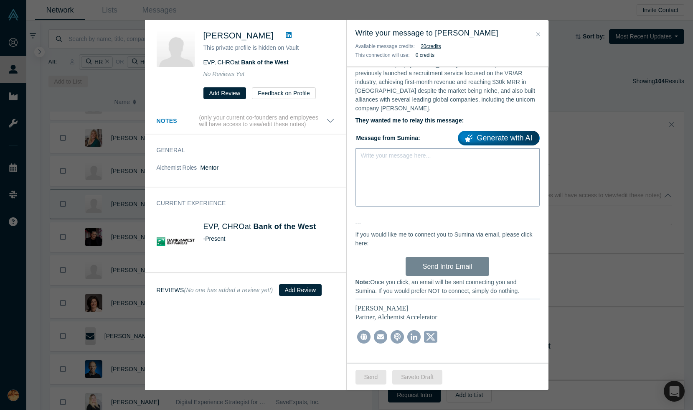
click at [378, 170] on div "Write your message here..." at bounding box center [447, 177] width 184 height 58
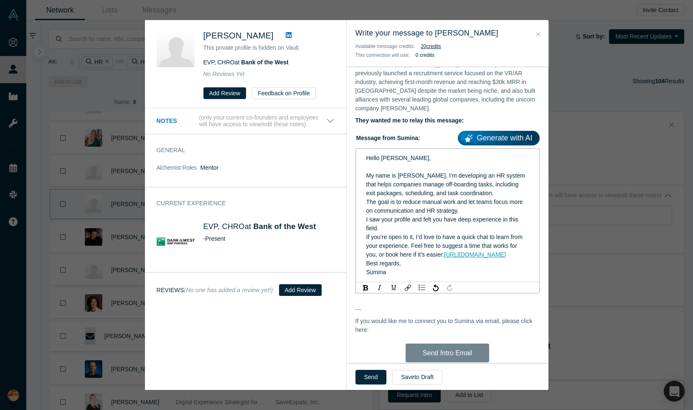
click at [470, 201] on div "The goal is to reduce manual work and let teams focus more on communication and…" at bounding box center [447, 207] width 163 height 18
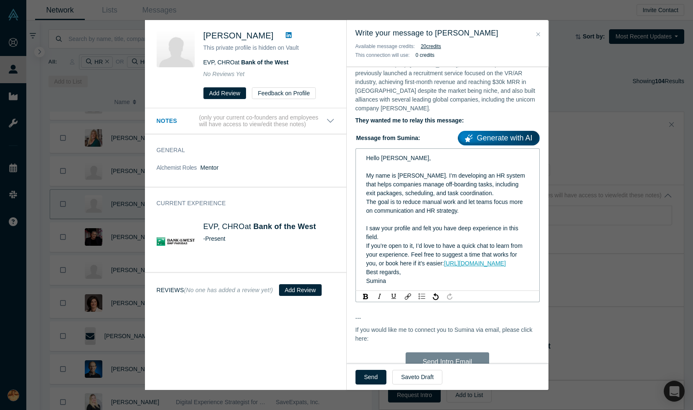
click at [441, 225] on span "I saw your profile and felt you have deep experience in this field." at bounding box center [443, 232] width 154 height 15
click at [482, 266] on div "If you’re open to it, I’d love to have a quick chat to learn from your experien…" at bounding box center [447, 254] width 163 height 26
click at [368, 378] on button "Send" at bounding box center [370, 377] width 31 height 15
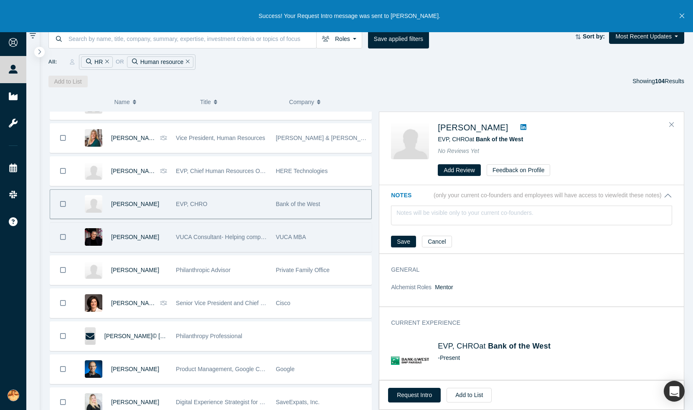
click at [186, 242] on div "VUCA Consultant- Helping companies not only survive but thrive in a world incre…" at bounding box center [221, 237] width 91 height 29
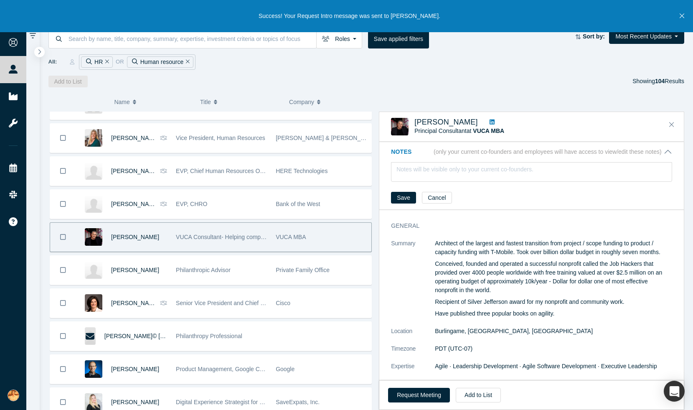
scroll to position [140, 0]
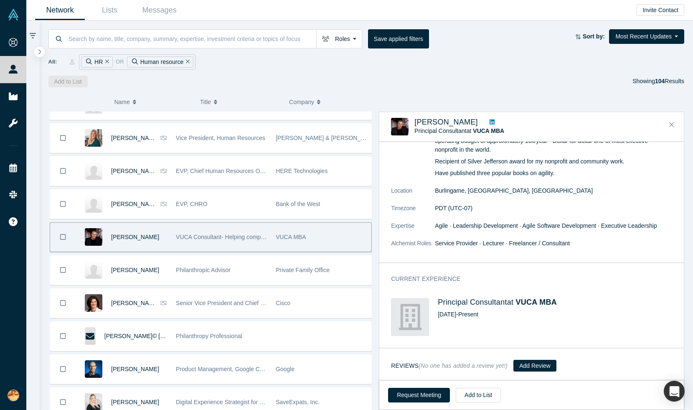
click at [490, 123] on icon at bounding box center [492, 121] width 5 height 5
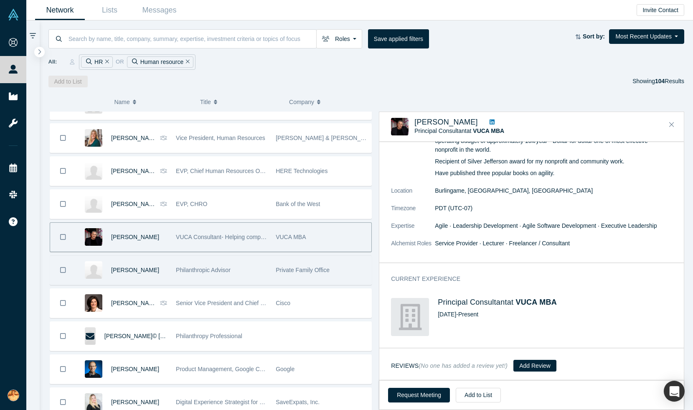
click at [251, 269] on div "Philanthropic Advisor" at bounding box center [221, 270] width 91 height 29
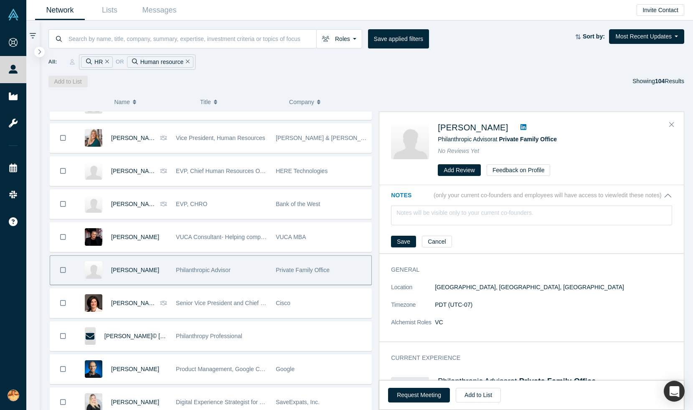
click at [521, 125] on icon at bounding box center [524, 127] width 6 height 6
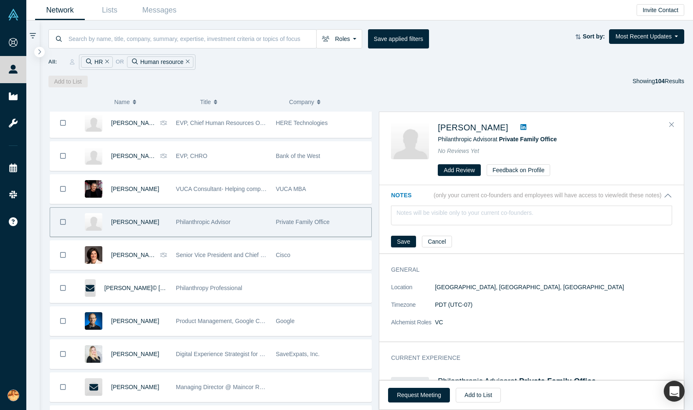
scroll to position [1593, 0]
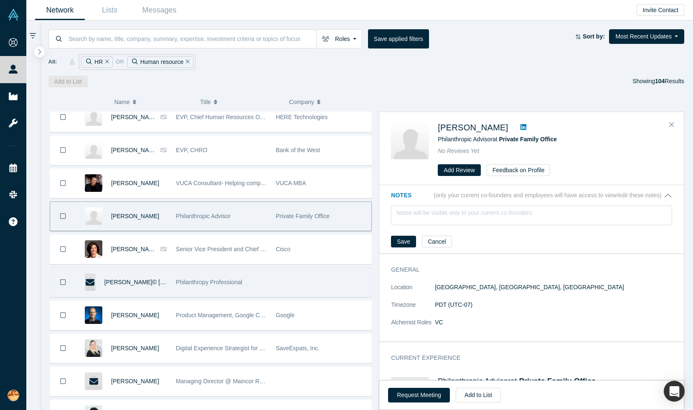
click at [249, 283] on div "Philanthropy Professional" at bounding box center [221, 282] width 91 height 29
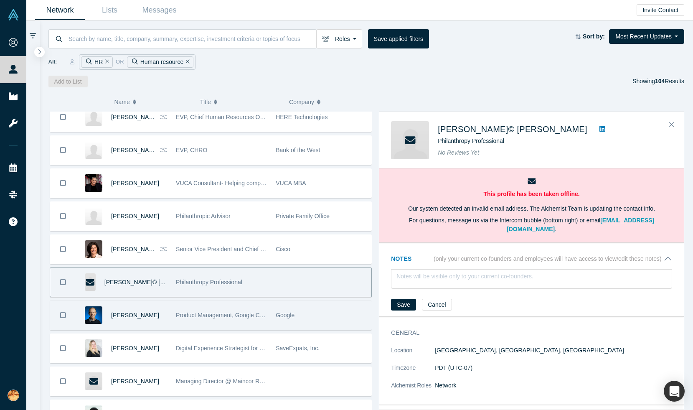
click at [284, 320] on div "Google" at bounding box center [321, 315] width 91 height 29
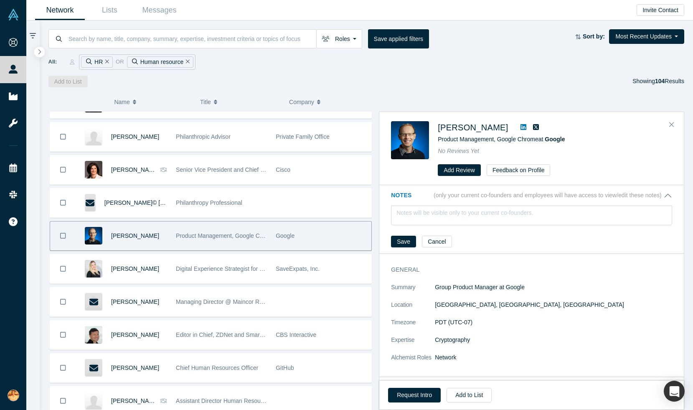
scroll to position [1674, 0]
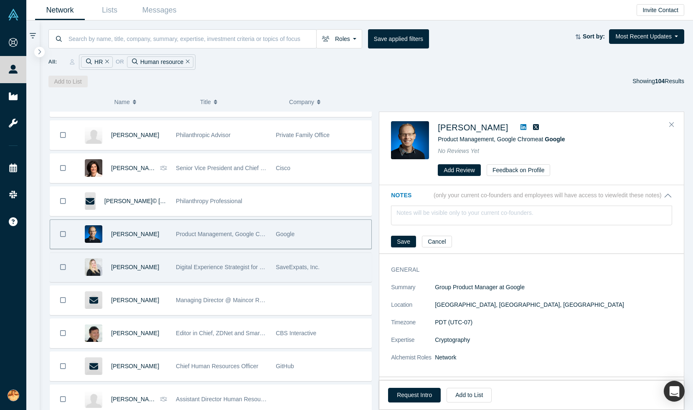
click at [279, 266] on span "SaveExpats, Inc." at bounding box center [298, 267] width 44 height 7
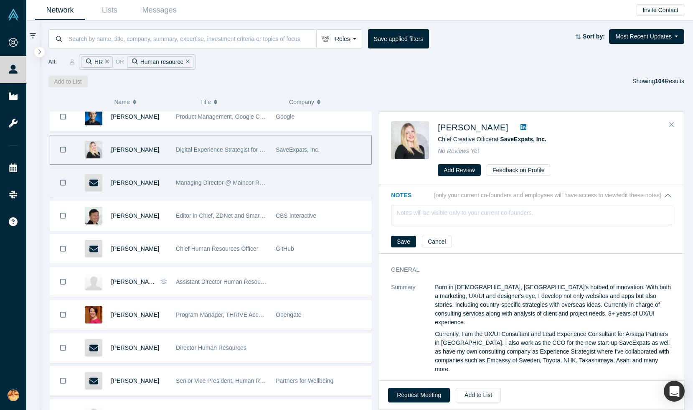
scroll to position [1795, 0]
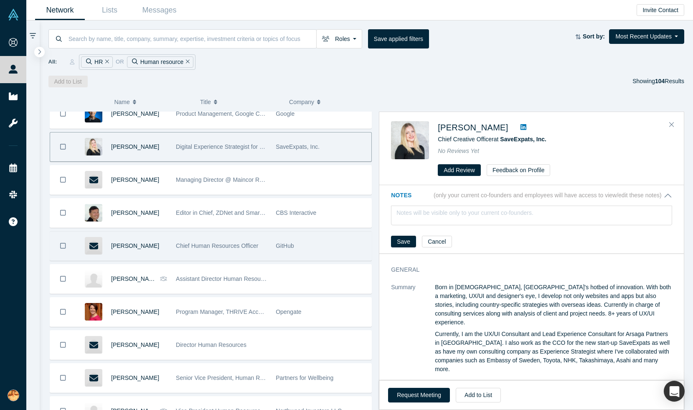
click at [291, 251] on div "GitHub" at bounding box center [321, 245] width 91 height 29
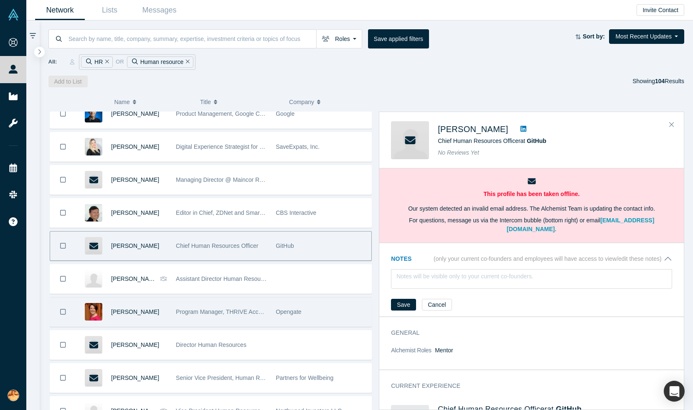
click at [302, 314] on div "Opengate" at bounding box center [321, 311] width 91 height 29
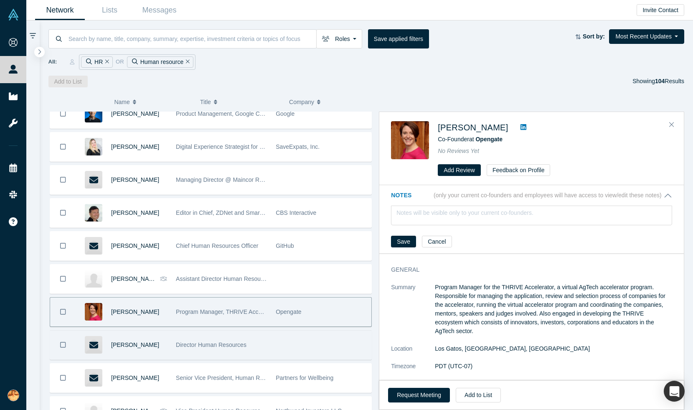
click at [278, 346] on div at bounding box center [322, 344] width 100 height 29
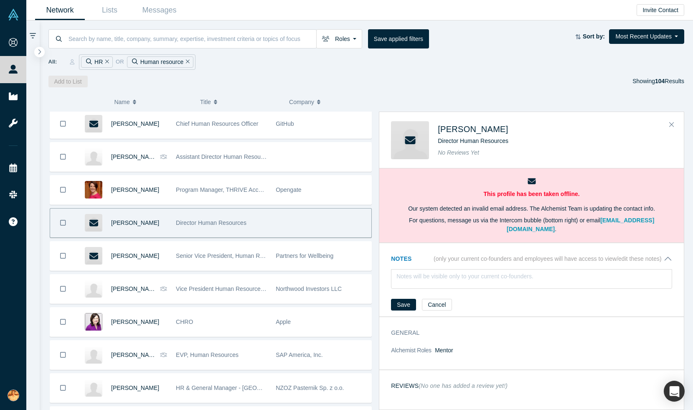
scroll to position [1920, 0]
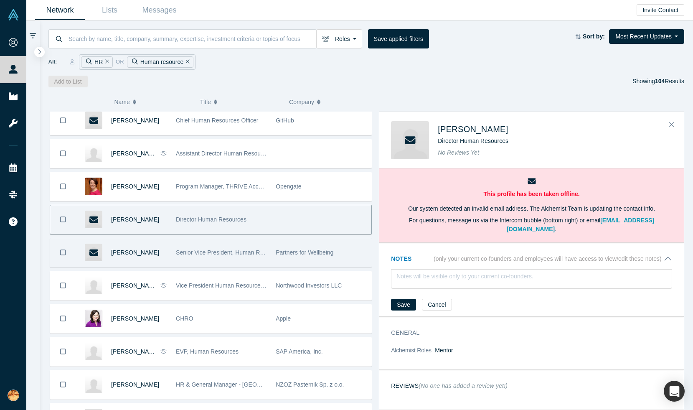
click at [243, 248] on div "Senior Vice President, Human Resources" at bounding box center [221, 252] width 91 height 29
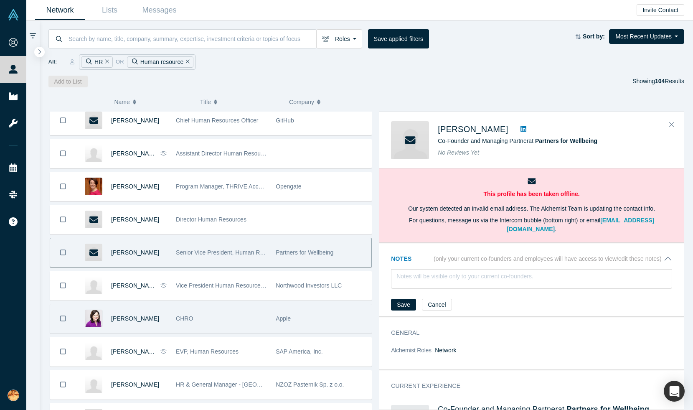
click at [213, 322] on div "CHRO" at bounding box center [221, 318] width 91 height 29
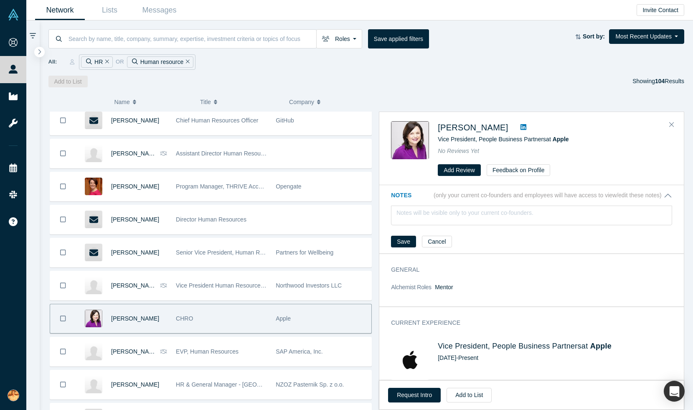
click at [521, 125] on icon at bounding box center [524, 127] width 6 height 6
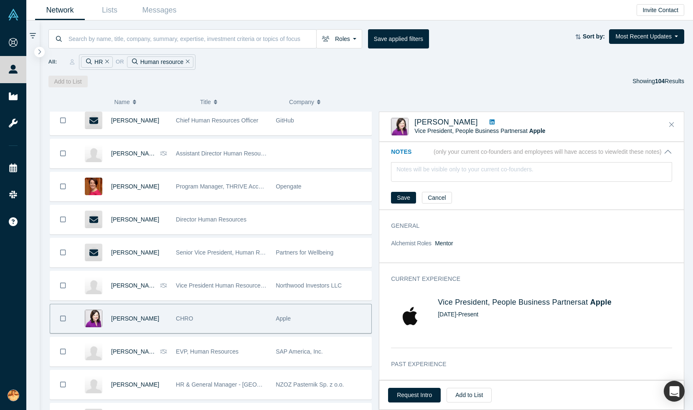
scroll to position [85, 0]
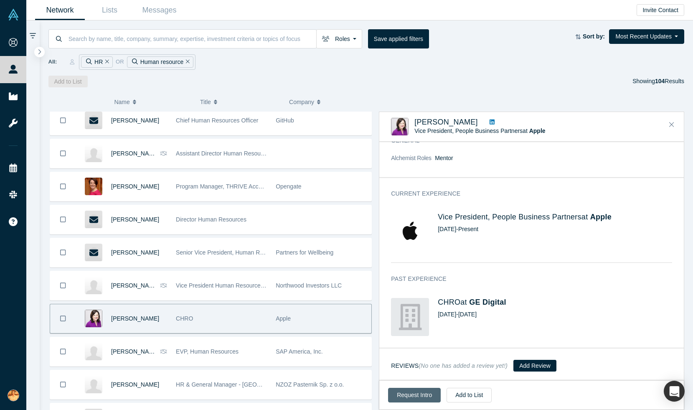
click at [408, 394] on button "Request Intro" at bounding box center [414, 395] width 53 height 15
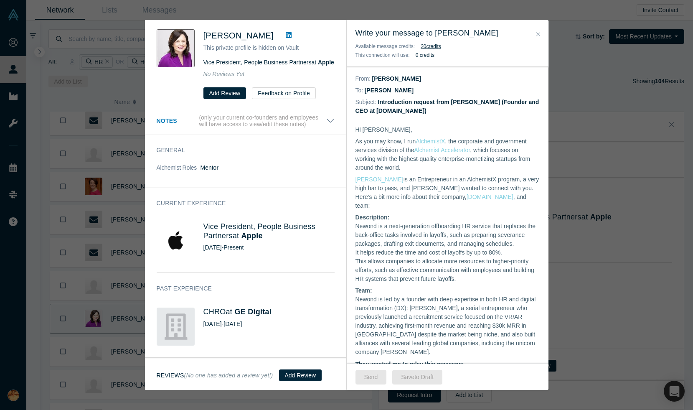
scroll to position [244, 0]
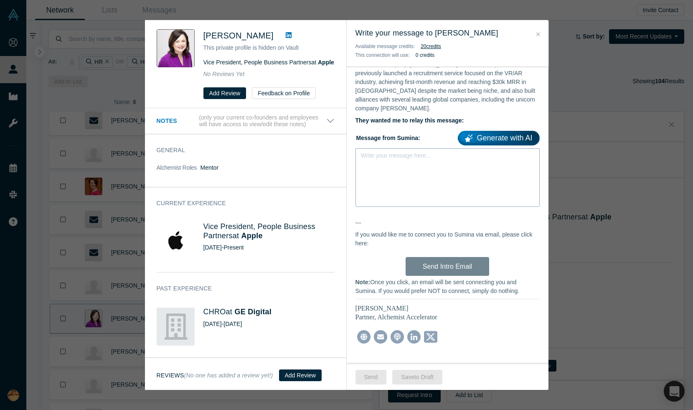
click at [410, 161] on div "Write your message here..." at bounding box center [447, 177] width 184 height 58
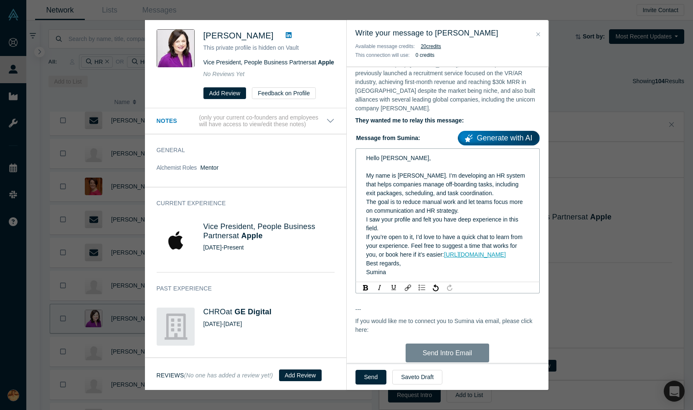
click at [429, 223] on div "I saw your profile and felt you have deep experience in this field." at bounding box center [447, 224] width 163 height 18
click at [462, 205] on div "The goal is to reduce manual work and let teams focus more on communication and…" at bounding box center [447, 207] width 163 height 18
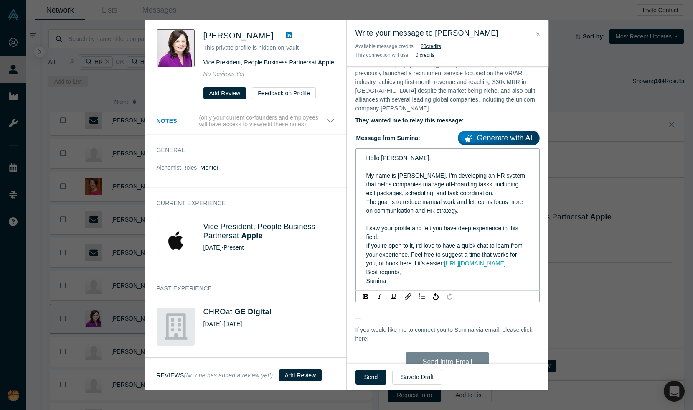
click at [366, 272] on span "Best regards," at bounding box center [383, 272] width 35 height 7
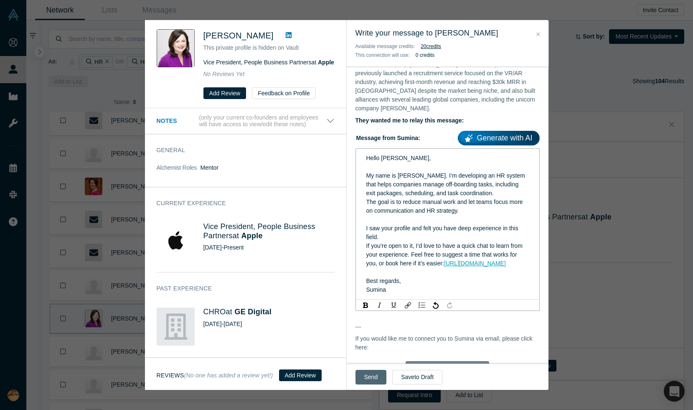
click at [373, 376] on button "Send" at bounding box center [370, 377] width 31 height 15
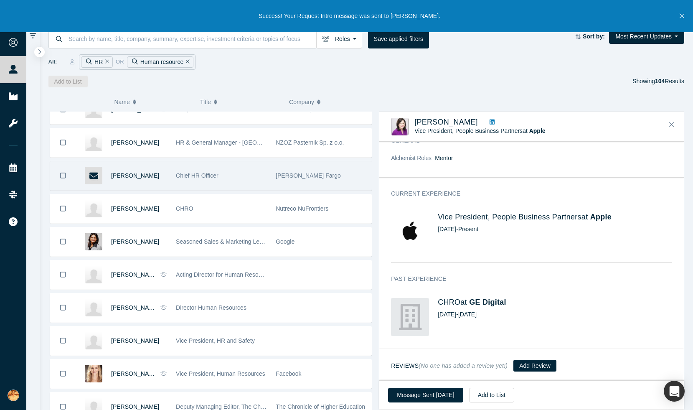
scroll to position [2171, 0]
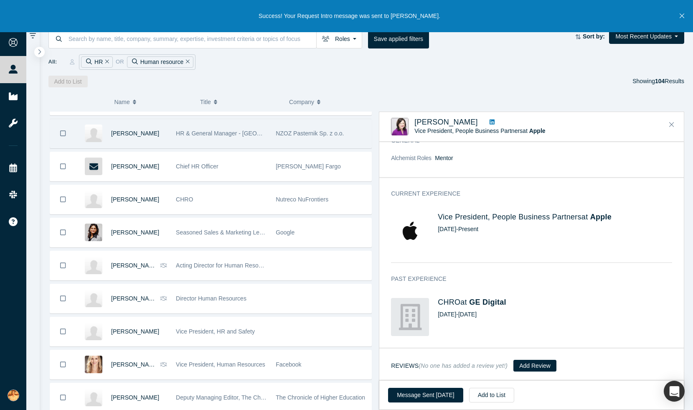
click at [252, 139] on div "HR & General Manager - [GEOGRAPHIC_DATA] @ Scaleworks" at bounding box center [221, 133] width 91 height 29
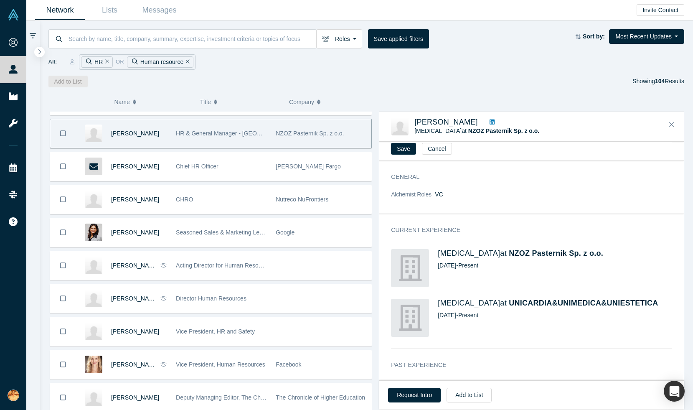
scroll to position [0, 0]
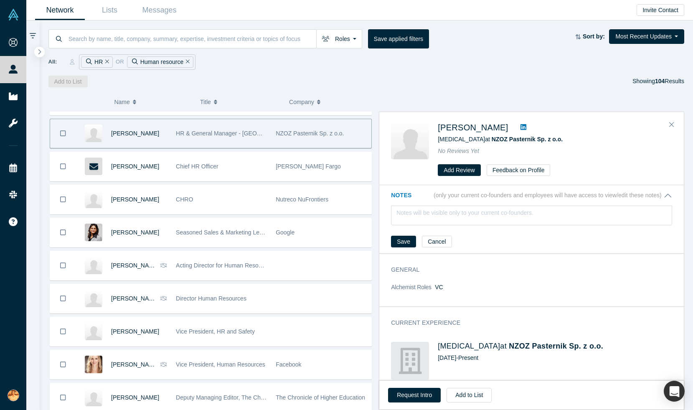
click at [521, 124] on icon at bounding box center [524, 127] width 6 height 6
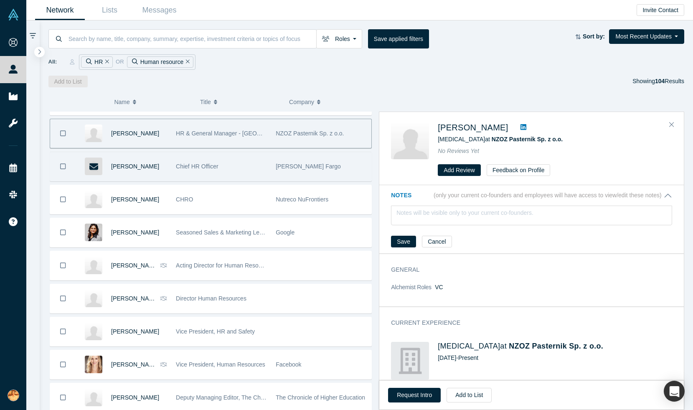
click at [249, 166] on div "Chief HR Officer" at bounding box center [221, 166] width 91 height 29
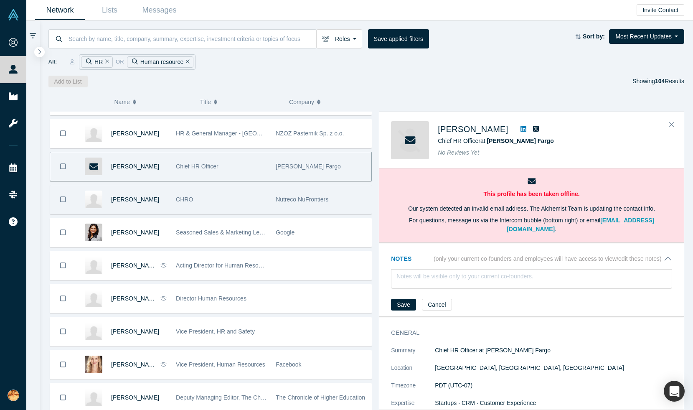
click at [286, 202] on span "Nutreco NuFrontiers" at bounding box center [302, 199] width 53 height 7
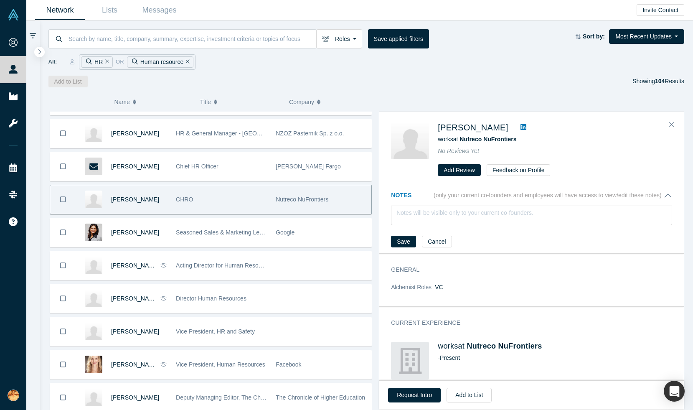
click at [521, 124] on icon at bounding box center [524, 127] width 6 height 6
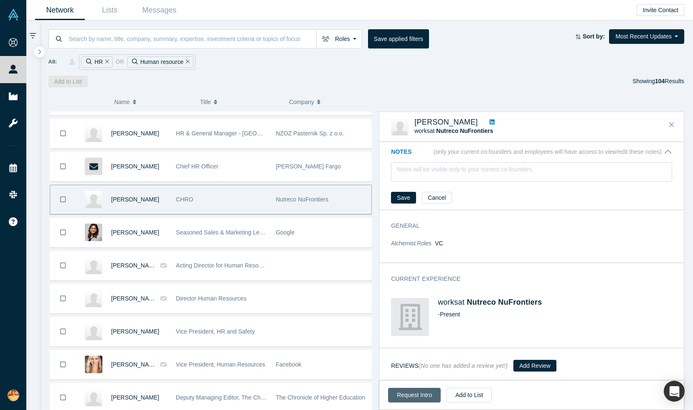
click at [412, 400] on button "Request Intro" at bounding box center [414, 395] width 53 height 15
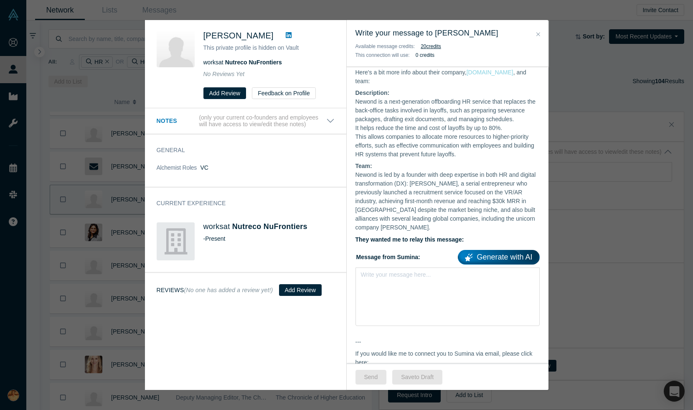
scroll to position [244, 0]
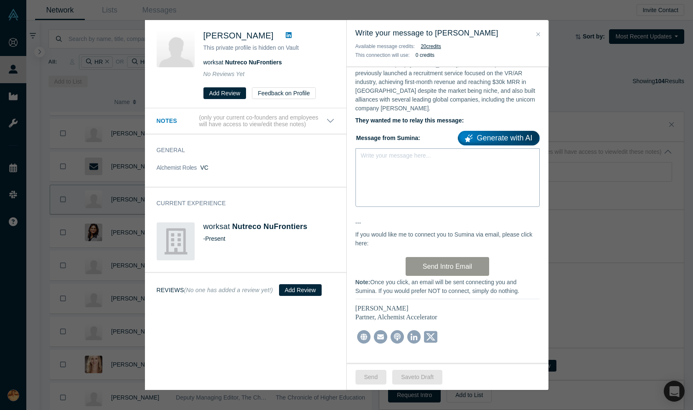
click at [401, 175] on div "Write your message here..." at bounding box center [447, 177] width 184 height 58
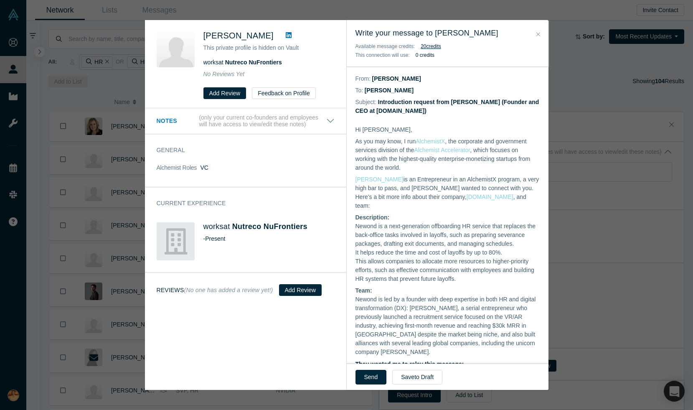
scroll to position [244, 0]
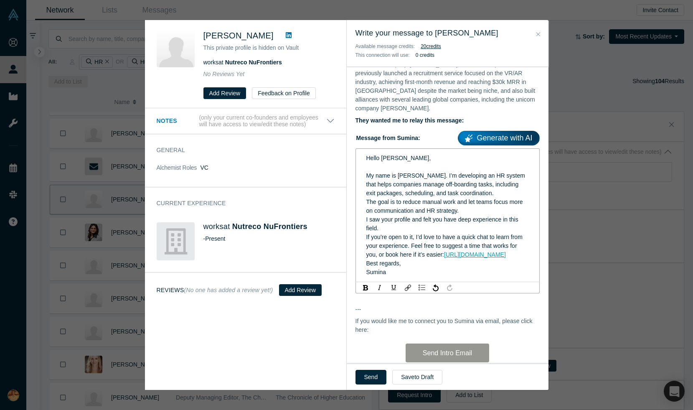
click at [465, 202] on div "The goal is to reduce manual work and let teams focus more on communication and…" at bounding box center [447, 207] width 163 height 18
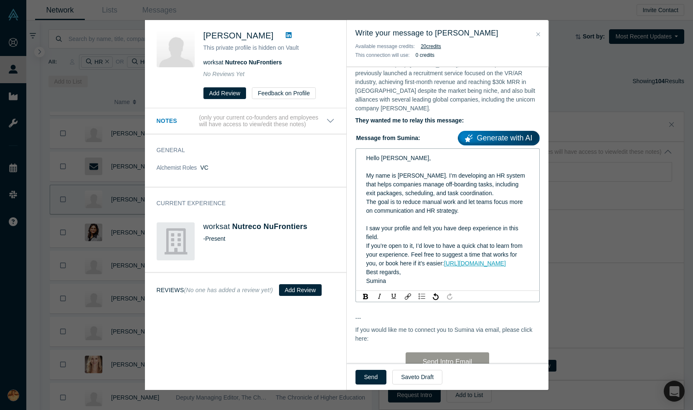
click at [368, 273] on span "Best regards," at bounding box center [383, 272] width 35 height 7
click at [368, 376] on button "Send" at bounding box center [370, 377] width 31 height 15
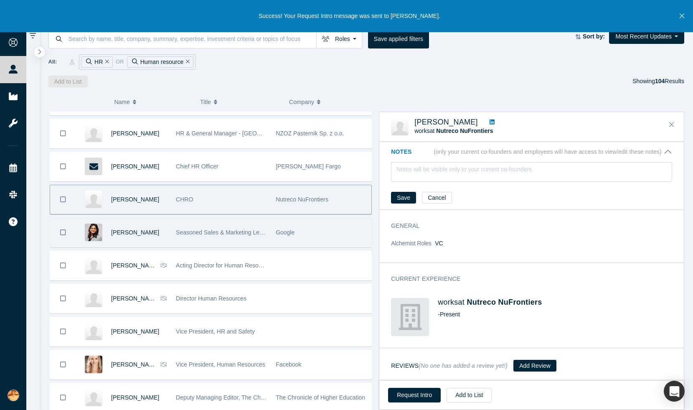
click at [320, 243] on div "Google" at bounding box center [321, 232] width 91 height 29
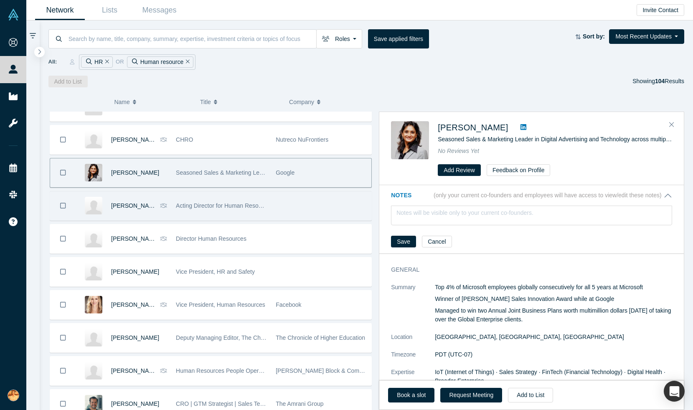
scroll to position [2236, 0]
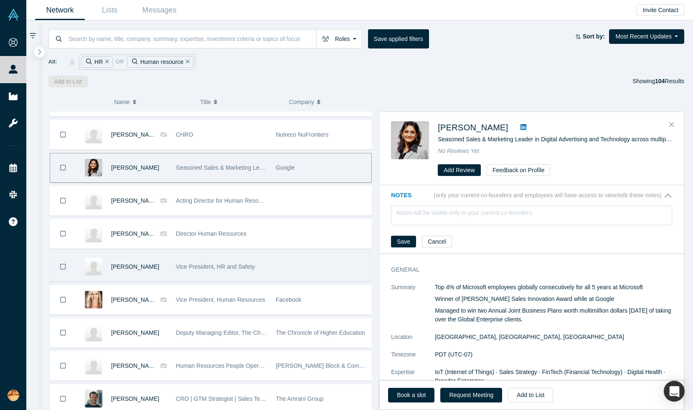
click at [260, 264] on div "Vice President, HR and Safety" at bounding box center [221, 266] width 91 height 29
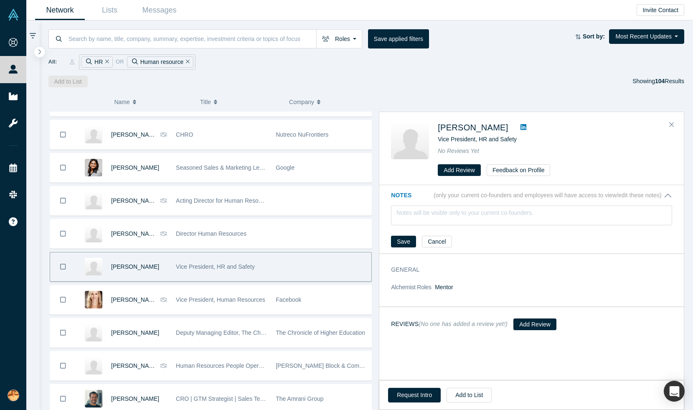
click at [521, 125] on icon at bounding box center [524, 127] width 6 height 6
click at [409, 395] on button "Request Intro" at bounding box center [414, 395] width 53 height 15
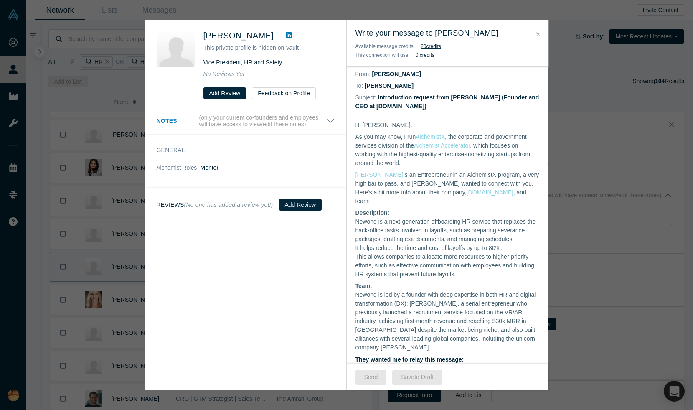
scroll to position [244, 0]
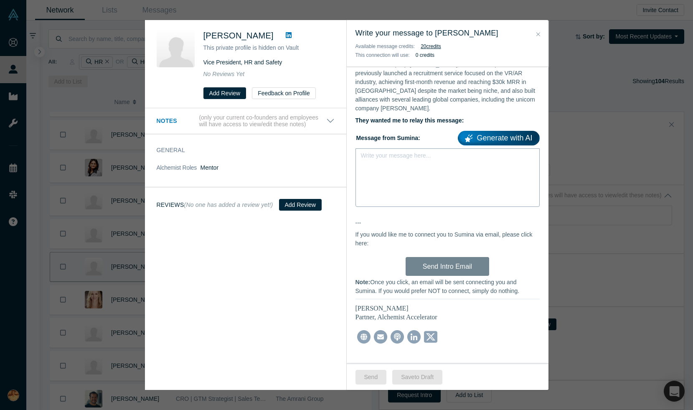
click at [403, 183] on div "Write your message here..." at bounding box center [447, 177] width 184 height 58
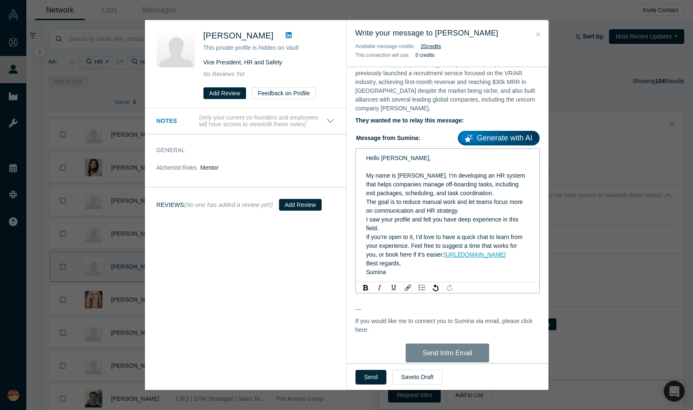
click at [424, 234] on span "If you’re open to it, I’d love to have a quick chat to learn from your experien…" at bounding box center [445, 246] width 158 height 24
click at [419, 219] on div "I saw your profile and felt you have deep experience in this field." at bounding box center [447, 224] width 163 height 18
click at [469, 203] on div "The goal is to reduce manual work and let teams focus more on communication and…" at bounding box center [447, 207] width 163 height 18
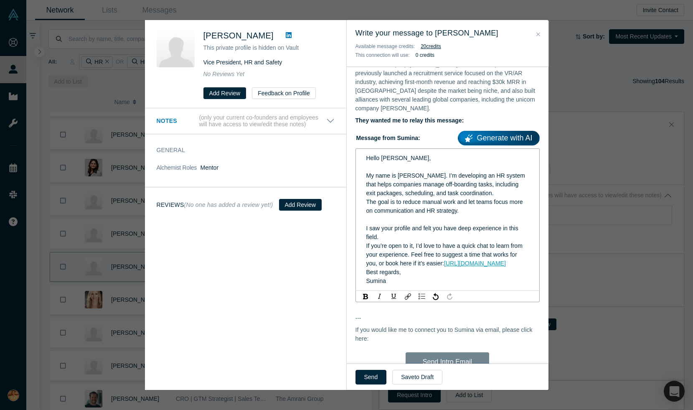
click at [368, 274] on span "Best regards," at bounding box center [383, 272] width 35 height 7
click at [369, 374] on button "Send" at bounding box center [370, 377] width 31 height 15
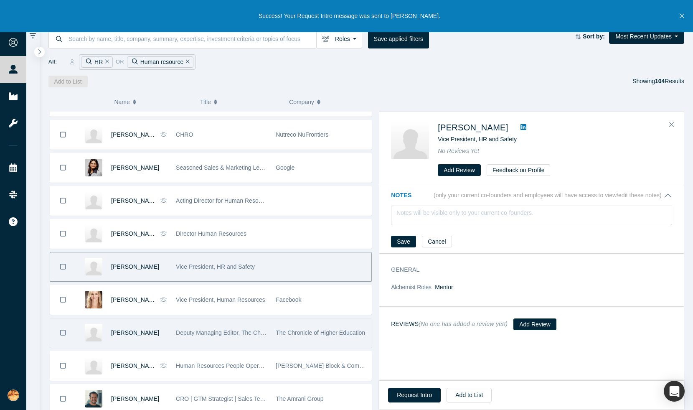
click at [188, 337] on div "Deputy Managing Editor, The Chronicle Review and Special Sections" at bounding box center [221, 332] width 91 height 29
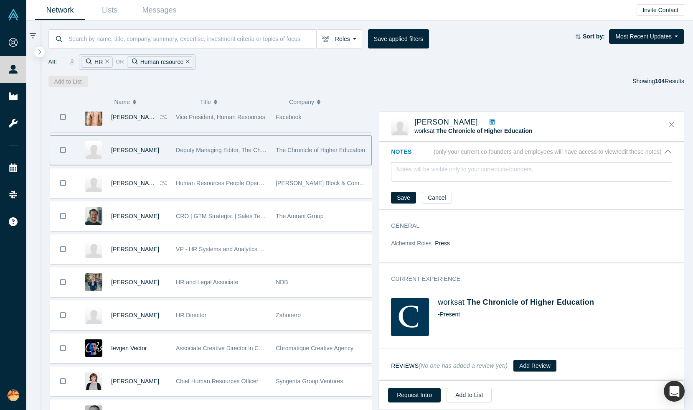
scroll to position [2450, 0]
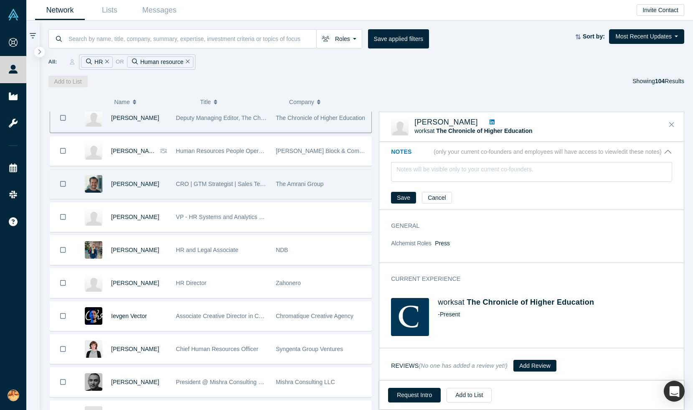
click at [211, 189] on div "CRO | GTM Strategist | Sales Team Builder | Scaling startups from $0 to $50M+ A…" at bounding box center [221, 184] width 91 height 29
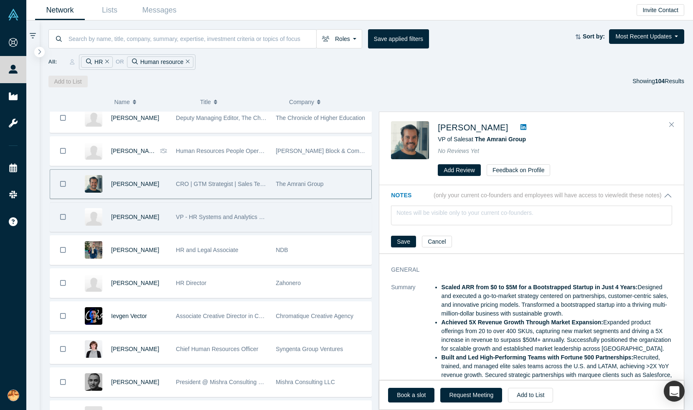
click at [215, 222] on div "VP - HR Systems and Analytics @ Crestwood Midstream Partners LP" at bounding box center [221, 217] width 91 height 29
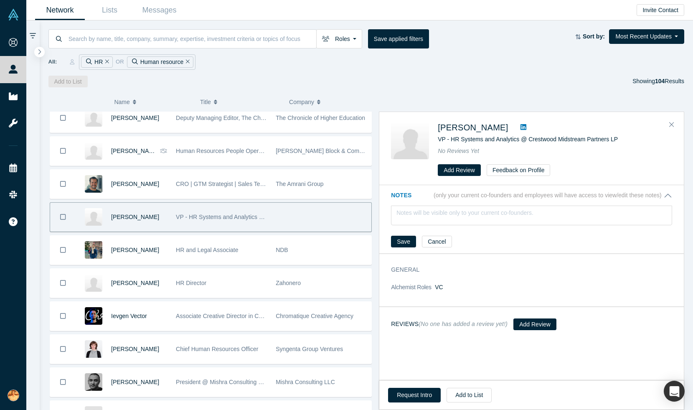
click at [517, 127] on link at bounding box center [523, 127] width 13 height 10
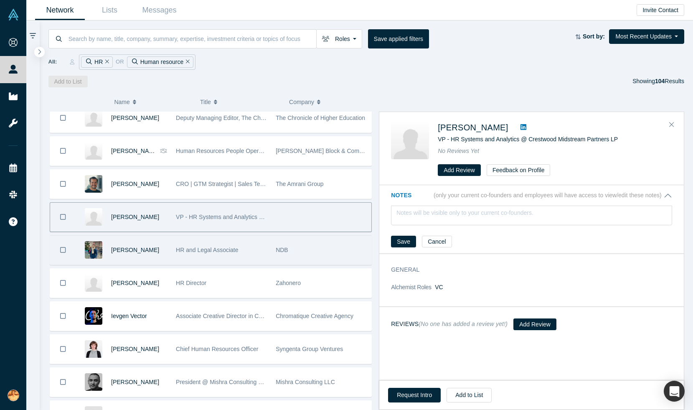
click at [214, 256] on div "HR and Legal Associate" at bounding box center [221, 250] width 91 height 29
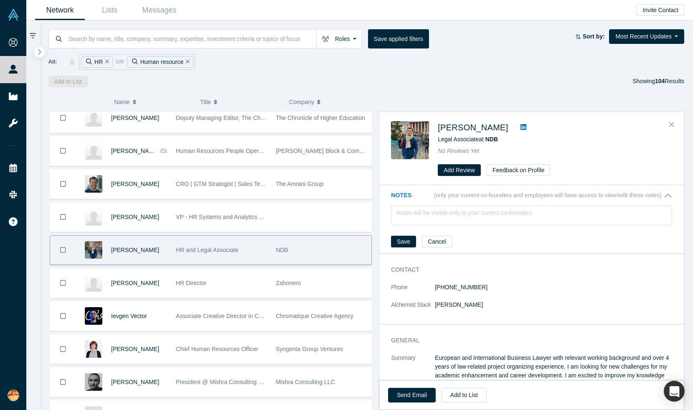
click at [517, 126] on link at bounding box center [523, 127] width 13 height 10
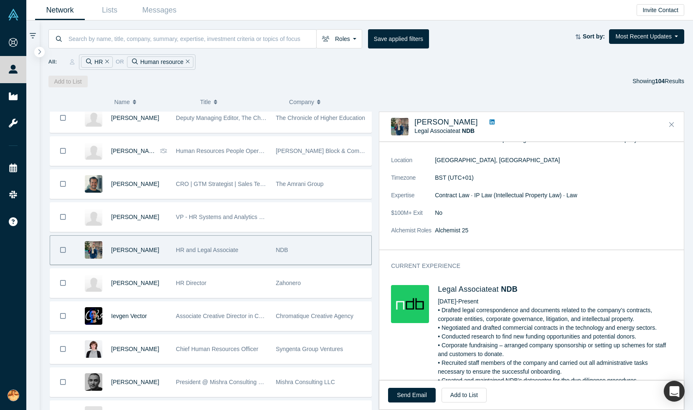
scroll to position [252, 0]
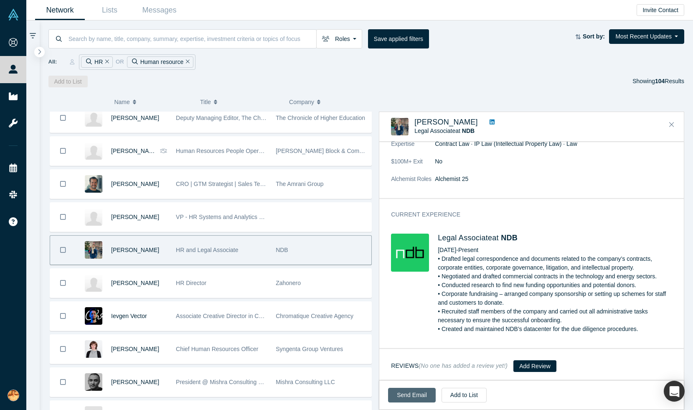
click at [402, 398] on link "Send Email" at bounding box center [412, 395] width 48 height 15
click at [408, 396] on link "Send Email" at bounding box center [412, 395] width 48 height 15
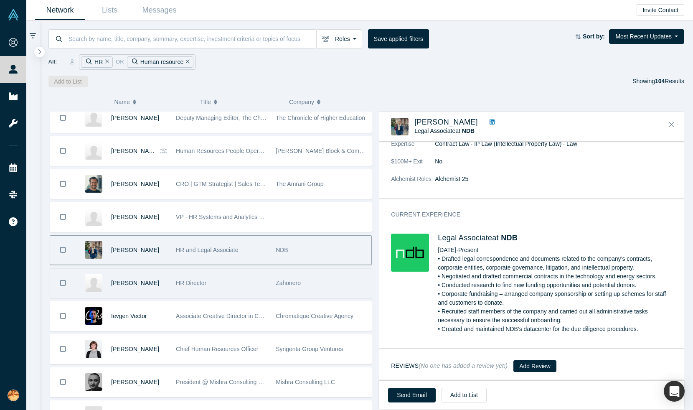
click at [268, 287] on div "HR Director" at bounding box center [222, 283] width 100 height 29
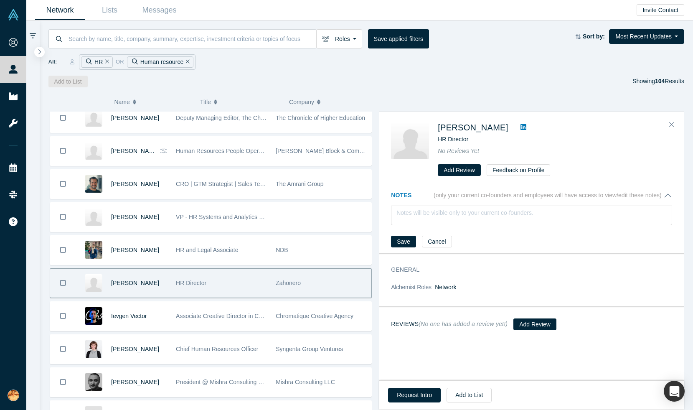
scroll to position [0, 0]
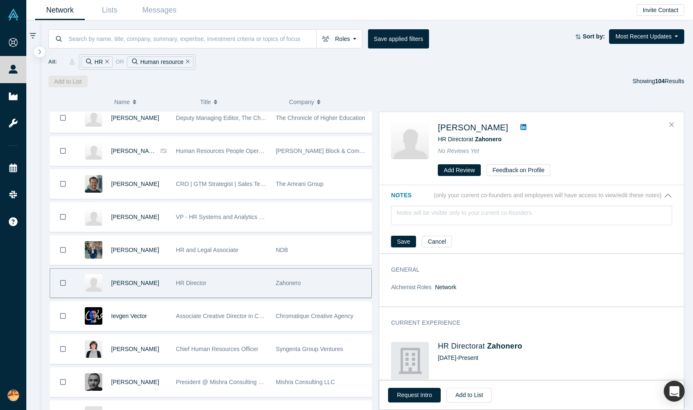
click at [524, 126] on icon at bounding box center [524, 127] width 6 height 6
click at [412, 404] on div "Request Intro Add to List" at bounding box center [531, 394] width 305 height 29
click at [414, 394] on button "Request Intro" at bounding box center [414, 395] width 53 height 15
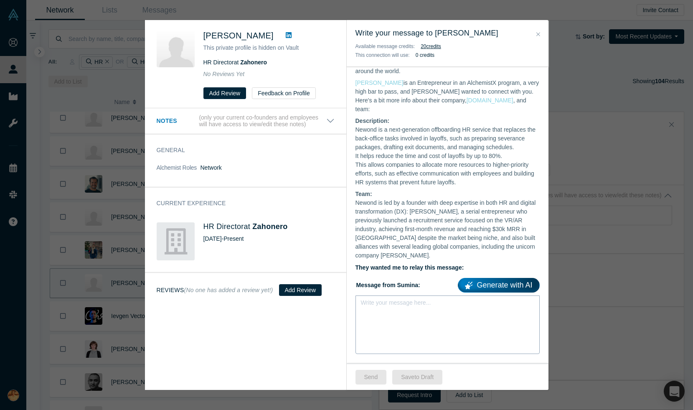
scroll to position [244, 0]
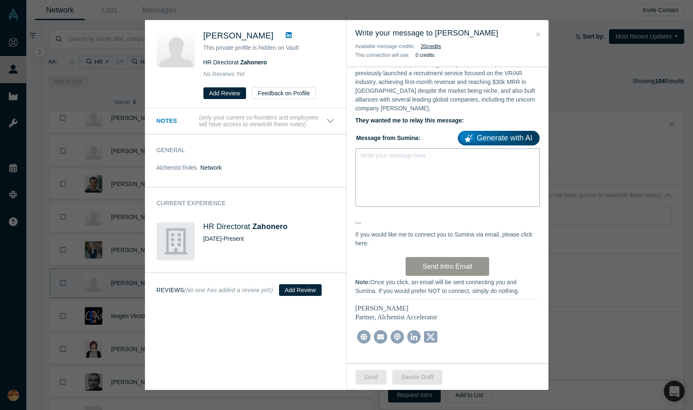
click at [394, 172] on div "Write your message here..." at bounding box center [447, 177] width 184 height 58
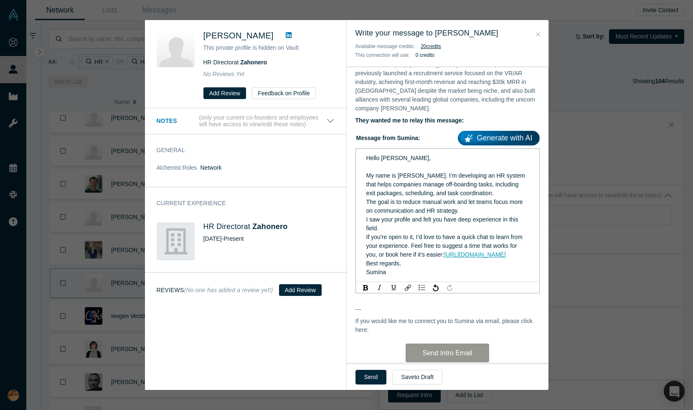
click at [472, 205] on div "The goal is to reduce manual work and let teams focus more on communication and…" at bounding box center [447, 207] width 163 height 18
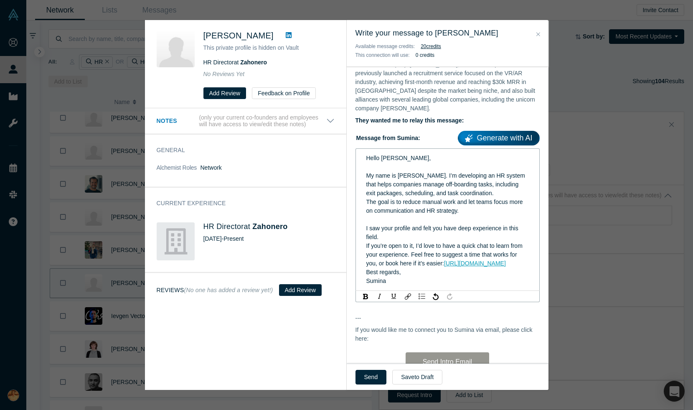
click at [466, 264] on div "If you’re open to it, I’d love to have a quick chat to learn from your experien…" at bounding box center [447, 254] width 163 height 26
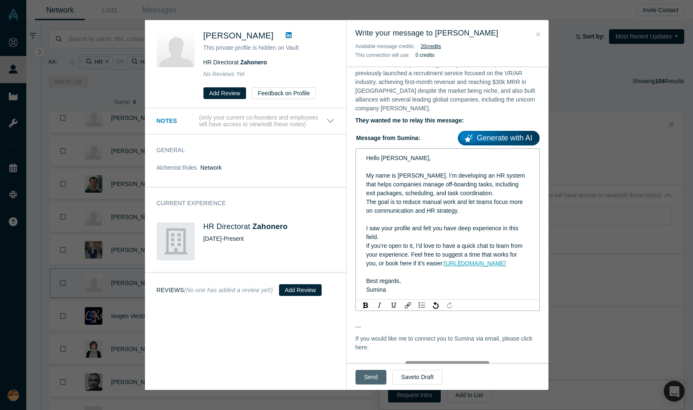
click at [369, 378] on button "Send" at bounding box center [370, 377] width 31 height 15
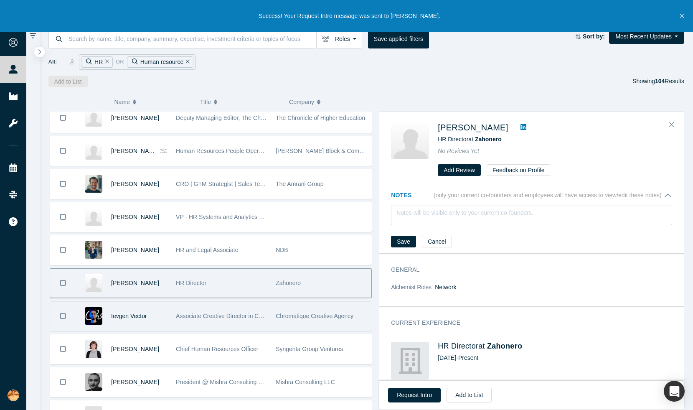
click at [270, 322] on div "Associate Creative Director in Chromatique Creative Agency" at bounding box center [222, 316] width 100 height 29
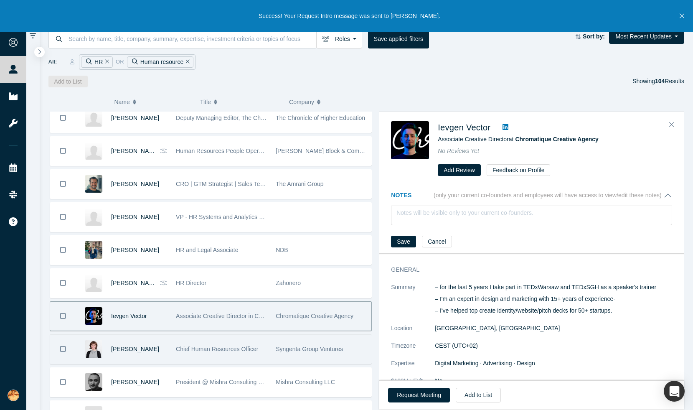
click at [264, 352] on div "Chief Human Resources Officer" at bounding box center [221, 349] width 91 height 29
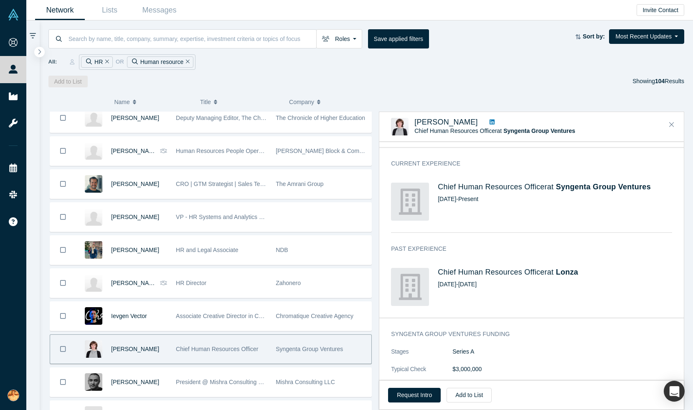
scroll to position [208, 0]
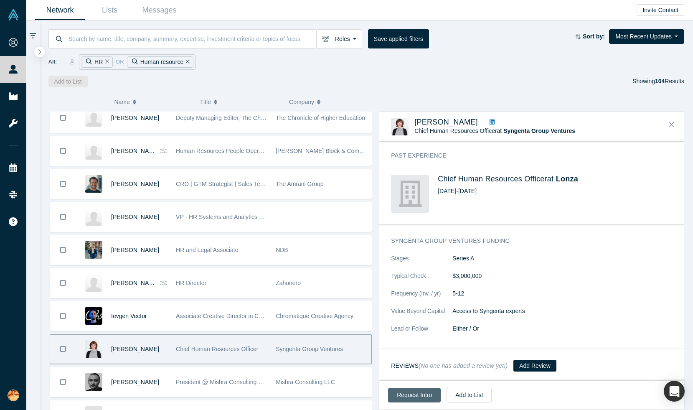
click at [416, 399] on button "Request Intro" at bounding box center [414, 395] width 53 height 15
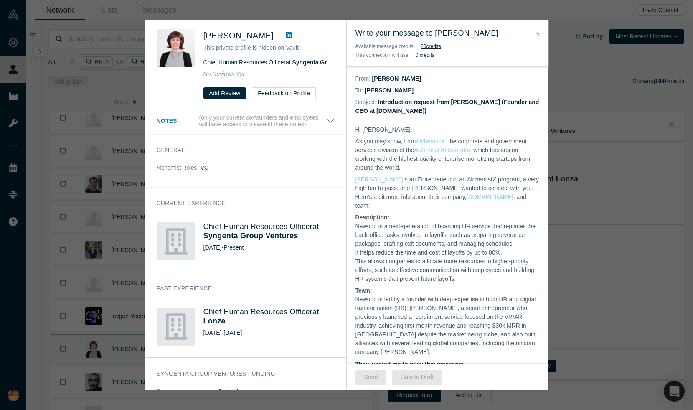
scroll to position [244, 0]
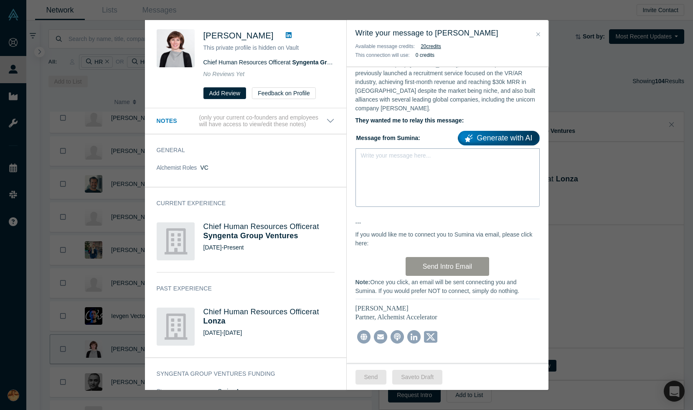
click at [428, 166] on div "Write your message here..." at bounding box center [447, 177] width 184 height 58
click at [286, 35] on icon at bounding box center [289, 35] width 6 height 7
click at [419, 174] on div "Hello" at bounding box center [447, 177] width 184 height 58
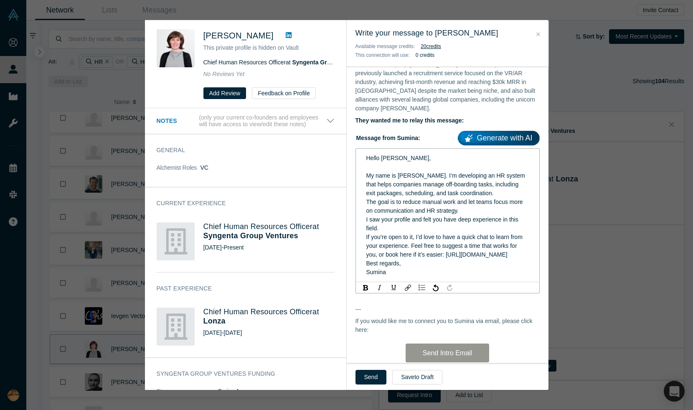
click at [416, 220] on div "I saw your profile and felt you have deep experience in this field." at bounding box center [447, 224] width 163 height 18
click at [471, 204] on div "The goal is to reduce manual work and let teams focus more on communication and…" at bounding box center [447, 207] width 163 height 18
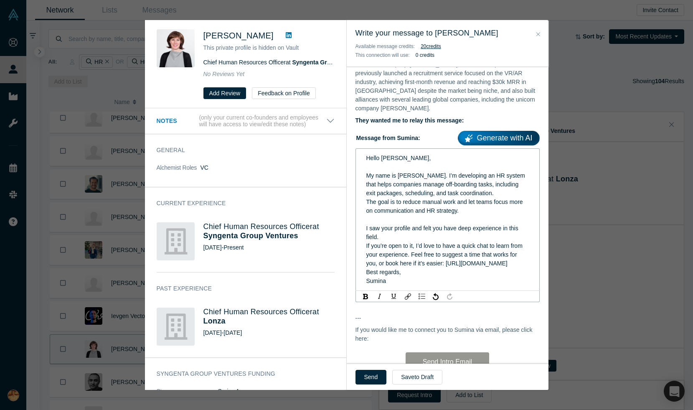
click at [367, 271] on span "Best regards," at bounding box center [383, 272] width 35 height 7
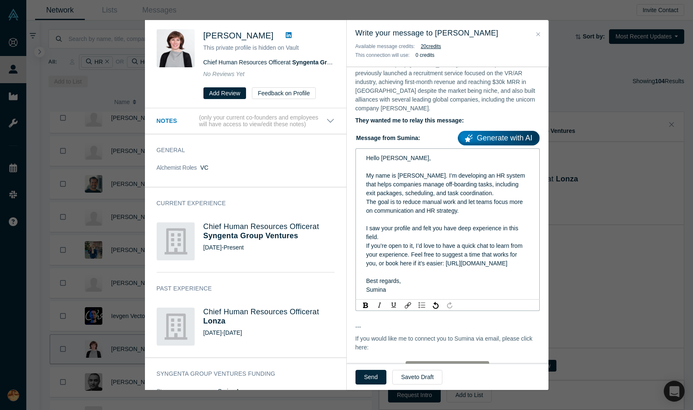
click at [434, 266] on span "If you’re open to it, I’d love to have a quick chat to learn from your experien…" at bounding box center [445, 254] width 158 height 24
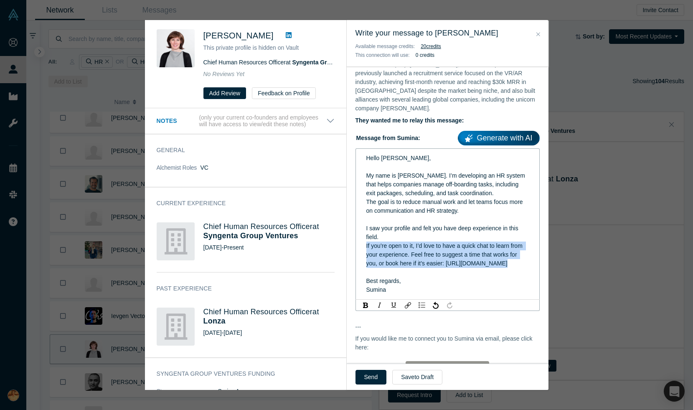
click at [434, 266] on span "If you’re open to it, I’d love to have a quick chat to learn from your experien…" at bounding box center [445, 254] width 158 height 24
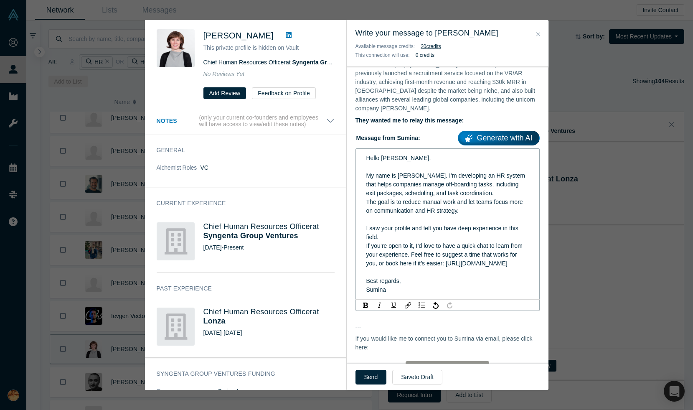
click at [457, 267] on span "If you’re open to it, I’d love to have a quick chat to learn from your experien…" at bounding box center [445, 254] width 158 height 24
drag, startPoint x: 468, startPoint y: 263, endPoint x: 355, endPoint y: 263, distance: 113.2
click at [355, 263] on div "Hello Caroline, My name is Sumina. I’m developing an HR system that helps compa…" at bounding box center [447, 223] width 184 height 151
copy span "[URL][DOMAIN_NAME]"
click at [408, 305] on img "rdw-link-control" at bounding box center [408, 305] width 6 height 6
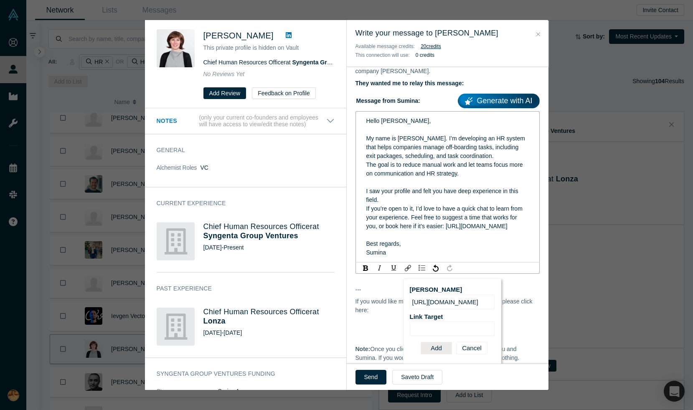
scroll to position [288, 0]
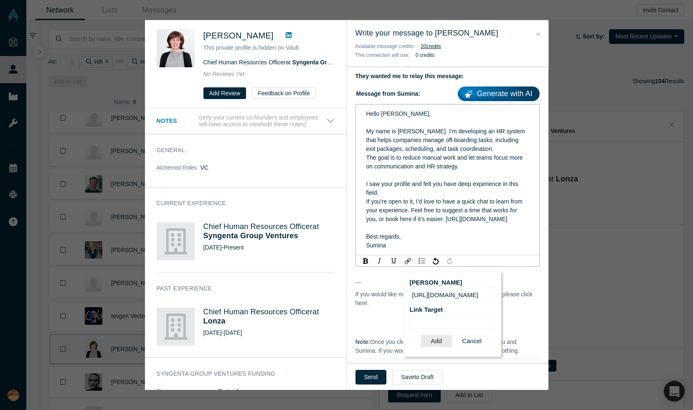
click at [442, 322] on input "Link Target" at bounding box center [452, 321] width 85 height 15
paste input "[URL][DOMAIN_NAME]"
type input "[URL][DOMAIN_NAME]"
click at [440, 340] on button "Add" at bounding box center [436, 341] width 31 height 13
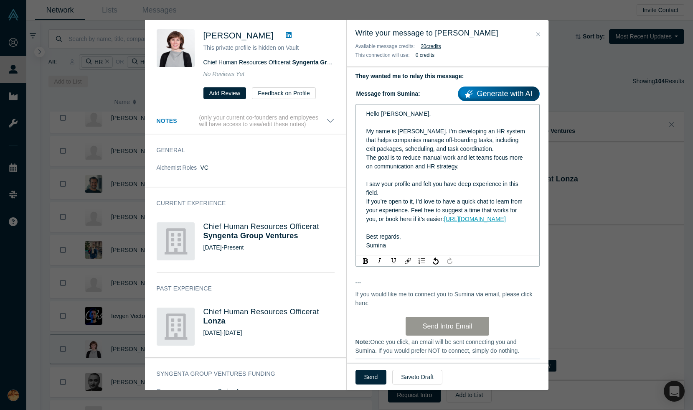
click at [487, 226] on div "rdw-editor" at bounding box center [447, 227] width 163 height 9
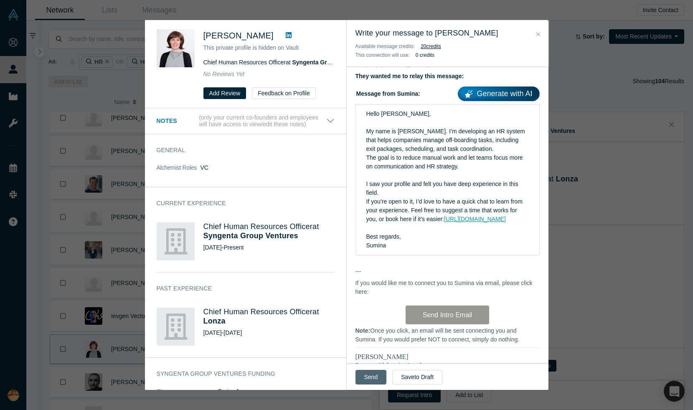
click at [370, 378] on button "Send" at bounding box center [370, 377] width 31 height 15
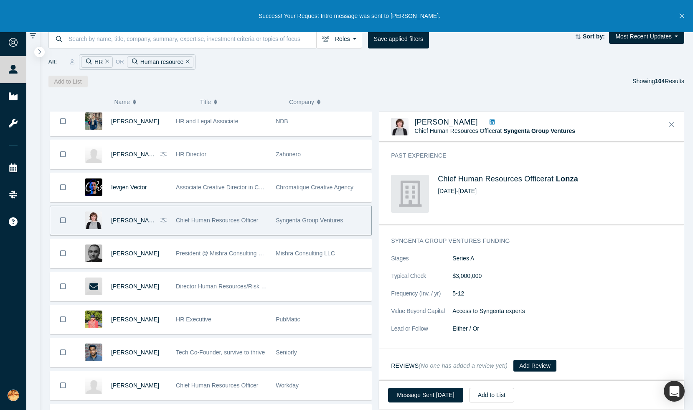
scroll to position [2599, 0]
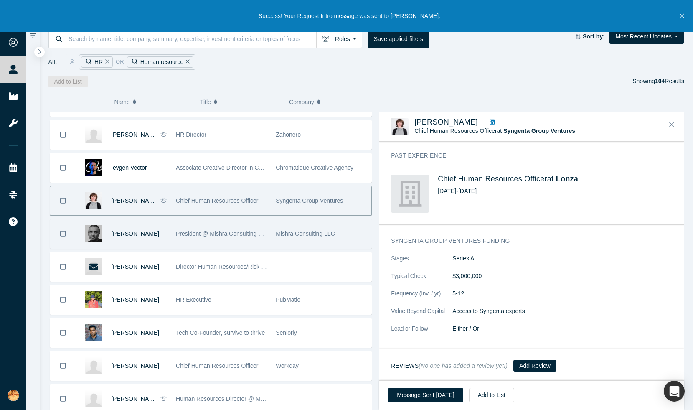
click at [225, 235] on span "President @ Mishra Consulting LLC" at bounding box center [222, 233] width 93 height 7
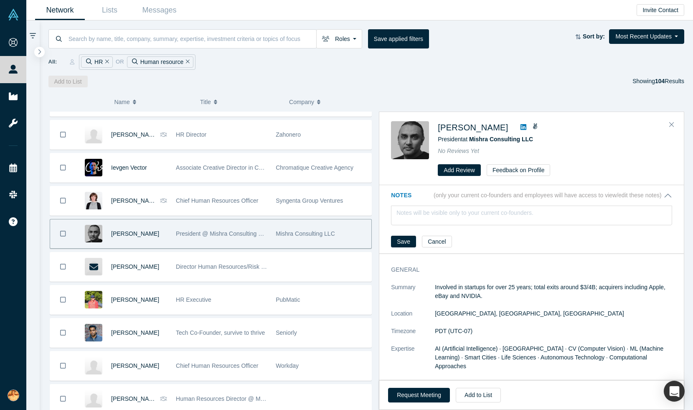
click at [521, 124] on icon at bounding box center [524, 127] width 6 height 6
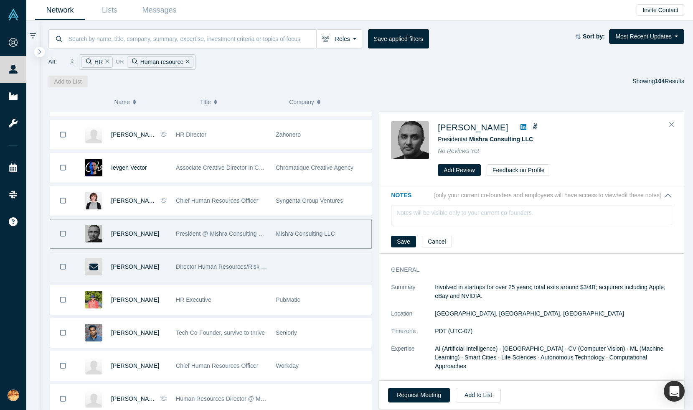
click at [280, 272] on div at bounding box center [322, 266] width 100 height 29
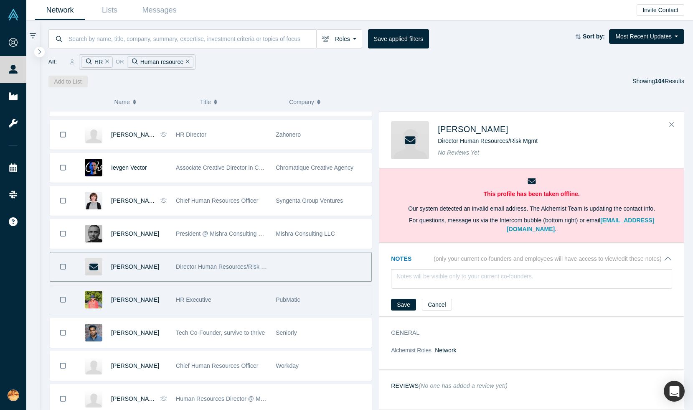
click at [242, 307] on div "HR Executive" at bounding box center [221, 299] width 91 height 29
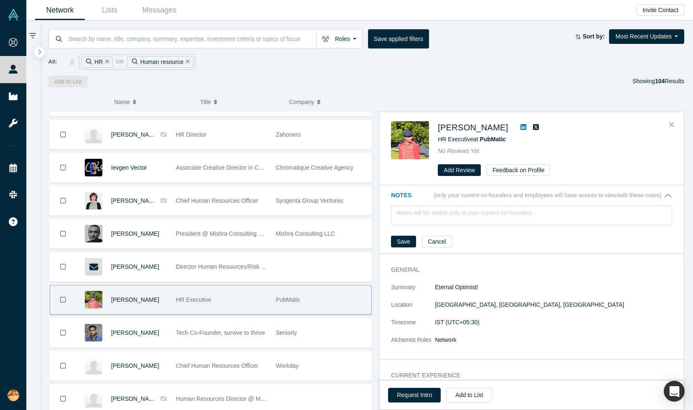
scroll to position [32, 0]
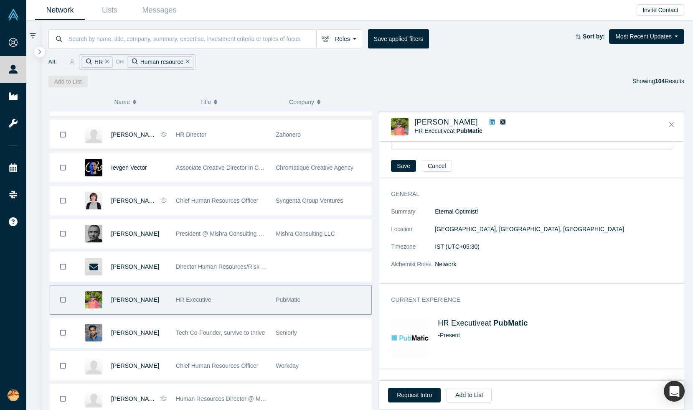
click at [489, 122] on link at bounding box center [492, 122] width 11 height 9
click at [417, 391] on button "Request Intro" at bounding box center [414, 395] width 53 height 15
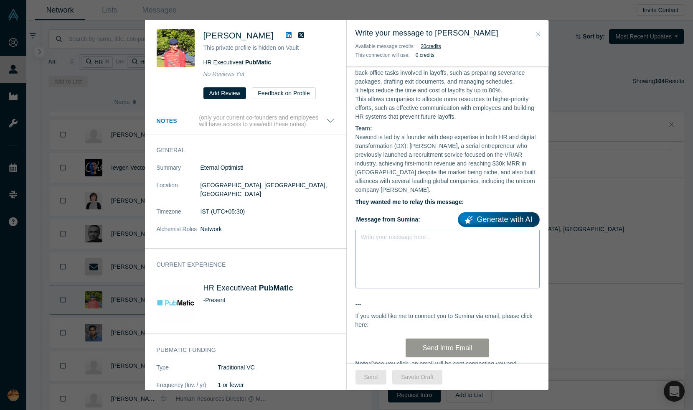
scroll to position [244, 0]
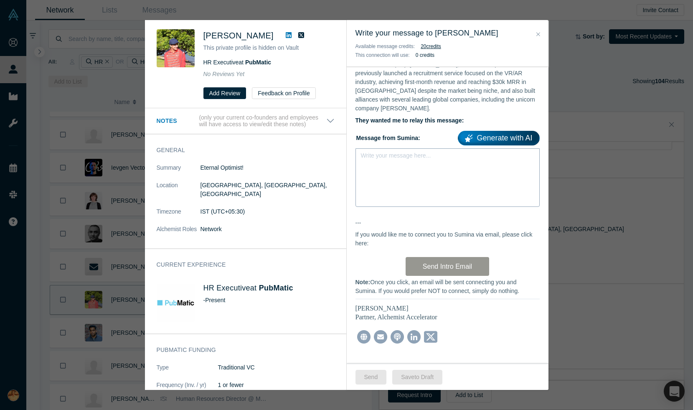
click at [414, 163] on div "Write your message here..." at bounding box center [447, 177] width 184 height 58
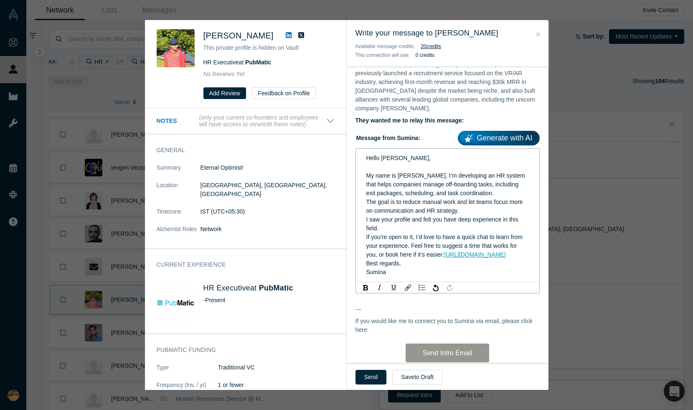
drag, startPoint x: 393, startPoint y: 219, endPoint x: 414, endPoint y: 220, distance: 21.7
click at [394, 219] on div "I saw your profile and felt you have deep experience in this field." at bounding box center [447, 224] width 163 height 18
click at [483, 201] on div "The goal is to reduce manual work and let teams focus more on communication and…" at bounding box center [447, 207] width 163 height 18
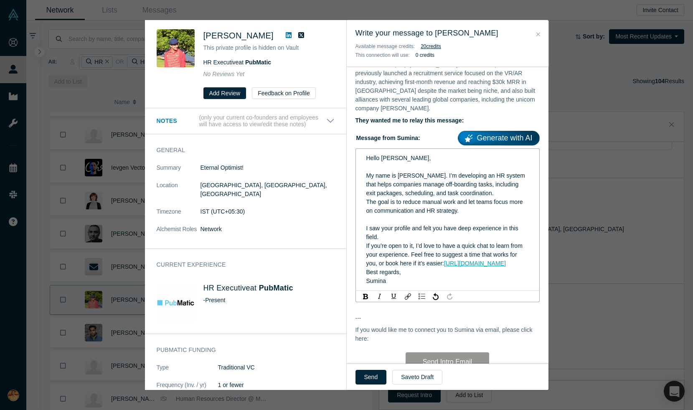
click at [365, 272] on div "Hello Swaroop, My name is Sumina. I’m developing an HR system that helps compan…" at bounding box center [447, 219] width 173 height 137
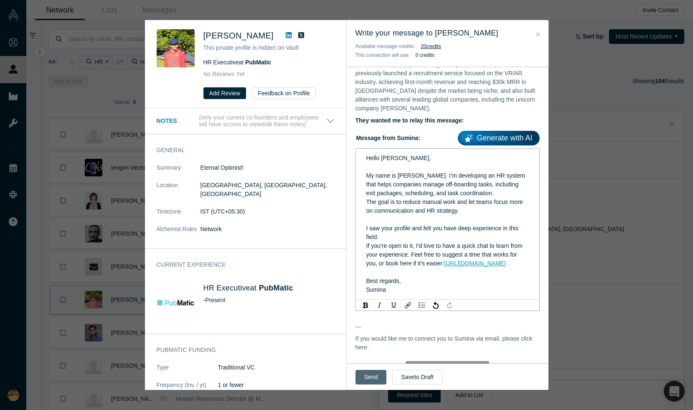
click at [369, 380] on button "Send" at bounding box center [370, 377] width 31 height 15
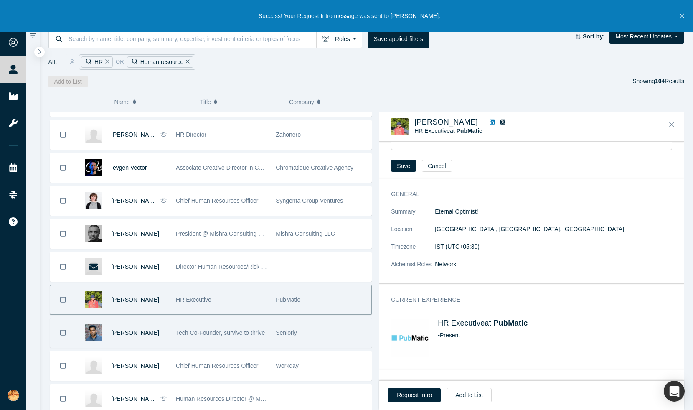
click at [193, 334] on span "Tech Co-Founder, survive to thrive" at bounding box center [220, 332] width 89 height 7
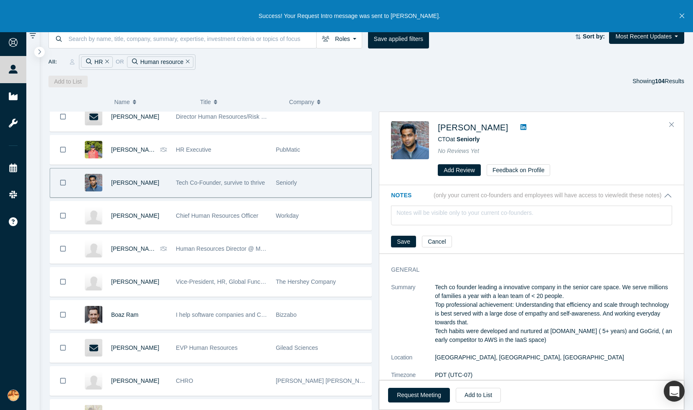
scroll to position [2750, 0]
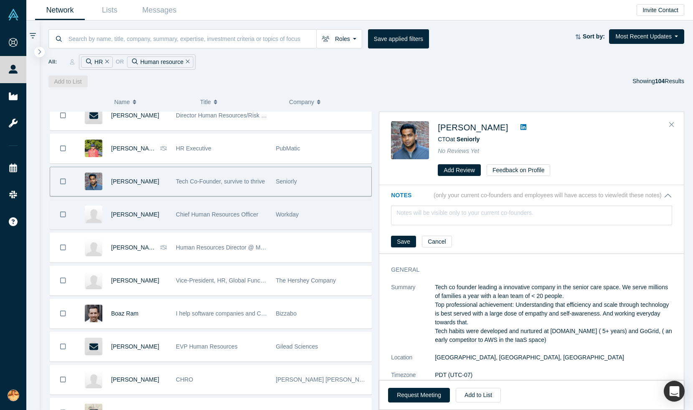
click at [241, 213] on span "Chief Human Resources Officer" at bounding box center [217, 214] width 82 height 7
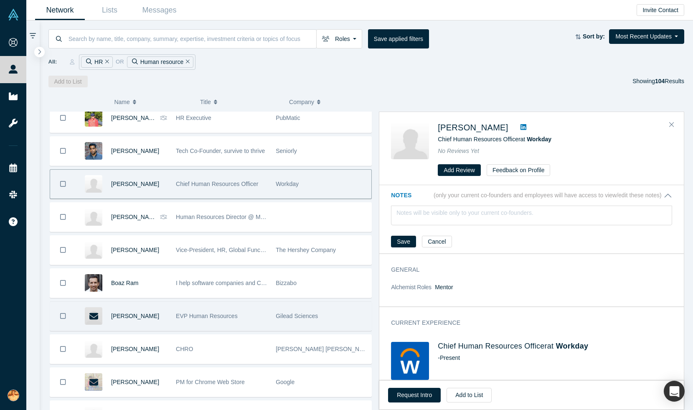
scroll to position [2787, 0]
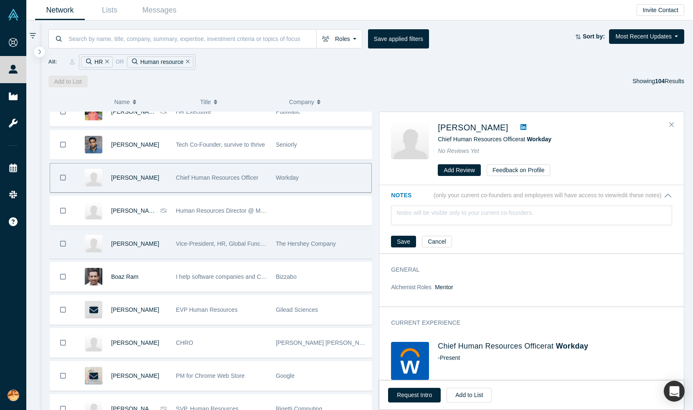
click at [186, 246] on span "Vice-President, HR, Global Functions" at bounding box center [224, 243] width 97 height 7
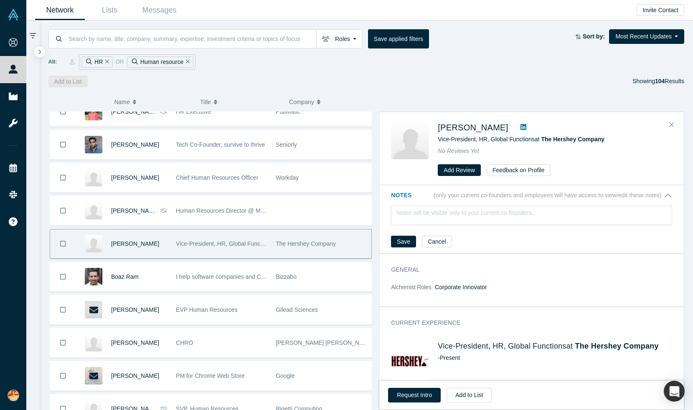
click at [521, 125] on icon at bounding box center [524, 127] width 6 height 6
click at [416, 392] on button "Request Intro" at bounding box center [414, 395] width 53 height 15
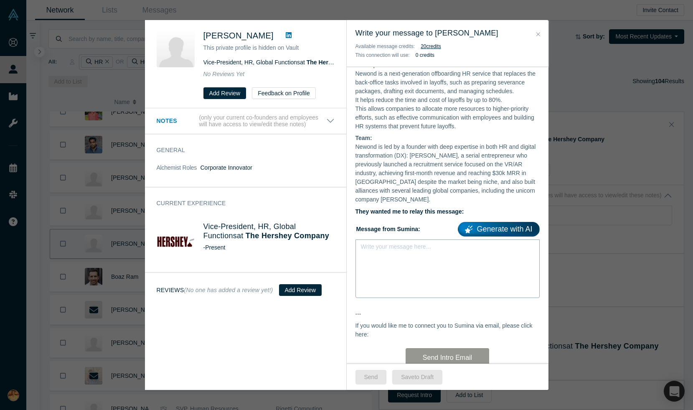
scroll to position [244, 0]
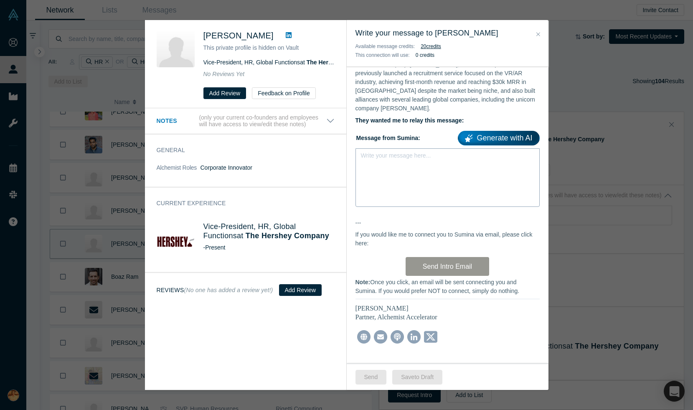
click at [394, 154] on div "rdw-editor" at bounding box center [447, 158] width 163 height 9
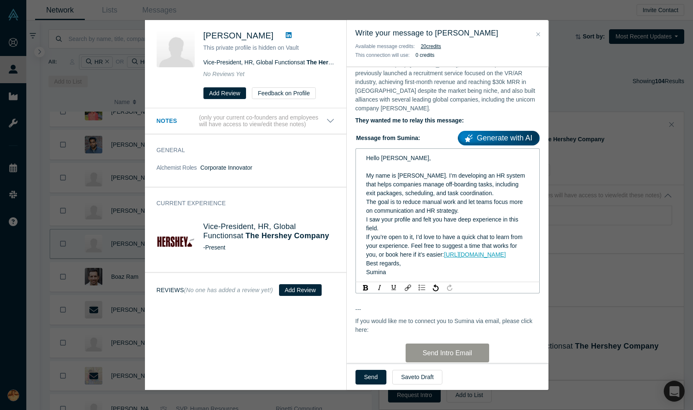
click at [367, 234] on span "If you’re open to it, I’d love to have a quick chat to learn from your experien…" at bounding box center [445, 246] width 158 height 24
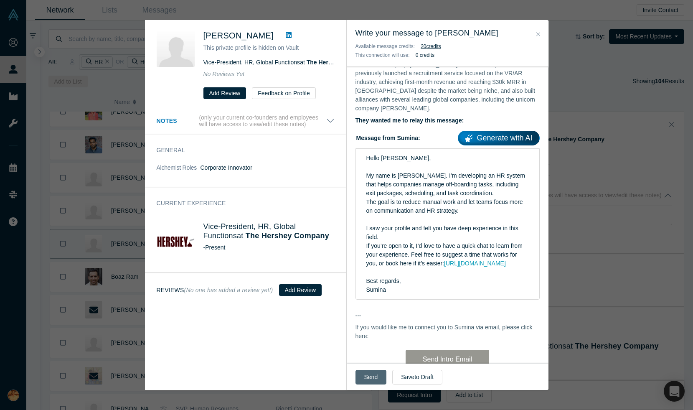
click at [373, 373] on button "Send" at bounding box center [370, 377] width 31 height 15
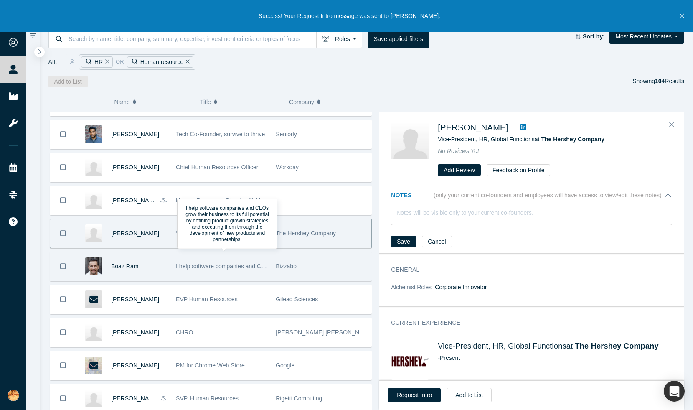
click at [215, 273] on div "I help software companies and CEOs grow their business to its full potential by…" at bounding box center [221, 266] width 91 height 29
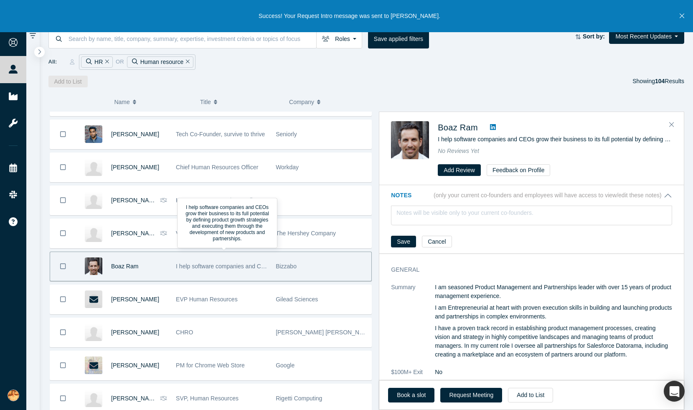
scroll to position [2798, 0]
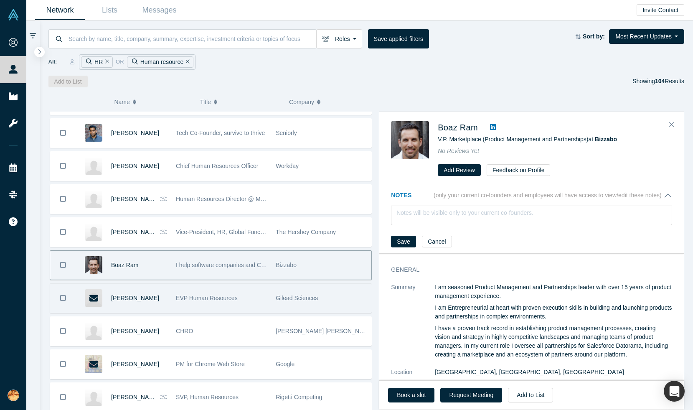
click at [242, 305] on div "EVP Human Resources" at bounding box center [221, 298] width 91 height 29
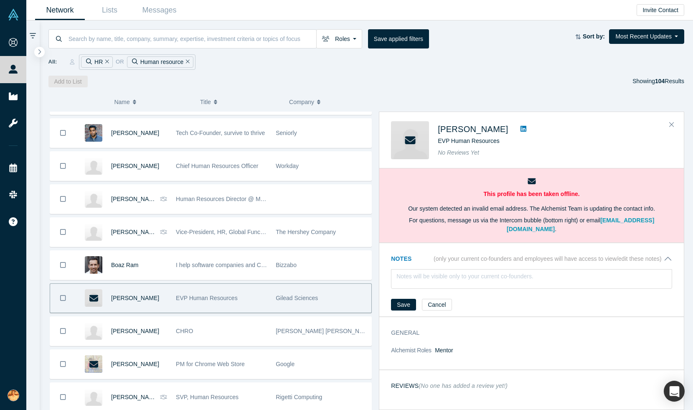
scroll to position [2798, 0]
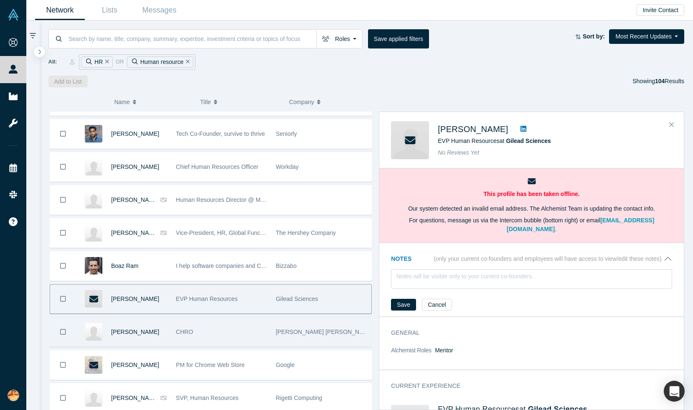
click at [239, 334] on div "CHRO" at bounding box center [221, 331] width 91 height 29
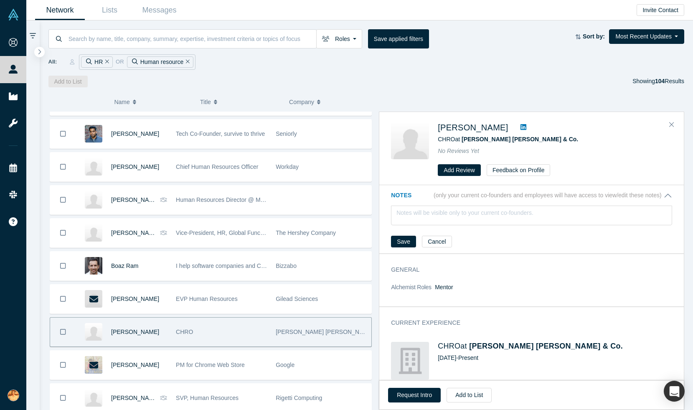
click at [521, 125] on icon at bounding box center [524, 127] width 6 height 6
click at [407, 396] on button "Request Intro" at bounding box center [414, 395] width 53 height 15
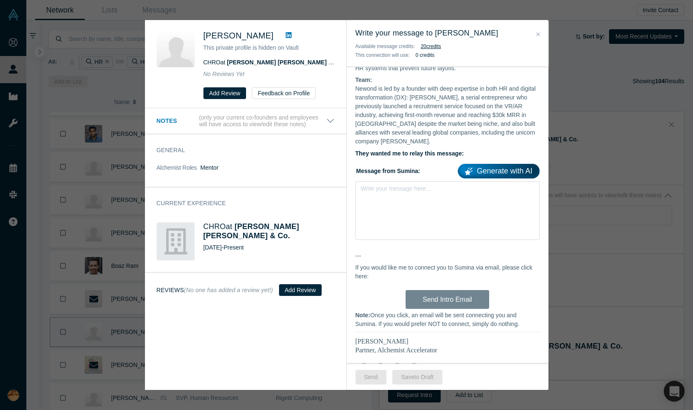
scroll to position [244, 0]
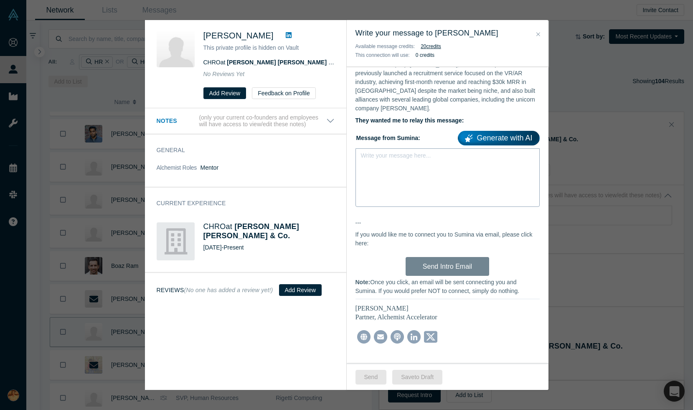
click at [402, 182] on div "Write your message here..." at bounding box center [447, 177] width 184 height 58
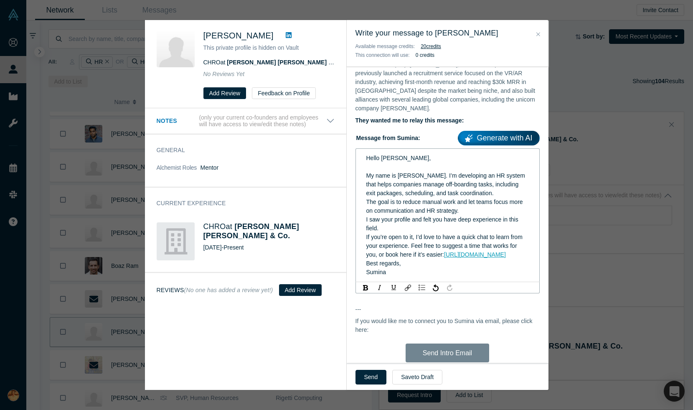
click at [472, 202] on div "The goal is to reduce manual work and let teams focus more on communication and…" at bounding box center [447, 207] width 163 height 18
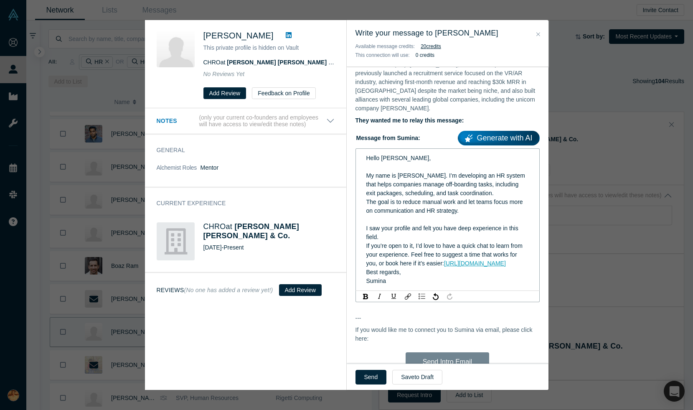
click at [481, 263] on div "If you’re open to it, I’d love to have a quick chat to learn from your experien…" at bounding box center [447, 254] width 163 height 26
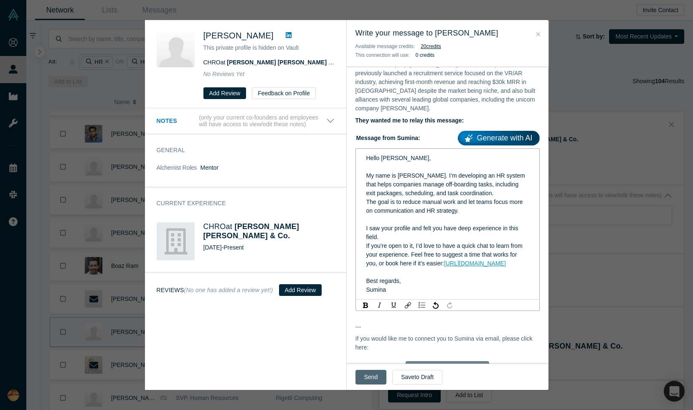
click at [366, 373] on button "Send" at bounding box center [370, 377] width 31 height 15
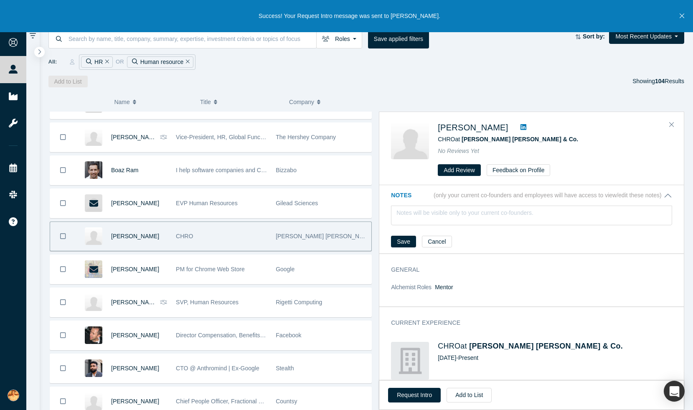
scroll to position [2896, 0]
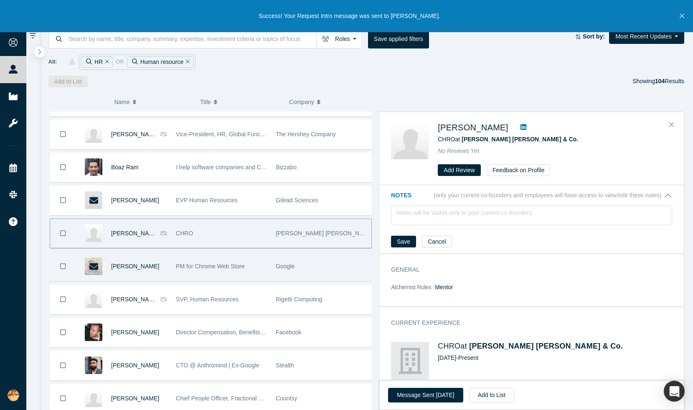
click at [249, 263] on div "PM for Chrome Web Store" at bounding box center [221, 266] width 91 height 29
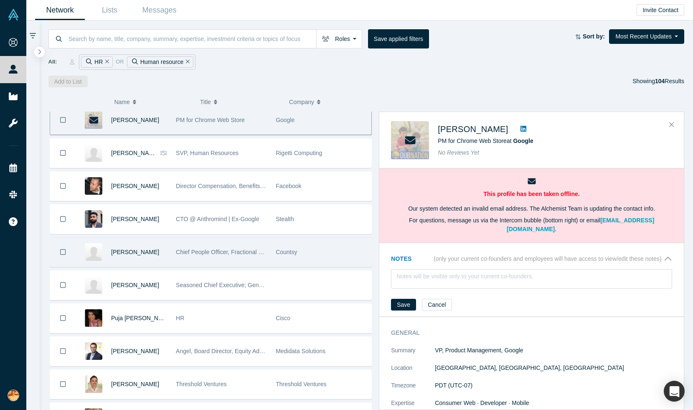
scroll to position [3049, 0]
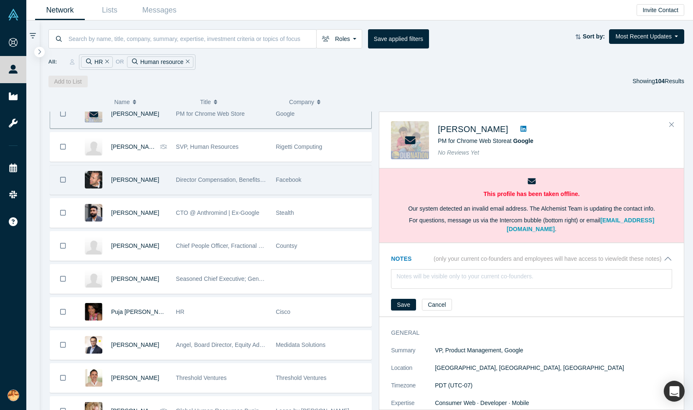
click at [244, 186] on div "Director Compensation, Benefits, HRIS" at bounding box center [221, 179] width 91 height 29
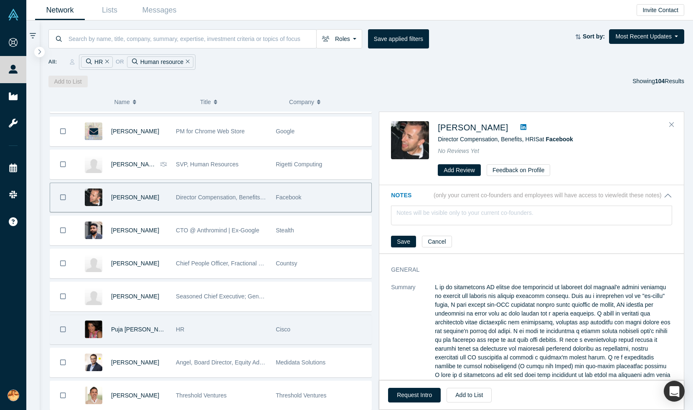
scroll to position [3029, 0]
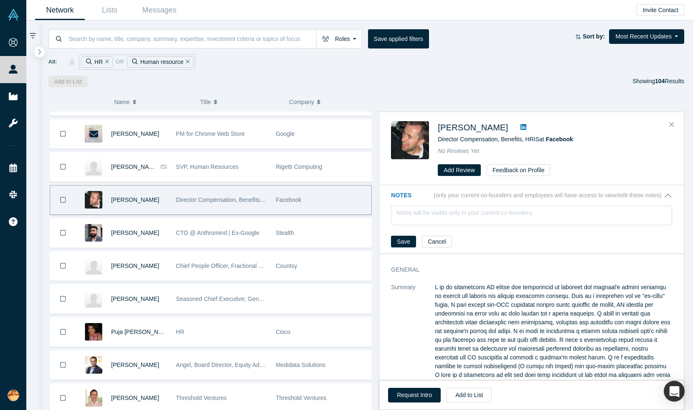
click at [521, 125] on icon at bounding box center [524, 127] width 6 height 7
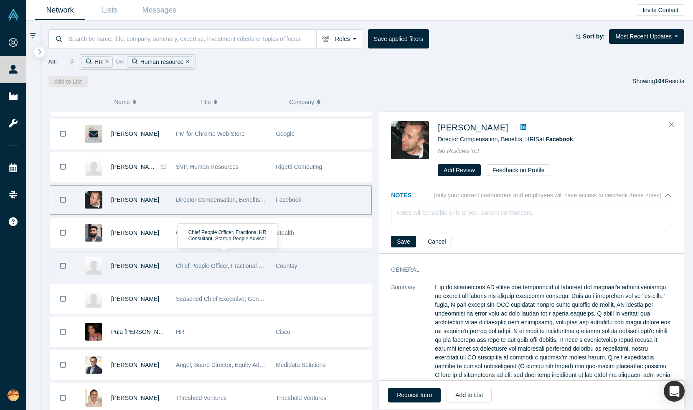
click at [245, 274] on div "Chief People Officer, Fractional HR Consultant, Startup People Advisor" at bounding box center [221, 265] width 91 height 29
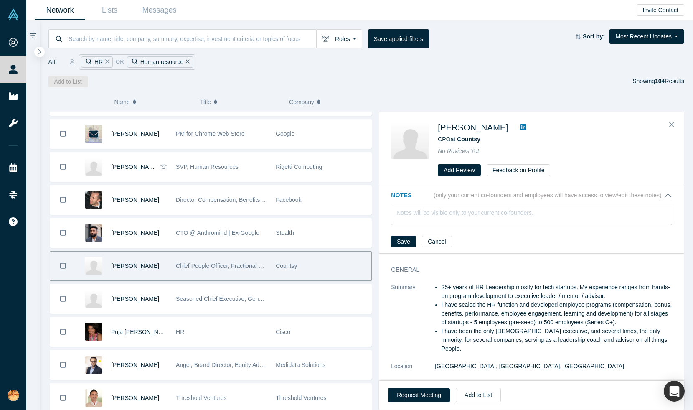
click at [521, 126] on icon at bounding box center [524, 127] width 6 height 6
click at [425, 395] on button "Request Meeting" at bounding box center [419, 395] width 62 height 15
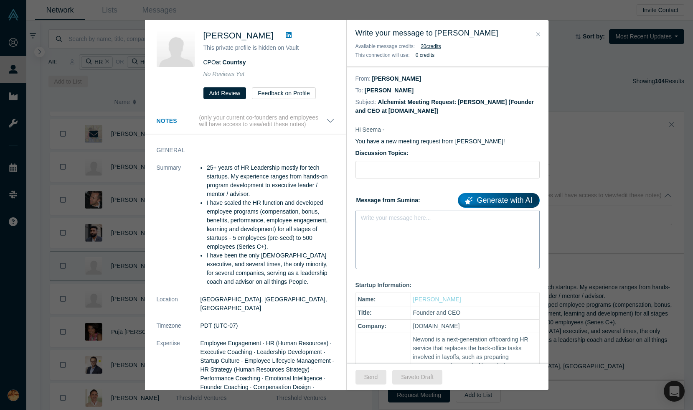
click at [391, 228] on div "Write your message here..." at bounding box center [447, 240] width 184 height 58
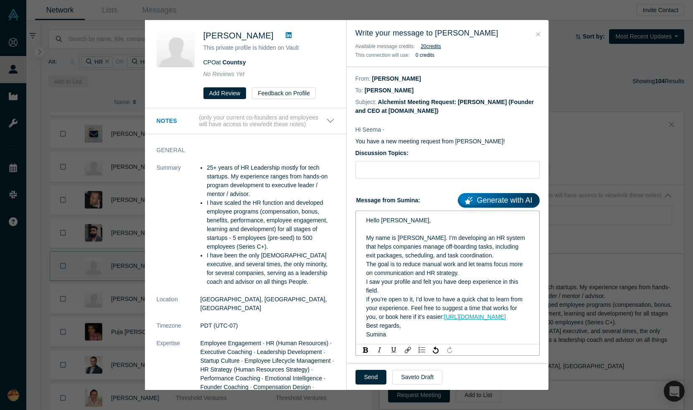
click at [465, 269] on div "The goal is to reduce manual work and let teams focus more on communication and…" at bounding box center [447, 269] width 163 height 18
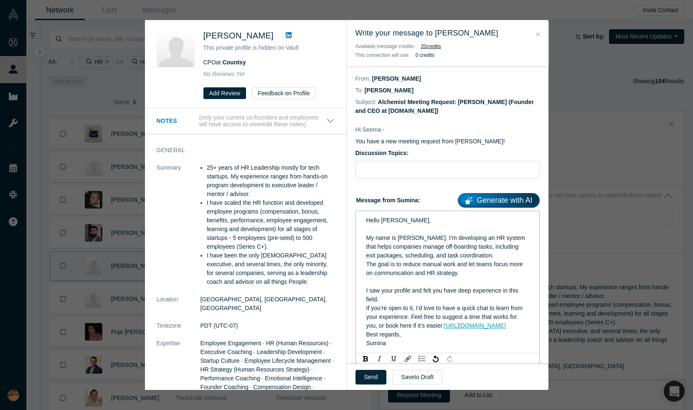
click at [480, 330] on div "If you’re open to it, I’d love to have a quick chat to learn from your experien…" at bounding box center [447, 317] width 163 height 26
click at [424, 161] on input "text" at bounding box center [447, 170] width 184 height 18
paste input "Seeking insights on off-boarding workflows"
type input "Seeking insights on off-boarding workflows"
click at [367, 375] on button "Send" at bounding box center [370, 377] width 31 height 15
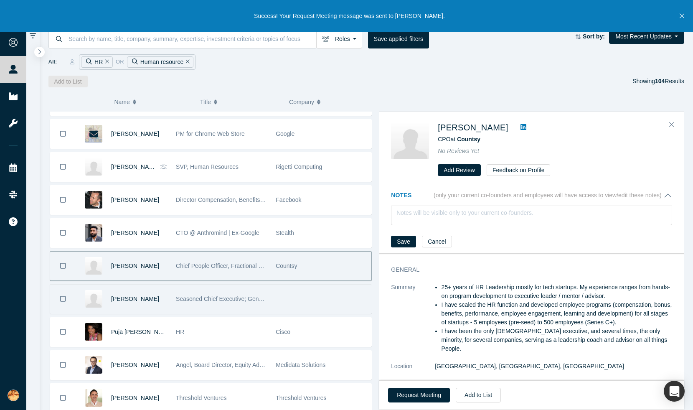
click at [322, 307] on div at bounding box center [322, 298] width 100 height 29
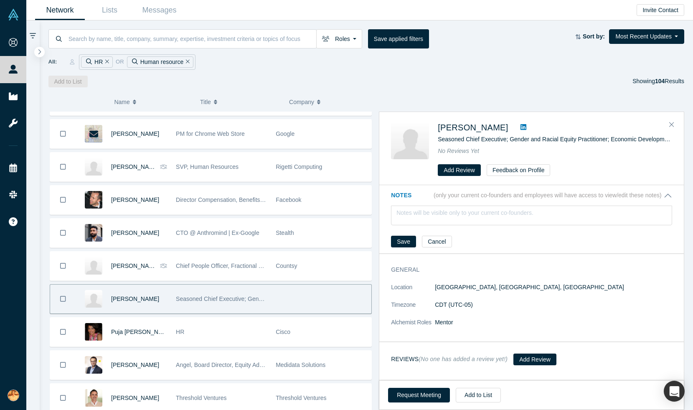
click at [517, 122] on link at bounding box center [523, 127] width 13 height 10
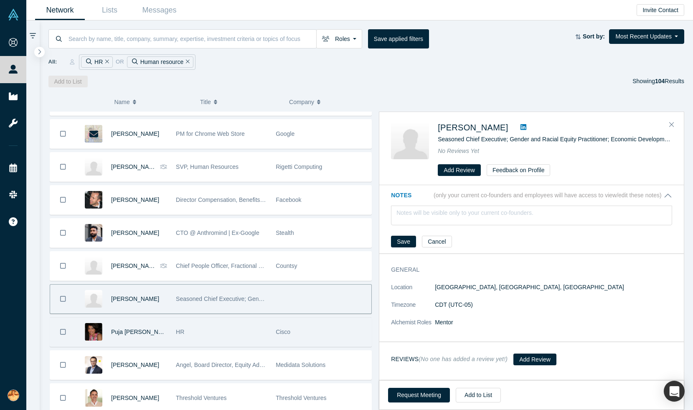
click at [211, 327] on div "HR" at bounding box center [221, 331] width 91 height 29
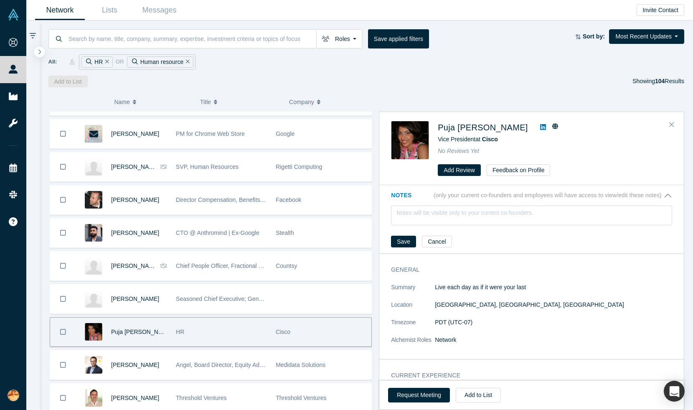
click at [540, 126] on icon at bounding box center [543, 127] width 6 height 6
click at [407, 396] on button "Request Meeting" at bounding box center [419, 395] width 62 height 15
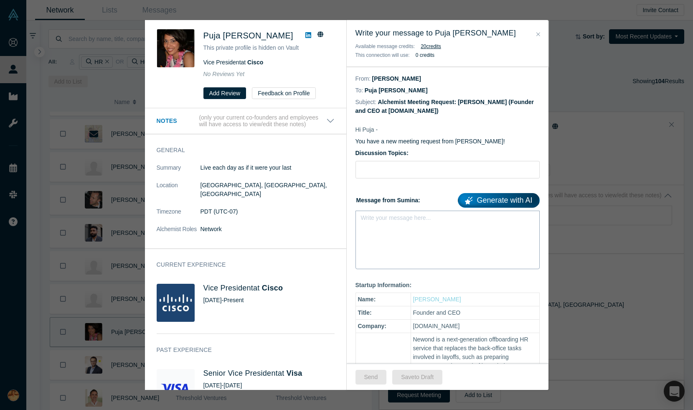
drag, startPoint x: 401, startPoint y: 219, endPoint x: 401, endPoint y: 215, distance: 4.6
click at [401, 219] on div "rdw-editor" at bounding box center [447, 220] width 163 height 9
click at [386, 168] on input "text" at bounding box center [447, 170] width 184 height 18
paste input "Seeking insights on off-boarding workflows"
type input "Seeking insights on off-boarding workflows"
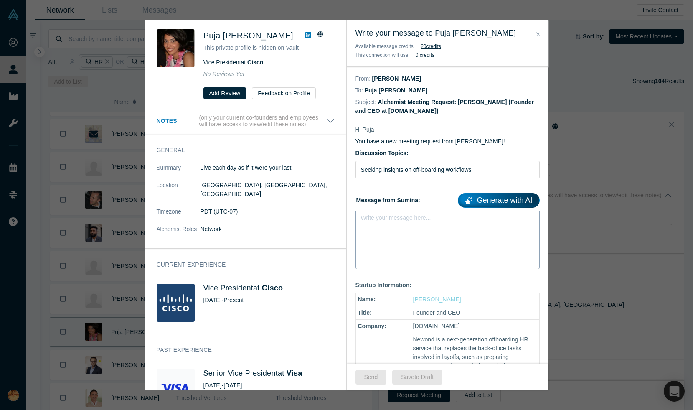
click at [416, 215] on div "rdw-editor" at bounding box center [447, 220] width 173 height 14
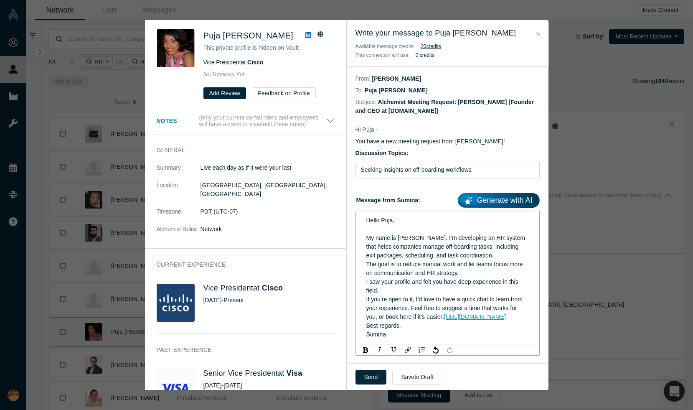
click at [423, 289] on div "I saw your profile and felt you have deep experience in this field." at bounding box center [447, 286] width 163 height 18
click at [465, 270] on div "The goal is to reduce manual work and let teams focus more on communication and…" at bounding box center [447, 269] width 163 height 18
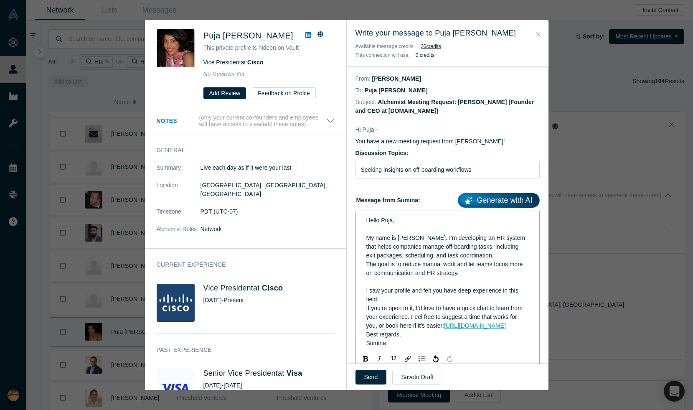
click at [496, 330] on div "If you’re open to it, I’d love to have a quick chat to learn from your experien…" at bounding box center [447, 317] width 163 height 26
click at [369, 373] on button "Send" at bounding box center [370, 377] width 31 height 15
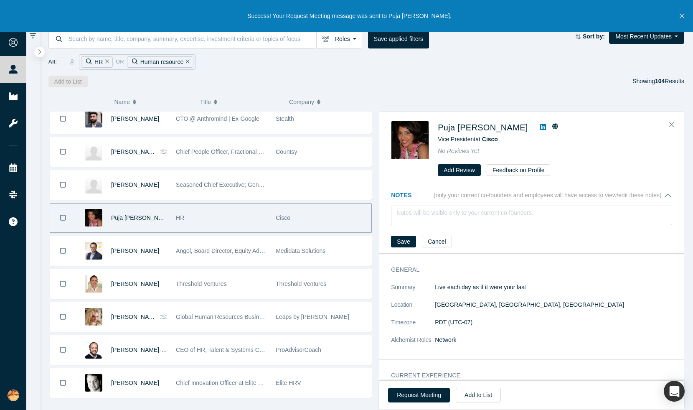
scroll to position [3153, 0]
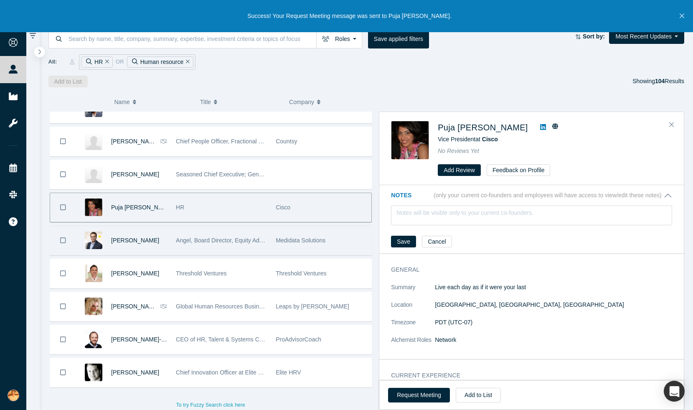
click at [231, 241] on span "Angel, Board Director, Equity Advisor, CHRO" at bounding box center [234, 240] width 116 height 7
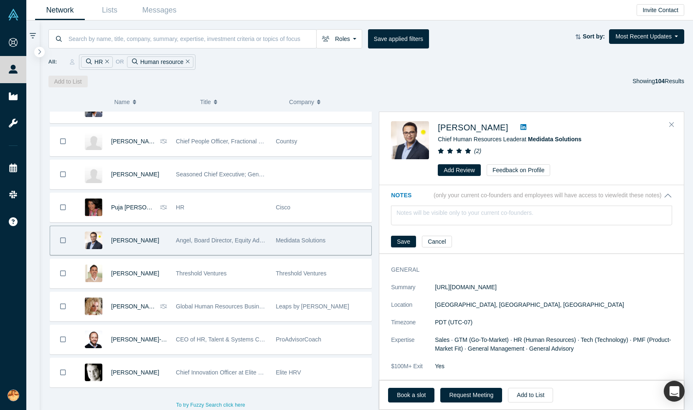
click at [521, 127] on icon at bounding box center [524, 127] width 6 height 6
click at [416, 396] on link "Book a slot" at bounding box center [411, 395] width 46 height 15
click at [469, 399] on button "Request Meeting" at bounding box center [471, 395] width 62 height 15
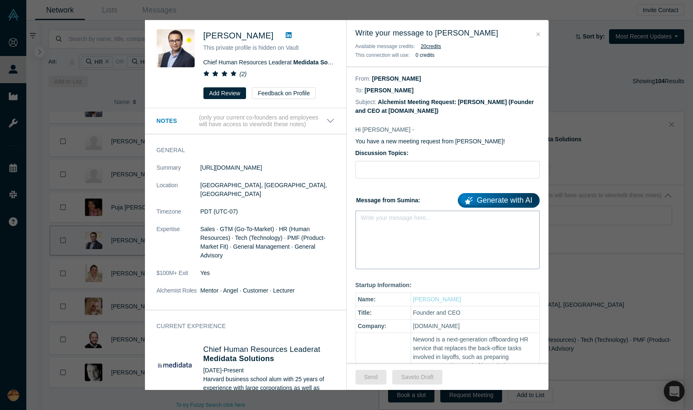
click at [406, 254] on div "Write your message here..." at bounding box center [447, 240] width 184 height 58
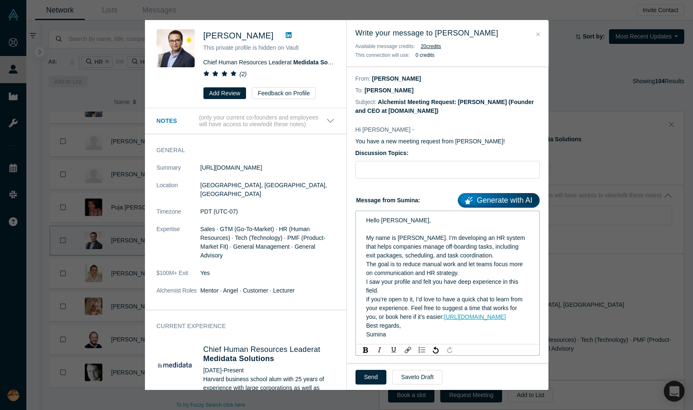
click at [468, 272] on div "The goal is to reduce manual work and let teams focus more on communication and…" at bounding box center [447, 269] width 163 height 18
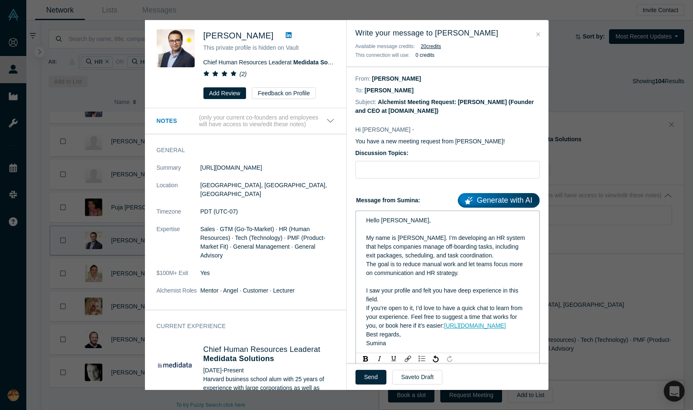
click at [485, 330] on div "If you’re open to it, I’d love to have a quick chat to learn from your experien…" at bounding box center [447, 317] width 163 height 26
click at [475, 322] on div "If you’re open to it, I’d love to have a quick chat to learn from your experien…" at bounding box center [447, 317] width 163 height 26
click at [444, 172] on input "text" at bounding box center [447, 170] width 184 height 18
paste input "Seeking insights on off-boarding workflows"
type input "Seeking insights on off-boarding workflows"
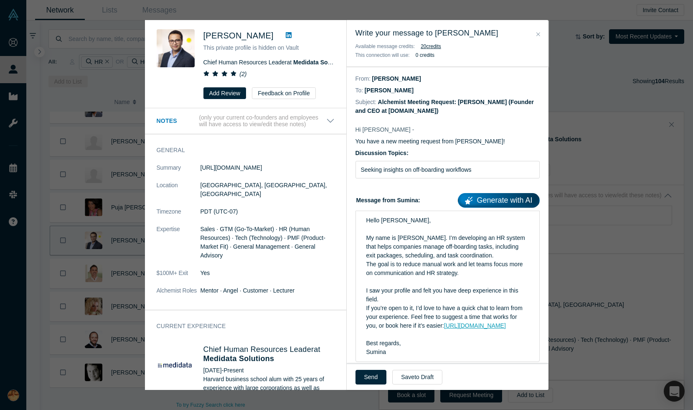
drag, startPoint x: 369, startPoint y: 376, endPoint x: 401, endPoint y: 376, distance: 32.6
click at [369, 376] on button "Send" at bounding box center [370, 377] width 31 height 15
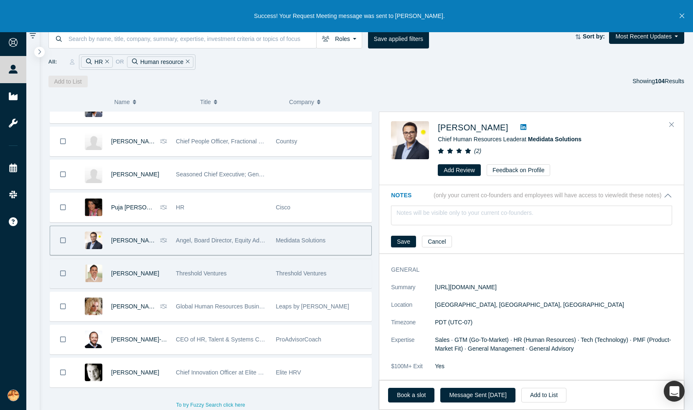
click at [180, 274] on span "Threshold Ventures" at bounding box center [201, 273] width 51 height 7
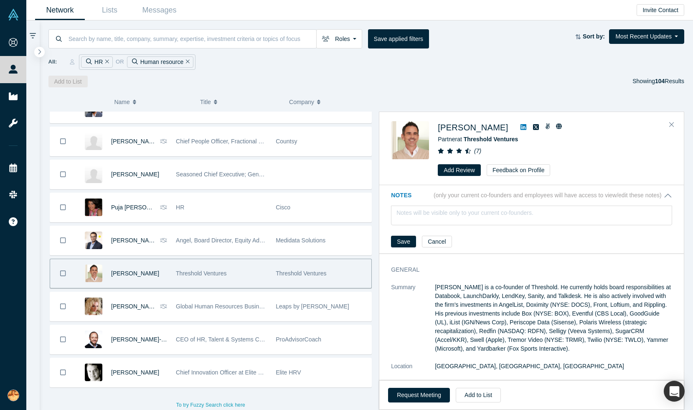
click at [521, 127] on icon at bounding box center [524, 127] width 6 height 7
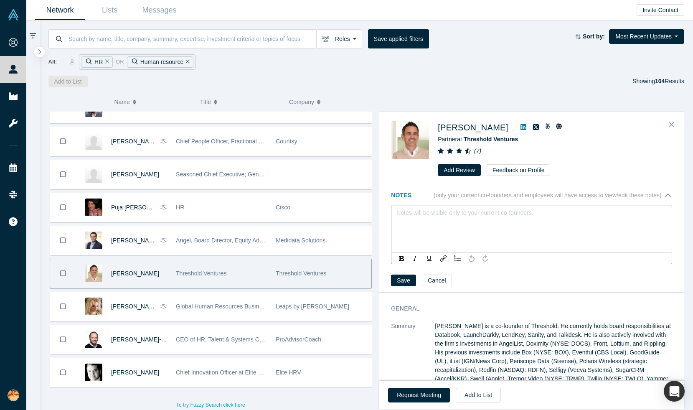
click at [441, 211] on div "rdw-editor" at bounding box center [532, 215] width 260 height 9
click at [402, 281] on div "Notes (only your current co-founders and employees will have access to view/edi…" at bounding box center [531, 282] width 305 height 195
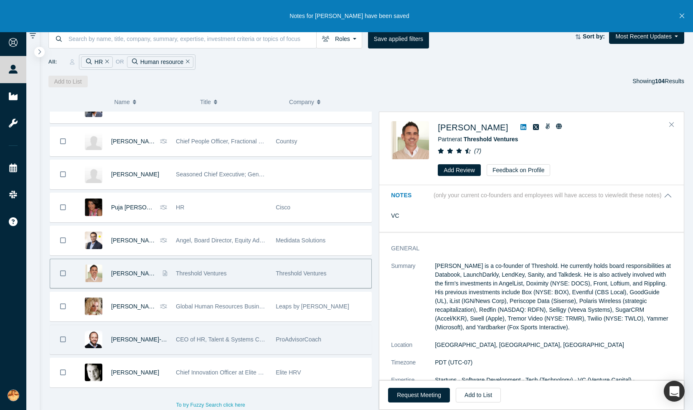
click at [231, 342] on span "CEO of HR, Talent & Systems Consulting" at bounding box center [229, 339] width 107 height 7
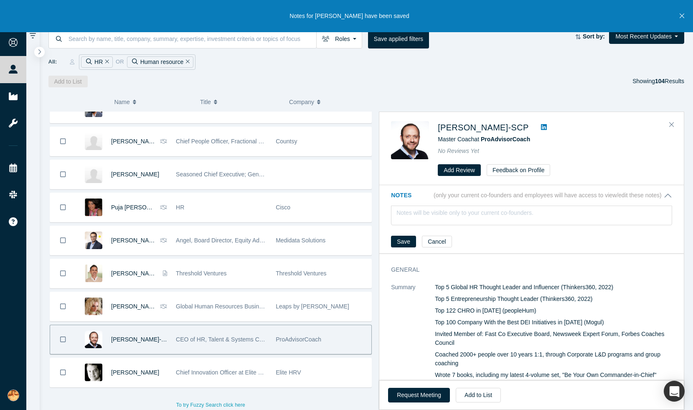
click at [547, 126] on icon at bounding box center [544, 127] width 6 height 6
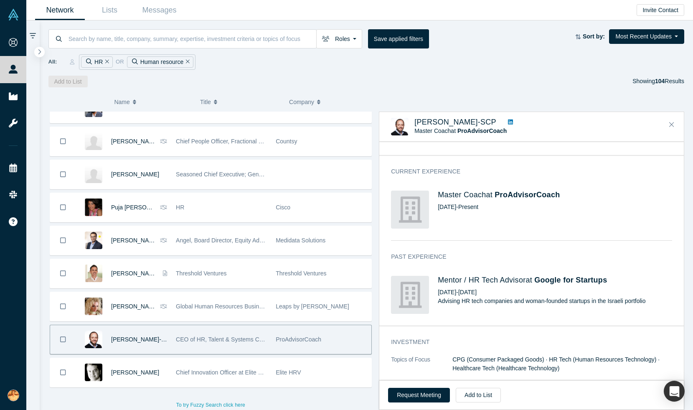
scroll to position [571, 0]
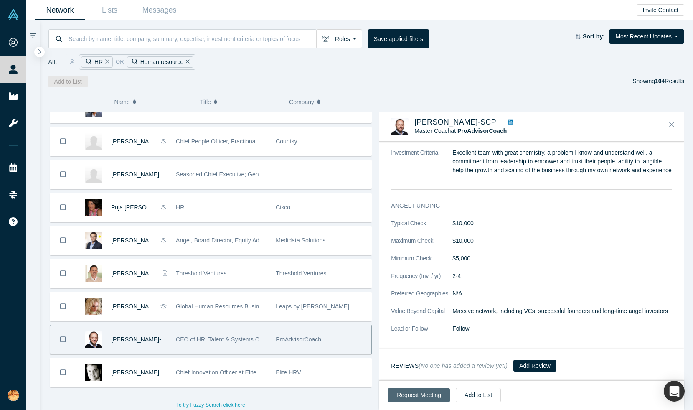
click at [428, 392] on button "Request Meeting" at bounding box center [419, 395] width 62 height 15
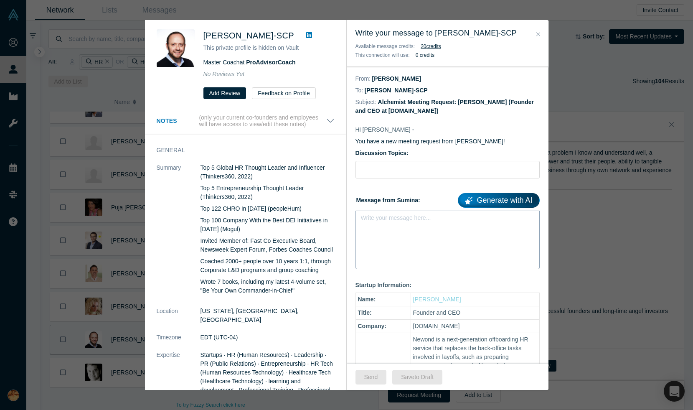
click at [402, 221] on div "rdw-editor" at bounding box center [447, 220] width 163 height 9
click at [399, 171] on input "text" at bounding box center [447, 170] width 184 height 18
paste input "Seeking insights on off-boarding workflows"
type input "Seeking insights on off-boarding workflows"
click at [419, 224] on div "rdw-editor" at bounding box center [447, 220] width 163 height 9
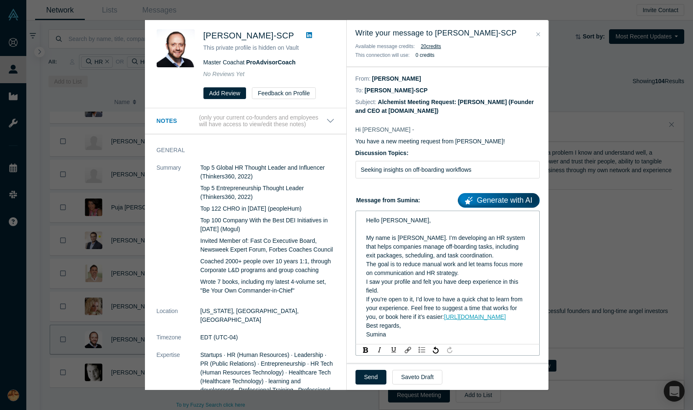
click at [467, 272] on div "The goal is to reduce manual work and let teams focus more on communication and…" at bounding box center [447, 269] width 163 height 18
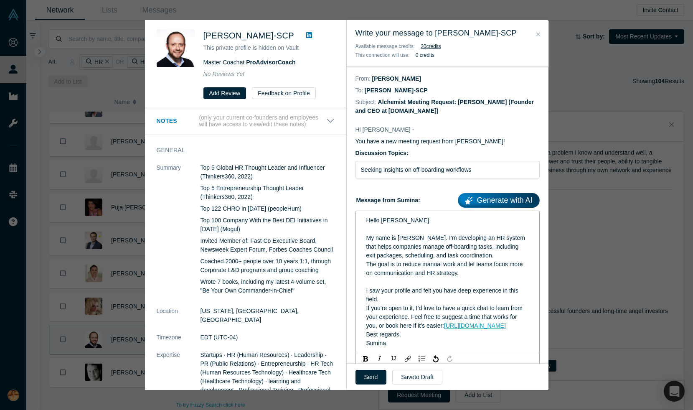
click at [504, 329] on div "If you’re open to it, I’d love to have a quick chat to learn from your experien…" at bounding box center [447, 317] width 163 height 26
click at [482, 330] on div "If you’re open to it, I’d love to have a quick chat to learn from your experien…" at bounding box center [447, 317] width 163 height 26
click at [369, 376] on button "Send" at bounding box center [370, 377] width 31 height 15
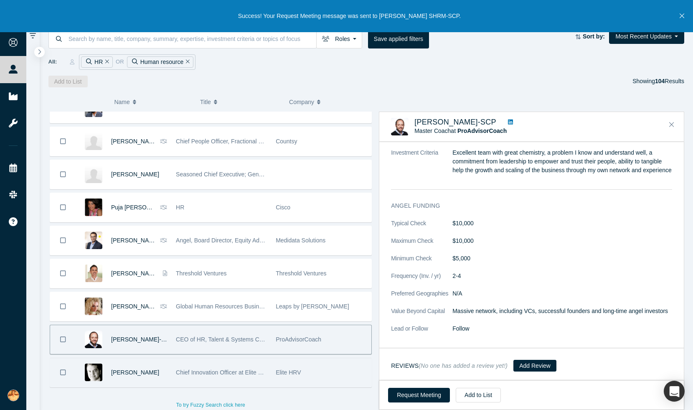
click at [188, 369] on span "Chief Innovation Officer at Elite HRV" at bounding box center [223, 372] width 94 height 7
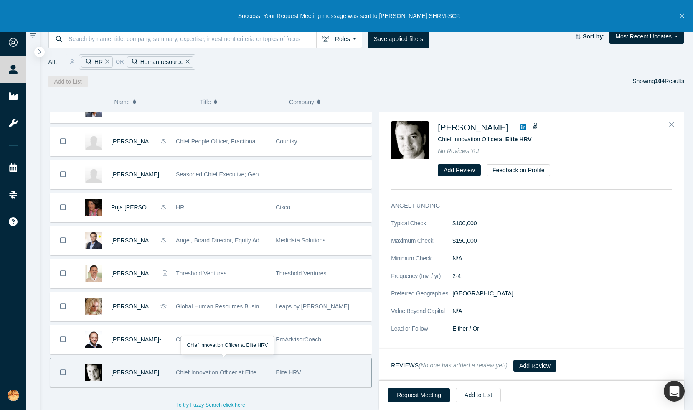
scroll to position [0, 0]
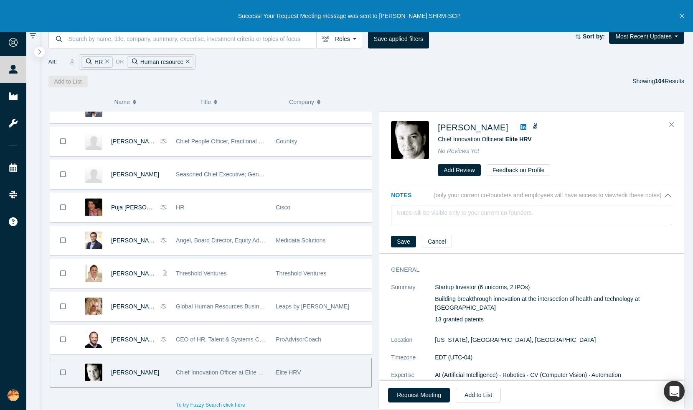
click at [521, 127] on icon at bounding box center [524, 127] width 6 height 7
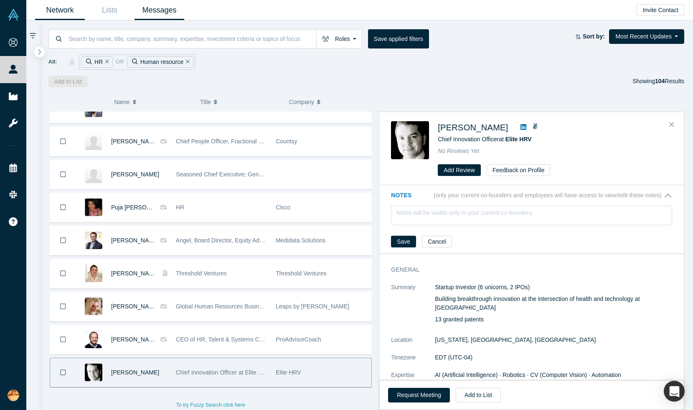
click at [152, 14] on link "Messages" at bounding box center [160, 10] width 50 height 20
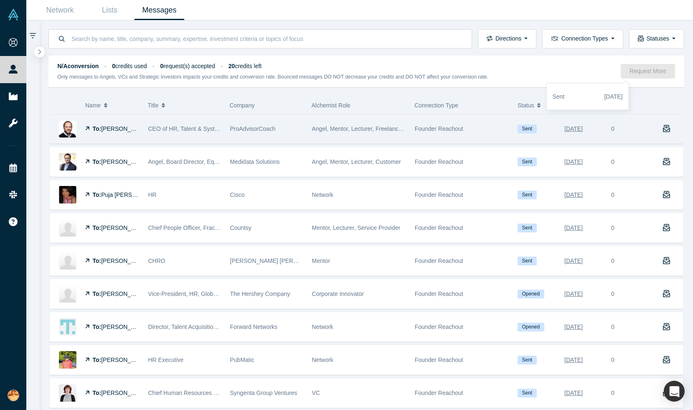
scroll to position [82, 0]
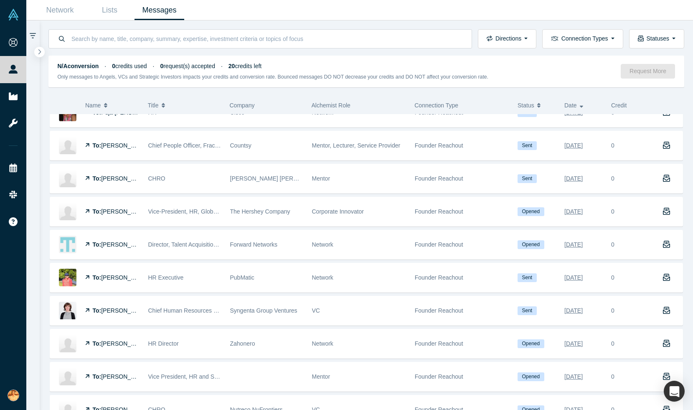
click at [163, 14] on link "Messages" at bounding box center [160, 10] width 50 height 20
